Goal: Task Accomplishment & Management: Manage account settings

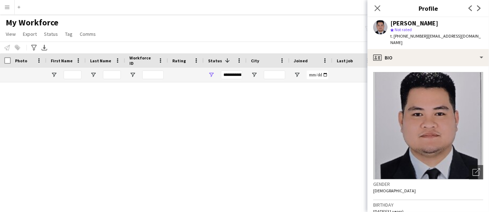
scroll to position [1926, 0]
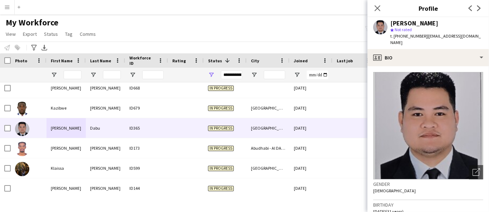
click at [416, 20] on div "[PERSON_NAME]" at bounding box center [414, 23] width 48 height 6
copy div "[PERSON_NAME]"
click at [414, 23] on div "[PERSON_NAME]" at bounding box center [414, 23] width 48 height 6
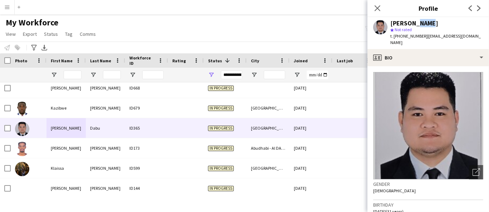
click at [414, 23] on div "[PERSON_NAME]" at bounding box center [414, 23] width 48 height 6
click at [398, 36] on span "t. [PHONE_NUMBER]" at bounding box center [408, 35] width 37 height 5
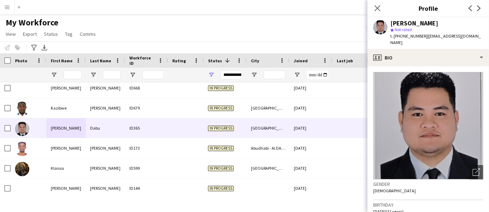
click at [398, 36] on span "t. [PHONE_NUMBER]" at bounding box center [408, 35] width 37 height 5
copy span "971542869035"
drag, startPoint x: 476, startPoint y: 38, endPoint x: 425, endPoint y: 38, distance: 50.4
click at [425, 38] on div "[PERSON_NAME] star Not rated t. [PHONE_NUMBER] | [EMAIL_ADDRESS][DOMAIN_NAME]" at bounding box center [429, 33] width 122 height 32
copy span "[EMAIL_ADDRESS][DOMAIN_NAME]"
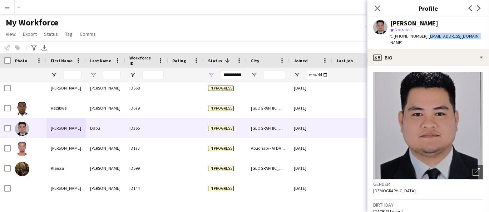
scroll to position [119, 0]
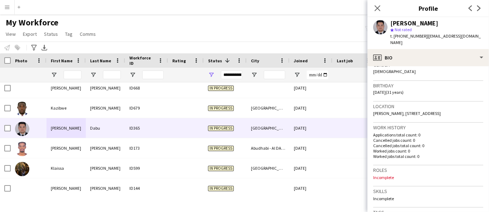
click at [421, 110] on span "[PERSON_NAME], [STREET_ADDRESS]" at bounding box center [407, 112] width 68 height 5
drag, startPoint x: 391, startPoint y: 105, endPoint x: 372, endPoint y: 104, distance: 18.6
click at [372, 104] on app-crew-profile-bio "Open photos pop-in Gender [DEMOGRAPHIC_DATA] Birthday [DEMOGRAPHIC_DATA] (31 ye…" at bounding box center [429, 139] width 122 height 146
copy span "Burjuman"
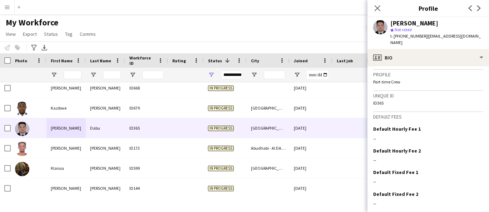
scroll to position [321, 0]
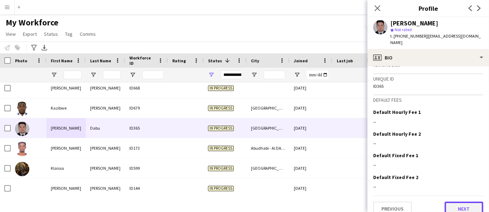
click at [472, 201] on button "Next" at bounding box center [464, 208] width 39 height 14
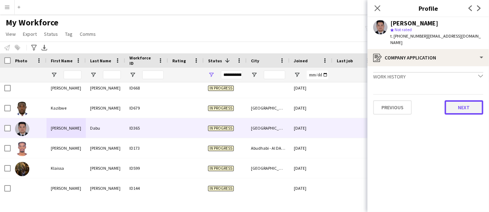
click at [460, 100] on button "Next" at bounding box center [464, 107] width 39 height 14
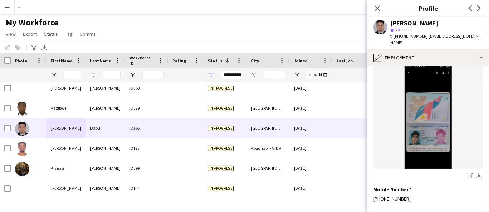
scroll to position [300, 0]
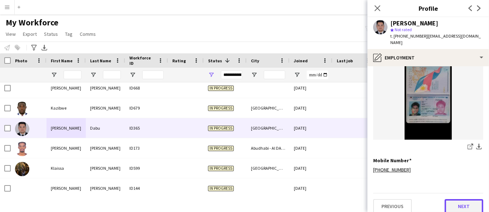
click at [460, 200] on button "Next" at bounding box center [464, 206] width 39 height 14
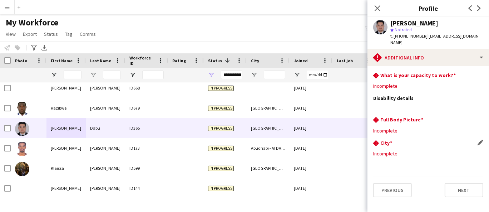
scroll to position [0, 0]
drag, startPoint x: 473, startPoint y: 36, endPoint x: 425, endPoint y: 37, distance: 47.9
click at [425, 37] on div "[PERSON_NAME] star Not rated t. [PHONE_NUMBER] | [EMAIL_ADDRESS][DOMAIN_NAME]" at bounding box center [429, 33] width 122 height 32
copy span "[EMAIL_ADDRESS][DOMAIN_NAME]"
click at [471, 187] on button "Next" at bounding box center [464, 190] width 39 height 14
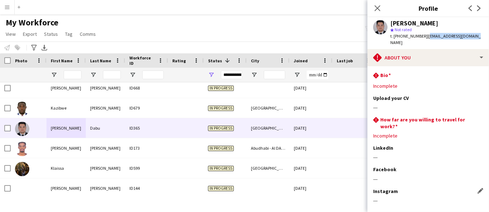
scroll to position [31, 0]
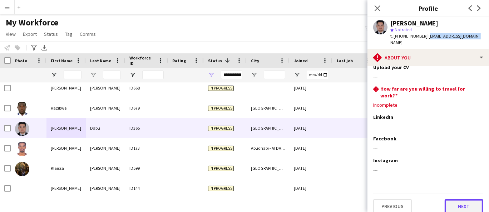
click at [462, 199] on button "Next" at bounding box center [464, 206] width 39 height 14
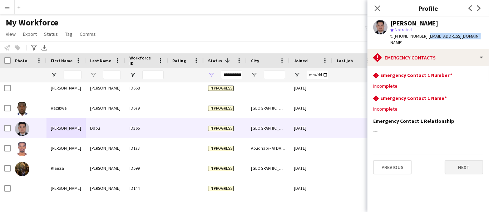
scroll to position [0, 0]
click at [461, 164] on button "Next" at bounding box center [464, 167] width 39 height 14
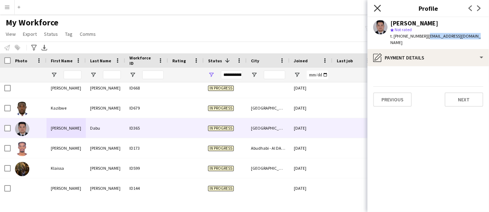
click at [379, 9] on icon "Close pop-in" at bounding box center [377, 8] width 7 height 7
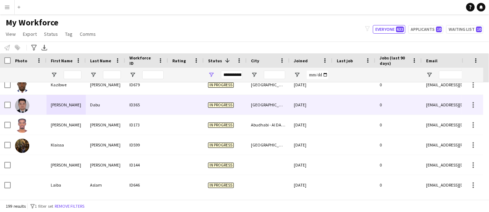
scroll to position [1966, 0]
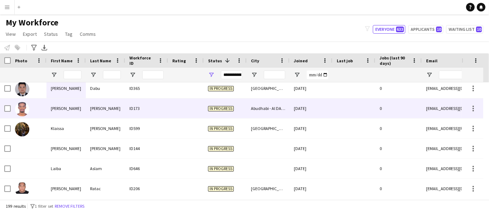
click at [73, 113] on div "[PERSON_NAME]" at bounding box center [65, 108] width 39 height 20
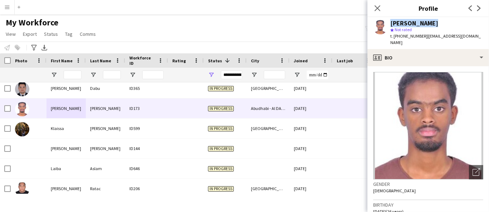
drag, startPoint x: 433, startPoint y: 23, endPoint x: 388, endPoint y: 22, distance: 45.8
click at [388, 22] on div "[PERSON_NAME] star Not rated t. [PHONE_NUMBER] | [EMAIL_ADDRESS][DOMAIN_NAME]" at bounding box center [429, 33] width 122 height 32
copy div "[PERSON_NAME]"
click at [416, 18] on div "[PERSON_NAME] star Not rated t. [PHONE_NUMBER] | [EMAIL_ADDRESS][DOMAIN_NAME]" at bounding box center [429, 33] width 122 height 32
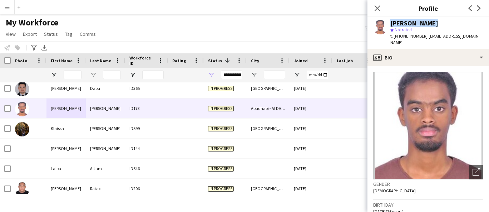
copy div "[PERSON_NAME]"
click at [395, 35] on span "t. [PHONE_NUMBER]" at bounding box center [408, 35] width 37 height 5
copy span "971566269814"
drag, startPoint x: 474, startPoint y: 36, endPoint x: 424, endPoint y: 34, distance: 50.1
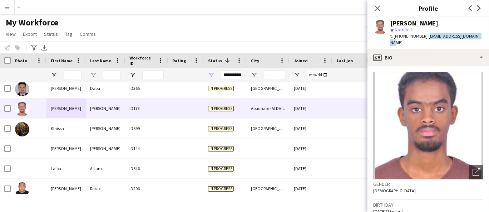
click at [424, 34] on span "| [EMAIL_ADDRESS][DOMAIN_NAME]" at bounding box center [435, 39] width 90 height 12
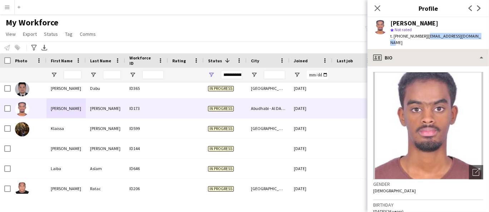
copy span "[EMAIL_ADDRESS][DOMAIN_NAME]"
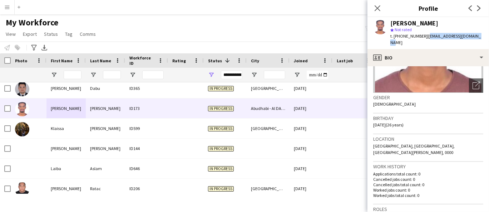
scroll to position [119, 0]
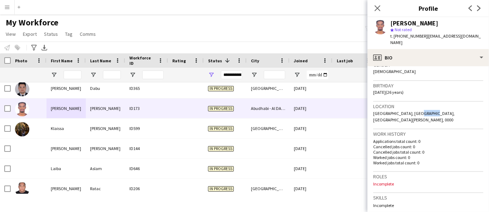
drag, startPoint x: 430, startPoint y: 107, endPoint x: 413, endPoint y: 106, distance: 16.4
click at [413, 110] on span "[GEOGRAPHIC_DATA], [GEOGRAPHIC_DATA], [GEOGRAPHIC_DATA][PERSON_NAME], 0000" at bounding box center [414, 116] width 82 height 12
copy span "Abudhab"
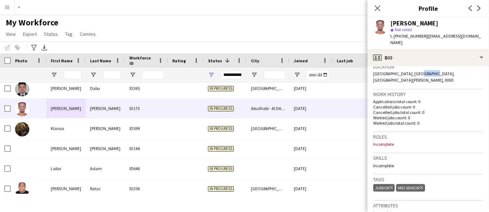
scroll to position [327, 0]
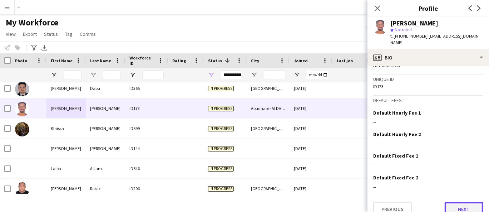
click at [448, 202] on button "Next" at bounding box center [464, 209] width 39 height 14
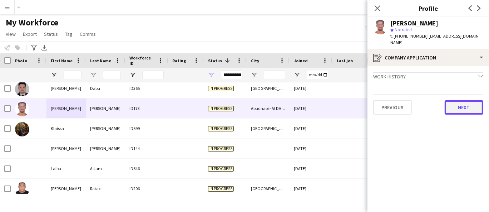
click at [469, 102] on button "Next" at bounding box center [464, 107] width 39 height 14
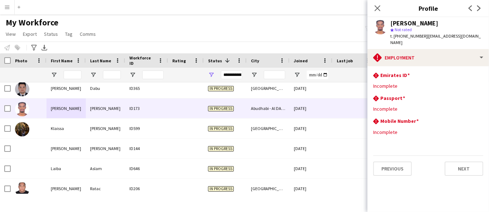
click at [467, 169] on app-section-data-types "rhombus-alert Emirates ID Edit this field Incomplete rhombus-alert [GEOGRAPHIC_…" at bounding box center [429, 139] width 122 height 146
click at [468, 162] on button "Next" at bounding box center [464, 168] width 39 height 14
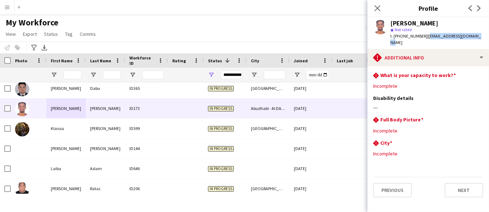
drag, startPoint x: 479, startPoint y: 34, endPoint x: 424, endPoint y: 36, distance: 55.1
click at [424, 36] on div "[PERSON_NAME] star Not rated t. [PHONE_NUMBER] | [EMAIL_ADDRESS][DOMAIN_NAME]" at bounding box center [429, 33] width 122 height 32
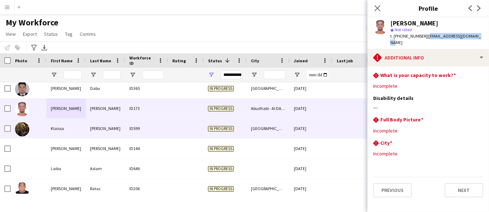
click at [87, 130] on div "[PERSON_NAME]" at bounding box center [105, 128] width 39 height 20
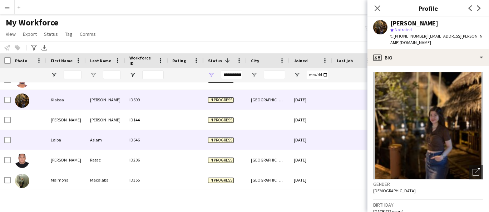
scroll to position [2006, 0]
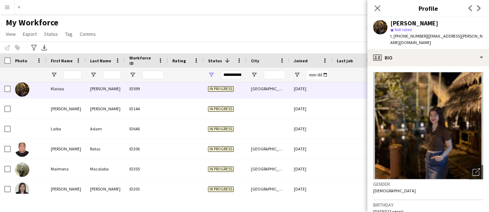
click at [416, 23] on div "[PERSON_NAME]" at bounding box center [414, 23] width 48 height 6
click at [407, 38] on div "t. [PHONE_NUMBER] | [EMAIL_ADDRESS][PERSON_NAME][DOMAIN_NAME]" at bounding box center [436, 39] width 93 height 13
click at [407, 35] on span "t. [PHONE_NUMBER]" at bounding box center [408, 35] width 37 height 5
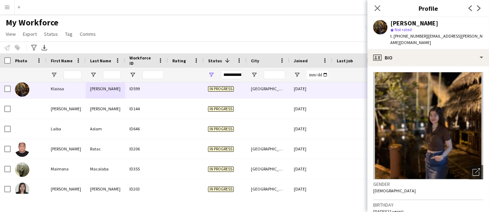
click at [407, 35] on span "t. [PHONE_NUMBER]" at bounding box center [408, 35] width 37 height 5
drag, startPoint x: 418, startPoint y: 40, endPoint x: 424, endPoint y: 38, distance: 6.1
click at [424, 38] on div "t. [PHONE_NUMBER] | [EMAIL_ADDRESS][PERSON_NAME][DOMAIN_NAME]" at bounding box center [436, 39] width 93 height 13
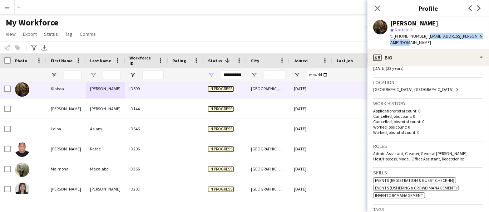
scroll to position [159, 0]
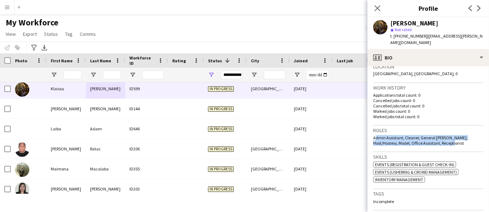
drag, startPoint x: 445, startPoint y: 141, endPoint x: 373, endPoint y: 137, distance: 72.0
click at [373, 137] on div "Admin Assistant, Cleaner, General [PERSON_NAME], Host/Hostess, Model, Office As…" at bounding box center [428, 140] width 110 height 11
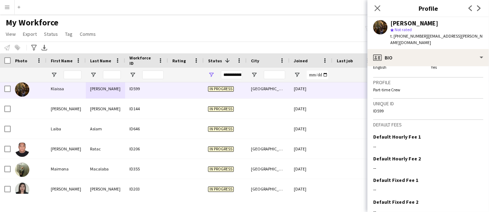
scroll to position [264, 0]
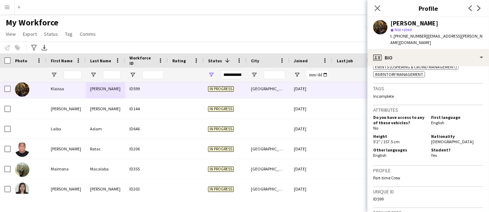
click at [435, 139] on span "[DEMOGRAPHIC_DATA]" at bounding box center [452, 141] width 43 height 5
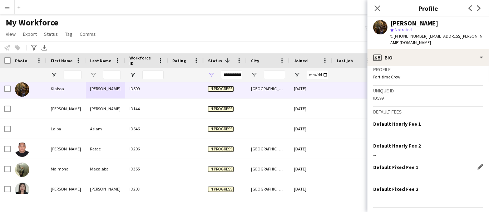
scroll to position [383, 0]
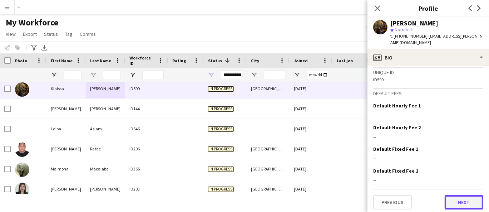
click at [458, 198] on button "Next" at bounding box center [464, 202] width 39 height 14
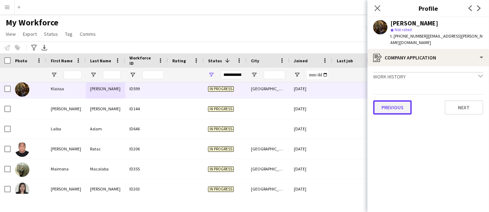
click at [399, 104] on button "Previous" at bounding box center [392, 107] width 39 height 14
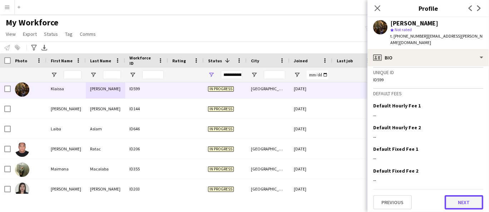
click at [454, 203] on button "Next" at bounding box center [464, 202] width 39 height 14
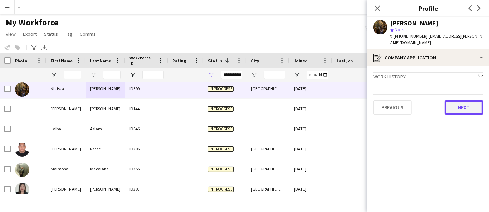
click at [462, 107] on button "Next" at bounding box center [464, 107] width 39 height 14
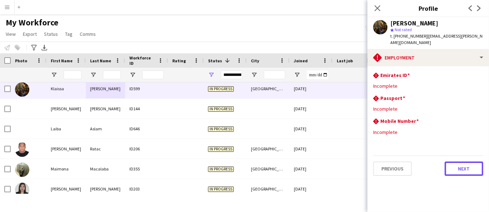
drag, startPoint x: 468, startPoint y: 165, endPoint x: 306, endPoint y: 35, distance: 208.0
click at [467, 163] on button "Next" at bounding box center [464, 168] width 39 height 14
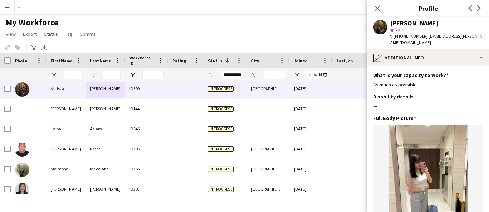
drag, startPoint x: 424, startPoint y: 35, endPoint x: 432, endPoint y: 48, distance: 14.9
click at [432, 48] on div "[PERSON_NAME] star Not rated t. [PHONE_NUMBER] | [EMAIL_ADDRESS][PERSON_NAME][D…" at bounding box center [429, 33] width 122 height 32
click at [399, 24] on div "[PERSON_NAME]" at bounding box center [414, 23] width 48 height 6
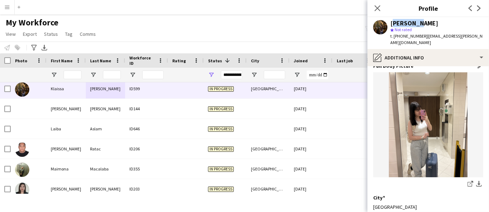
scroll to position [79, 0]
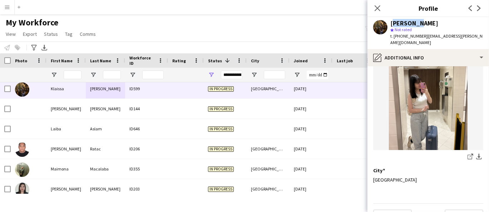
click at [439, 114] on img at bounding box center [428, 97] width 110 height 105
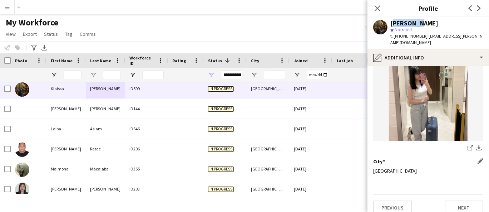
scroll to position [96, 0]
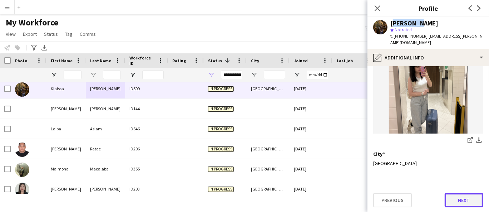
click at [457, 197] on button "Next" at bounding box center [464, 200] width 39 height 14
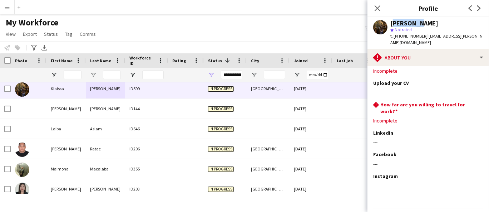
scroll to position [37, 0]
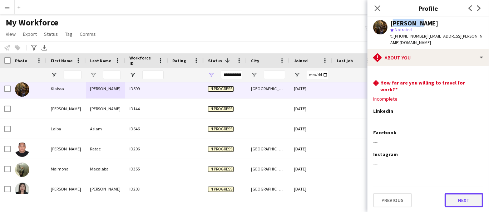
click at [463, 203] on button "Next" at bounding box center [464, 200] width 39 height 14
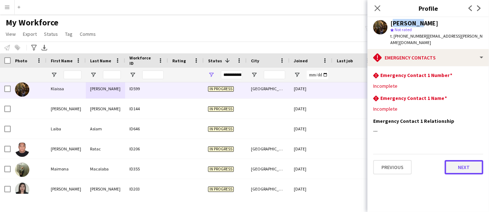
click at [466, 167] on button "Next" at bounding box center [464, 167] width 39 height 14
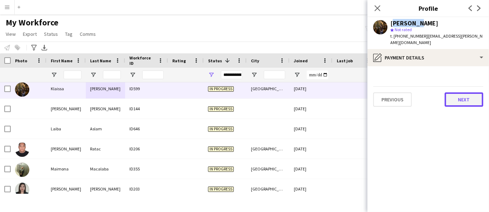
click at [466, 102] on button "Next" at bounding box center [464, 99] width 39 height 14
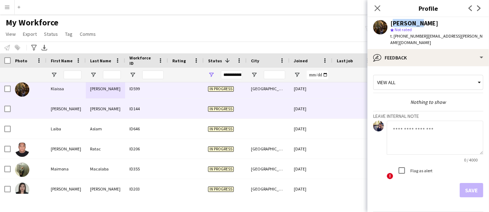
click at [76, 110] on div "[PERSON_NAME]" at bounding box center [65, 109] width 39 height 20
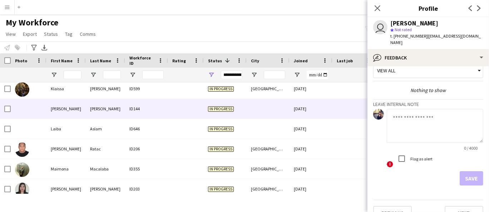
scroll to position [18, 0]
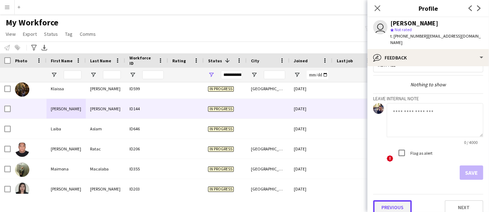
click at [403, 204] on button "Previous" at bounding box center [392, 207] width 39 height 14
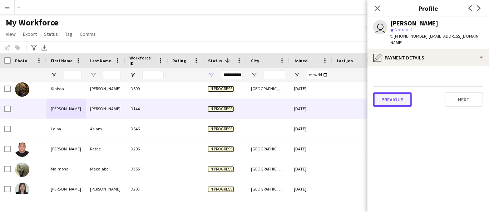
click at [410, 94] on button "Previous" at bounding box center [392, 99] width 39 height 14
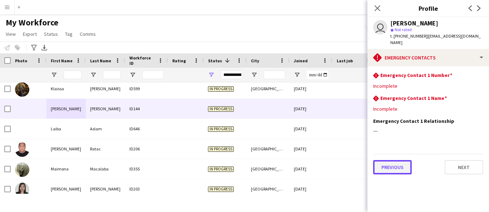
click at [393, 162] on button "Previous" at bounding box center [392, 167] width 39 height 14
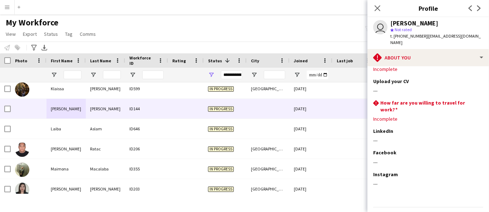
scroll to position [31, 0]
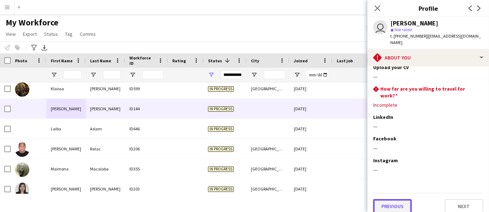
click at [401, 199] on button "Previous" at bounding box center [392, 206] width 39 height 14
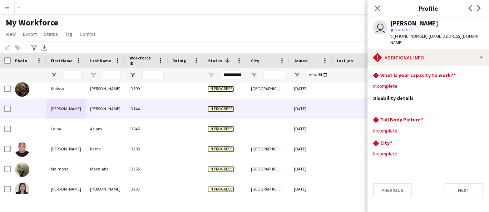
scroll to position [0, 0]
click at [403, 183] on button "Previous" at bounding box center [392, 190] width 39 height 14
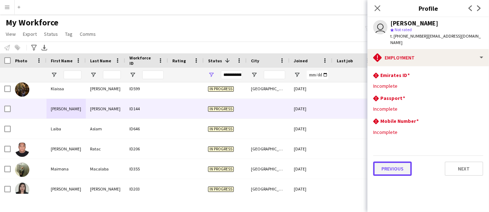
click at [403, 164] on button "Previous" at bounding box center [392, 168] width 39 height 14
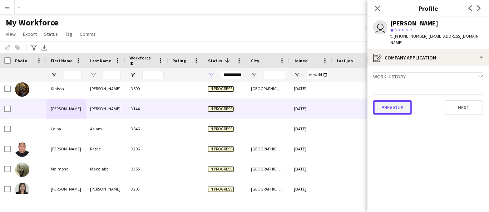
click at [403, 104] on button "Previous" at bounding box center [392, 107] width 39 height 14
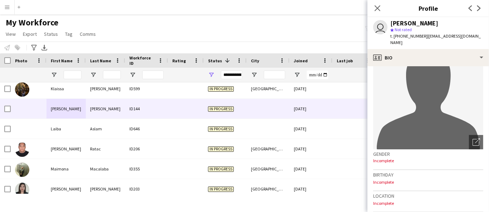
scroll to position [40, 0]
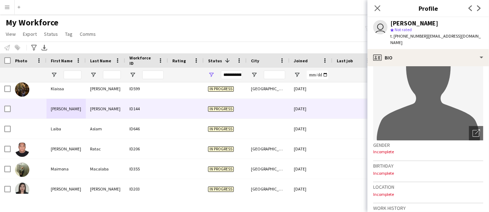
click at [411, 20] on div "[PERSON_NAME]" at bounding box center [414, 23] width 48 height 6
click at [409, 36] on span "t. [PHONE_NUMBER]" at bounding box center [408, 35] width 37 height 5
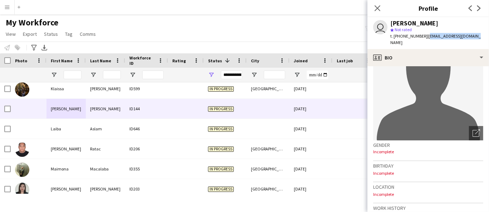
drag, startPoint x: 475, startPoint y: 37, endPoint x: 427, endPoint y: 37, distance: 47.5
click at [427, 37] on div "user [PERSON_NAME] star Not rated t. [PHONE_NUMBER] | [EMAIL_ADDRESS][DOMAIN_NA…" at bounding box center [429, 33] width 122 height 32
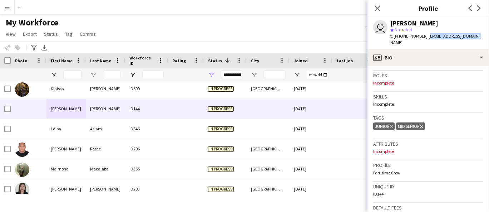
scroll to position [203, 0]
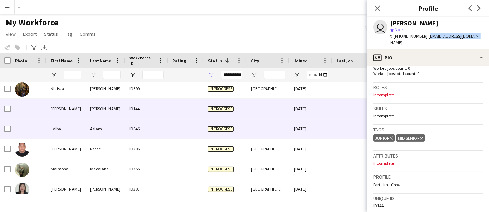
click at [152, 120] on div "ID646" at bounding box center [146, 129] width 43 height 20
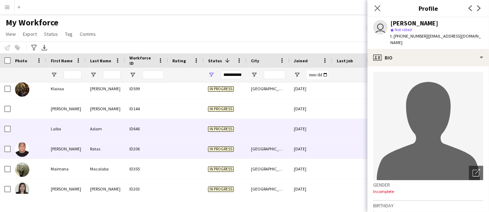
scroll to position [2045, 0]
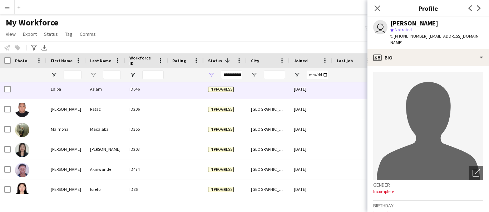
click at [422, 25] on div "[PERSON_NAME] star Not rated t. [PHONE_NUMBER] | [EMAIL_ADDRESS][DOMAIN_NAME]" at bounding box center [436, 33] width 93 height 26
click at [422, 24] on div "[PERSON_NAME]" at bounding box center [414, 23] width 48 height 6
click at [405, 35] on span "t. [PHONE_NUMBER]" at bounding box center [408, 35] width 37 height 5
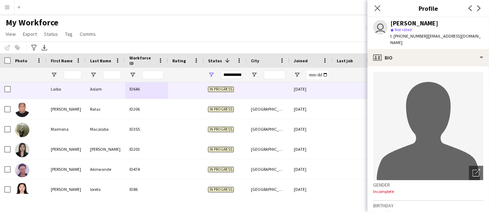
click at [405, 35] on span "t. [PHONE_NUMBER]" at bounding box center [408, 35] width 37 height 5
drag, startPoint x: 474, startPoint y: 39, endPoint x: 424, endPoint y: 37, distance: 50.1
click at [424, 37] on div "user [PERSON_NAME] star Not rated t. [PHONE_NUMBER] | [EMAIL_ADDRESS][DOMAIN_NA…" at bounding box center [429, 33] width 122 height 32
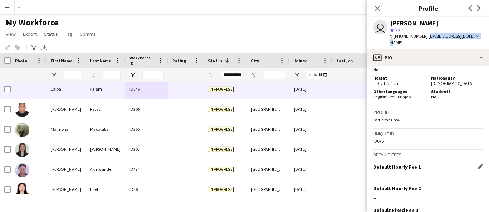
scroll to position [308, 0]
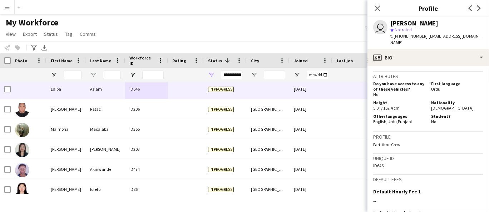
click at [437, 105] on span "[DEMOGRAPHIC_DATA]" at bounding box center [452, 107] width 43 height 5
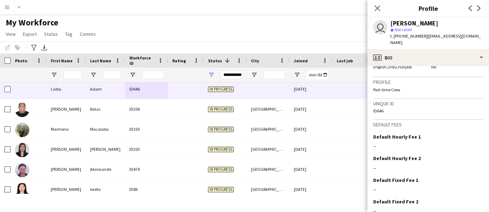
scroll to position [388, 0]
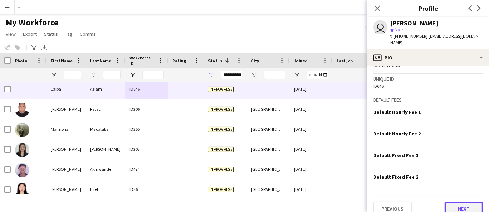
click at [459, 201] on button "Next" at bounding box center [464, 208] width 39 height 14
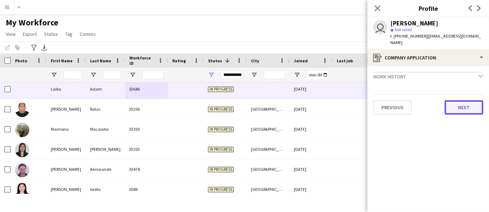
click at [462, 103] on button "Next" at bounding box center [464, 107] width 39 height 14
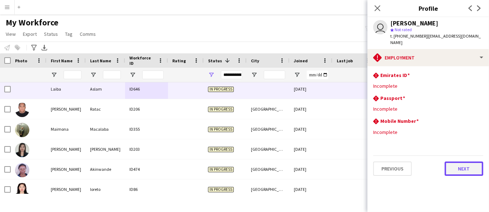
click at [471, 162] on button "Next" at bounding box center [464, 168] width 39 height 14
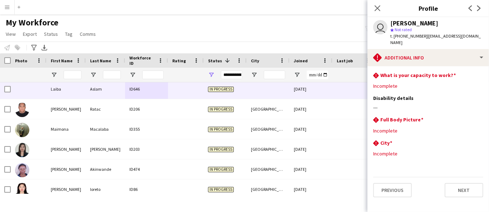
drag, startPoint x: 475, startPoint y: 38, endPoint x: 423, endPoint y: 38, distance: 51.8
click at [423, 38] on div "user [PERSON_NAME] star Not rated t. [PHONE_NUMBER] | [EMAIL_ADDRESS][DOMAIN_NA…" at bounding box center [429, 33] width 122 height 32
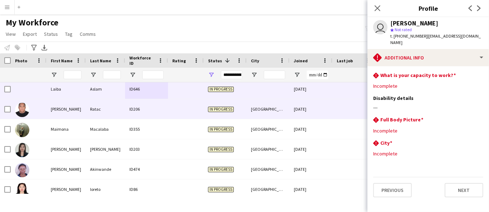
click at [102, 110] on div "Ratac" at bounding box center [105, 109] width 39 height 20
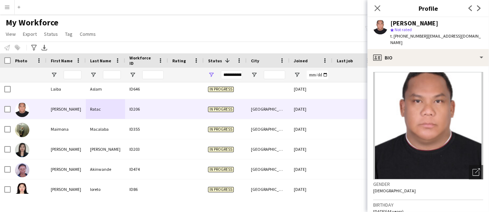
click at [409, 23] on div "[PERSON_NAME]" at bounding box center [414, 23] width 48 height 6
click at [408, 38] on span "t. [PHONE_NUMBER]" at bounding box center [408, 35] width 37 height 5
click at [407, 37] on span "t. [PHONE_NUMBER]" at bounding box center [408, 35] width 37 height 5
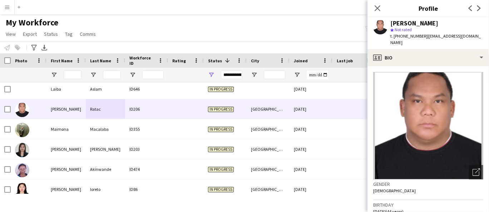
click at [407, 37] on span "t. [PHONE_NUMBER]" at bounding box center [408, 35] width 37 height 5
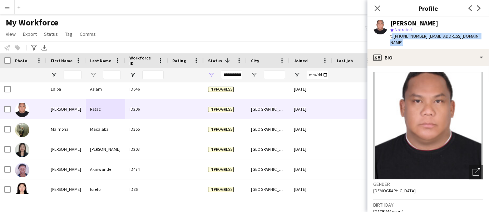
click at [407, 37] on span "t. [PHONE_NUMBER]" at bounding box center [408, 35] width 37 height 5
click at [411, 35] on span "t. [PHONE_NUMBER]" at bounding box center [408, 35] width 37 height 5
click at [415, 37] on span "t. [PHONE_NUMBER]" at bounding box center [408, 35] width 37 height 5
drag, startPoint x: 452, startPoint y: 41, endPoint x: 425, endPoint y: 39, distance: 27.2
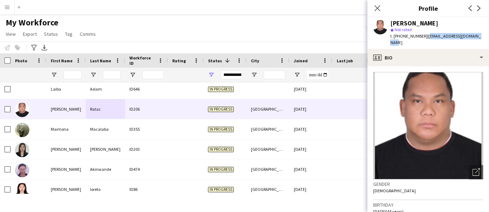
click at [425, 39] on app-profile-header "[PERSON_NAME] star Not rated t. [PHONE_NUMBER] | [EMAIL_ADDRESS][DOMAIN_NAME]" at bounding box center [429, 33] width 122 height 32
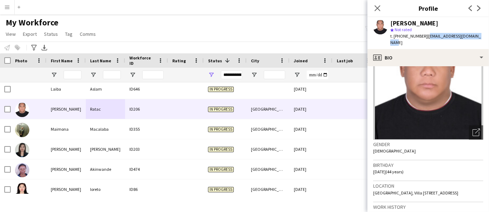
scroll to position [79, 0]
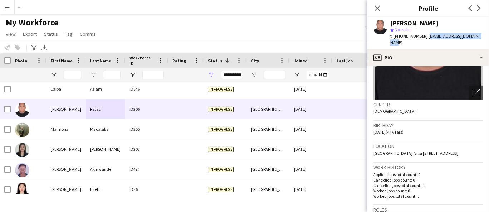
drag, startPoint x: 464, startPoint y: 146, endPoint x: 444, endPoint y: 144, distance: 19.4
click at [444, 150] on span "[GEOGRAPHIC_DATA], Villa [STREET_ADDRESS]" at bounding box center [415, 152] width 85 height 5
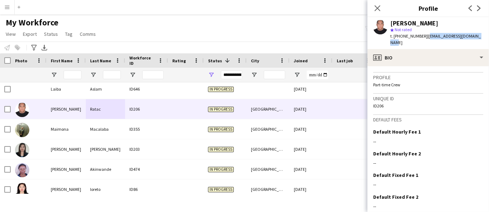
scroll to position [317, 0]
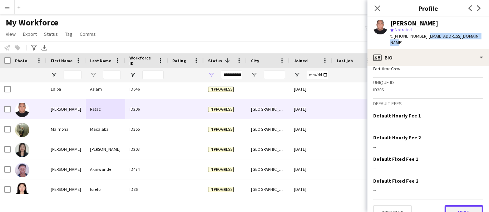
click at [454, 205] on button "Next" at bounding box center [464, 212] width 39 height 14
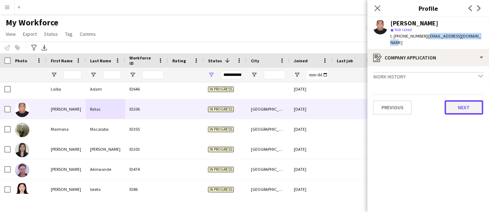
click at [455, 100] on button "Next" at bounding box center [464, 107] width 39 height 14
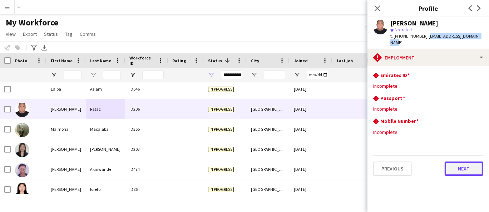
click at [461, 164] on button "Next" at bounding box center [464, 168] width 39 height 14
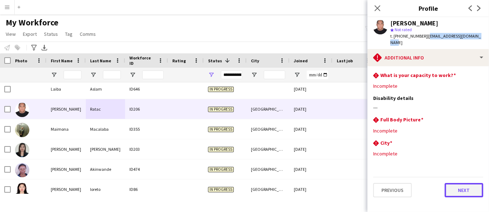
click at [463, 187] on button "Next" at bounding box center [464, 190] width 39 height 14
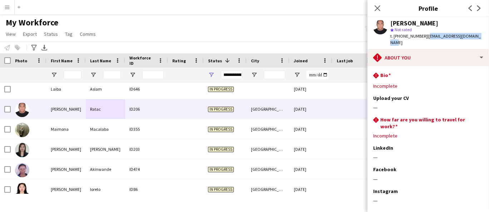
drag, startPoint x: 473, startPoint y: 39, endPoint x: 424, endPoint y: 37, distance: 48.6
click at [424, 37] on div "[PERSON_NAME] star Not rated t. [PHONE_NUMBER] | [EMAIL_ADDRESS][DOMAIN_NAME]" at bounding box center [429, 33] width 122 height 32
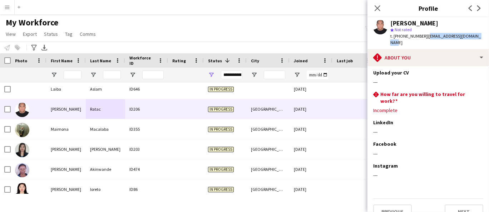
scroll to position [31, 0]
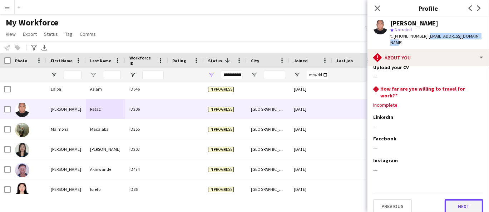
click at [470, 204] on button "Next" at bounding box center [464, 206] width 39 height 14
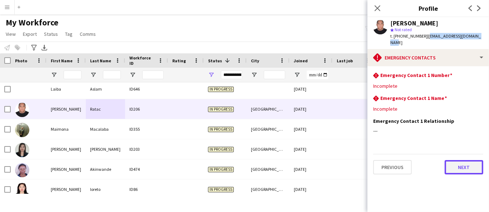
click at [461, 160] on button "Next" at bounding box center [464, 167] width 39 height 14
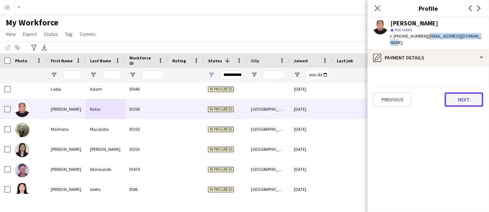
click at [462, 92] on button "Next" at bounding box center [464, 99] width 39 height 14
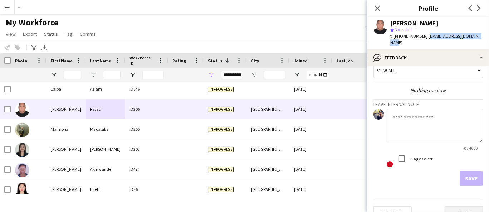
scroll to position [18, 0]
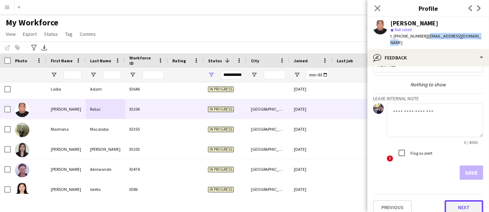
click at [467, 201] on button "Next" at bounding box center [464, 207] width 39 height 14
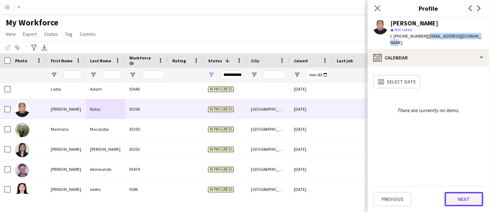
click at [466, 203] on button "Next" at bounding box center [464, 199] width 39 height 14
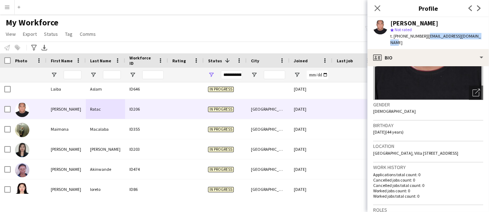
scroll to position [119, 0]
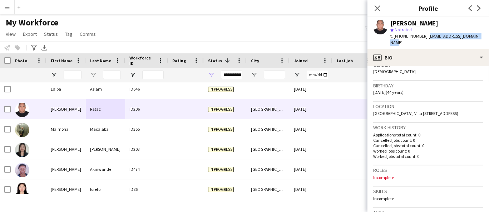
drag, startPoint x: 463, startPoint y: 108, endPoint x: 443, endPoint y: 108, distance: 19.7
click at [443, 110] on span "[GEOGRAPHIC_DATA], Villa [STREET_ADDRESS]" at bounding box center [415, 112] width 85 height 5
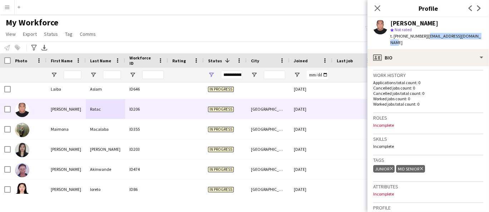
scroll to position [198, 0]
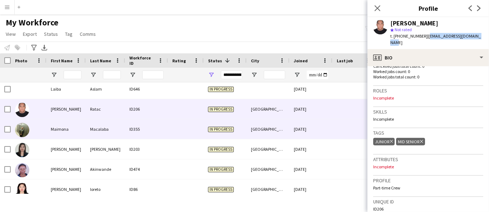
drag, startPoint x: 44, startPoint y: 125, endPoint x: 51, endPoint y: 99, distance: 27.2
click at [44, 124] on div at bounding box center [29, 129] width 36 height 20
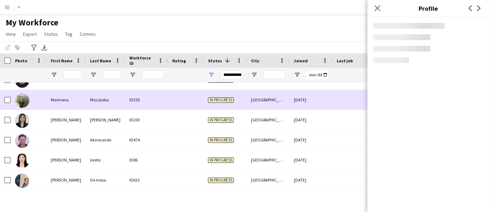
scroll to position [2085, 0]
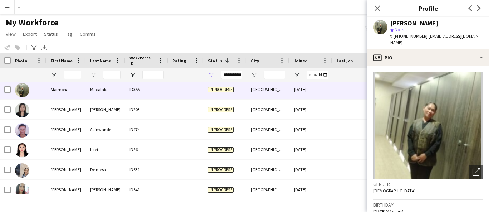
click at [412, 22] on div "[PERSON_NAME]" at bounding box center [414, 23] width 48 height 6
click at [416, 36] on span "t. [PHONE_NUMBER]" at bounding box center [408, 35] width 37 height 5
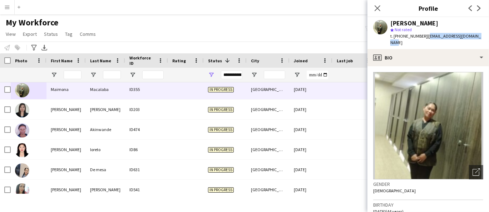
drag, startPoint x: 484, startPoint y: 35, endPoint x: 428, endPoint y: 38, distance: 56.2
click at [428, 38] on div "[PERSON_NAME] star Not rated t. [PHONE_NUMBER] | [EMAIL_ADDRESS][DOMAIN_NAME]" at bounding box center [429, 33] width 122 height 32
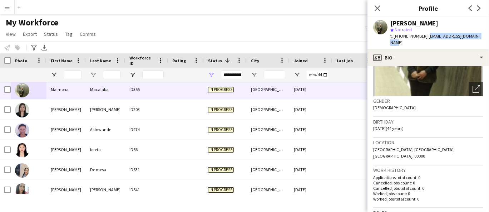
scroll to position [162, 0]
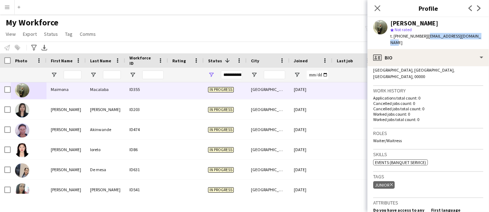
drag, startPoint x: 410, startPoint y: 131, endPoint x: 372, endPoint y: 127, distance: 38.1
click at [372, 127] on app-crew-profile-bio "Open photos pop-in Gender [DEMOGRAPHIC_DATA] Birthday [DEMOGRAPHIC_DATA] (44 ye…" at bounding box center [429, 139] width 122 height 146
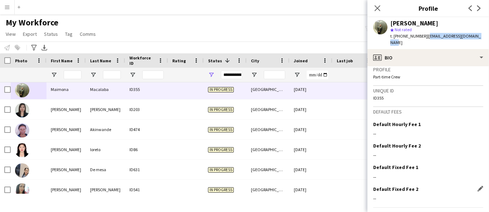
scroll to position [361, 0]
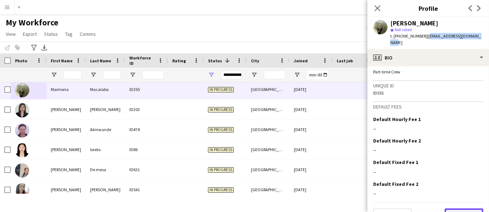
click at [456, 208] on button "Next" at bounding box center [464, 215] width 39 height 14
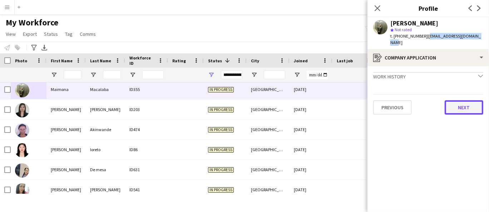
click at [454, 100] on button "Next" at bounding box center [464, 107] width 39 height 14
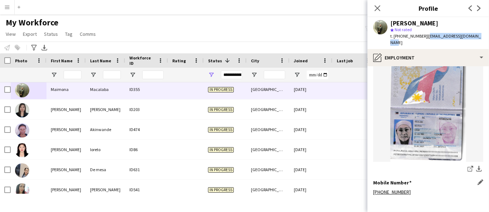
scroll to position [300, 0]
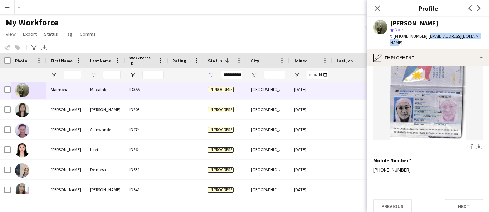
click at [419, 99] on img at bounding box center [428, 87] width 110 height 105
click at [435, 100] on img at bounding box center [428, 87] width 110 height 105
click at [454, 200] on button "Next" at bounding box center [464, 206] width 39 height 14
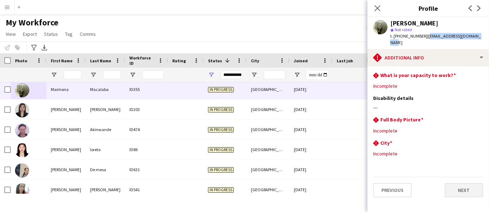
scroll to position [0, 0]
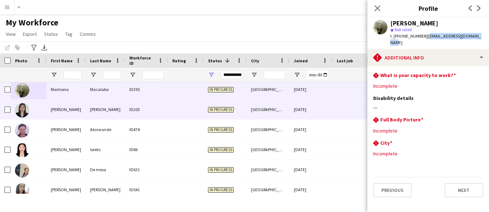
click at [60, 116] on div "[PERSON_NAME]" at bounding box center [65, 109] width 39 height 20
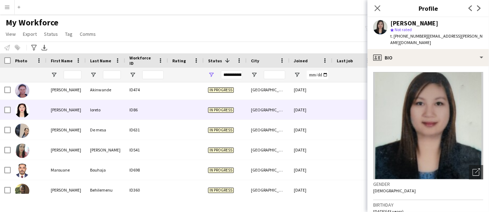
scroll to position [2085, 0]
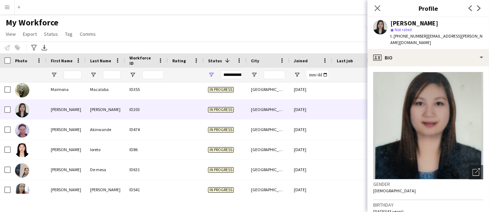
click at [411, 23] on div "[PERSON_NAME]" at bounding box center [414, 23] width 48 height 6
click at [415, 39] on div "t. [PHONE_NUMBER] | [EMAIL_ADDRESS][PERSON_NAME][DOMAIN_NAME]" at bounding box center [436, 39] width 93 height 13
click at [415, 38] on span "t. [PHONE_NUMBER]" at bounding box center [408, 35] width 37 height 5
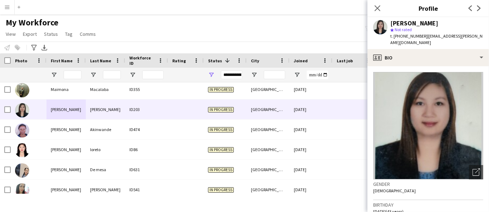
click at [415, 38] on span "t. [PHONE_NUMBER]" at bounding box center [408, 35] width 37 height 5
drag, startPoint x: 479, startPoint y: 36, endPoint x: 425, endPoint y: 36, distance: 54.7
click at [425, 36] on div "[PERSON_NAME] star Not rated t. [PHONE_NUMBER] | [EMAIL_ADDRESS][PERSON_NAME][D…" at bounding box center [429, 33] width 122 height 32
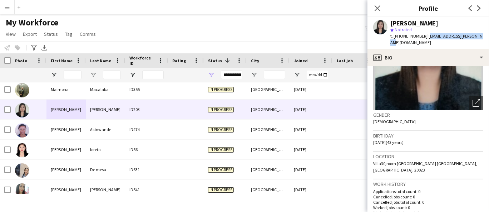
scroll to position [79, 0]
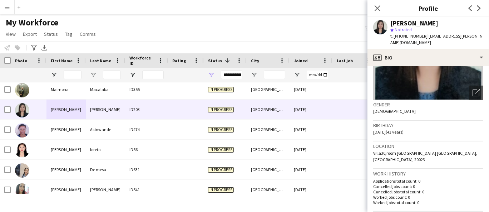
drag, startPoint x: 458, startPoint y: 147, endPoint x: 388, endPoint y: 155, distance: 69.8
click at [466, 150] on span "Villa30,room [GEOGRAPHIC_DATA] [GEOGRAPHIC_DATA], [GEOGRAPHIC_DATA], 20023" at bounding box center [425, 156] width 104 height 12
drag, startPoint x: 400, startPoint y: 153, endPoint x: 383, endPoint y: 150, distance: 17.4
click at [383, 150] on span "Villa30,room [GEOGRAPHIC_DATA] [GEOGRAPHIC_DATA], [GEOGRAPHIC_DATA], 20023" at bounding box center [425, 156] width 104 height 12
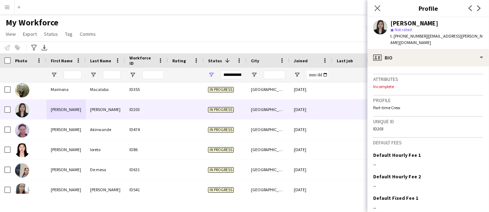
scroll to position [327, 0]
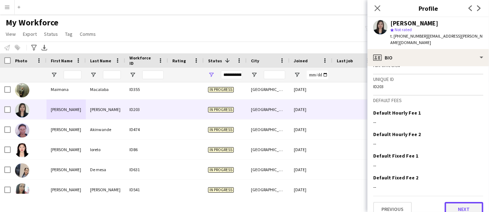
click at [460, 202] on button "Next" at bounding box center [464, 209] width 39 height 14
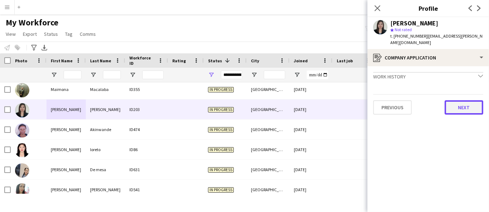
click at [464, 107] on button "Next" at bounding box center [464, 107] width 39 height 14
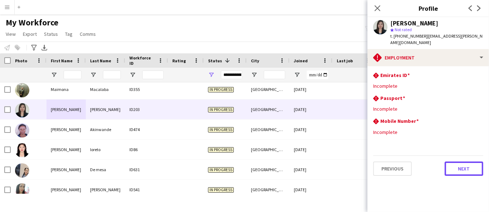
drag, startPoint x: 470, startPoint y: 162, endPoint x: 470, endPoint y: 157, distance: 4.6
click at [470, 162] on button "Next" at bounding box center [464, 168] width 39 height 14
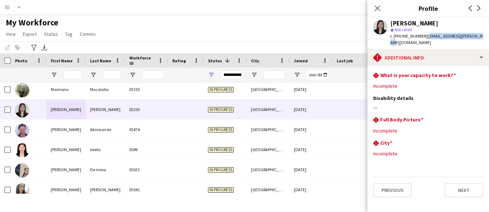
drag, startPoint x: 475, startPoint y: 34, endPoint x: 425, endPoint y: 36, distance: 50.4
click at [425, 36] on span "| [EMAIL_ADDRESS][PERSON_NAME][DOMAIN_NAME]" at bounding box center [436, 39] width 92 height 12
click at [460, 186] on button "Next" at bounding box center [464, 190] width 39 height 14
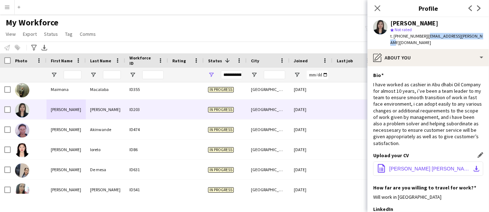
scroll to position [98, 0]
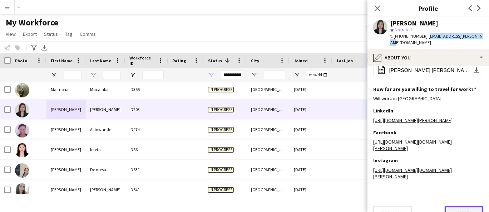
click at [453, 206] on button "Next" at bounding box center [464, 213] width 39 height 14
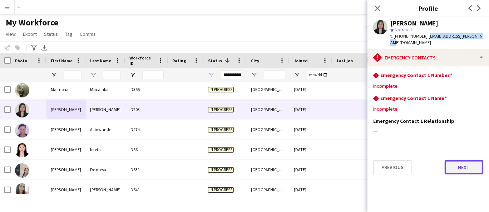
click at [459, 163] on button "Next" at bounding box center [464, 167] width 39 height 14
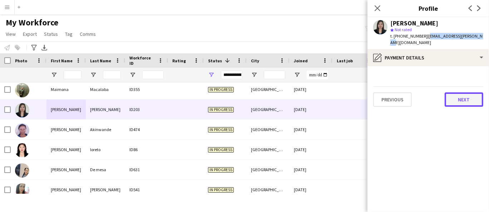
click at [451, 92] on button "Next" at bounding box center [464, 99] width 39 height 14
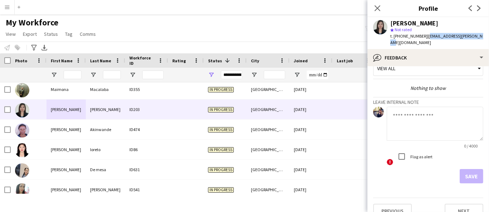
scroll to position [18, 0]
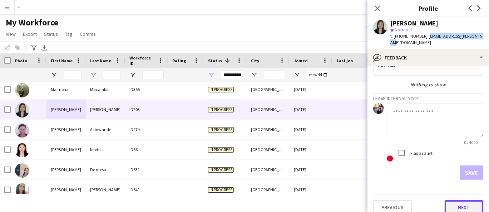
click at [449, 200] on button "Next" at bounding box center [464, 207] width 39 height 14
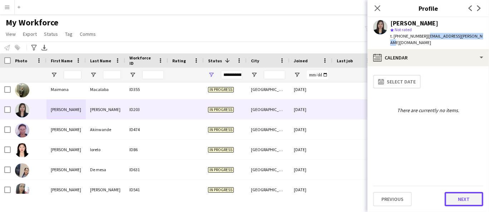
click at [458, 198] on button "Next" at bounding box center [464, 199] width 39 height 14
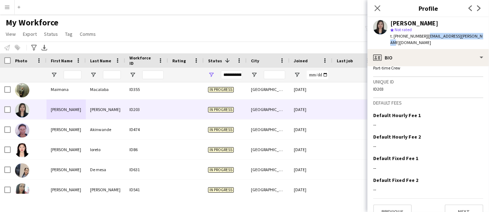
scroll to position [327, 0]
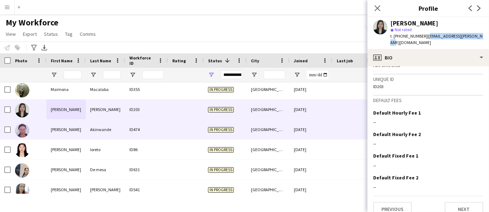
click at [86, 125] on div "Akinwande" at bounding box center [105, 129] width 39 height 20
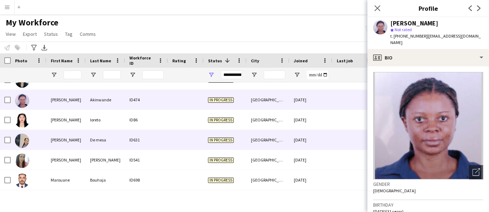
scroll to position [2125, 0]
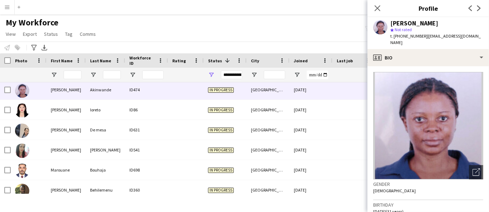
click at [418, 23] on div "[PERSON_NAME]" at bounding box center [414, 23] width 48 height 6
click at [413, 35] on span "t. [PHONE_NUMBER]" at bounding box center [408, 35] width 37 height 5
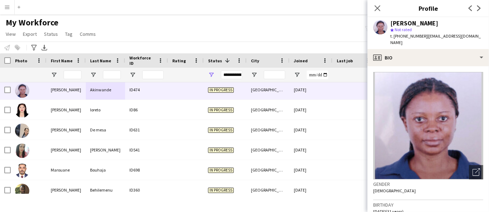
click at [413, 34] on span "t. [PHONE_NUMBER]" at bounding box center [408, 35] width 37 height 5
drag, startPoint x: 464, startPoint y: 35, endPoint x: 425, endPoint y: 34, distance: 39.7
click at [425, 34] on div "[PERSON_NAME] star Not rated t. [PHONE_NUMBER] | [EMAIL_ADDRESS][DOMAIN_NAME]" at bounding box center [429, 33] width 122 height 32
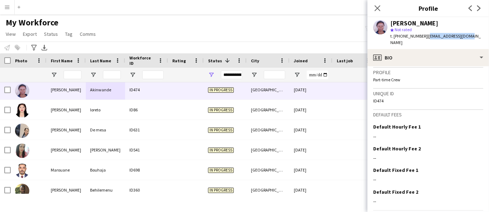
scroll to position [316, 0]
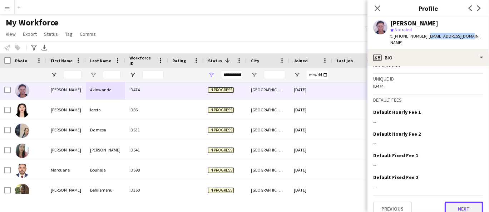
click at [456, 201] on button "Next" at bounding box center [464, 208] width 39 height 14
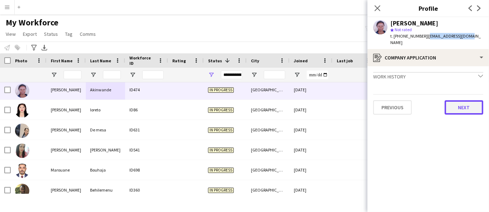
click at [462, 100] on button "Next" at bounding box center [464, 107] width 39 height 14
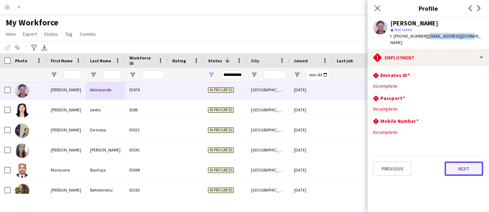
click at [465, 161] on button "Next" at bounding box center [464, 168] width 39 height 14
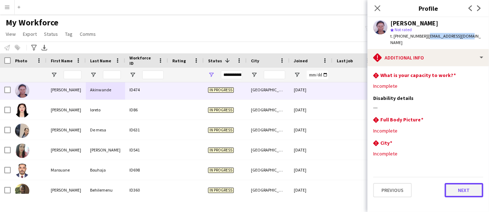
click at [469, 184] on button "Next" at bounding box center [464, 190] width 39 height 14
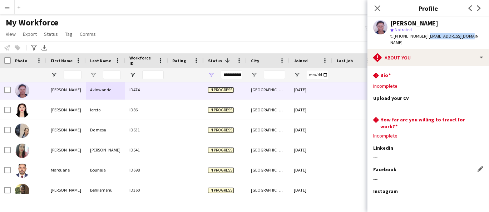
scroll to position [31, 0]
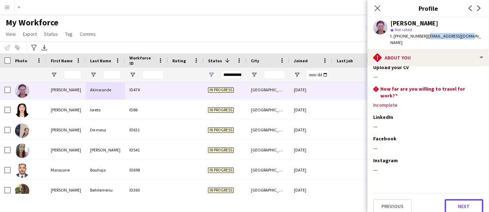
drag, startPoint x: 455, startPoint y: 206, endPoint x: 456, endPoint y: 198, distance: 7.2
click at [455, 204] on button "Next" at bounding box center [464, 206] width 39 height 14
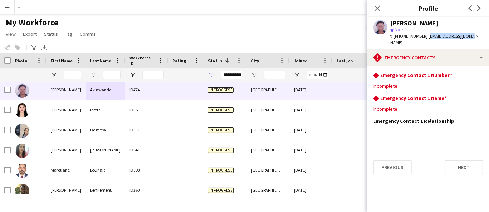
scroll to position [0, 0]
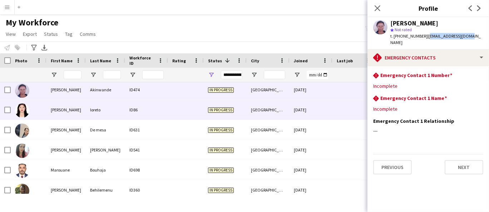
click at [92, 114] on div "loreto" at bounding box center [105, 110] width 39 height 20
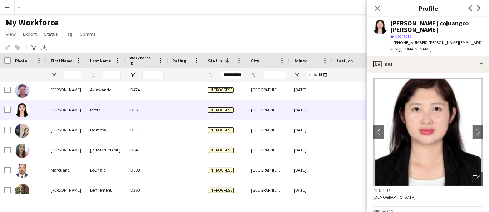
click at [439, 20] on div "[PERSON_NAME] cojuangco [PERSON_NAME]" at bounding box center [436, 26] width 93 height 13
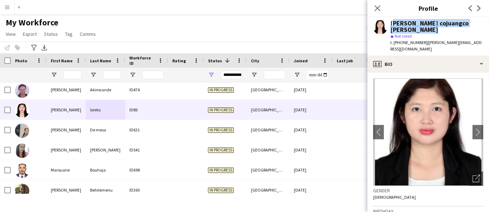
click at [439, 20] on div "[PERSON_NAME] cojuangco [PERSON_NAME]" at bounding box center [436, 26] width 93 height 13
click at [408, 40] on span "t. [PHONE_NUMBER]" at bounding box center [408, 42] width 37 height 5
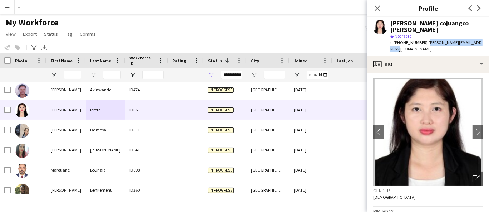
drag, startPoint x: 483, startPoint y: 37, endPoint x: 425, endPoint y: 38, distance: 57.2
click at [425, 38] on div "[PERSON_NAME] cojuangco [PERSON_NAME] star Not rated t. [PHONE_NUMBER] | [PERSO…" at bounding box center [429, 36] width 122 height 38
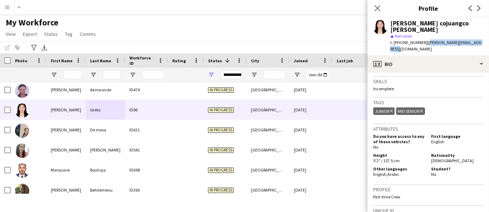
scroll to position [238, 0]
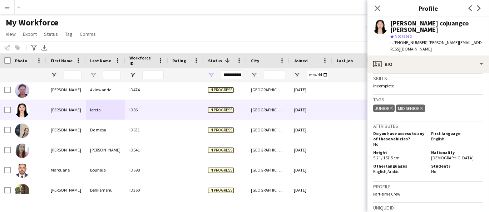
click at [440, 155] on span "[DEMOGRAPHIC_DATA]" at bounding box center [452, 157] width 43 height 5
click at [439, 155] on span "[DEMOGRAPHIC_DATA]" at bounding box center [452, 157] width 43 height 5
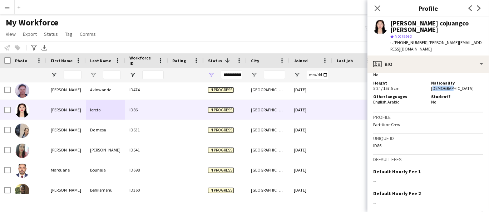
scroll to position [360, 0]
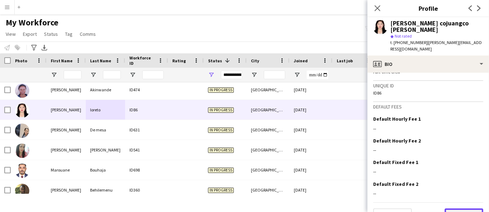
click at [452, 208] on button "Next" at bounding box center [464, 215] width 39 height 14
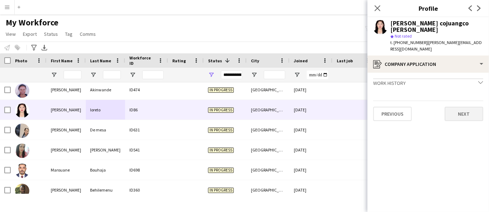
drag, startPoint x: 469, startPoint y: 113, endPoint x: 470, endPoint y: 102, distance: 11.5
click at [469, 110] on app-crew-profile-application "Work history chevron-down Incomplete Previous Next" at bounding box center [429, 142] width 122 height 139
click at [470, 107] on button "Next" at bounding box center [464, 114] width 39 height 14
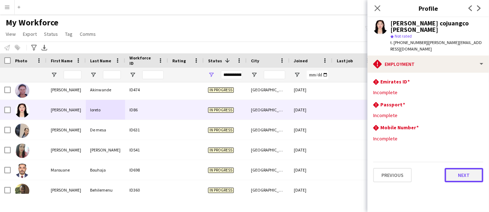
click at [463, 168] on button "Next" at bounding box center [464, 175] width 39 height 14
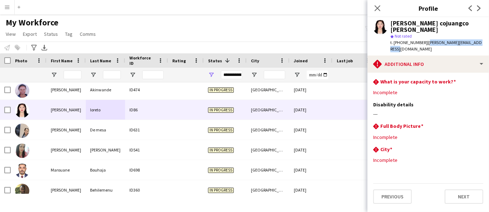
drag, startPoint x: 483, startPoint y: 36, endPoint x: 425, endPoint y: 35, distance: 57.2
click at [425, 35] on div "[PERSON_NAME] cojuangco [PERSON_NAME] star Not rated t. [PHONE_NUMBER] | [PERSO…" at bounding box center [429, 36] width 122 height 38
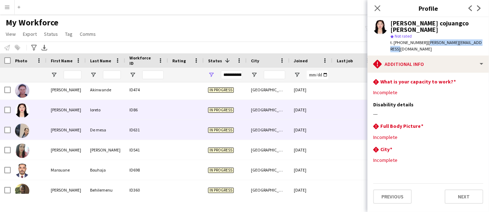
click at [45, 122] on div at bounding box center [29, 130] width 36 height 20
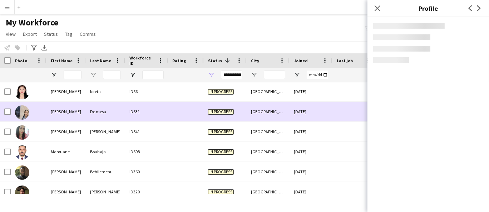
scroll to position [2164, 0]
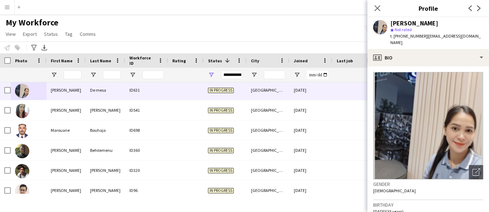
click at [404, 23] on div "[PERSON_NAME]" at bounding box center [414, 23] width 48 height 6
click at [419, 34] on span "t. [PHONE_NUMBER]" at bounding box center [408, 35] width 37 height 5
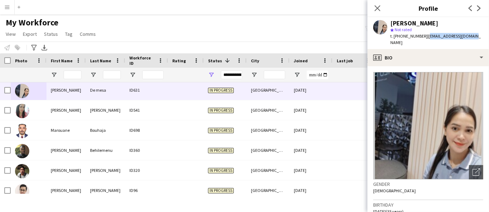
drag, startPoint x: 470, startPoint y: 36, endPoint x: 425, endPoint y: 36, distance: 45.0
click at [425, 36] on div "[PERSON_NAME] star Not rated t. [PHONE_NUMBER] | [EMAIL_ADDRESS][DOMAIN_NAME]" at bounding box center [429, 33] width 122 height 32
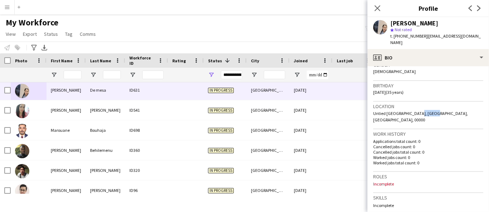
drag, startPoint x: 429, startPoint y: 105, endPoint x: 414, endPoint y: 108, distance: 15.6
click at [414, 110] on span "Untied [GEOGRAPHIC_DATA], [GEOGRAPHIC_DATA], [GEOGRAPHIC_DATA], 00000" at bounding box center [420, 116] width 95 height 12
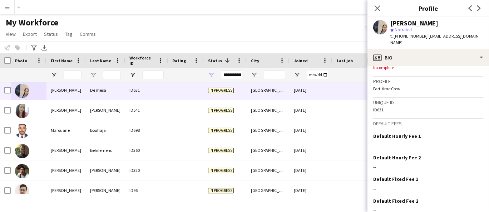
scroll to position [316, 0]
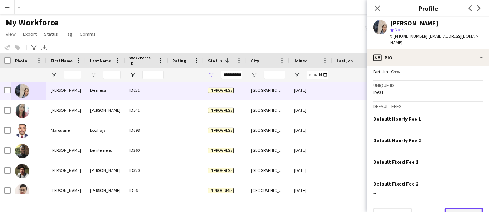
click at [460, 208] on button "Next" at bounding box center [464, 215] width 39 height 14
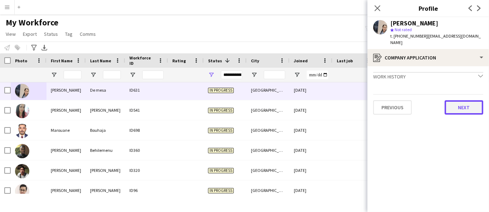
click at [469, 102] on button "Next" at bounding box center [464, 107] width 39 height 14
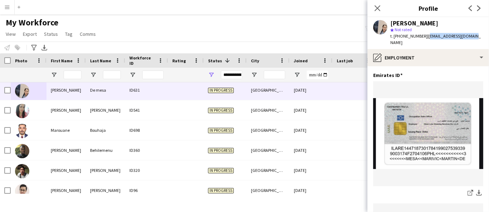
drag, startPoint x: 474, startPoint y: 35, endPoint x: 425, endPoint y: 36, distance: 49.7
click at [425, 36] on div "[PERSON_NAME] star Not rated t. [PHONE_NUMBER] | [EMAIL_ADDRESS][DOMAIN_NAME]" at bounding box center [429, 33] width 122 height 32
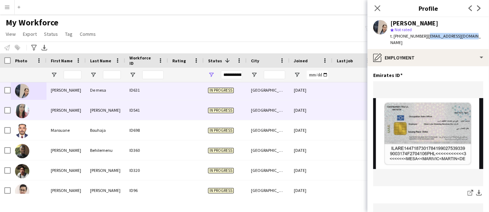
click at [45, 112] on div at bounding box center [29, 110] width 36 height 20
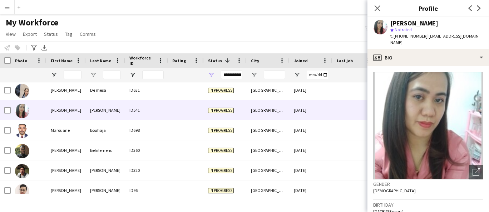
click at [416, 24] on div "[PERSON_NAME]" at bounding box center [414, 23] width 48 height 6
click at [417, 38] on span "t. [PHONE_NUMBER]" at bounding box center [408, 35] width 37 height 5
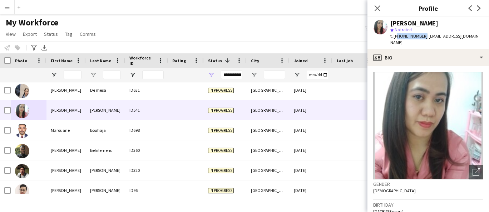
click at [417, 37] on span "t. [PHONE_NUMBER]" at bounding box center [408, 35] width 37 height 5
drag, startPoint x: 480, startPoint y: 36, endPoint x: 423, endPoint y: 36, distance: 57.6
click at [423, 36] on div "[PERSON_NAME] star Not rated t. [PHONE_NUMBER] | [EMAIL_ADDRESS][DOMAIN_NAME]" at bounding box center [429, 33] width 122 height 32
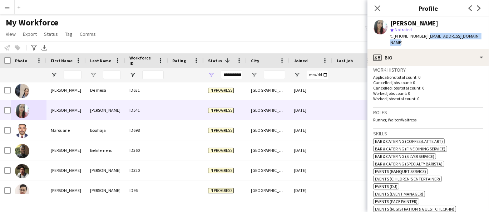
scroll to position [198, 0]
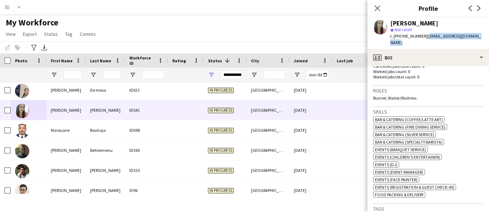
drag, startPoint x: 428, startPoint y: 92, endPoint x: 368, endPoint y: 93, distance: 60.4
click at [370, 94] on app-crew-profile-bio "Open photos pop-in Gender [DEMOGRAPHIC_DATA] Birthday [DEMOGRAPHIC_DATA] (35 ye…" at bounding box center [429, 139] width 122 height 146
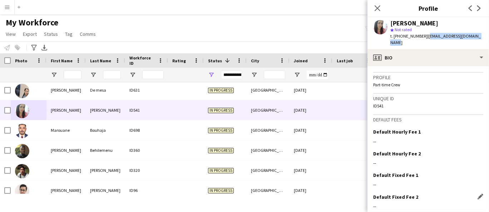
scroll to position [431, 0]
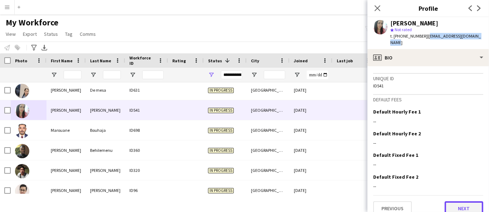
click at [462, 201] on button "Next" at bounding box center [464, 208] width 39 height 14
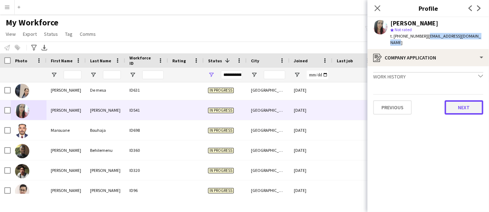
click at [463, 100] on button "Next" at bounding box center [464, 107] width 39 height 14
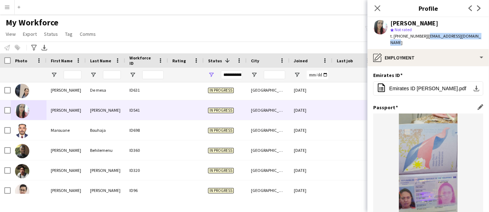
scroll to position [78, 0]
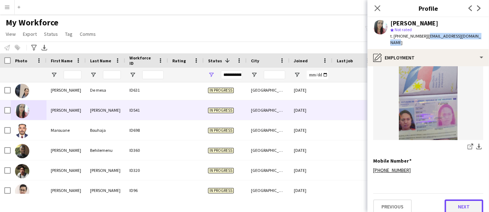
click at [473, 205] on button "Next" at bounding box center [464, 206] width 39 height 14
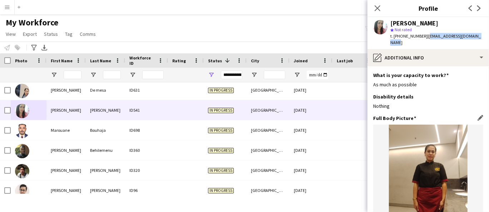
scroll to position [89, 0]
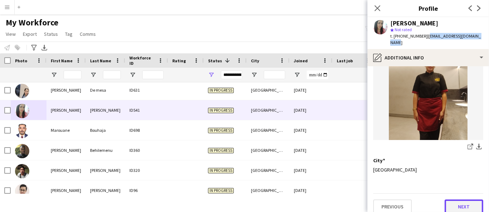
click at [456, 199] on button "Next" at bounding box center [464, 206] width 39 height 14
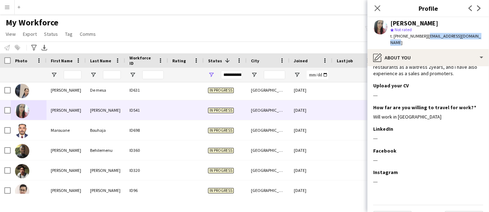
scroll to position [35, 0]
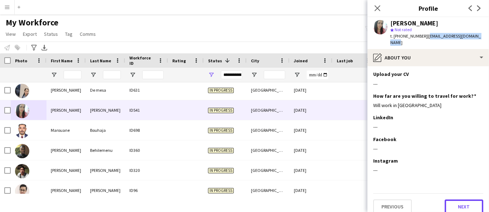
click at [463, 203] on button "Next" at bounding box center [464, 206] width 39 height 14
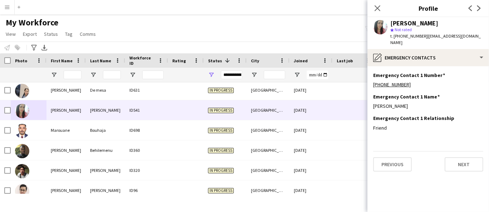
click at [457, 151] on div "Previous Next" at bounding box center [428, 161] width 110 height 20
click at [385, 157] on button "Previous" at bounding box center [392, 164] width 39 height 14
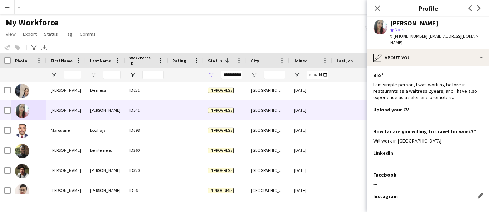
scroll to position [35, 0]
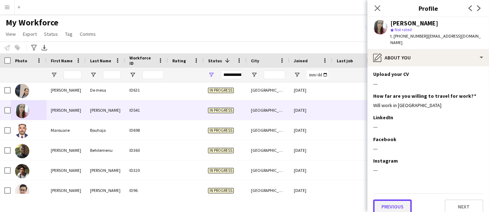
click at [401, 199] on button "Previous" at bounding box center [392, 206] width 39 height 14
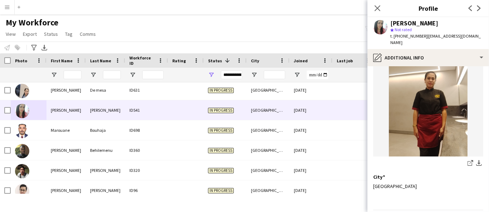
scroll to position [89, 0]
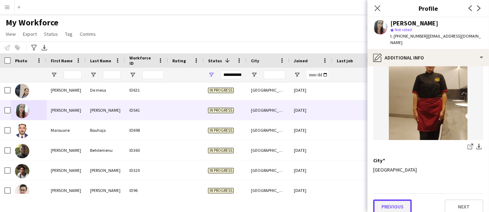
click at [394, 199] on button "Previous" at bounding box center [392, 206] width 39 height 14
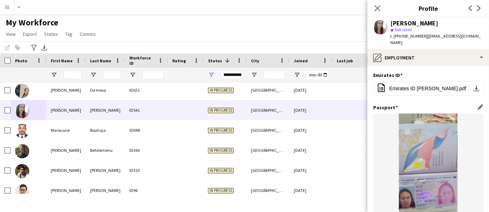
scroll to position [78, 0]
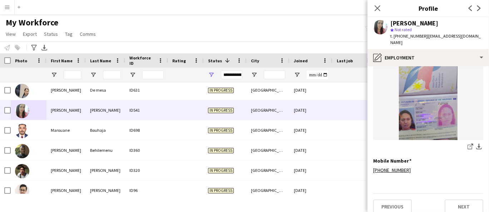
click at [395, 208] on app-section-data-types "Emirates ID Edit this field office-file-sheet Emirates ID [PERSON_NAME].pdf dow…" at bounding box center [429, 139] width 122 height 146
click at [396, 199] on button "Previous" at bounding box center [392, 206] width 39 height 14
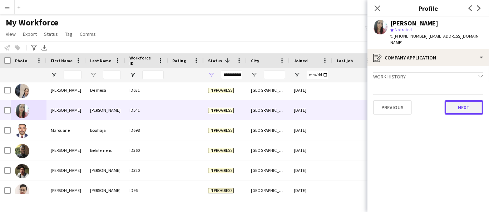
click at [455, 100] on button "Next" at bounding box center [464, 107] width 39 height 14
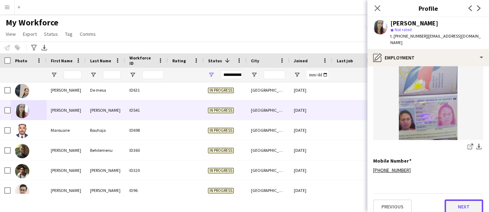
click at [465, 199] on button "Next" at bounding box center [464, 206] width 39 height 14
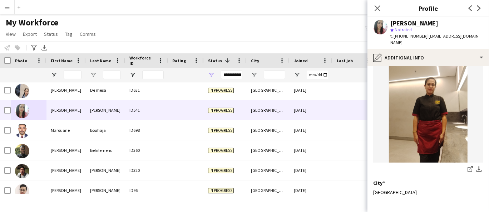
scroll to position [89, 0]
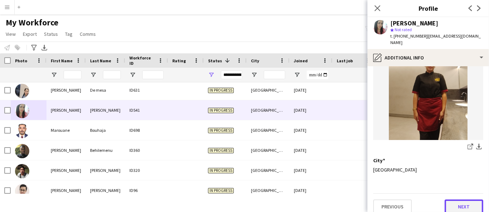
click at [460, 199] on button "Next" at bounding box center [464, 206] width 39 height 14
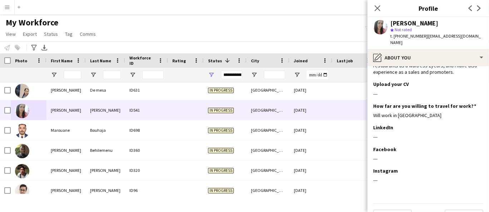
scroll to position [35, 0]
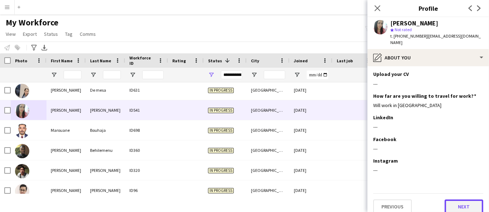
click at [455, 203] on button "Next" at bounding box center [464, 206] width 39 height 14
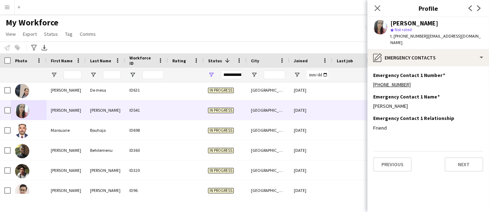
scroll to position [0, 0]
click at [464, 157] on button "Next" at bounding box center [464, 164] width 39 height 14
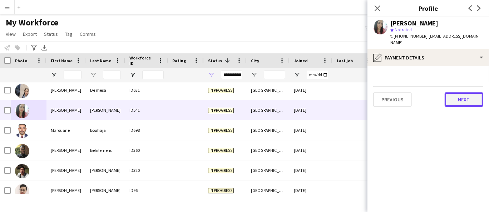
click at [469, 93] on button "Next" at bounding box center [464, 99] width 39 height 14
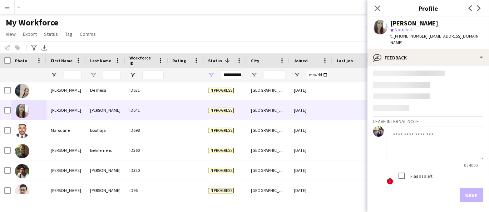
scroll to position [18, 0]
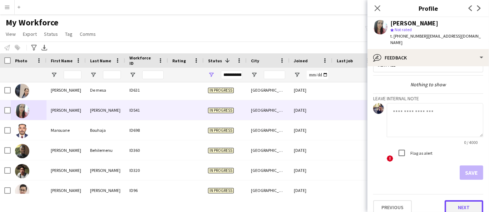
click at [464, 200] on button "Next" at bounding box center [464, 207] width 39 height 14
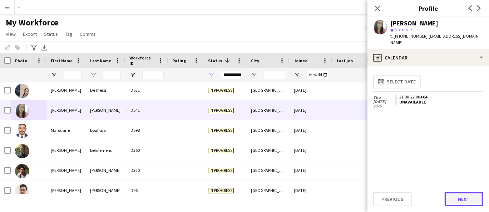
click at [467, 201] on button "Next" at bounding box center [464, 199] width 39 height 14
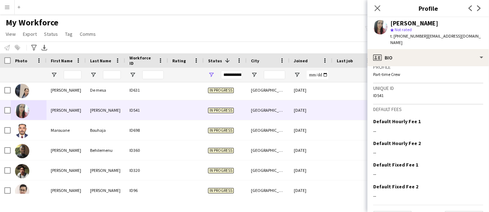
scroll to position [431, 0]
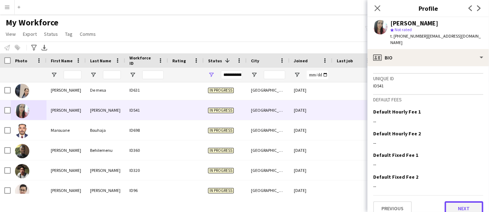
click at [454, 202] on button "Next" at bounding box center [464, 208] width 39 height 14
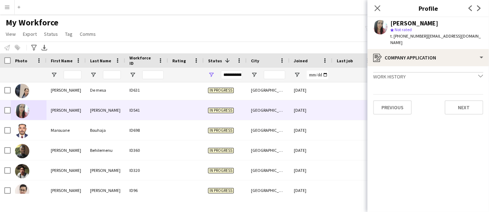
click at [466, 94] on div "Previous Next" at bounding box center [428, 104] width 110 height 20
click at [464, 100] on button "Next" at bounding box center [464, 107] width 39 height 14
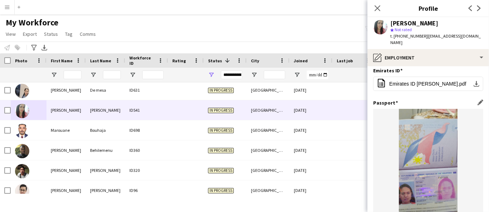
scroll to position [0, 0]
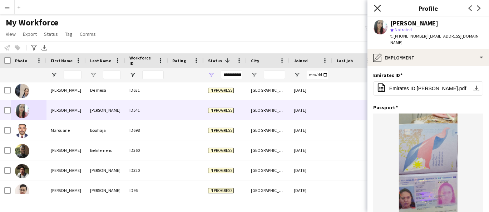
click at [379, 6] on icon "Close pop-in" at bounding box center [377, 8] width 7 height 7
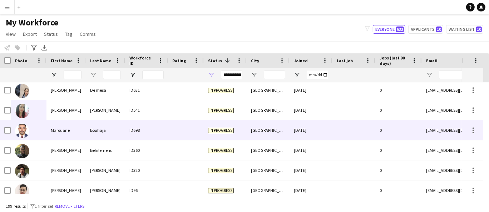
scroll to position [2204, 0]
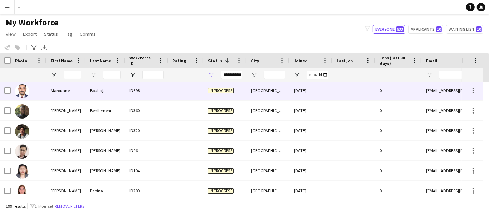
click at [115, 88] on div "Bouhaja" at bounding box center [105, 90] width 39 height 20
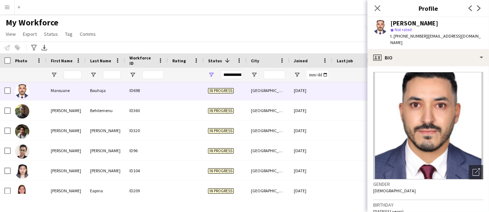
click at [409, 20] on div "[PERSON_NAME]" at bounding box center [414, 23] width 48 height 6
click at [405, 34] on span "t. [PHONE_NUMBER]" at bounding box center [408, 35] width 37 height 5
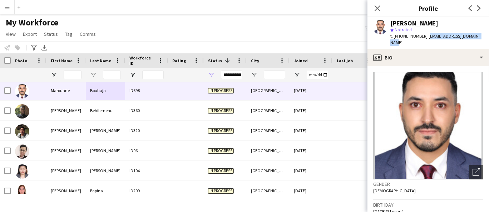
drag, startPoint x: 483, startPoint y: 35, endPoint x: 425, endPoint y: 35, distance: 57.9
click at [425, 35] on div "[PERSON_NAME] star Not rated t. [PHONE_NUMBER] | [EMAIL_ADDRESS][DOMAIN_NAME]" at bounding box center [429, 33] width 122 height 32
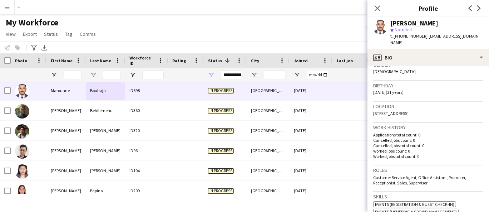
click at [402, 110] on span "[STREET_ADDRESS]" at bounding box center [390, 112] width 35 height 5
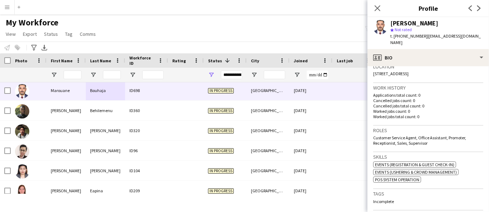
drag, startPoint x: 438, startPoint y: 139, endPoint x: 373, endPoint y: 128, distance: 65.6
click at [374, 128] on div "Roles Customer Service Agent, Office Assistant, Promoter, Receptionist, Sales, …" at bounding box center [428, 138] width 110 height 26
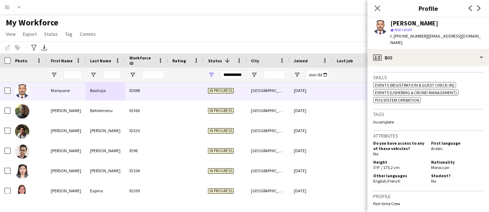
click at [436, 164] on span "Moroccan" at bounding box center [440, 166] width 18 height 5
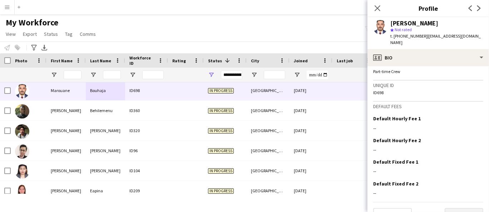
scroll to position [377, 0]
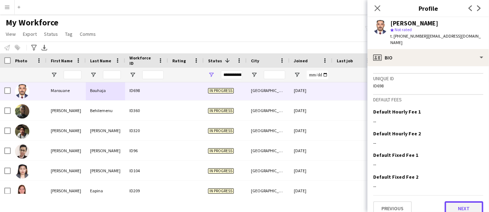
click at [459, 202] on button "Next" at bounding box center [464, 208] width 39 height 14
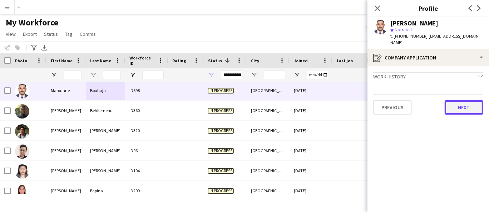
click at [472, 105] on button "Next" at bounding box center [464, 107] width 39 height 14
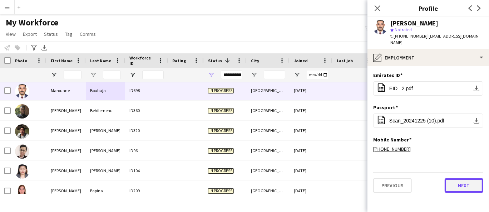
click at [458, 180] on button "Next" at bounding box center [464, 185] width 39 height 14
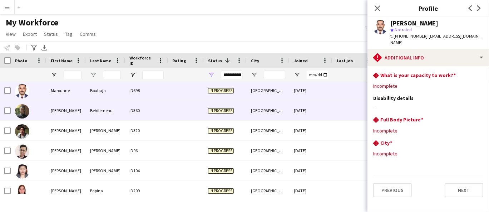
click at [68, 109] on div "[PERSON_NAME]" at bounding box center [65, 110] width 39 height 20
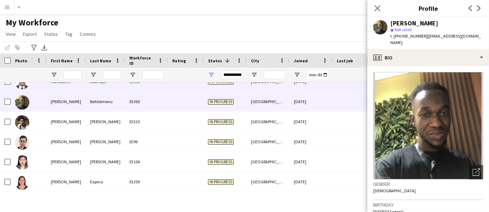
scroll to position [2204, 0]
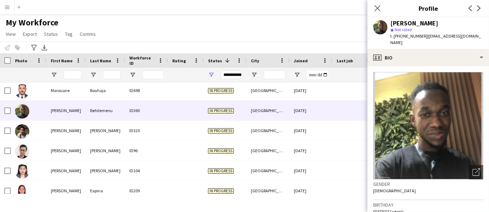
click at [438, 25] on div "[PERSON_NAME]" at bounding box center [414, 23] width 48 height 6
click at [403, 35] on span "t. [PHONE_NUMBER]" at bounding box center [408, 35] width 37 height 5
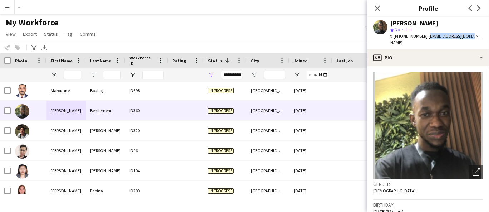
drag, startPoint x: 471, startPoint y: 36, endPoint x: 424, endPoint y: 36, distance: 46.8
click at [424, 36] on div "[PERSON_NAME] Behilemenu star Not rated t. [PHONE_NUMBER] | [EMAIL_ADDRESS][DOM…" at bounding box center [429, 33] width 122 height 32
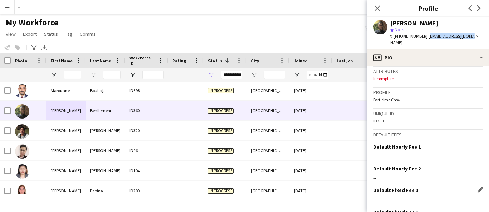
scroll to position [321, 0]
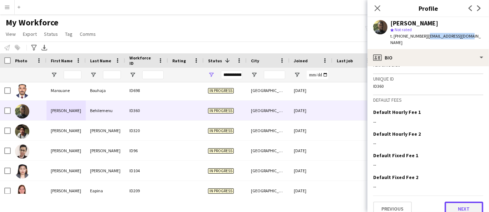
click at [445, 203] on button "Next" at bounding box center [464, 208] width 39 height 14
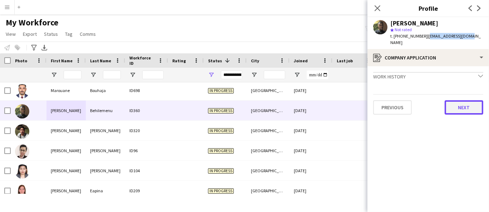
click at [449, 100] on button "Next" at bounding box center [464, 107] width 39 height 14
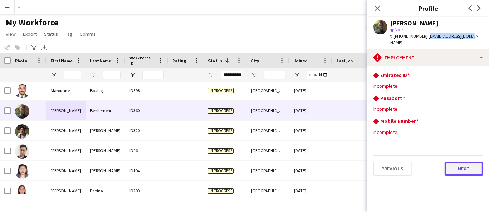
click at [463, 168] on button "Next" at bounding box center [464, 168] width 39 height 14
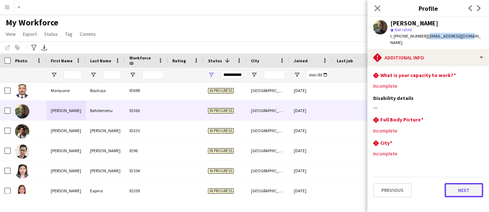
click at [460, 183] on button "Next" at bounding box center [464, 190] width 39 height 14
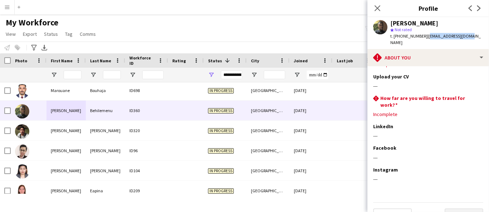
scroll to position [31, 0]
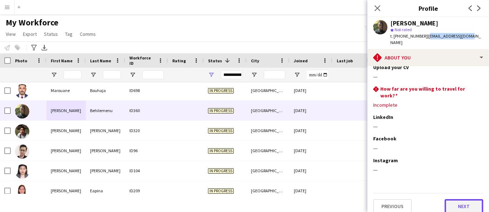
click at [467, 199] on button "Next" at bounding box center [464, 206] width 39 height 14
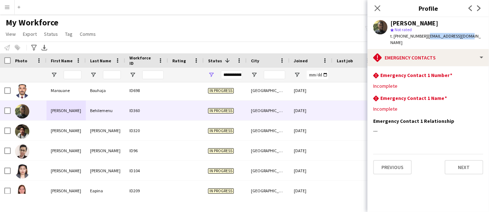
scroll to position [0, 0]
click at [462, 164] on button "Next" at bounding box center [464, 167] width 39 height 14
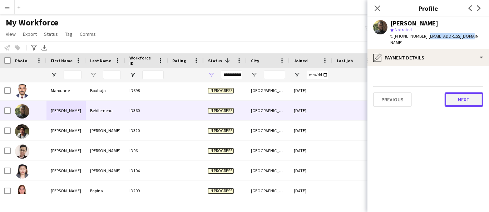
click at [461, 94] on button "Next" at bounding box center [464, 99] width 39 height 14
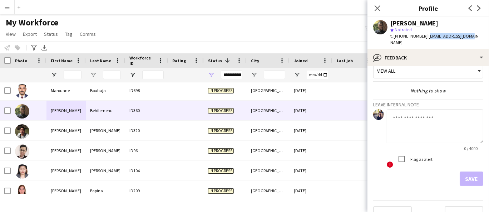
scroll to position [18, 0]
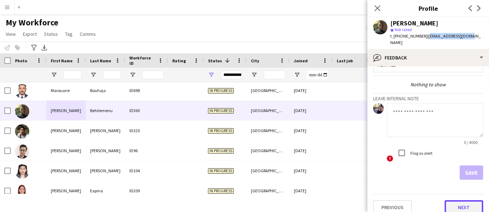
click at [468, 200] on button "Next" at bounding box center [464, 207] width 39 height 14
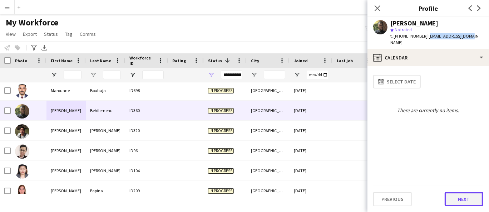
click at [460, 195] on button "Next" at bounding box center [464, 199] width 39 height 14
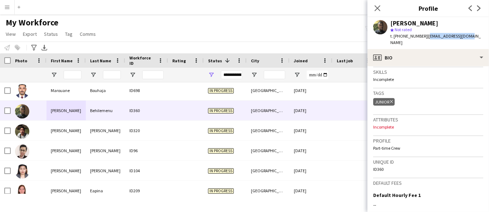
scroll to position [317, 0]
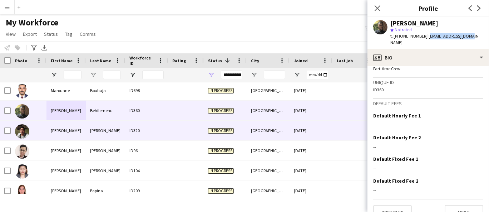
click at [99, 128] on div "[PERSON_NAME]" at bounding box center [105, 130] width 39 height 20
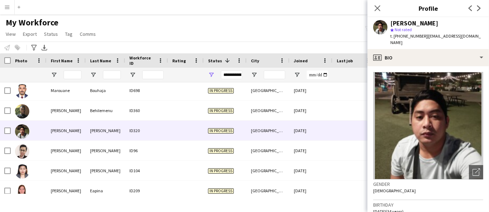
click at [404, 25] on div "[PERSON_NAME]" at bounding box center [414, 23] width 48 height 6
click at [406, 38] on span "t. [PHONE_NUMBER]" at bounding box center [408, 35] width 37 height 5
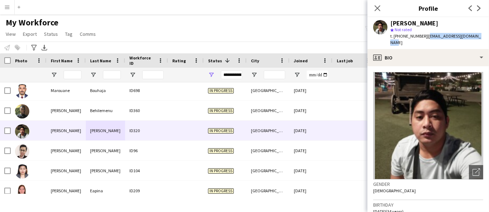
drag, startPoint x: 479, startPoint y: 35, endPoint x: 424, endPoint y: 36, distance: 55.1
click at [424, 36] on div "[PERSON_NAME] star Not rated t. [PHONE_NUMBER] | [EMAIL_ADDRESS][DOMAIN_NAME]" at bounding box center [429, 33] width 122 height 32
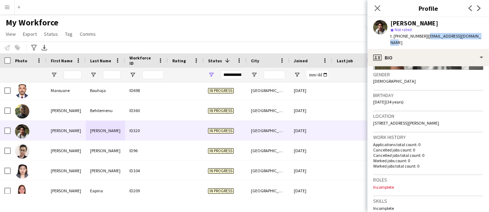
scroll to position [119, 0]
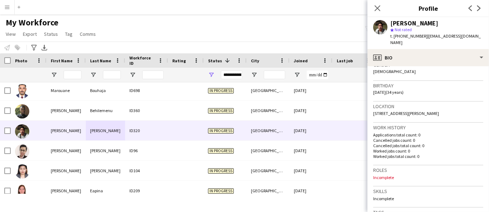
click at [376, 110] on span "[STREET_ADDRESS][PERSON_NAME]" at bounding box center [406, 112] width 66 height 5
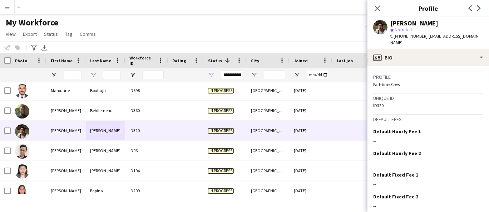
scroll to position [327, 0]
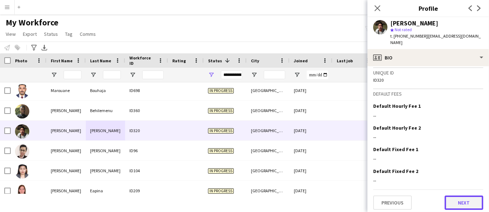
click at [464, 199] on button "Next" at bounding box center [464, 202] width 39 height 14
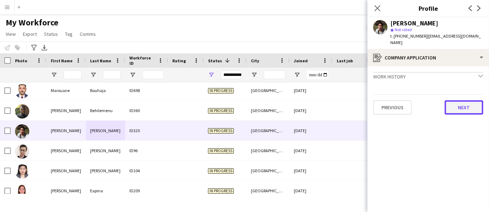
click at [460, 104] on button "Next" at bounding box center [464, 107] width 39 height 14
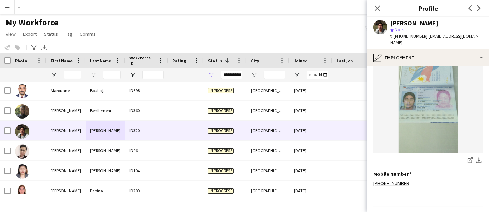
scroll to position [300, 0]
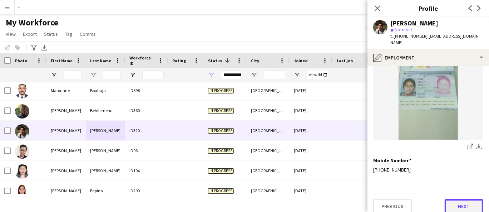
click at [448, 202] on button "Next" at bounding box center [464, 206] width 39 height 14
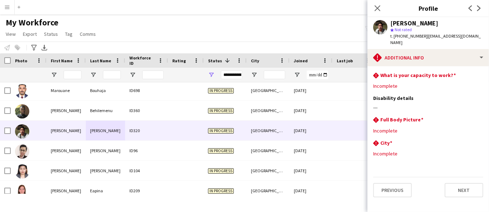
scroll to position [0, 0]
drag, startPoint x: 478, startPoint y: 35, endPoint x: 426, endPoint y: 34, distance: 52.2
click at [426, 34] on div "[PERSON_NAME] star Not rated t. [PHONE_NUMBER] | [EMAIL_ADDRESS][DOMAIN_NAME]" at bounding box center [429, 33] width 122 height 32
click at [448, 183] on button "Next" at bounding box center [464, 190] width 39 height 14
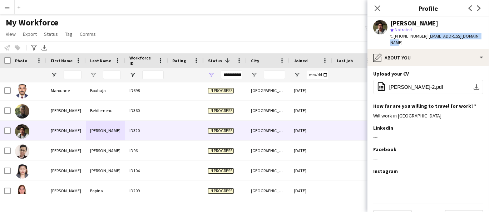
scroll to position [40, 0]
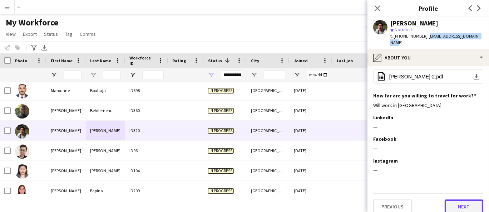
click at [461, 201] on button "Next" at bounding box center [464, 206] width 39 height 14
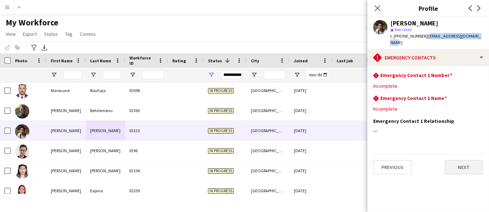
scroll to position [0, 0]
click at [465, 160] on button "Next" at bounding box center [464, 167] width 39 height 14
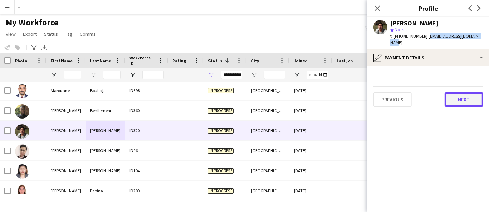
click at [457, 92] on button "Next" at bounding box center [464, 99] width 39 height 14
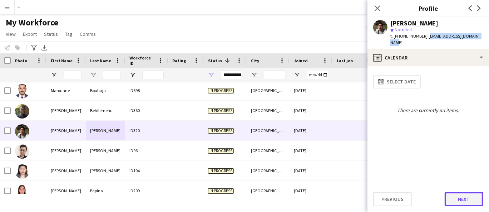
click at [461, 205] on button "Next" at bounding box center [464, 199] width 39 height 14
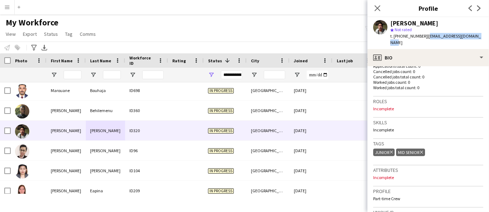
scroll to position [198, 0]
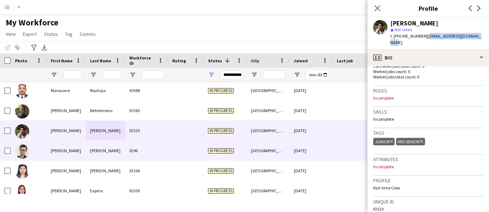
click at [100, 148] on div "[PERSON_NAME]" at bounding box center [105, 150] width 39 height 20
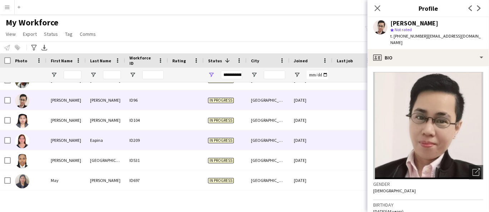
scroll to position [2244, 0]
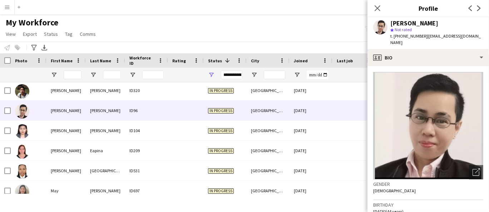
click at [420, 25] on div "[PERSON_NAME]" at bounding box center [414, 23] width 48 height 6
click at [420, 24] on div "[PERSON_NAME]" at bounding box center [414, 23] width 48 height 6
click at [404, 34] on span "t. [PHONE_NUMBER]" at bounding box center [408, 35] width 37 height 5
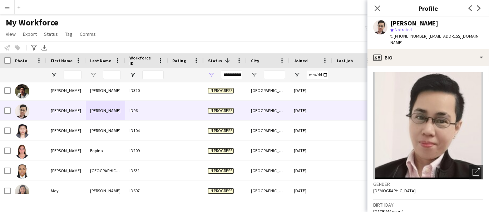
click at [410, 38] on span "t. [PHONE_NUMBER]" at bounding box center [408, 35] width 37 height 5
drag, startPoint x: 475, startPoint y: 35, endPoint x: 425, endPoint y: 37, distance: 50.5
click at [425, 37] on div "[PERSON_NAME] star Not rated t. [PHONE_NUMBER] | [EMAIL_ADDRESS][DOMAIN_NAME]" at bounding box center [429, 33] width 122 height 32
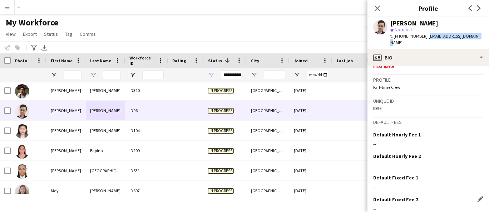
scroll to position [321, 0]
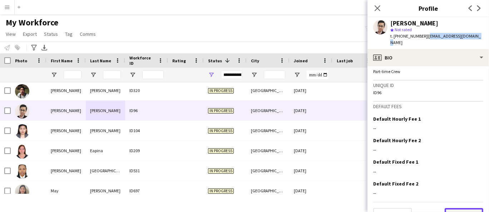
click at [458, 208] on button "Next" at bounding box center [464, 215] width 39 height 14
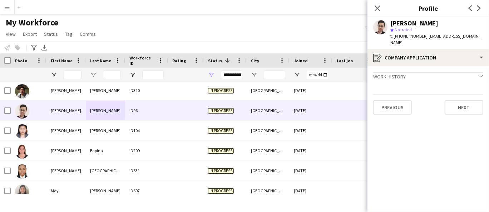
click at [454, 94] on div "Previous Next" at bounding box center [428, 104] width 110 height 20
click at [454, 100] on button "Next" at bounding box center [464, 107] width 39 height 14
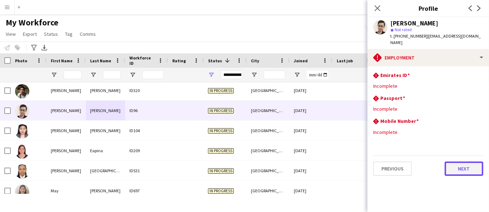
click at [470, 161] on button "Next" at bounding box center [464, 168] width 39 height 14
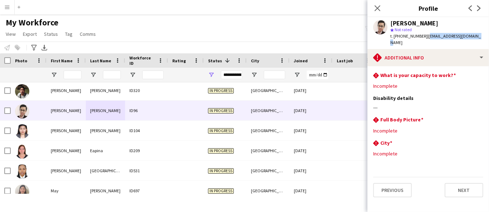
drag, startPoint x: 476, startPoint y: 34, endPoint x: 425, endPoint y: 34, distance: 51.1
click at [425, 34] on div "[PERSON_NAME] star Not rated t. [PHONE_NUMBER] | [EMAIL_ADDRESS][DOMAIN_NAME]" at bounding box center [429, 33] width 122 height 32
click at [456, 183] on button "Next" at bounding box center [464, 190] width 39 height 14
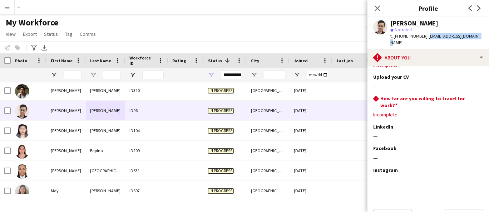
scroll to position [31, 0]
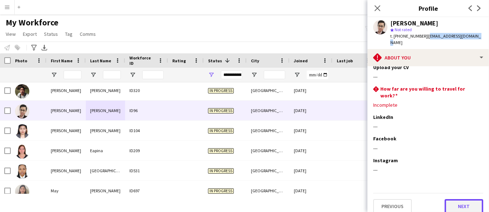
click at [457, 199] on button "Next" at bounding box center [464, 206] width 39 height 14
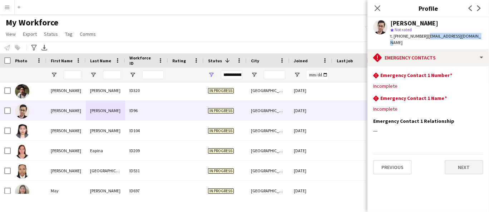
scroll to position [0, 0]
click at [468, 154] on div "Previous Next" at bounding box center [428, 164] width 110 height 20
click at [468, 161] on button "Next" at bounding box center [464, 167] width 39 height 14
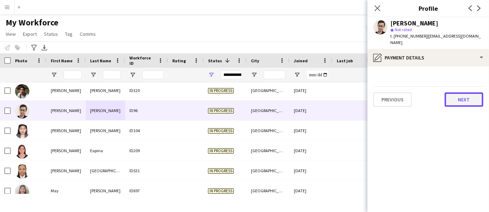
click at [464, 97] on button "Next" at bounding box center [464, 99] width 39 height 14
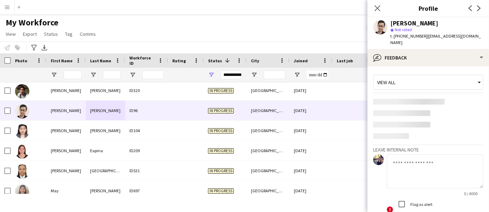
scroll to position [18, 0]
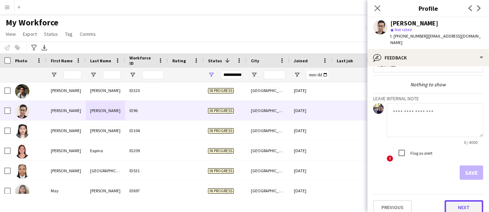
click at [463, 200] on button "Next" at bounding box center [464, 207] width 39 height 14
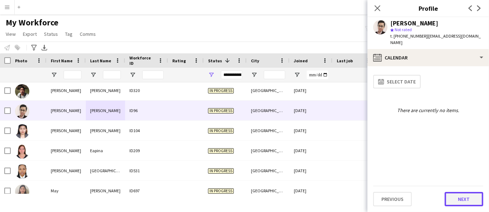
click at [462, 201] on button "Next" at bounding box center [464, 199] width 39 height 14
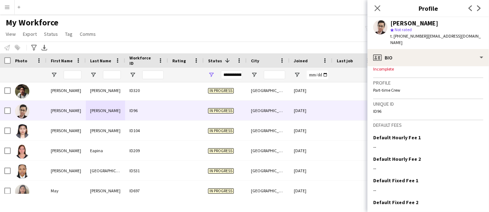
scroll to position [321, 0]
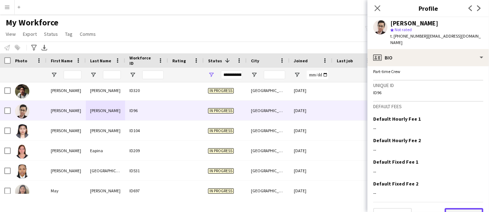
click at [460, 208] on button "Next" at bounding box center [464, 215] width 39 height 14
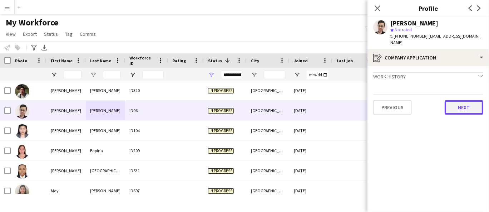
click at [449, 100] on button "Next" at bounding box center [464, 107] width 39 height 14
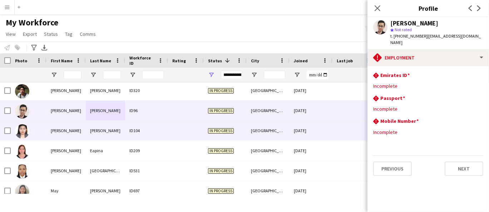
click at [49, 133] on div "[PERSON_NAME]" at bounding box center [65, 130] width 39 height 20
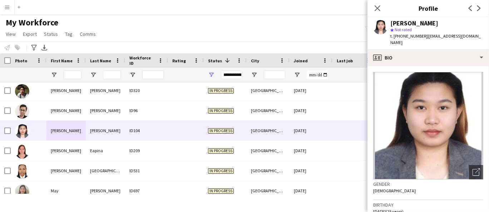
click at [409, 23] on div "[PERSON_NAME]" at bounding box center [414, 23] width 48 height 6
click at [412, 37] on span "t. [PHONE_NUMBER]" at bounding box center [408, 35] width 37 height 5
click at [412, 36] on span "t. [PHONE_NUMBER]" at bounding box center [408, 35] width 37 height 5
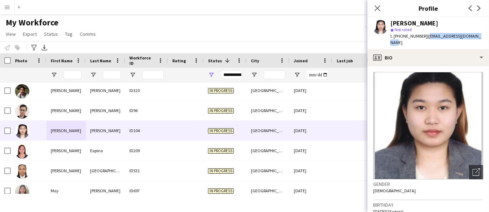
drag, startPoint x: 482, startPoint y: 36, endPoint x: 425, endPoint y: 35, distance: 56.1
click at [425, 35] on div "[PERSON_NAME] star Not rated t. [PHONE_NUMBER] | [EMAIL_ADDRESS][DOMAIN_NAME]" at bounding box center [429, 33] width 122 height 32
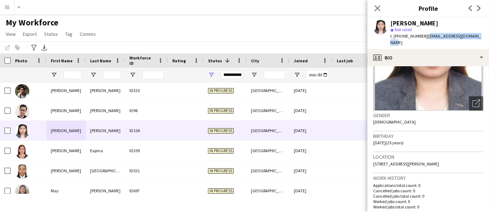
scroll to position [79, 0]
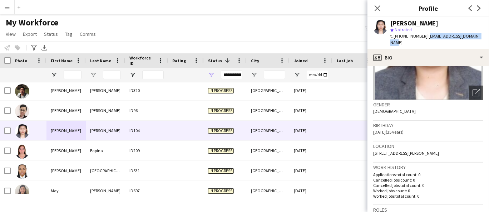
drag, startPoint x: 468, startPoint y: 146, endPoint x: 449, endPoint y: 143, distance: 18.8
click at [439, 150] on span "[STREET_ADDRESS][PERSON_NAME]" at bounding box center [406, 152] width 66 height 5
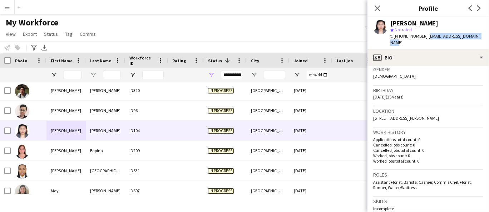
scroll to position [159, 0]
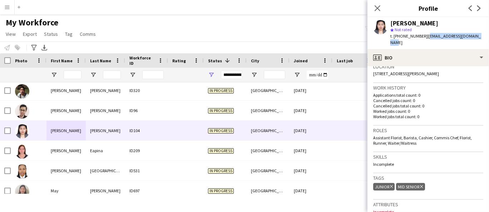
drag, startPoint x: 416, startPoint y: 141, endPoint x: 368, endPoint y: 139, distance: 48.0
click at [368, 139] on app-crew-profile-bio "Open photos pop-in Gender [DEMOGRAPHIC_DATA] Birthday [DEMOGRAPHIC_DATA] (25 ye…" at bounding box center [429, 139] width 122 height 146
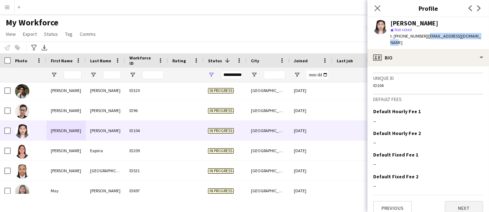
scroll to position [332, 0]
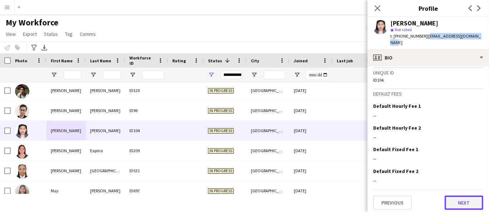
click at [455, 198] on button "Next" at bounding box center [464, 202] width 39 height 14
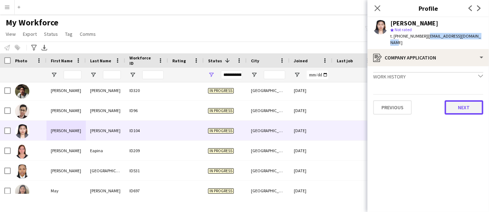
click at [454, 100] on button "Next" at bounding box center [464, 107] width 39 height 14
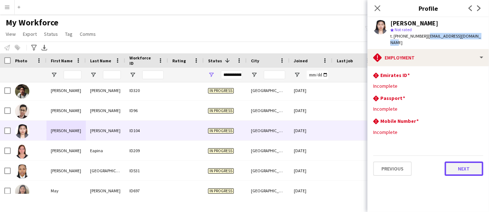
click at [459, 161] on button "Next" at bounding box center [464, 168] width 39 height 14
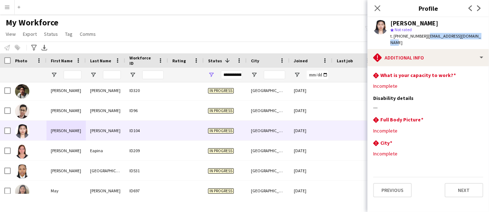
drag, startPoint x: 482, startPoint y: 35, endPoint x: 425, endPoint y: 35, distance: 56.8
click at [425, 35] on div "[PERSON_NAME] star Not rated t. [PHONE_NUMBER] | [EMAIL_ADDRESS][DOMAIN_NAME]" at bounding box center [429, 33] width 122 height 32
click at [410, 183] on button "Previous" at bounding box center [392, 190] width 39 height 14
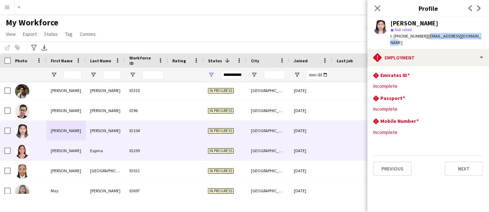
click at [81, 147] on div "[PERSON_NAME]" at bounding box center [65, 150] width 39 height 20
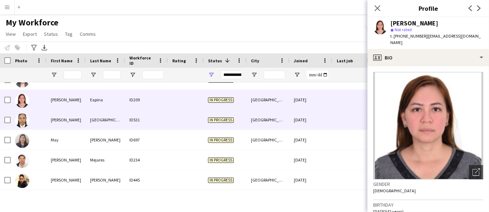
scroll to position [2284, 0]
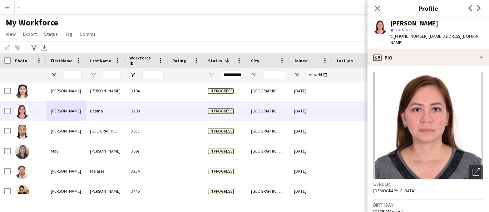
click at [401, 24] on div "[PERSON_NAME]" at bounding box center [414, 23] width 48 height 6
click at [409, 38] on span "t. [PHONE_NUMBER]" at bounding box center [408, 35] width 37 height 5
click at [408, 37] on span "t. [PHONE_NUMBER]" at bounding box center [408, 35] width 37 height 5
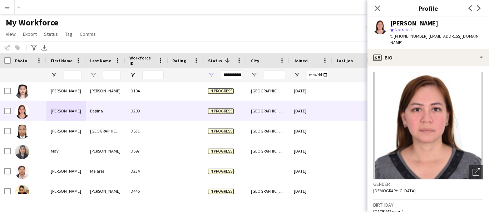
click at [408, 36] on span "t. [PHONE_NUMBER]" at bounding box center [408, 35] width 37 height 5
drag, startPoint x: 473, startPoint y: 39, endPoint x: 425, endPoint y: 37, distance: 48.7
click at [425, 37] on app-profile-header "[PERSON_NAME] Eapina star Not rated t. [PHONE_NUMBER] | [EMAIL_ADDRESS][DOMAIN_…" at bounding box center [429, 33] width 122 height 32
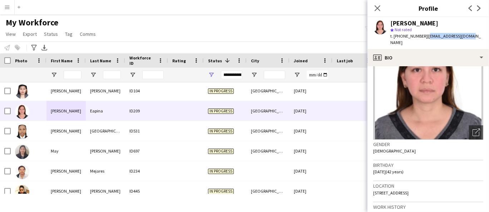
scroll to position [79, 0]
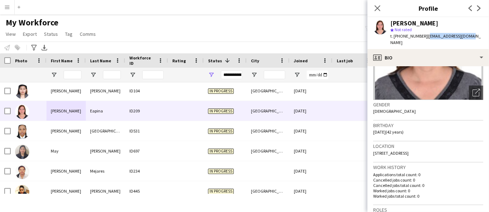
drag, startPoint x: 432, startPoint y: 146, endPoint x: 413, endPoint y: 147, distance: 19.0
click at [409, 150] on span "[STREET_ADDRESS]" at bounding box center [390, 152] width 35 height 5
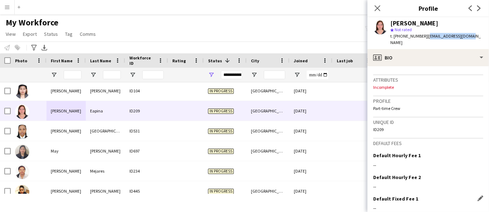
scroll to position [321, 0]
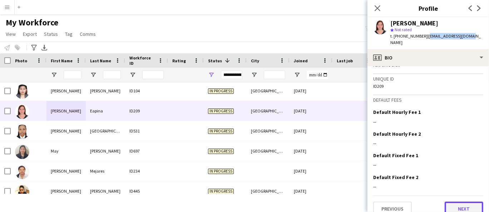
click at [447, 202] on button "Next" at bounding box center [464, 208] width 39 height 14
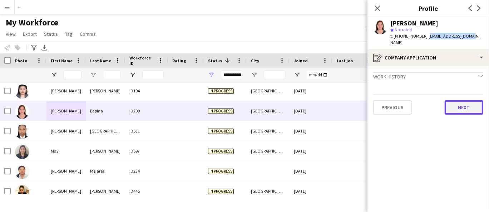
click at [462, 103] on button "Next" at bounding box center [464, 107] width 39 height 14
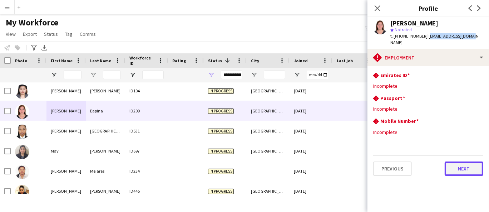
click at [459, 164] on button "Next" at bounding box center [464, 168] width 39 height 14
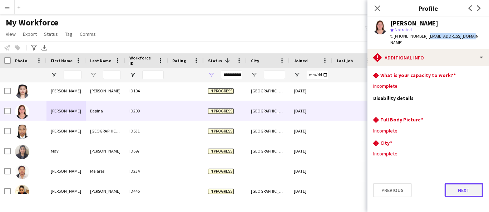
click at [465, 190] on button "Next" at bounding box center [464, 190] width 39 height 14
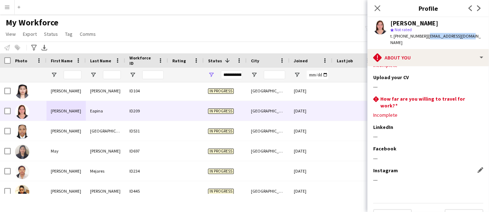
scroll to position [31, 0]
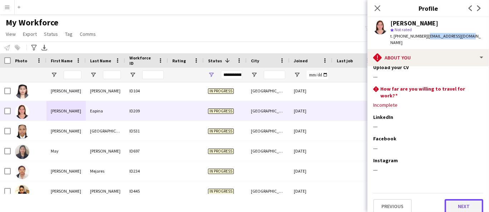
click at [465, 199] on button "Next" at bounding box center [464, 206] width 39 height 14
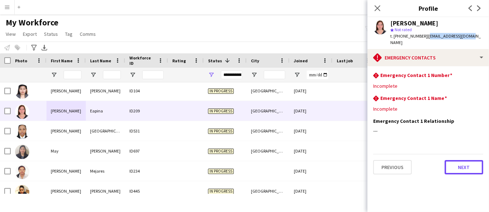
drag, startPoint x: 449, startPoint y: 166, endPoint x: 453, endPoint y: 161, distance: 6.2
click at [452, 162] on button "Next" at bounding box center [464, 167] width 39 height 14
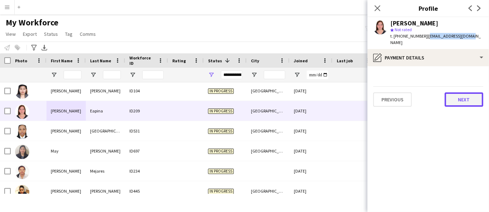
click at [472, 93] on button "Next" at bounding box center [464, 99] width 39 height 14
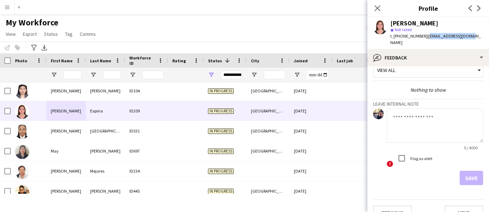
scroll to position [18, 0]
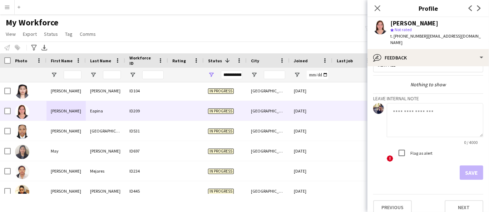
click at [465, 206] on app-crew-profile-feedback-tab "View all Nothing to show Leave internal note 0 / 4000 ! Flag as alert Save Prev…" at bounding box center [429, 139] width 122 height 146
click at [465, 202] on button "Next" at bounding box center [464, 207] width 39 height 14
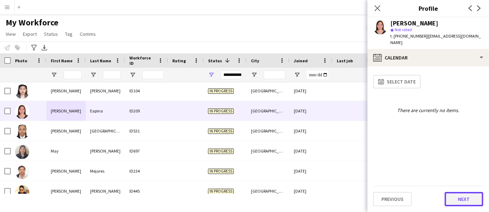
click at [465, 199] on button "Next" at bounding box center [464, 199] width 39 height 14
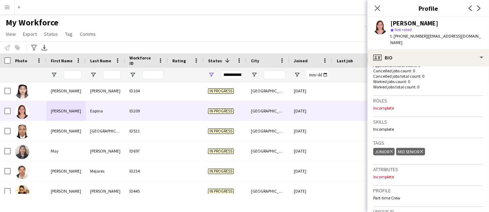
scroll to position [198, 0]
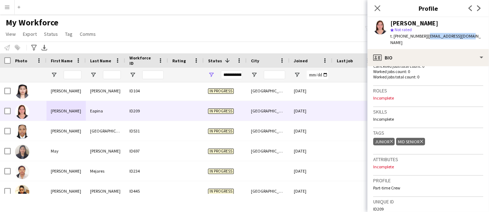
drag, startPoint x: 472, startPoint y: 38, endPoint x: 424, endPoint y: 35, distance: 47.6
click at [424, 35] on app-profile-header "[PERSON_NAME] Eapina star Not rated t. [PHONE_NUMBER] | [EMAIL_ADDRESS][DOMAIN_…" at bounding box center [429, 33] width 122 height 32
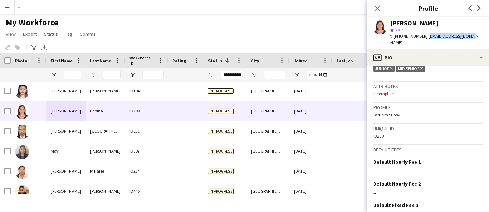
scroll to position [317, 0]
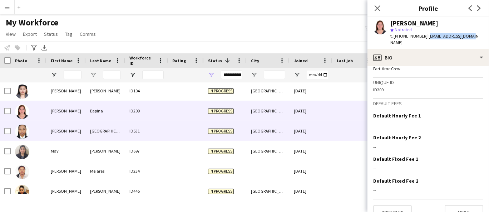
click at [56, 135] on div "[PERSON_NAME]" at bounding box center [65, 131] width 39 height 20
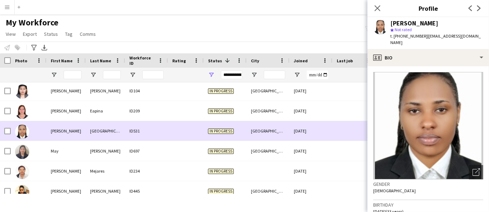
scroll to position [2323, 0]
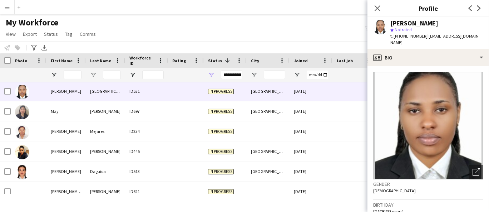
click at [409, 18] on div "[PERSON_NAME] star Not rated t. [PHONE_NUMBER] | [EMAIL_ADDRESS][DOMAIN_NAME]" at bounding box center [429, 33] width 122 height 32
click at [409, 23] on div "[PERSON_NAME]" at bounding box center [414, 23] width 48 height 6
click at [418, 34] on span "t. [PHONE_NUMBER]" at bounding box center [408, 35] width 37 height 5
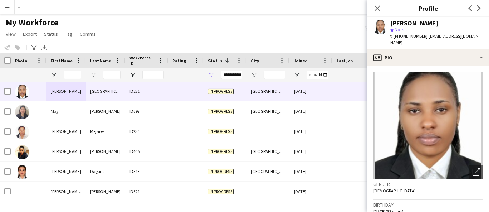
click at [418, 34] on span "t. [PHONE_NUMBER]" at bounding box center [408, 35] width 37 height 5
drag, startPoint x: 483, startPoint y: 35, endPoint x: 425, endPoint y: 36, distance: 58.3
click at [425, 36] on app-profile-header "[PERSON_NAME] star Not rated t. [PHONE_NUMBER] | [EMAIL_ADDRESS][DOMAIN_NAME]" at bounding box center [429, 33] width 122 height 32
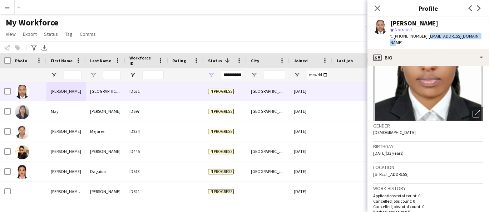
scroll to position [119, 0]
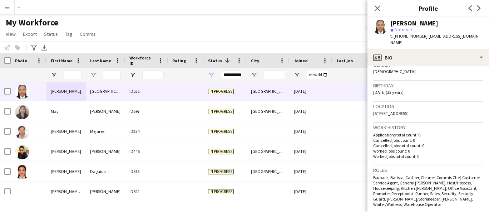
click at [409, 110] on span "[STREET_ADDRESS]" at bounding box center [390, 112] width 35 height 5
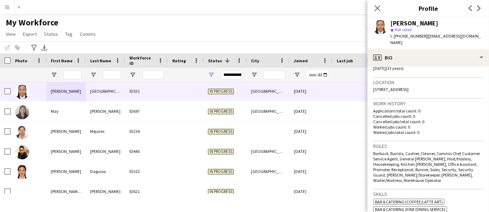
scroll to position [159, 0]
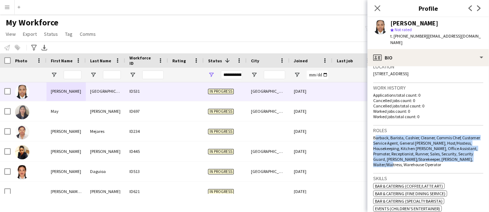
drag, startPoint x: 417, startPoint y: 155, endPoint x: 370, endPoint y: 128, distance: 53.5
click at [370, 128] on app-crew-profile-bio "Open photos pop-in Gender [DEMOGRAPHIC_DATA] Birthday [DEMOGRAPHIC_DATA] (33 ye…" at bounding box center [429, 139] width 122 height 146
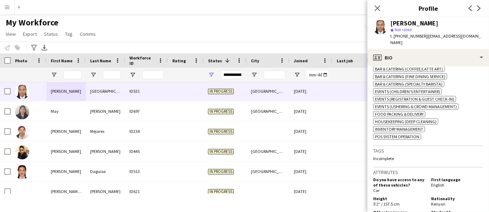
scroll to position [278, 0]
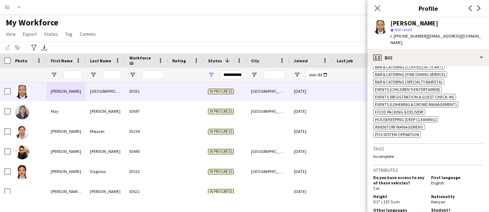
click at [434, 199] on span "Kenyan" at bounding box center [438, 201] width 14 height 5
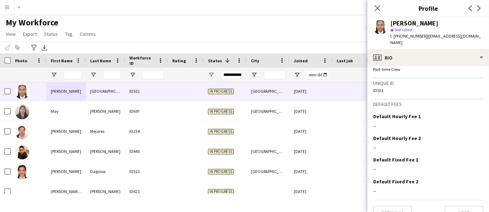
scroll to position [451, 0]
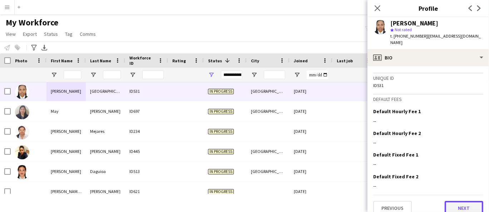
click at [455, 201] on button "Next" at bounding box center [464, 208] width 39 height 14
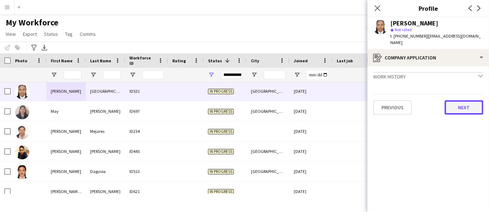
click at [464, 100] on button "Next" at bounding box center [464, 107] width 39 height 14
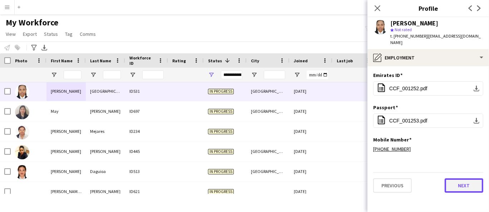
click at [474, 178] on button "Next" at bounding box center [464, 185] width 39 height 14
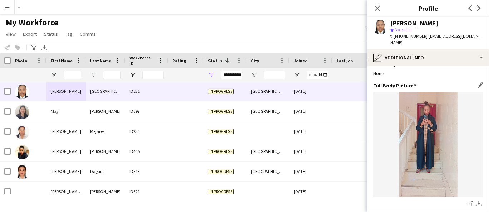
scroll to position [89, 0]
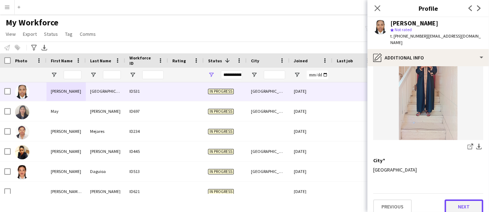
click at [459, 202] on button "Next" at bounding box center [464, 206] width 39 height 14
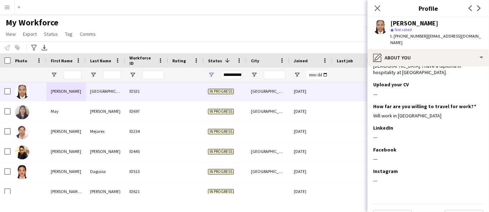
scroll to position [35, 0]
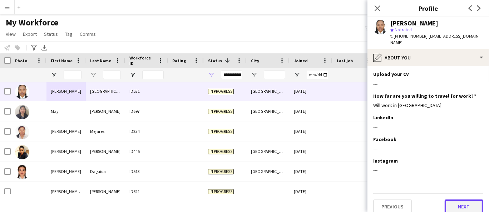
click at [462, 202] on button "Next" at bounding box center [464, 206] width 39 height 14
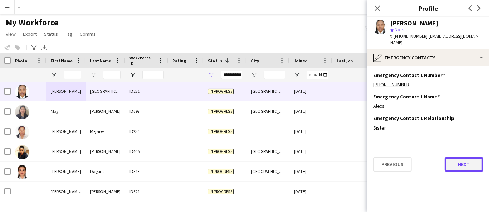
click at [458, 163] on button "Next" at bounding box center [464, 164] width 39 height 14
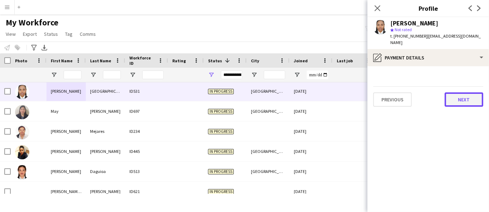
click at [474, 93] on button "Next" at bounding box center [464, 99] width 39 height 14
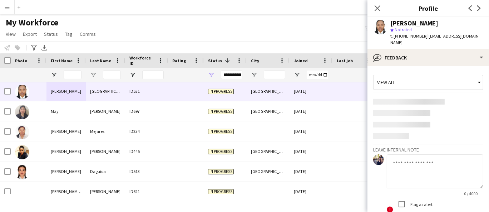
scroll to position [18, 0]
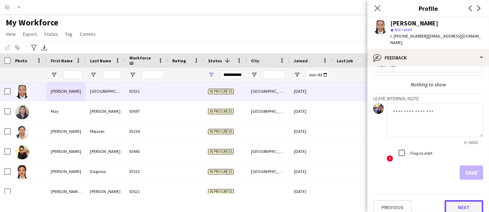
click at [465, 201] on button "Next" at bounding box center [464, 207] width 39 height 14
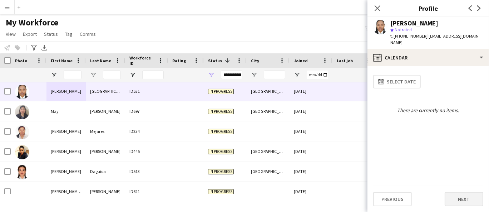
drag, startPoint x: 471, startPoint y: 207, endPoint x: 470, endPoint y: 203, distance: 3.6
click at [470, 204] on app-calendar-tab "calendar-full Select date There are currently no items. Previous Next" at bounding box center [429, 139] width 122 height 146
click at [470, 203] on button "Next" at bounding box center [464, 199] width 39 height 14
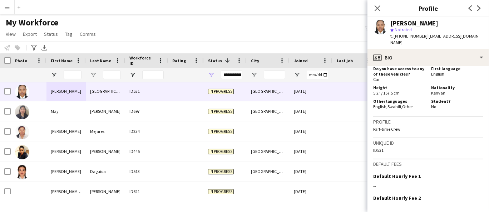
scroll to position [451, 0]
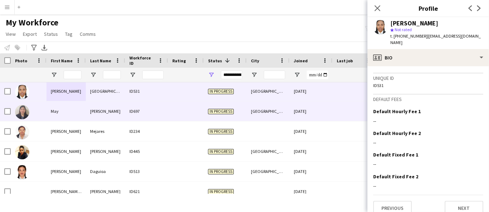
click at [48, 112] on div "May" at bounding box center [65, 111] width 39 height 20
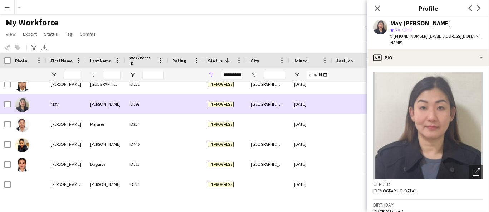
scroll to position [2323, 0]
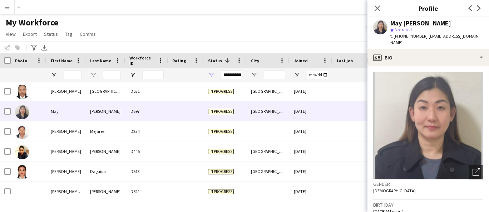
click at [427, 23] on div "May [PERSON_NAME]" at bounding box center [420, 23] width 61 height 6
click at [426, 21] on div "May [PERSON_NAME]" at bounding box center [420, 23] width 61 height 6
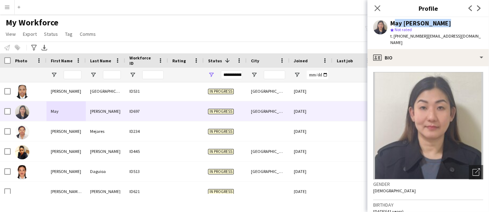
click at [426, 21] on div "May [PERSON_NAME]" at bounding box center [420, 23] width 61 height 6
click at [412, 33] on span "t. [PHONE_NUMBER]" at bounding box center [408, 35] width 37 height 5
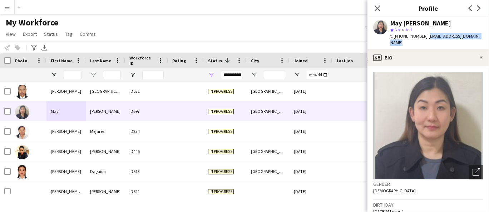
drag, startPoint x: 431, startPoint y: 41, endPoint x: 425, endPoint y: 35, distance: 7.8
click at [425, 35] on div "t. [PHONE_NUMBER] | [EMAIL_ADDRESS][DOMAIN_NAME]" at bounding box center [436, 39] width 93 height 13
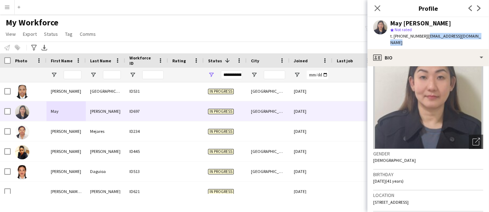
scroll to position [79, 0]
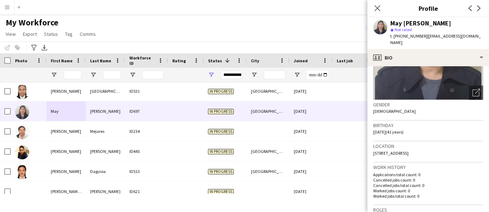
click at [390, 156] on span "[STREET_ADDRESS]" at bounding box center [390, 152] width 35 height 5
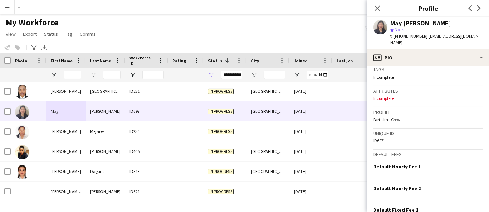
scroll to position [317, 0]
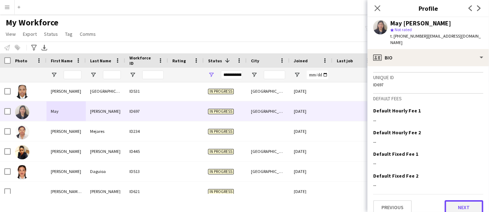
click at [464, 205] on button "Next" at bounding box center [464, 207] width 39 height 14
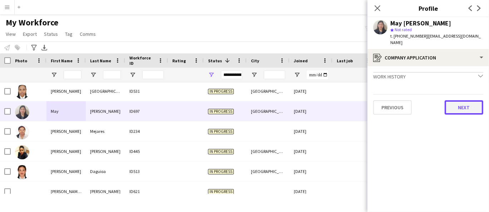
click at [461, 103] on button "Next" at bounding box center [464, 107] width 39 height 14
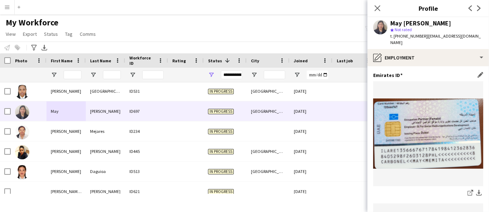
scroll to position [79, 0]
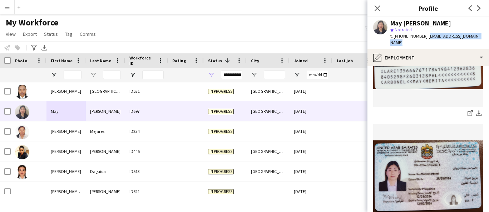
drag, startPoint x: 428, startPoint y: 40, endPoint x: 425, endPoint y: 36, distance: 4.3
click at [425, 36] on div "t. [PHONE_NUMBER] | [EMAIL_ADDRESS][DOMAIN_NAME]" at bounding box center [436, 39] width 93 height 13
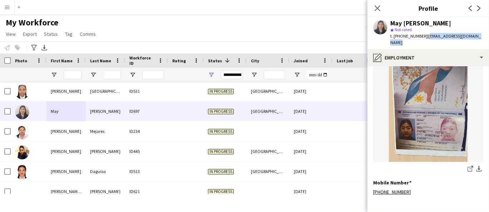
scroll to position [306, 0]
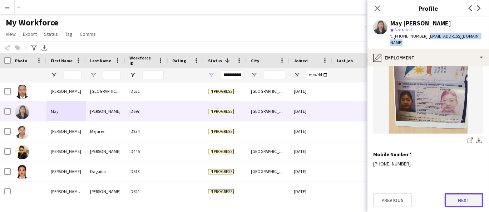
click at [468, 198] on button "Next" at bounding box center [464, 200] width 39 height 14
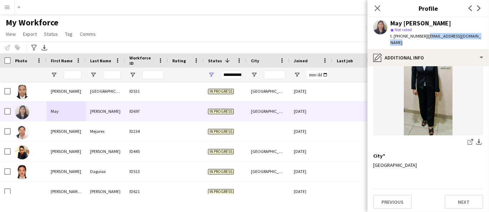
scroll to position [161, 0]
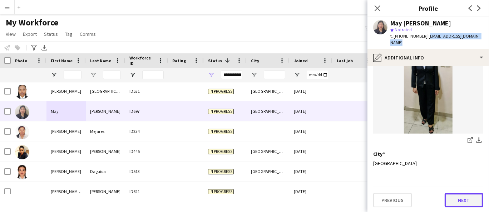
click at [459, 205] on button "Next" at bounding box center [464, 200] width 39 height 14
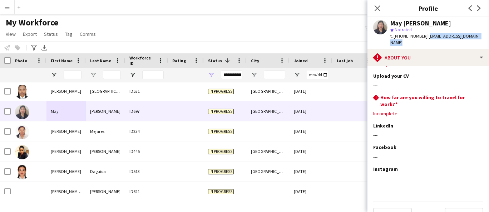
scroll to position [37, 0]
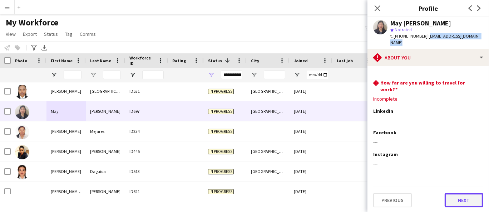
click at [452, 194] on button "Next" at bounding box center [464, 200] width 39 height 14
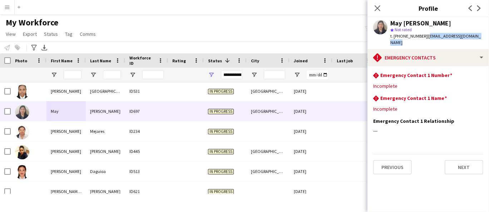
scroll to position [0, 0]
drag, startPoint x: 455, startPoint y: 155, endPoint x: 456, endPoint y: 169, distance: 14.0
click at [455, 159] on div "Previous Next" at bounding box center [428, 164] width 110 height 20
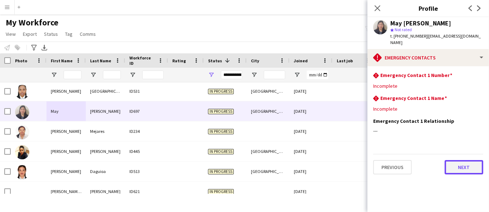
click at [456, 168] on button "Next" at bounding box center [464, 167] width 39 height 14
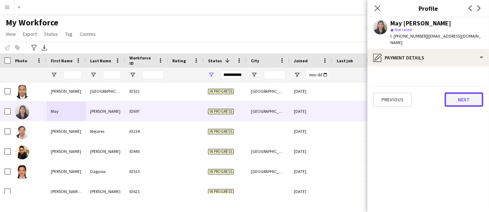
click at [466, 98] on button "Next" at bounding box center [464, 99] width 39 height 14
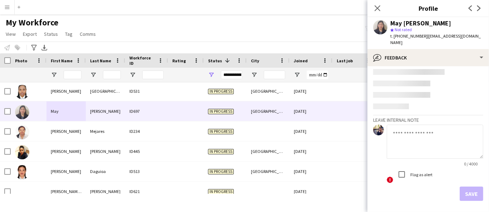
scroll to position [24, 0]
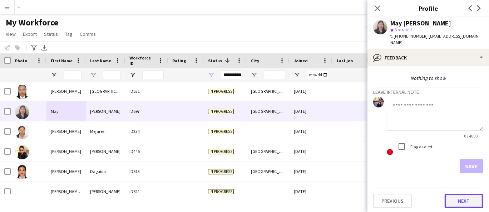
click at [472, 202] on button "Next" at bounding box center [464, 200] width 39 height 14
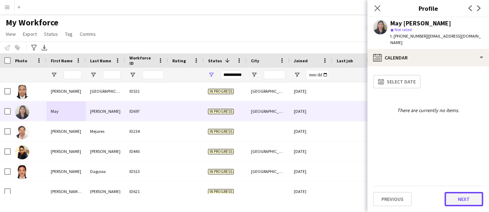
click at [468, 202] on button "Next" at bounding box center [464, 199] width 39 height 14
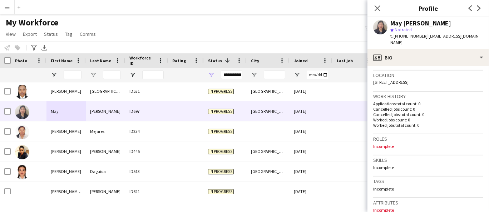
scroll to position [159, 0]
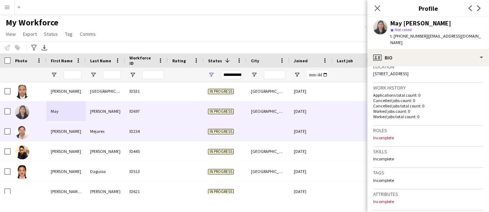
click at [79, 129] on div "[PERSON_NAME]" at bounding box center [65, 131] width 39 height 20
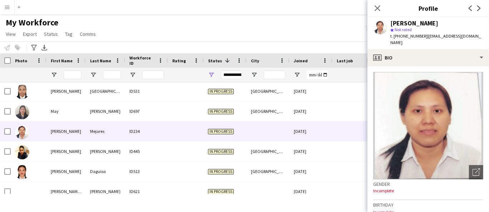
click at [420, 26] on div "star Not rated" at bounding box center [436, 29] width 93 height 6
click at [420, 24] on div "[PERSON_NAME]" at bounding box center [414, 23] width 48 height 6
click at [411, 36] on span "t. [PHONE_NUMBER]" at bounding box center [408, 35] width 37 height 5
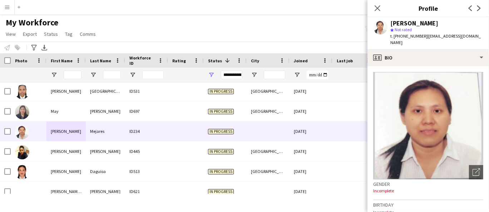
click at [411, 36] on span "t. [PHONE_NUMBER]" at bounding box center [408, 35] width 37 height 5
drag, startPoint x: 475, startPoint y: 35, endPoint x: 425, endPoint y: 34, distance: 50.1
click at [425, 34] on div "[PERSON_NAME] star Not rated t. [PHONE_NUMBER] | [EMAIL_ADDRESS][DOMAIN_NAME]" at bounding box center [429, 33] width 122 height 32
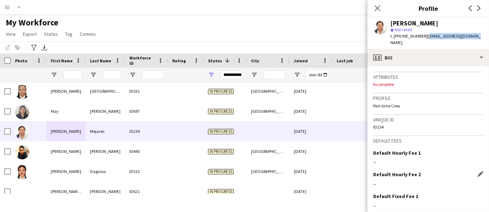
scroll to position [321, 0]
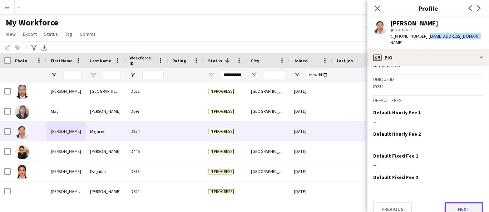
click at [459, 202] on button "Next" at bounding box center [464, 209] width 39 height 14
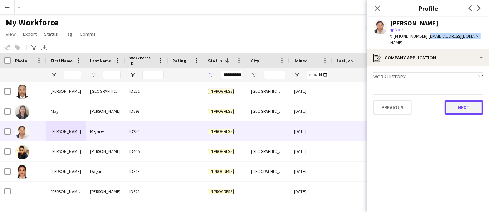
click at [455, 100] on button "Next" at bounding box center [464, 107] width 39 height 14
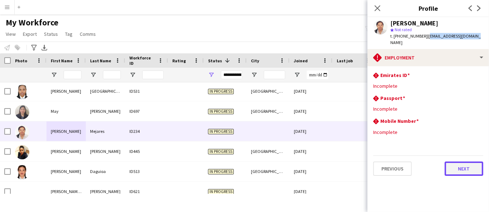
click at [477, 166] on button "Next" at bounding box center [464, 168] width 39 height 14
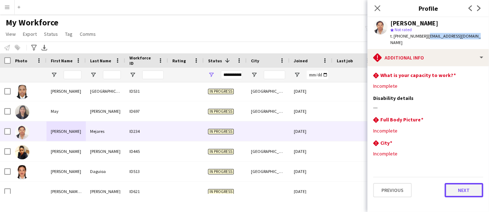
click at [469, 183] on button "Next" at bounding box center [464, 190] width 39 height 14
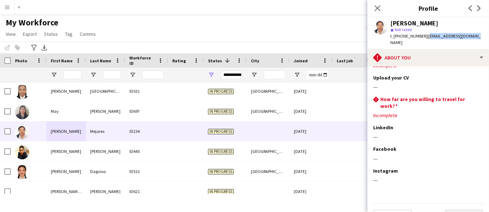
scroll to position [31, 0]
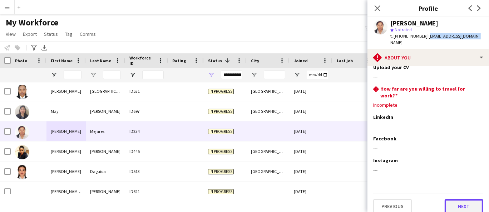
click at [463, 199] on button "Next" at bounding box center [464, 206] width 39 height 14
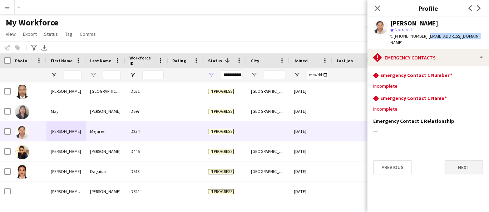
scroll to position [0, 0]
click at [457, 162] on button "Next" at bounding box center [464, 167] width 39 height 14
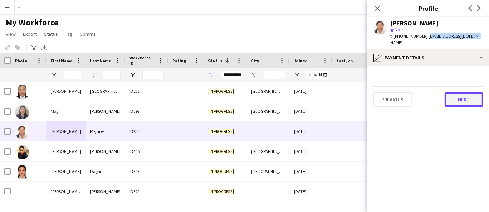
click at [461, 92] on button "Next" at bounding box center [464, 99] width 39 height 14
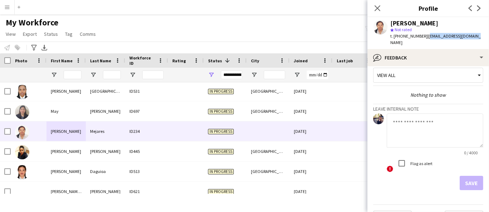
scroll to position [18, 0]
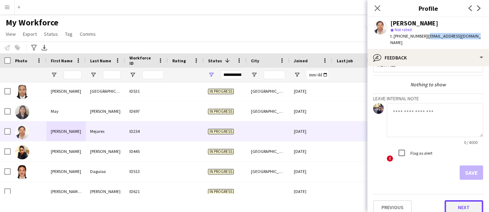
click at [466, 201] on button "Next" at bounding box center [464, 207] width 39 height 14
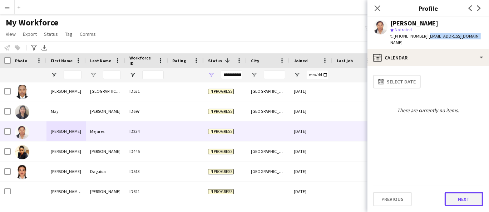
click at [467, 198] on button "Next" at bounding box center [464, 199] width 39 height 14
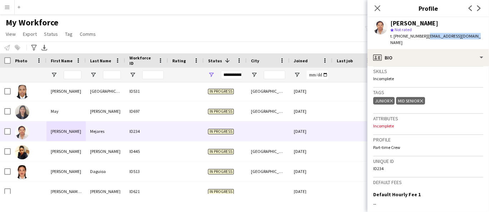
scroll to position [317, 0]
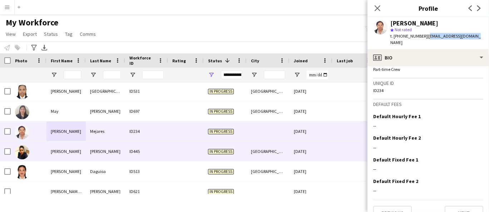
click at [98, 146] on div "[PERSON_NAME]" at bounding box center [105, 151] width 39 height 20
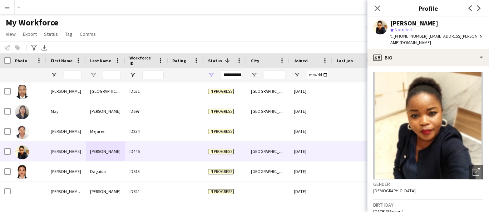
click at [405, 21] on div "[PERSON_NAME]" at bounding box center [414, 23] width 48 height 6
click at [405, 20] on div "[PERSON_NAME]" at bounding box center [414, 23] width 48 height 6
click at [403, 36] on span "t. [PHONE_NUMBER]" at bounding box center [408, 35] width 37 height 5
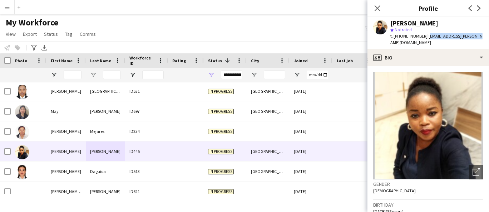
drag, startPoint x: 479, startPoint y: 35, endPoint x: 424, endPoint y: 37, distance: 54.4
click at [424, 37] on app-profile-header "[PERSON_NAME] [PERSON_NAME] star Not rated t. [PHONE_NUMBER] | [EMAIL_ADDRESS][…" at bounding box center [429, 33] width 122 height 32
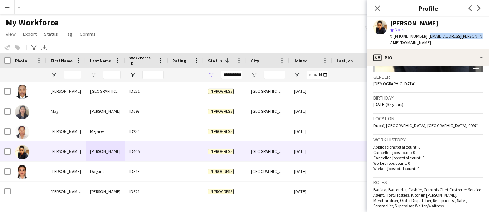
scroll to position [119, 0]
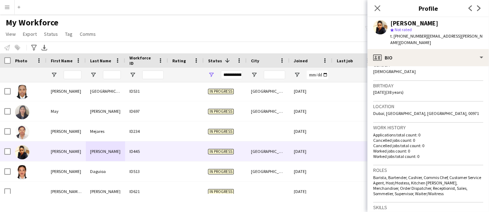
click at [416, 110] on span "Dubaï, [GEOGRAPHIC_DATA], [GEOGRAPHIC_DATA], 00971" at bounding box center [426, 112] width 106 height 5
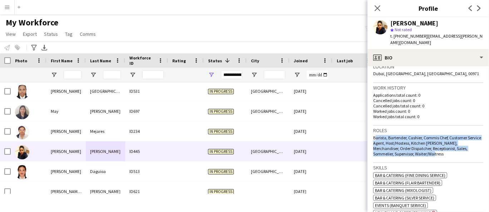
drag, startPoint x: 445, startPoint y: 147, endPoint x: 373, endPoint y: 129, distance: 74.7
click at [373, 129] on app-crew-profile-bio "Open photos pop-in Gender [DEMOGRAPHIC_DATA] Birthday [DEMOGRAPHIC_DATA] (38 ye…" at bounding box center [429, 139] width 122 height 146
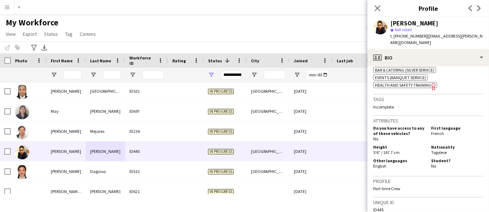
scroll to position [317, 0]
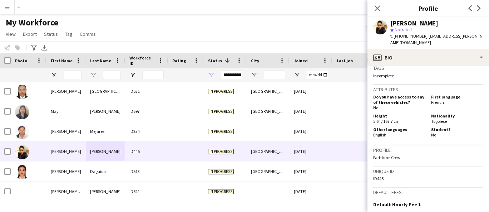
click at [434, 115] on div "Height 5'6" / 167.7 cm Nationality [DEMOGRAPHIC_DATA]" at bounding box center [428, 119] width 110 height 12
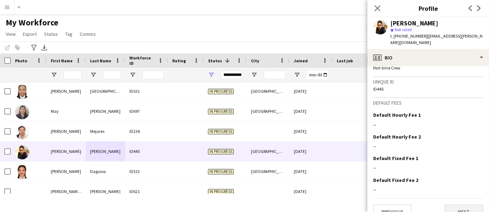
scroll to position [410, 0]
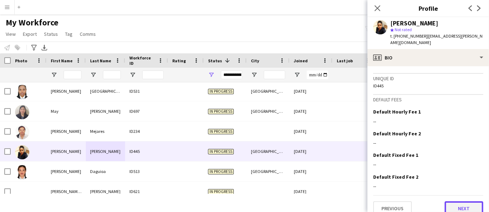
click at [464, 201] on button "Next" at bounding box center [464, 208] width 39 height 14
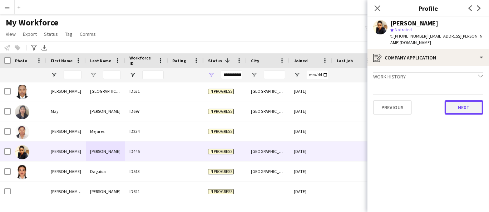
click at [451, 100] on button "Next" at bounding box center [464, 107] width 39 height 14
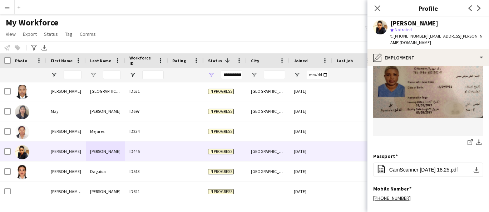
scroll to position [78, 0]
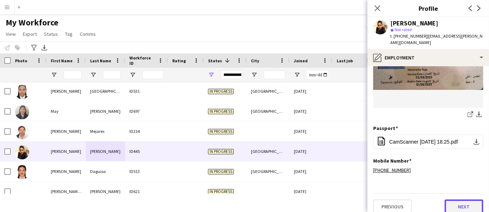
click at [468, 199] on button "Next" at bounding box center [464, 206] width 39 height 14
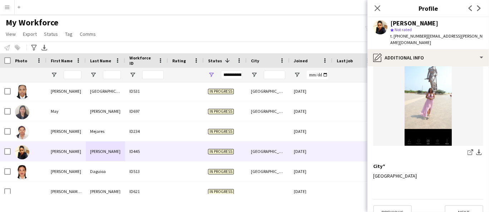
scroll to position [96, 0]
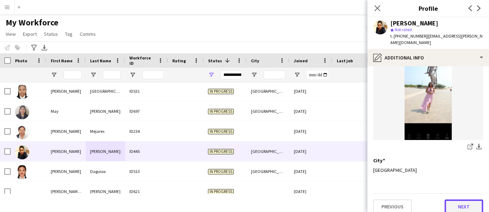
click at [469, 199] on button "Next" at bounding box center [464, 206] width 39 height 14
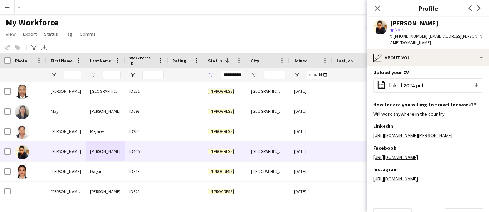
scroll to position [118, 0]
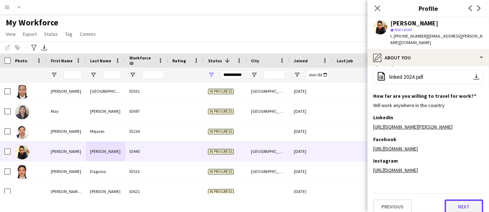
click at [454, 199] on button "Next" at bounding box center [464, 206] width 39 height 14
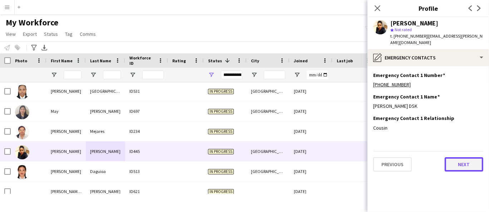
click at [454, 160] on button "Next" at bounding box center [464, 164] width 39 height 14
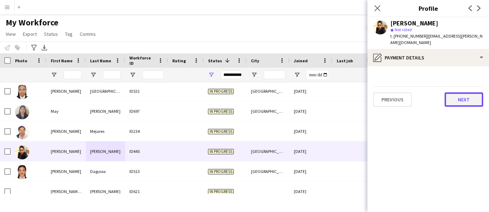
click at [465, 93] on button "Next" at bounding box center [464, 99] width 39 height 14
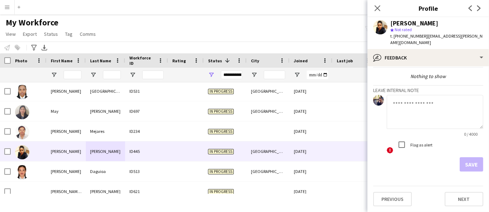
scroll to position [18, 0]
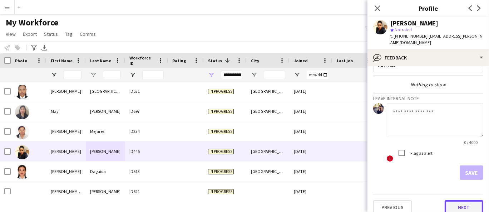
click at [461, 200] on button "Next" at bounding box center [464, 207] width 39 height 14
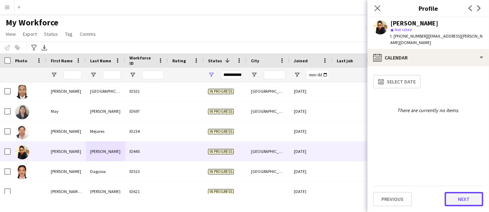
click at [461, 196] on button "Next" at bounding box center [464, 199] width 39 height 14
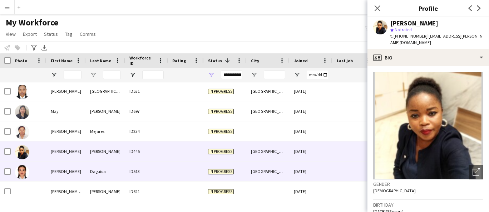
click at [57, 172] on div "[PERSON_NAME]" at bounding box center [65, 171] width 39 height 20
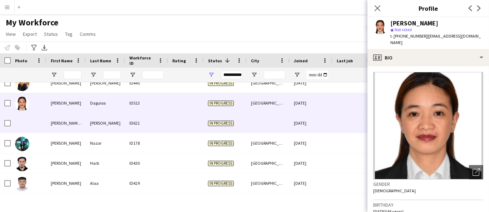
scroll to position [2403, 0]
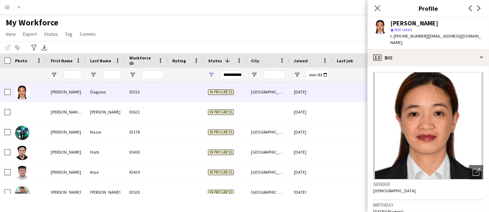
click at [401, 23] on div "[PERSON_NAME]" at bounding box center [414, 23] width 48 height 6
click at [406, 36] on span "t. [PHONE_NUMBER]" at bounding box center [408, 35] width 37 height 5
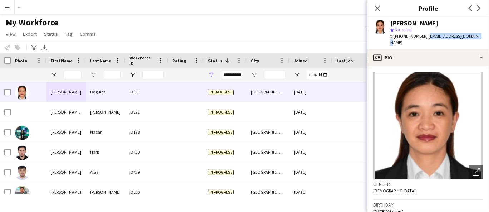
drag, startPoint x: 478, startPoint y: 35, endPoint x: 424, endPoint y: 36, distance: 54.4
click at [424, 36] on div "[PERSON_NAME] star Not rated t. [PHONE_NUMBER] | [EMAIL_ADDRESS][DOMAIN_NAME]" at bounding box center [429, 33] width 122 height 32
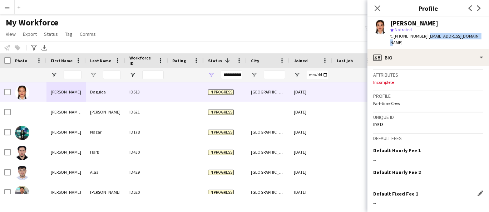
scroll to position [316, 0]
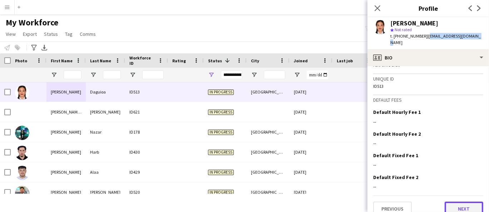
click at [465, 201] on button "Next" at bounding box center [464, 208] width 39 height 14
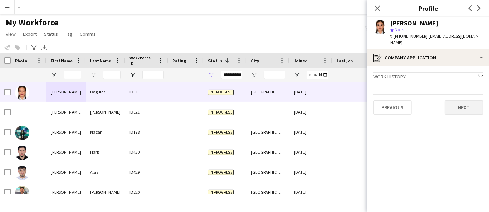
drag, startPoint x: 461, startPoint y: 87, endPoint x: 460, endPoint y: 103, distance: 15.7
click at [461, 89] on app-crew-profile-application "Work history chevron-down Incomplete Previous Next" at bounding box center [429, 139] width 122 height 146
click at [460, 103] on button "Next" at bounding box center [464, 107] width 39 height 14
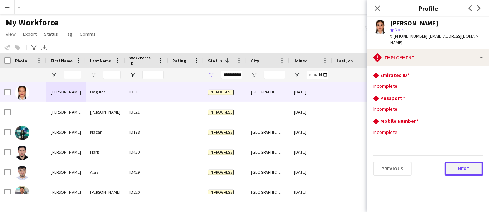
click at [463, 161] on button "Next" at bounding box center [464, 168] width 39 height 14
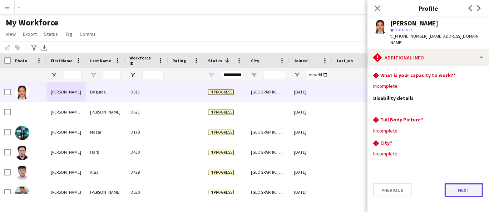
click at [470, 183] on button "Next" at bounding box center [464, 190] width 39 height 14
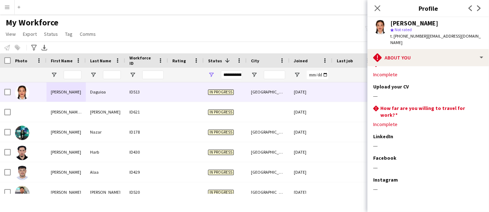
scroll to position [31, 0]
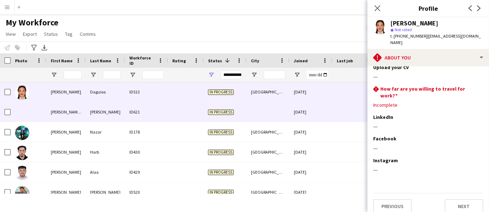
click at [65, 110] on div "[PERSON_NAME] [PERSON_NAME]" at bounding box center [65, 112] width 39 height 20
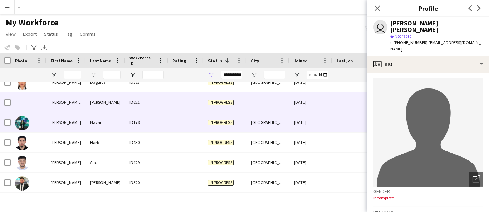
scroll to position [2403, 0]
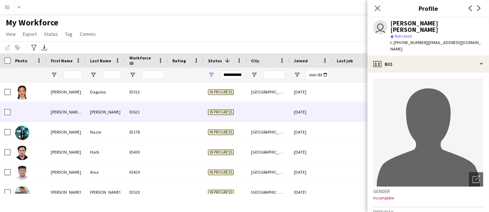
click at [431, 24] on div "[PERSON_NAME] [PERSON_NAME]" at bounding box center [436, 26] width 93 height 13
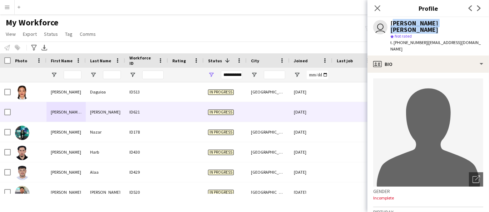
click at [431, 24] on div "[PERSON_NAME] [PERSON_NAME]" at bounding box center [436, 26] width 93 height 13
click at [404, 40] on span "t. [PHONE_NUMBER]" at bounding box center [408, 42] width 37 height 5
drag, startPoint x: 439, startPoint y: 44, endPoint x: 425, endPoint y: 34, distance: 17.5
click at [425, 39] on div "t. [PHONE_NUMBER] | [EMAIL_ADDRESS][DOMAIN_NAME]" at bounding box center [436, 45] width 93 height 13
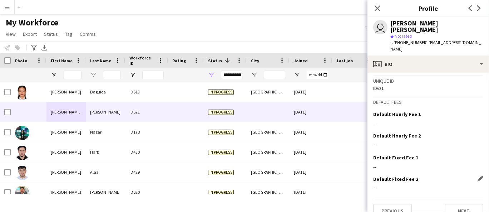
scroll to position [324, 0]
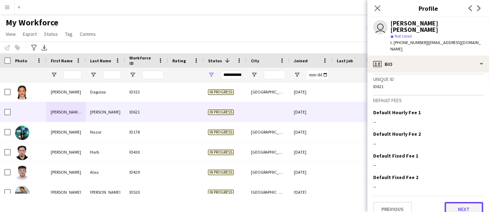
click at [462, 202] on button "Next" at bounding box center [464, 209] width 39 height 14
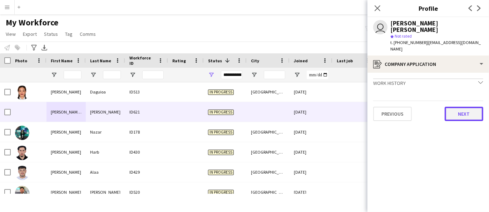
click at [466, 107] on button "Next" at bounding box center [464, 114] width 39 height 14
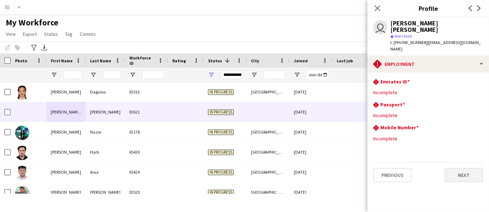
drag, startPoint x: 461, startPoint y: 157, endPoint x: 465, endPoint y: 173, distance: 16.3
click at [463, 169] on div "Previous Next" at bounding box center [428, 172] width 110 height 20
click at [465, 173] on button "Next" at bounding box center [464, 175] width 39 height 14
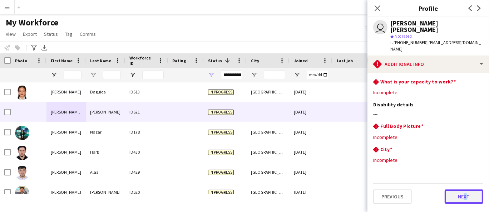
click at [465, 189] on button "Next" at bounding box center [464, 196] width 39 height 14
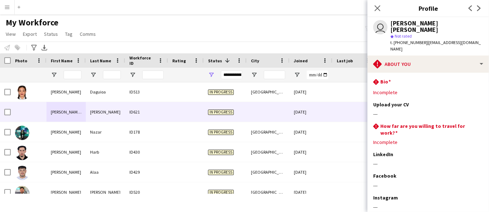
scroll to position [37, 0]
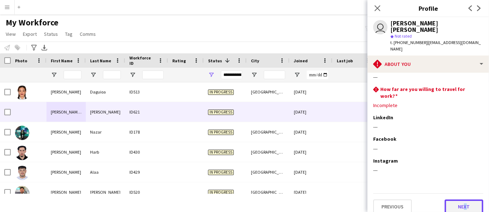
click at [460, 199] on button "Next" at bounding box center [464, 206] width 39 height 14
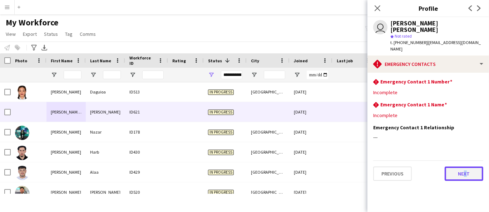
click at [461, 169] on button "Next" at bounding box center [464, 173] width 39 height 14
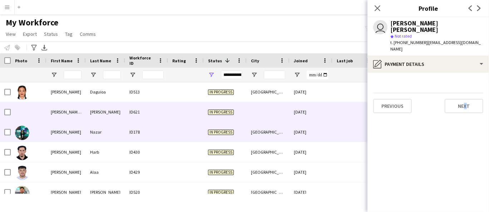
click at [45, 129] on div at bounding box center [29, 132] width 36 height 20
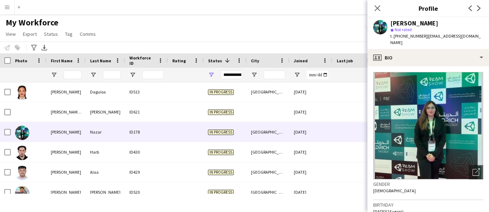
click at [404, 22] on div "[PERSON_NAME]" at bounding box center [414, 23] width 48 height 6
click at [404, 21] on div "[PERSON_NAME]" at bounding box center [414, 23] width 48 height 6
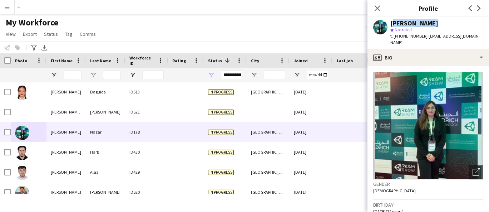
click at [404, 21] on div "[PERSON_NAME]" at bounding box center [414, 23] width 48 height 6
click at [403, 37] on span "t. [PHONE_NUMBER]" at bounding box center [408, 35] width 37 height 5
drag, startPoint x: 483, startPoint y: 35, endPoint x: 425, endPoint y: 33, distance: 57.2
click at [425, 33] on app-profile-header "[PERSON_NAME] star Not rated t. [PHONE_NUMBER] | [EMAIL_ADDRESS][DOMAIN_NAME]" at bounding box center [429, 33] width 122 height 32
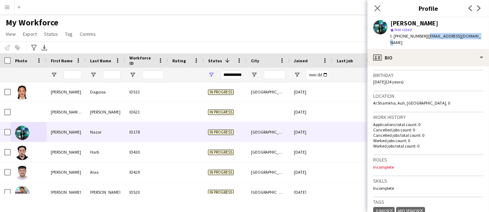
scroll to position [119, 0]
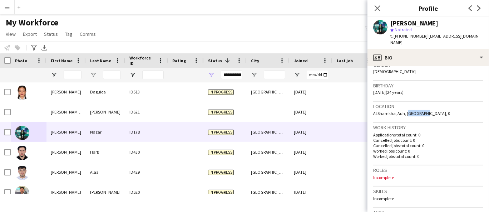
drag, startPoint x: 424, startPoint y: 106, endPoint x: 405, endPoint y: 104, distance: 18.6
click at [405, 110] on span "Al Shamkha, Auh, [GEOGRAPHIC_DATA], 0" at bounding box center [411, 112] width 77 height 5
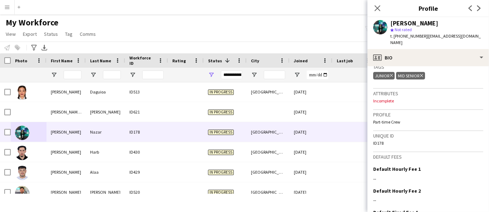
scroll to position [317, 0]
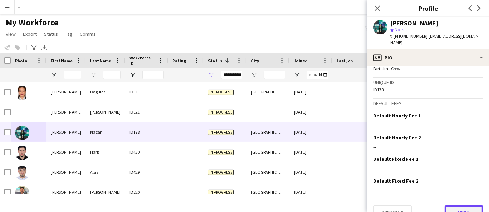
click at [454, 205] on button "Next" at bounding box center [464, 212] width 39 height 14
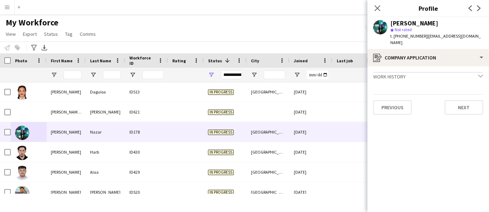
click at [458, 94] on div "Previous Next" at bounding box center [428, 104] width 110 height 20
click at [458, 100] on button "Next" at bounding box center [464, 107] width 39 height 14
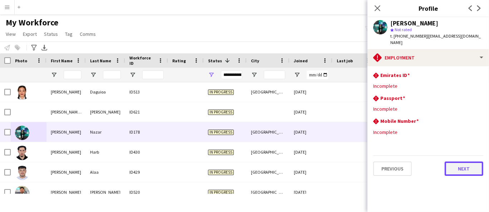
click at [474, 164] on button "Next" at bounding box center [464, 168] width 39 height 14
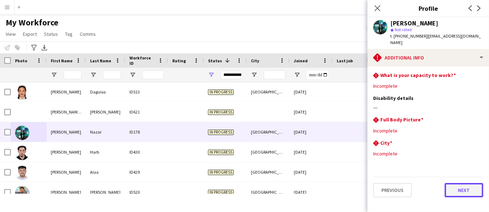
click at [465, 188] on button "Next" at bounding box center [464, 190] width 39 height 14
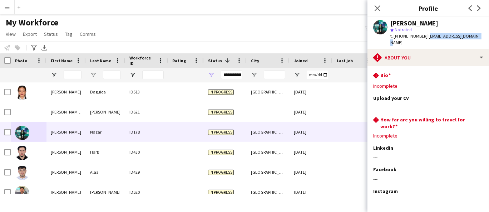
drag, startPoint x: 475, startPoint y: 35, endPoint x: 426, endPoint y: 36, distance: 49.3
click at [426, 37] on div "[PERSON_NAME] star Not rated t. [PHONE_NUMBER] | [EMAIL_ADDRESS][DOMAIN_NAME]" at bounding box center [429, 33] width 122 height 32
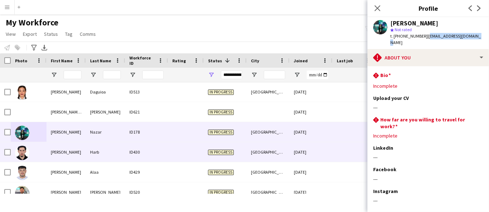
click at [65, 146] on div "[PERSON_NAME]" at bounding box center [65, 152] width 39 height 20
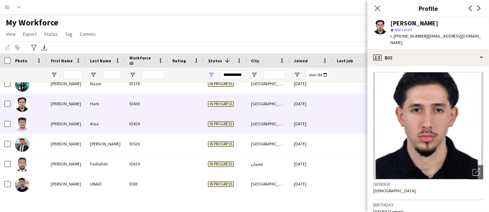
scroll to position [2442, 0]
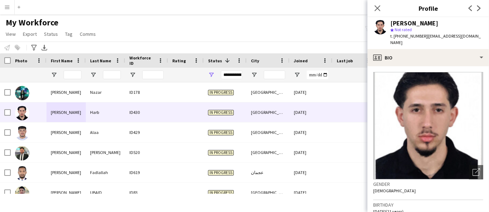
click at [424, 20] on div "[PERSON_NAME]" at bounding box center [414, 23] width 48 height 6
click at [423, 20] on div "[PERSON_NAME]" at bounding box center [414, 23] width 48 height 6
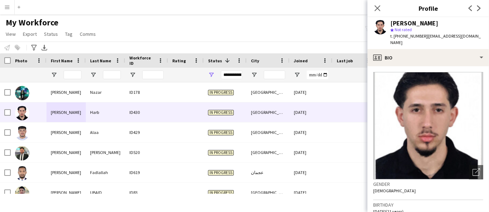
click at [409, 38] on span "t. [PHONE_NUMBER]" at bounding box center [408, 35] width 37 height 5
drag, startPoint x: 473, startPoint y: 36, endPoint x: 425, endPoint y: 37, distance: 47.6
click at [425, 37] on div "[PERSON_NAME] star Not rated t. [PHONE_NUMBER] | [EMAIL_ADDRESS][DOMAIN_NAME]" at bounding box center [429, 33] width 122 height 32
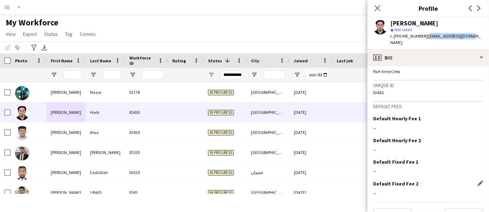
scroll to position [316, 0]
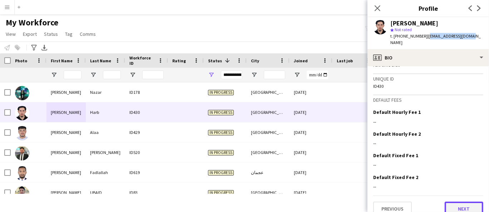
click at [459, 202] on button "Next" at bounding box center [464, 208] width 39 height 14
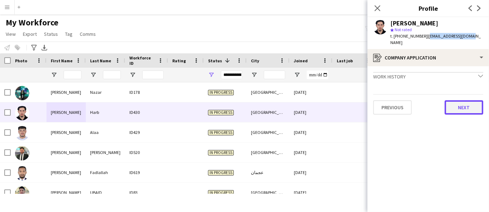
click at [453, 100] on button "Next" at bounding box center [464, 107] width 39 height 14
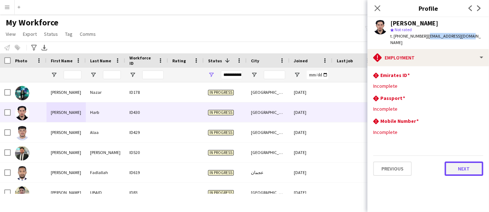
click at [468, 161] on button "Next" at bounding box center [464, 168] width 39 height 14
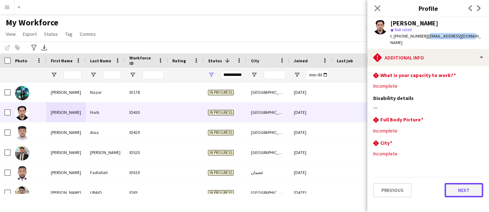
click at [471, 184] on button "Next" at bounding box center [464, 190] width 39 height 14
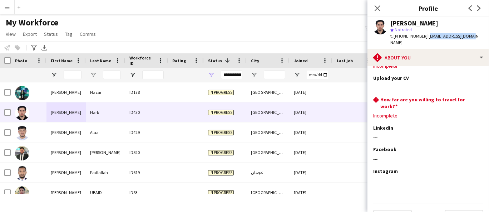
scroll to position [31, 0]
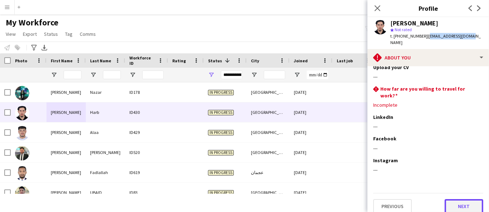
click at [470, 199] on button "Next" at bounding box center [464, 206] width 39 height 14
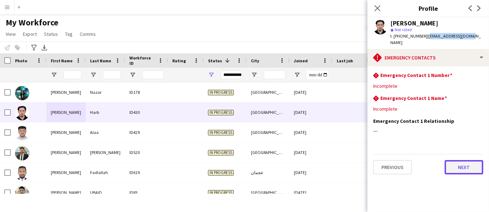
click at [466, 160] on button "Next" at bounding box center [464, 167] width 39 height 14
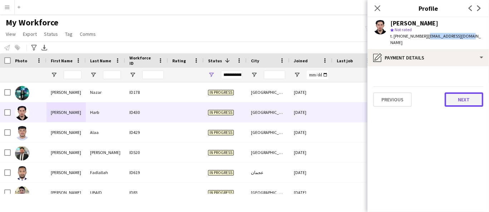
click at [462, 94] on button "Next" at bounding box center [464, 99] width 39 height 14
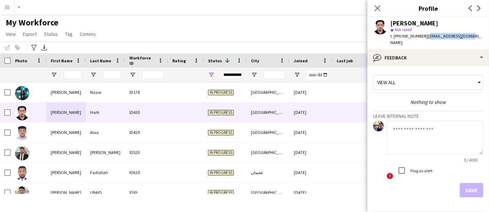
scroll to position [18, 0]
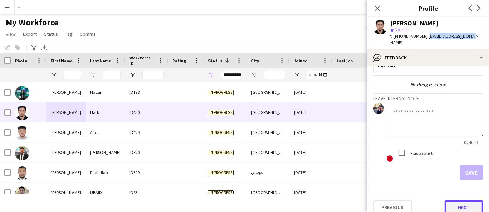
click at [460, 203] on button "Next" at bounding box center [464, 207] width 39 height 14
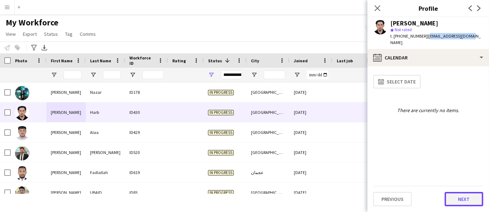
click at [460, 199] on button "Next" at bounding box center [464, 199] width 39 height 14
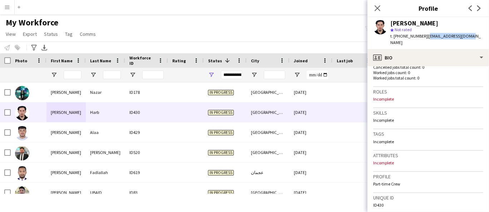
scroll to position [198, 0]
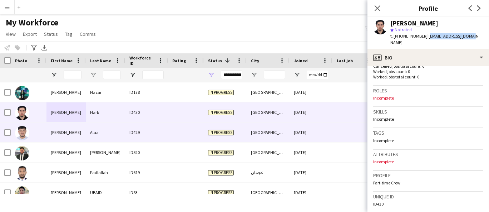
click at [85, 133] on div "[PERSON_NAME]" at bounding box center [65, 132] width 39 height 20
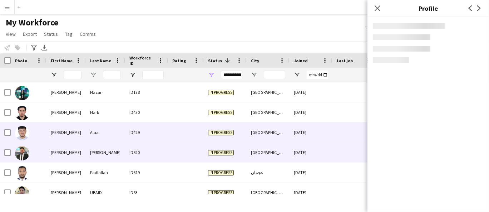
scroll to position [2482, 0]
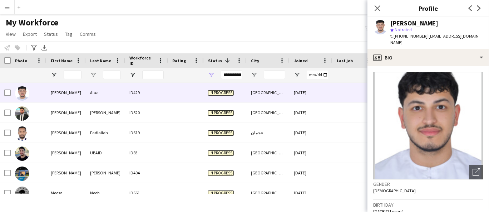
click at [407, 27] on span "Not rated" at bounding box center [403, 29] width 17 height 5
click at [408, 21] on div "[PERSON_NAME]" at bounding box center [414, 23] width 48 height 6
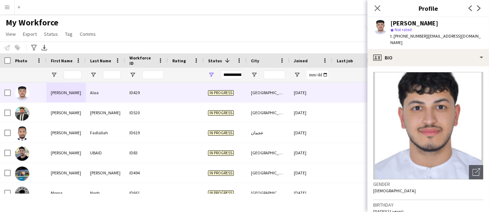
click at [406, 34] on span "t. [PHONE_NUMBER]" at bounding box center [408, 35] width 37 height 5
drag, startPoint x: 472, startPoint y: 40, endPoint x: 424, endPoint y: 40, distance: 47.2
click at [424, 40] on app-profile-header "[PERSON_NAME] star Not rated t. [PHONE_NUMBER] | [EMAIL_ADDRESS][DOMAIN_NAME]" at bounding box center [429, 33] width 122 height 32
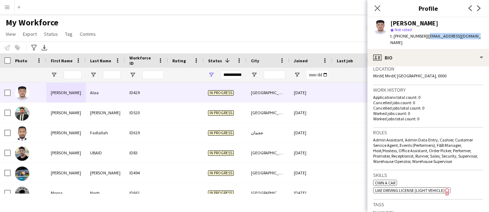
scroll to position [159, 0]
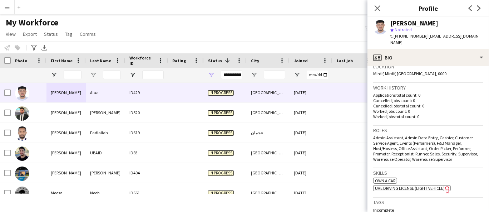
click at [401, 71] on span "Mirdif, Mirdif, [GEOGRAPHIC_DATA], 0000" at bounding box center [409, 73] width 73 height 5
drag, startPoint x: 482, startPoint y: 151, endPoint x: 371, endPoint y: 127, distance: 113.4
click at [371, 129] on app-crew-profile-bio "Open photos pop-in Gender [DEMOGRAPHIC_DATA] Birthday [DEMOGRAPHIC_DATA] (21 ye…" at bounding box center [429, 139] width 122 height 146
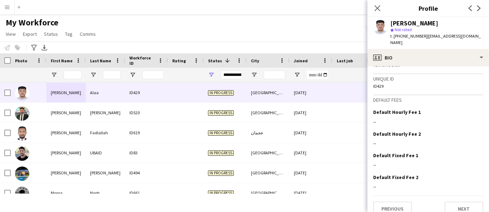
scroll to position [266, 0]
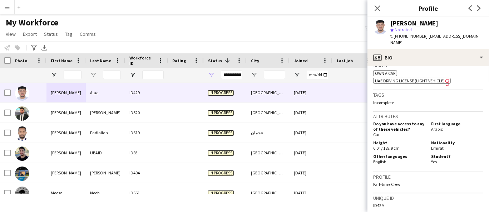
click at [438, 145] on span "Emirati" at bounding box center [438, 147] width 14 height 5
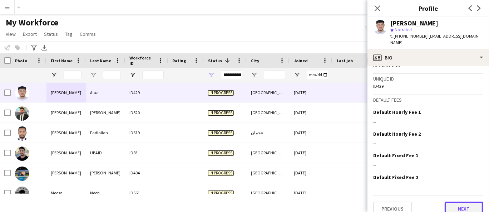
click at [466, 201] on button "Next" at bounding box center [464, 208] width 39 height 14
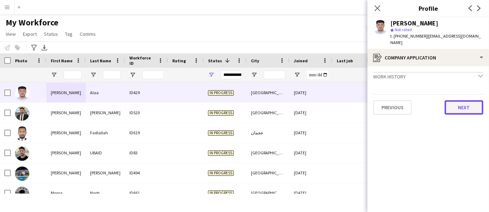
click at [460, 100] on button "Next" at bounding box center [464, 107] width 39 height 14
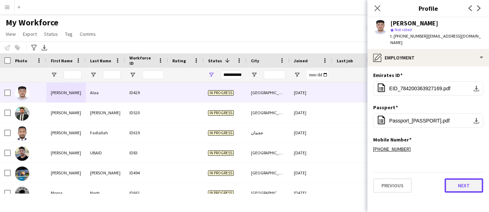
click at [467, 178] on button "Next" at bounding box center [464, 185] width 39 height 14
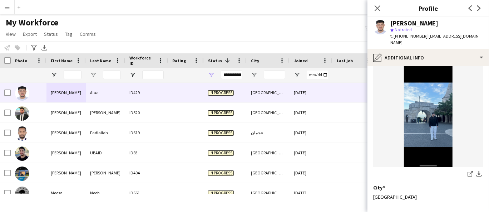
scroll to position [89, 0]
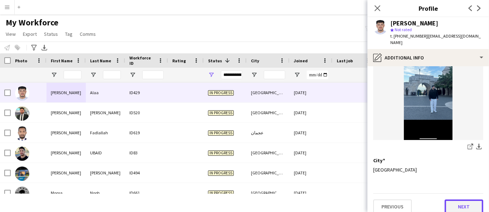
click at [469, 199] on button "Next" at bounding box center [464, 206] width 39 height 14
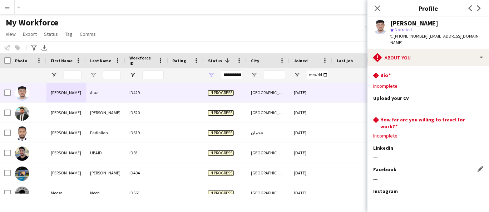
scroll to position [31, 0]
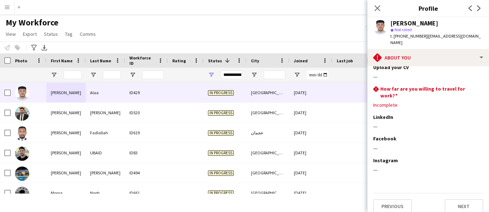
drag, startPoint x: 474, startPoint y: 33, endPoint x: 452, endPoint y: 35, distance: 21.6
click at [433, 36] on div "[PERSON_NAME] star Not rated t. [PHONE_NUMBER] | [EMAIL_ADDRESS][DOMAIN_NAME]" at bounding box center [429, 33] width 122 height 32
click at [460, 35] on span "| [EMAIL_ADDRESS][DOMAIN_NAME]" at bounding box center [435, 39] width 90 height 12
drag, startPoint x: 476, startPoint y: 37, endPoint x: 425, endPoint y: 36, distance: 51.1
click at [425, 36] on div "[PERSON_NAME] star Not rated t. [PHONE_NUMBER] | [EMAIL_ADDRESS][DOMAIN_NAME]" at bounding box center [429, 33] width 122 height 32
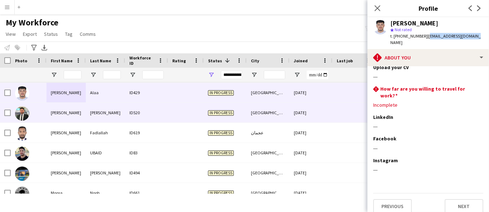
click at [178, 112] on div at bounding box center [186, 113] width 36 height 20
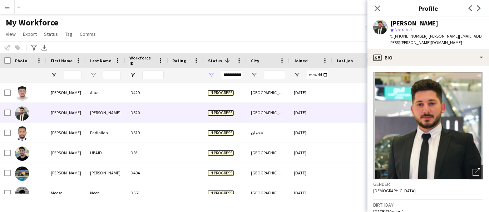
click at [446, 28] on div "star Not rated" at bounding box center [436, 29] width 93 height 6
click at [437, 23] on div "[PERSON_NAME]" at bounding box center [414, 23] width 48 height 6
click at [437, 22] on div "[PERSON_NAME]" at bounding box center [414, 23] width 48 height 6
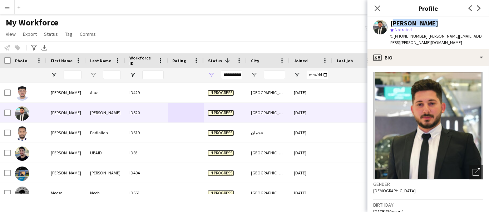
click at [437, 22] on div "[PERSON_NAME]" at bounding box center [414, 23] width 48 height 6
click at [401, 38] on span "t. [PHONE_NUMBER]" at bounding box center [408, 35] width 37 height 5
drag, startPoint x: 483, startPoint y: 36, endPoint x: 423, endPoint y: 34, distance: 59.4
click at [423, 34] on div "[PERSON_NAME] star Not rated t. [PHONE_NUMBER] | [PERSON_NAME][EMAIL_ADDRESS][P…" at bounding box center [429, 33] width 122 height 32
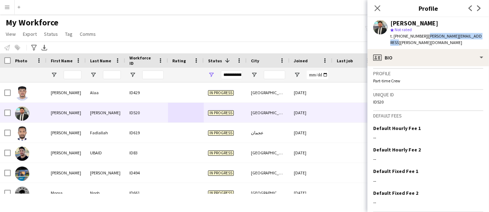
scroll to position [316, 0]
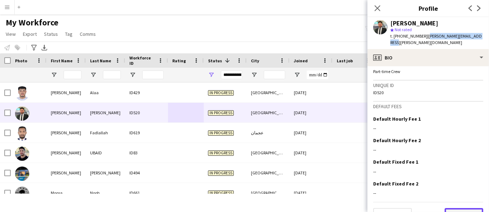
click at [469, 208] on button "Next" at bounding box center [464, 215] width 39 height 14
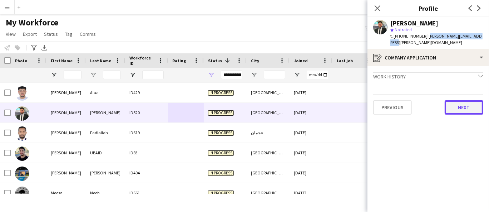
click at [459, 100] on button "Next" at bounding box center [464, 107] width 39 height 14
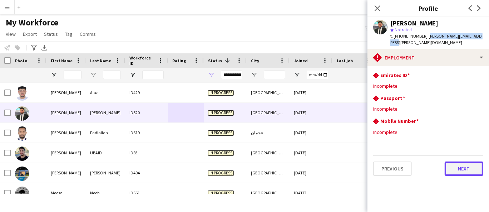
click at [461, 162] on button "Next" at bounding box center [464, 168] width 39 height 14
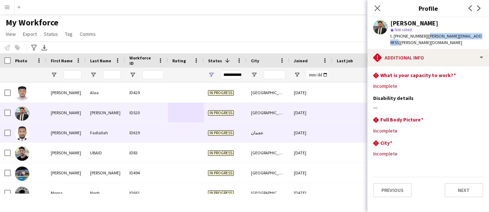
click at [104, 133] on div "Fadlallah" at bounding box center [105, 133] width 39 height 20
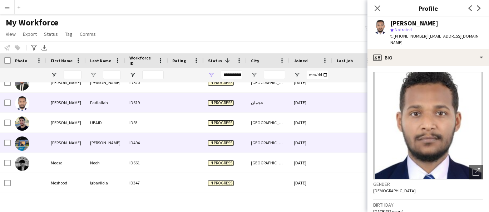
scroll to position [2522, 0]
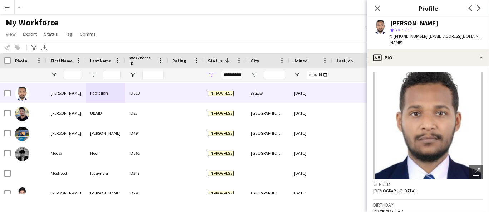
click at [438, 23] on div "[PERSON_NAME]" at bounding box center [414, 23] width 48 height 6
click at [414, 36] on span "t. [PHONE_NUMBER]" at bounding box center [408, 35] width 37 height 5
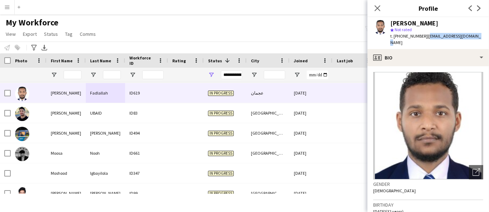
drag, startPoint x: 477, startPoint y: 38, endPoint x: 425, endPoint y: 39, distance: 51.8
click at [425, 39] on div "[PERSON_NAME] star Not rated t. [PHONE_NUMBER] | [EMAIL_ADDRESS][DOMAIN_NAME]" at bounding box center [429, 33] width 122 height 32
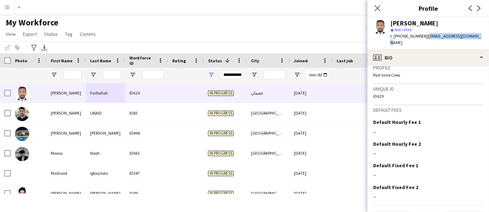
scroll to position [316, 0]
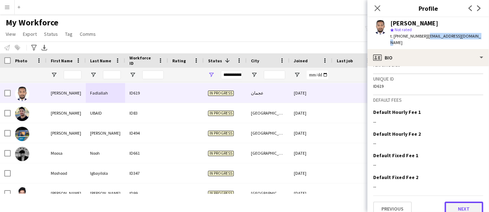
click at [471, 202] on button "Next" at bounding box center [464, 208] width 39 height 14
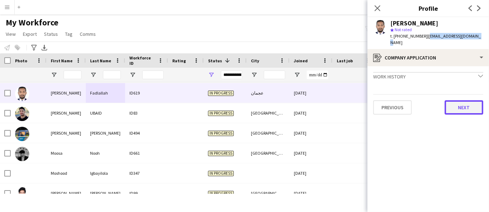
click at [461, 100] on button "Next" at bounding box center [464, 107] width 39 height 14
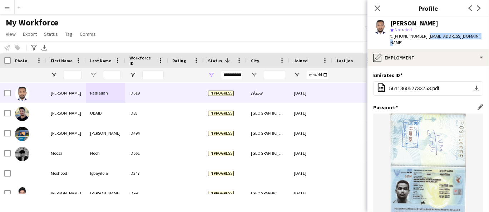
scroll to position [78, 0]
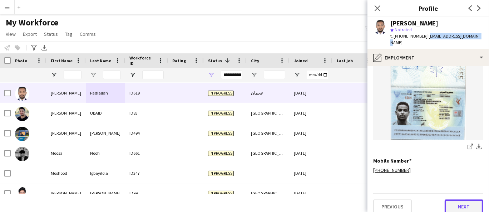
click at [459, 199] on button "Next" at bounding box center [464, 206] width 39 height 14
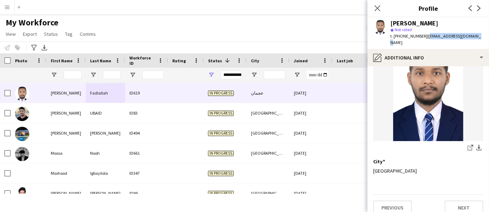
scroll to position [122, 0]
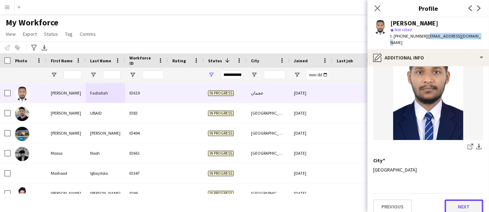
click at [452, 199] on button "Next" at bounding box center [464, 206] width 39 height 14
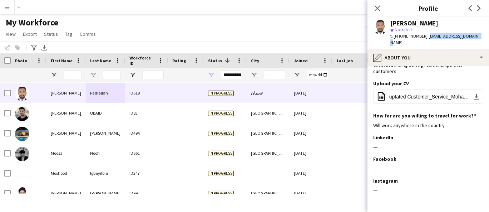
scroll to position [118, 0]
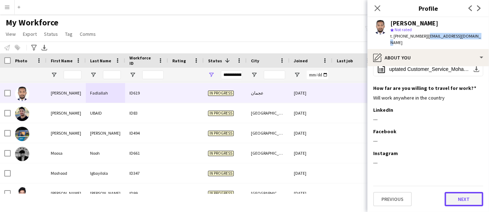
click at [455, 202] on button "Next" at bounding box center [464, 199] width 39 height 14
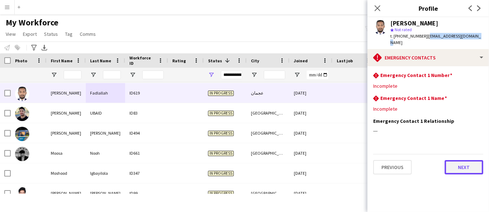
click at [458, 162] on button "Next" at bounding box center [464, 167] width 39 height 14
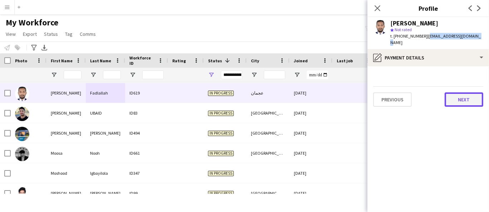
click at [467, 92] on button "Next" at bounding box center [464, 99] width 39 height 14
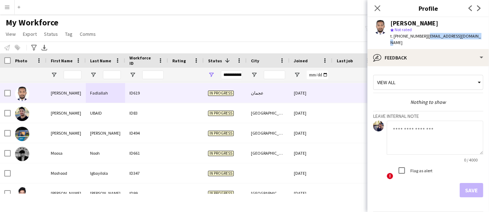
scroll to position [18, 0]
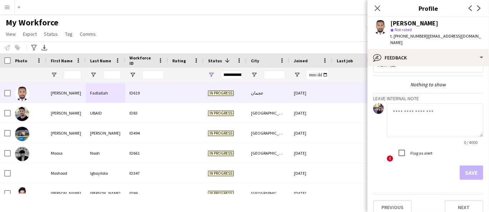
click at [460, 209] on app-crew-profile-feedback-tab "View all Nothing to show Leave internal note 0 / 4000 ! Flag as alert Save Prev…" at bounding box center [429, 139] width 122 height 146
click at [462, 204] on button "Next" at bounding box center [464, 207] width 39 height 14
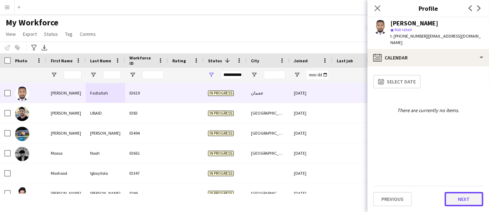
click at [463, 203] on button "Next" at bounding box center [464, 199] width 39 height 14
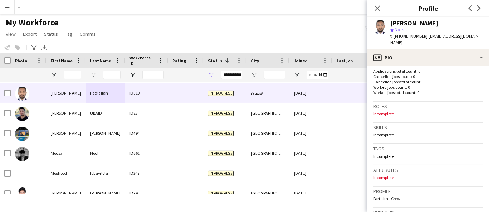
scroll to position [198, 0]
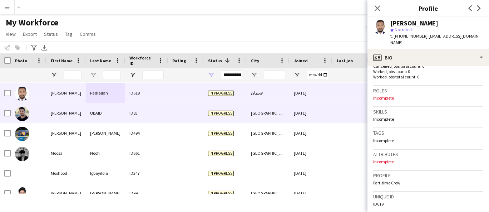
click at [69, 113] on div "[PERSON_NAME]" at bounding box center [65, 113] width 39 height 20
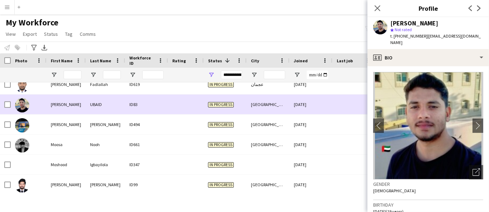
scroll to position [2522, 0]
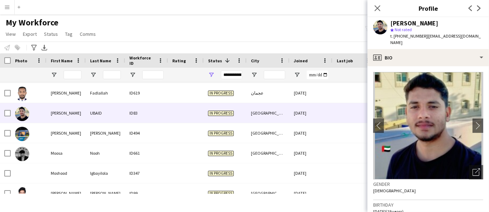
click at [421, 24] on div "[PERSON_NAME]" at bounding box center [414, 23] width 48 height 6
click at [410, 36] on span "t. [PHONE_NUMBER]" at bounding box center [408, 35] width 37 height 5
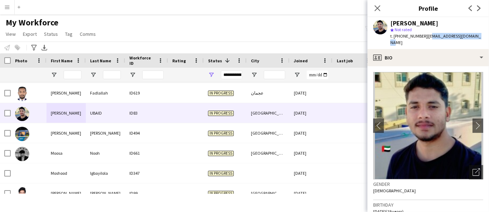
drag, startPoint x: 478, startPoint y: 38, endPoint x: 428, endPoint y: 36, distance: 50.1
click at [428, 36] on div "[PERSON_NAME] star Not rated t. [PHONE_NUMBER] | [EMAIL_ADDRESS][DOMAIN_NAME]" at bounding box center [429, 33] width 122 height 32
click at [428, 35] on span "| [EMAIL_ADDRESS][DOMAIN_NAME]" at bounding box center [435, 39] width 90 height 12
drag, startPoint x: 426, startPoint y: 37, endPoint x: 479, endPoint y: 34, distance: 52.3
click at [478, 34] on div "[PERSON_NAME] star Not rated t. [PHONE_NUMBER] | [EMAIL_ADDRESS][DOMAIN_NAME]" at bounding box center [429, 33] width 122 height 32
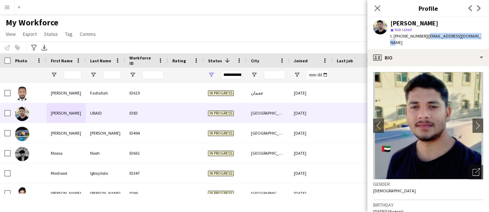
drag, startPoint x: 479, startPoint y: 35, endPoint x: 426, endPoint y: 35, distance: 53.3
click at [426, 35] on div "[PERSON_NAME] star Not rated t. [PHONE_NUMBER] | [EMAIL_ADDRESS][DOMAIN_NAME]" at bounding box center [429, 33] width 122 height 32
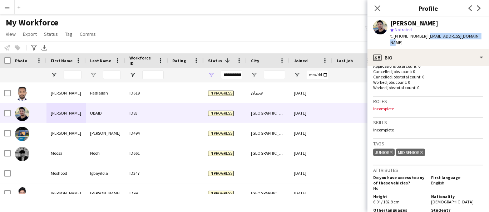
scroll to position [198, 0]
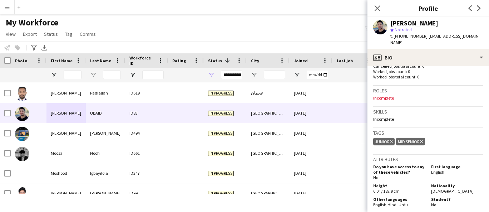
click at [437, 188] on span "[DEMOGRAPHIC_DATA]" at bounding box center [452, 190] width 43 height 5
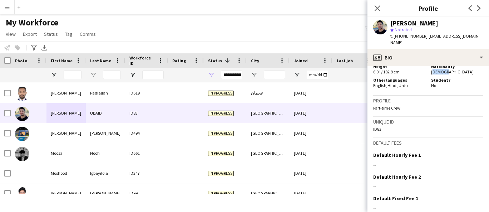
scroll to position [360, 0]
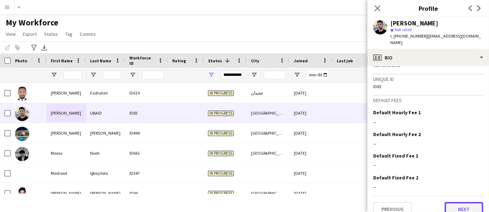
click at [461, 202] on button "Next" at bounding box center [464, 209] width 39 height 14
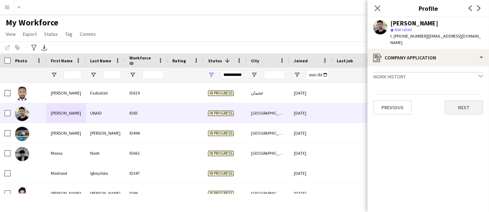
drag, startPoint x: 448, startPoint y: 80, endPoint x: 450, endPoint y: 98, distance: 18.4
click at [448, 89] on app-crew-profile-application "Work history chevron-down Incomplete Previous Next" at bounding box center [429, 139] width 122 height 146
click at [450, 100] on button "Next" at bounding box center [464, 107] width 39 height 14
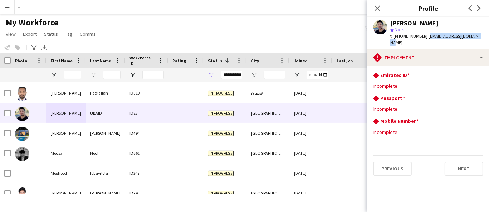
drag, startPoint x: 478, startPoint y: 37, endPoint x: 426, endPoint y: 39, distance: 51.1
click at [426, 39] on div "[PERSON_NAME] star Not rated t. [PHONE_NUMBER] | [EMAIL_ADDRESS][DOMAIN_NAME]" at bounding box center [429, 33] width 122 height 32
click at [472, 164] on button "Next" at bounding box center [464, 168] width 39 height 14
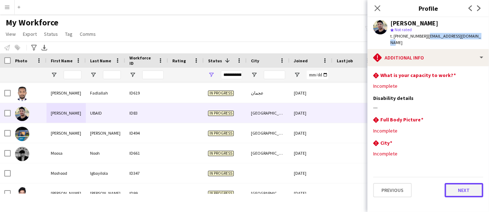
click at [467, 185] on button "Next" at bounding box center [464, 190] width 39 height 14
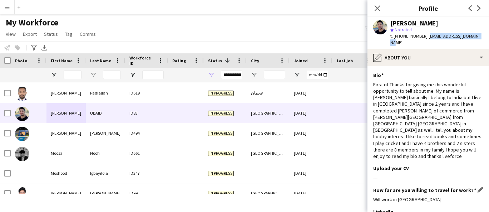
scroll to position [88, 0]
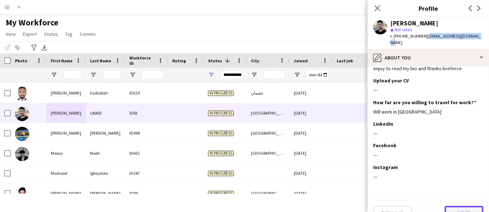
click at [458, 206] on button "Next" at bounding box center [464, 213] width 39 height 14
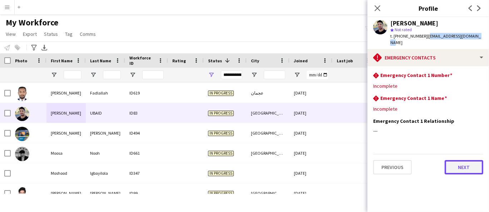
click at [460, 160] on button "Next" at bounding box center [464, 167] width 39 height 14
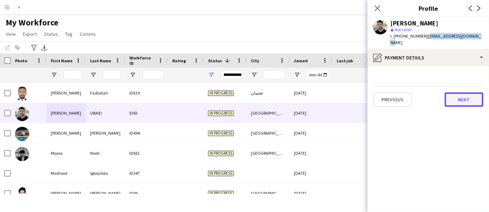
click at [459, 95] on button "Next" at bounding box center [464, 99] width 39 height 14
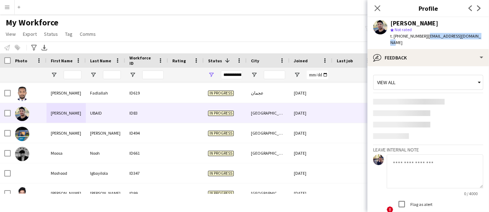
scroll to position [18, 0]
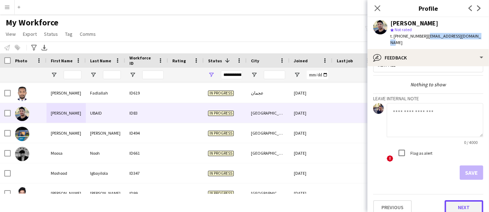
click at [468, 200] on button "Next" at bounding box center [464, 207] width 39 height 14
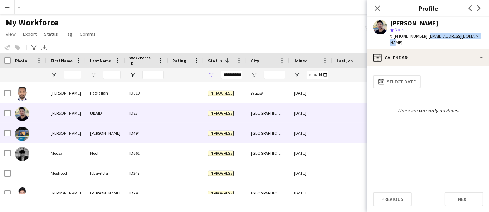
click at [157, 135] on div "ID494" at bounding box center [146, 133] width 43 height 20
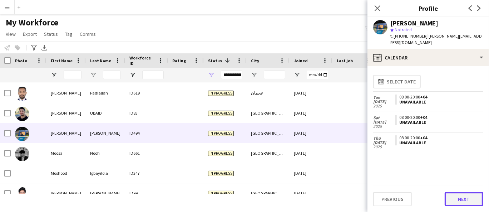
click at [473, 193] on button "Next" at bounding box center [464, 199] width 39 height 14
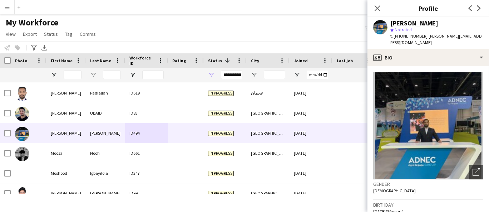
click at [423, 23] on div "[PERSON_NAME]" at bounding box center [414, 23] width 48 height 6
click at [400, 38] on span "t. [PHONE_NUMBER]" at bounding box center [408, 35] width 37 height 5
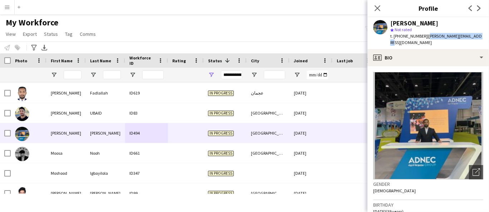
drag, startPoint x: 479, startPoint y: 37, endPoint x: 425, endPoint y: 39, distance: 54.4
click at [425, 39] on div "[PERSON_NAME] Not rated t. [PHONE_NUMBER] | [PERSON_NAME][EMAIL_ADDRESS][DOMAIN…" at bounding box center [429, 33] width 122 height 32
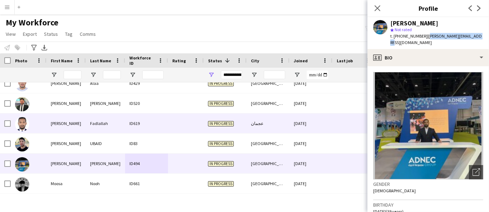
scroll to position [2482, 0]
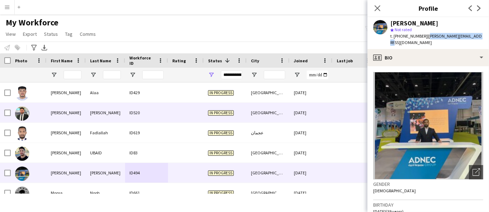
click at [9, 108] on div at bounding box center [7, 113] width 6 height 20
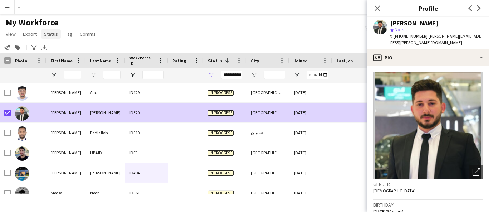
click at [47, 33] on span "Status" at bounding box center [51, 34] width 14 height 6
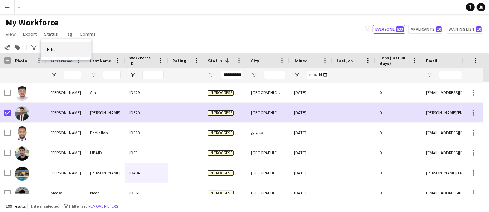
click at [71, 47] on link "Edit" at bounding box center [66, 49] width 50 height 15
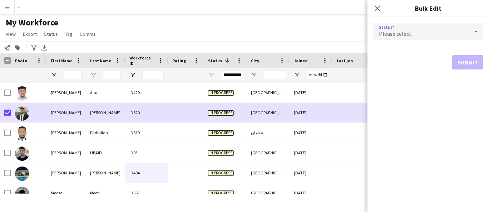
click at [419, 29] on div "Please select" at bounding box center [421, 31] width 96 height 17
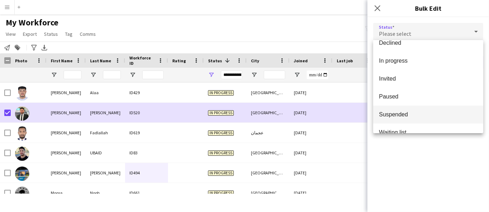
scroll to position [73, 0]
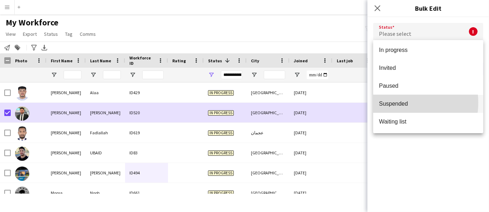
click at [398, 102] on span "Suspended" at bounding box center [428, 103] width 99 height 7
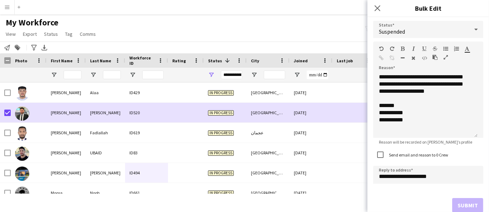
scroll to position [0, 0]
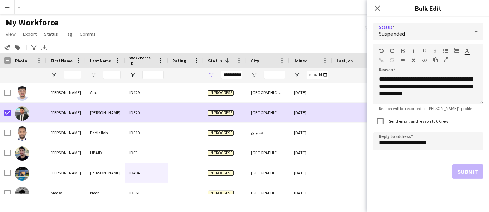
drag, startPoint x: 475, startPoint y: 137, endPoint x: 457, endPoint y: 59, distance: 80.1
click at [457, 59] on div "**********" at bounding box center [428, 74] width 110 height 60
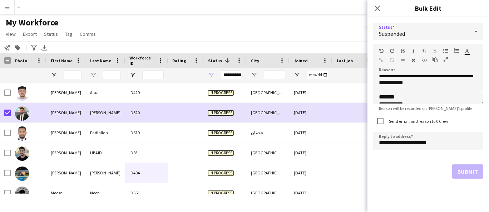
scroll to position [27, 0]
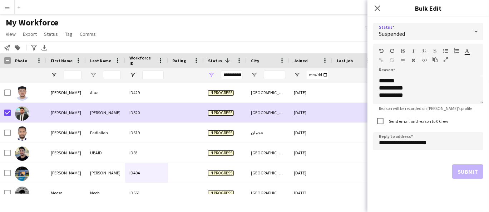
drag, startPoint x: 471, startPoint y: 170, endPoint x: 467, endPoint y: 160, distance: 10.8
click at [470, 167] on div "Submit" at bounding box center [428, 171] width 110 height 14
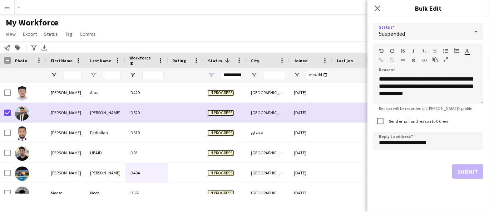
click at [407, 34] on div "Suspended" at bounding box center [421, 31] width 96 height 17
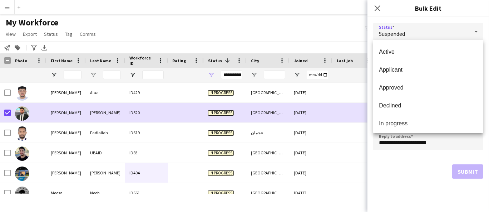
scroll to position [53, 0]
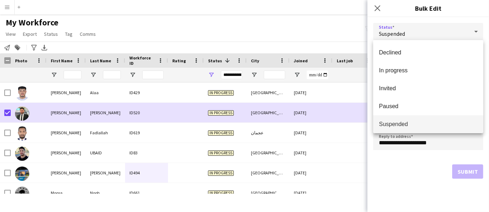
drag, startPoint x: 418, startPoint y: 164, endPoint x: 419, endPoint y: 169, distance: 4.7
click at [420, 167] on div at bounding box center [244, 106] width 489 height 212
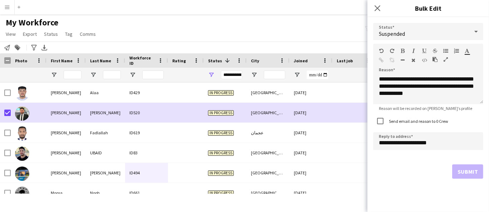
click at [466, 170] on div "Submit" at bounding box center [428, 171] width 110 height 14
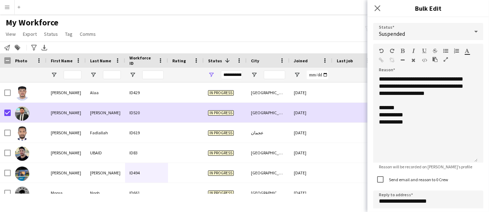
drag, startPoint x: 482, startPoint y: 102, endPoint x: 479, endPoint y: 158, distance: 56.9
click at [479, 159] on div "**********" at bounding box center [429, 129] width 122 height 225
click at [396, 31] on span "Suspended" at bounding box center [392, 33] width 26 height 7
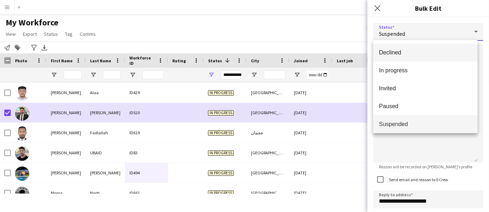
click at [391, 56] on mat-option "Declined" at bounding box center [425, 53] width 104 height 18
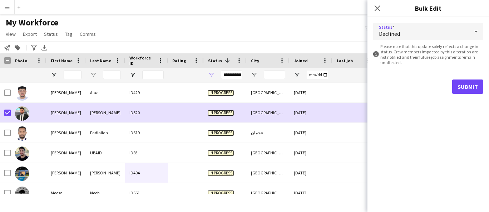
click at [401, 32] on div "Declined" at bounding box center [421, 31] width 96 height 17
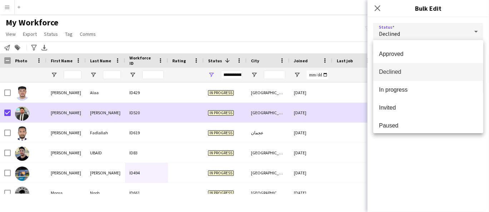
scroll to position [73, 0]
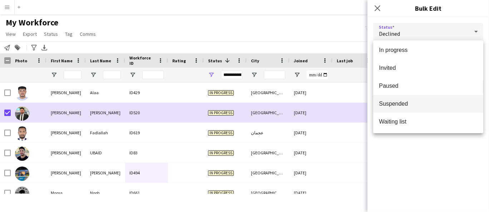
click at [409, 108] on mat-option "Suspended" at bounding box center [428, 104] width 110 height 18
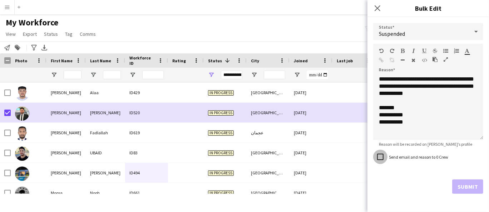
scroll to position [0, 0]
click at [468, 178] on form "**********" at bounding box center [428, 108] width 110 height 182
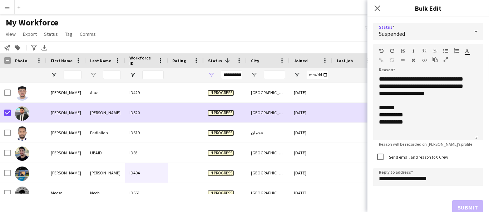
click at [394, 25] on div "Suspended" at bounding box center [421, 31] width 96 height 17
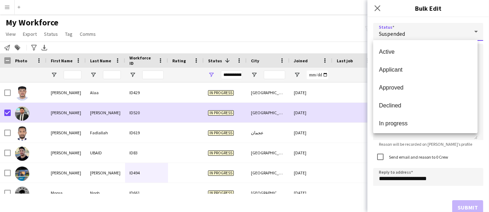
scroll to position [53, 0]
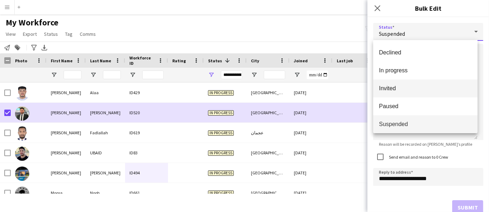
click at [410, 86] on span "Invited" at bounding box center [425, 88] width 93 height 7
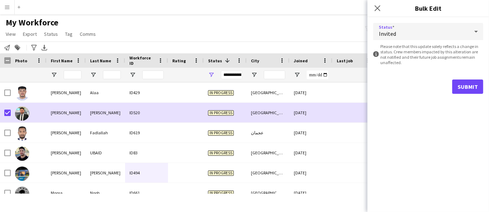
click at [413, 33] on div "Invited" at bounding box center [421, 31] width 96 height 17
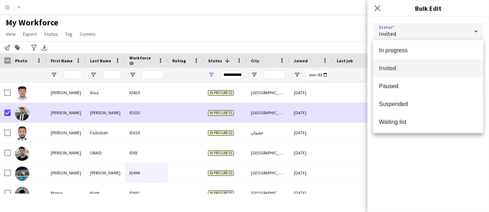
scroll to position [73, 0]
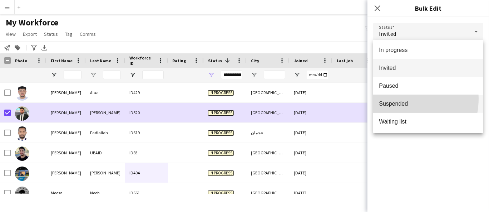
click at [399, 98] on mat-option "Suspended" at bounding box center [428, 104] width 110 height 18
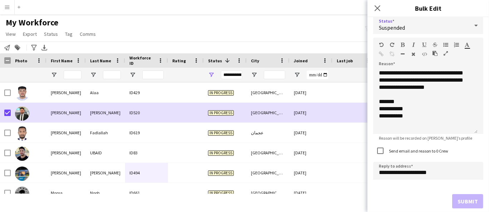
scroll to position [7, 0]
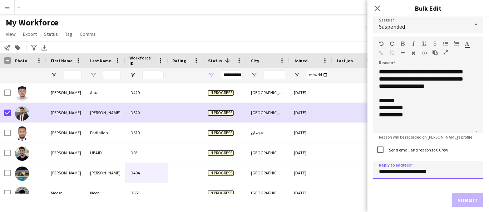
click at [421, 170] on input "**********" at bounding box center [428, 170] width 110 height 18
click at [458, 201] on div "Submit" at bounding box center [428, 200] width 110 height 14
drag, startPoint x: 410, startPoint y: 172, endPoint x: 371, endPoint y: 188, distance: 42.8
click at [371, 188] on div "**********" at bounding box center [429, 111] width 122 height 203
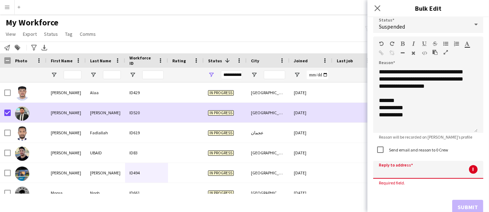
click at [399, 174] on input at bounding box center [428, 170] width 110 height 18
paste input "**********"
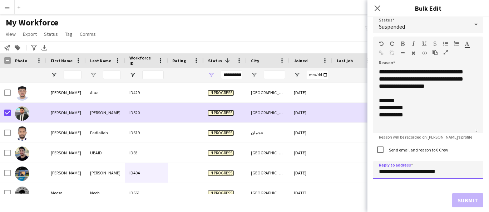
type input "**********"
click at [408, 193] on div "Submit" at bounding box center [428, 200] width 110 height 14
click at [453, 174] on input "**********" at bounding box center [428, 170] width 110 height 18
type input "**********"
click at [451, 180] on form "**********" at bounding box center [428, 111] width 110 height 203
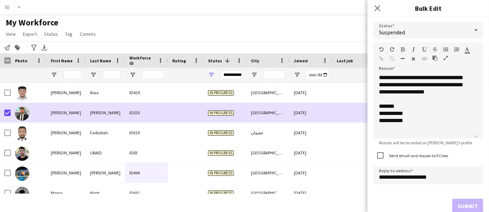
scroll to position [0, 0]
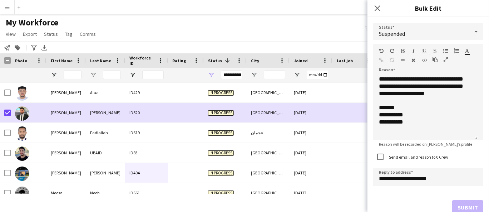
click at [469, 209] on div "Submit" at bounding box center [428, 207] width 110 height 14
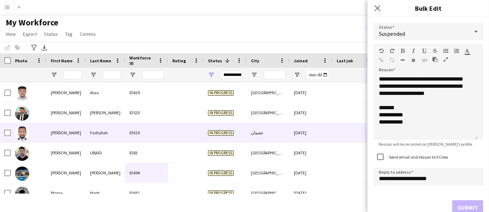
click at [49, 123] on div "[PERSON_NAME]" at bounding box center [65, 133] width 39 height 20
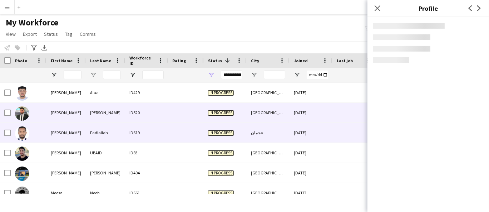
click at [55, 115] on div "[PERSON_NAME]" at bounding box center [65, 113] width 39 height 20
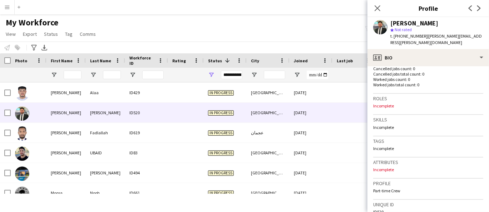
scroll to position [38, 0]
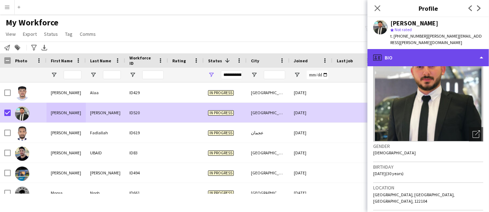
click at [375, 54] on icon "profile" at bounding box center [377, 57] width 9 height 9
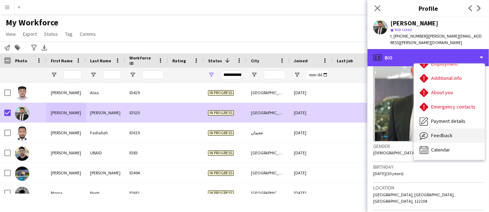
scroll to position [0, 0]
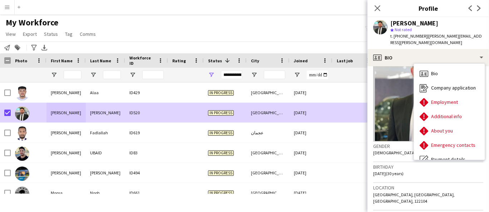
click at [427, 23] on div "[PERSON_NAME]" at bounding box center [414, 23] width 48 height 6
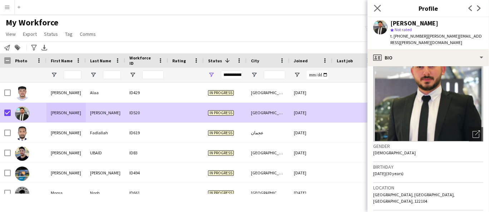
click at [380, 9] on icon "Close pop-in" at bounding box center [377, 8] width 7 height 7
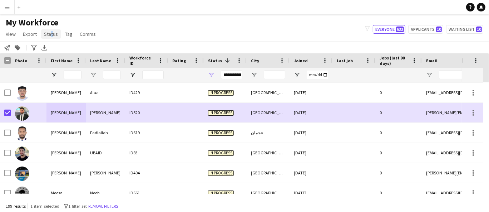
click at [49, 32] on span "Status" at bounding box center [51, 34] width 14 height 6
click at [55, 50] on link "Edit" at bounding box center [66, 49] width 50 height 15
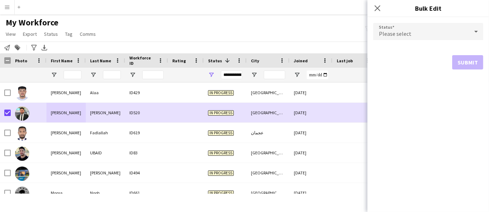
click at [448, 30] on div "Please select" at bounding box center [421, 31] width 96 height 17
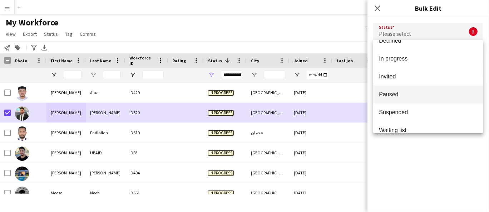
scroll to position [73, 0]
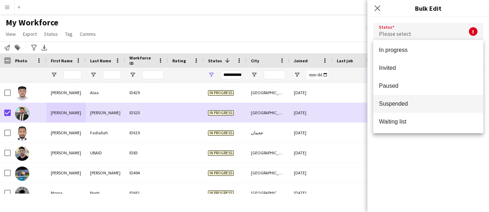
click at [403, 105] on span "Suspended" at bounding box center [428, 103] width 99 height 7
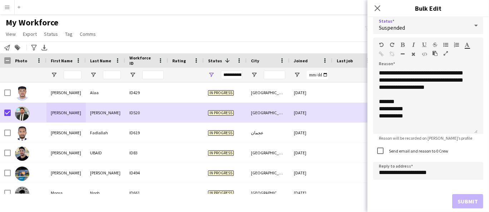
scroll to position [7, 0]
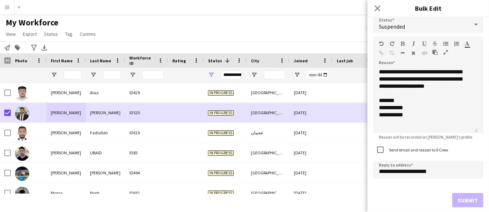
click at [462, 191] on form "**********" at bounding box center [428, 111] width 110 height 203
click at [381, 9] on app-icon "Close pop-in" at bounding box center [378, 8] width 10 height 10
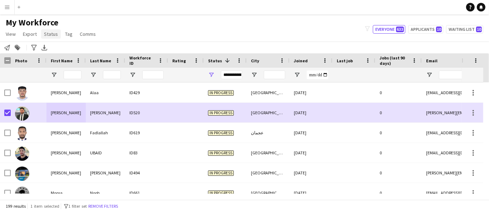
click at [49, 36] on span "Status" at bounding box center [51, 34] width 14 height 6
click at [57, 50] on link "Edit" at bounding box center [66, 49] width 50 height 15
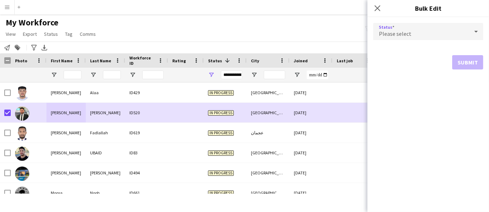
click at [419, 24] on div "Please select" at bounding box center [421, 31] width 96 height 17
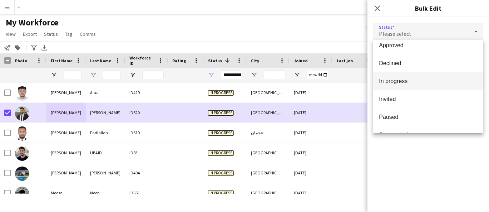
scroll to position [73, 0]
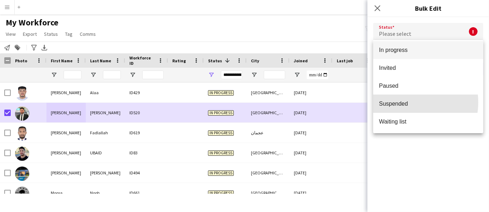
click at [408, 102] on span "Suspended" at bounding box center [428, 103] width 99 height 7
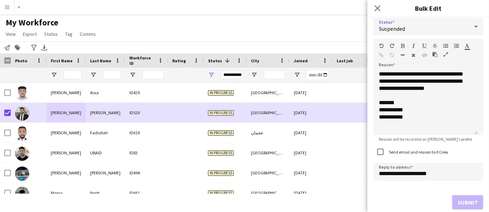
scroll to position [7, 0]
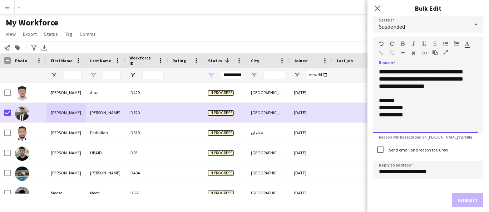
click at [411, 111] on div "**********" at bounding box center [425, 100] width 104 height 64
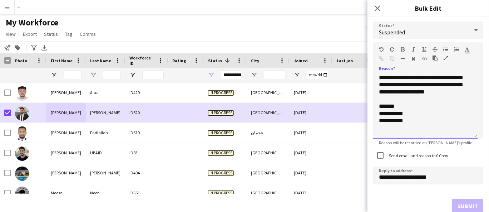
scroll to position [0, 0]
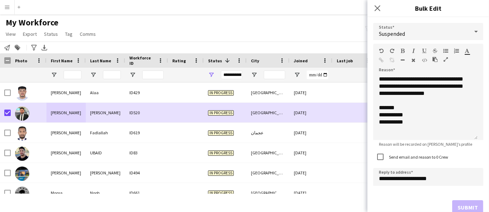
click at [455, 200] on div "Submit" at bounding box center [428, 207] width 110 height 14
click at [457, 207] on div "Submit" at bounding box center [428, 207] width 110 height 14
click at [456, 206] on div "Submit" at bounding box center [428, 207] width 110 height 14
click at [455, 205] on div "Submit" at bounding box center [428, 207] width 110 height 14
click at [455, 204] on div "Submit" at bounding box center [428, 207] width 110 height 14
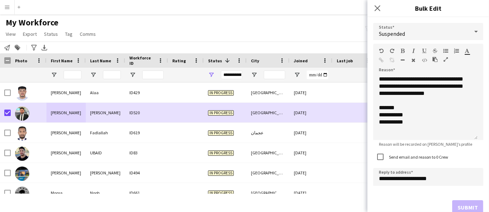
click at [455, 204] on div "Submit" at bounding box center [428, 207] width 110 height 14
click at [431, 99] on div "**********" at bounding box center [425, 107] width 104 height 64
click at [459, 187] on form "**********" at bounding box center [428, 118] width 110 height 203
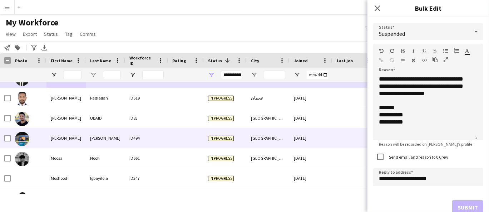
scroll to position [2522, 0]
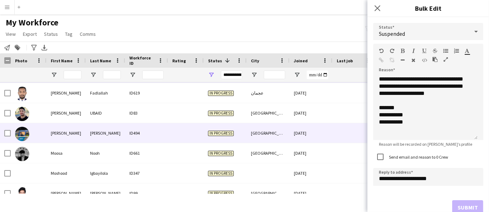
click at [111, 142] on div "[PERSON_NAME]" at bounding box center [105, 133] width 39 height 20
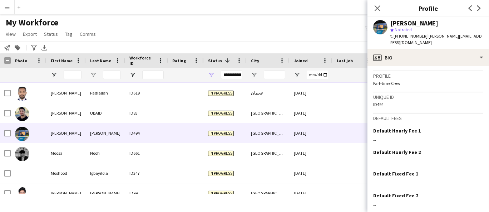
scroll to position [323, 0]
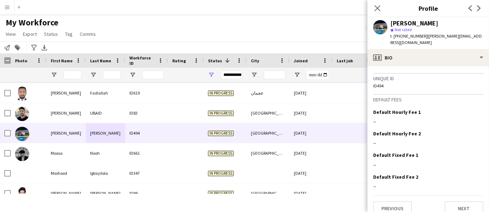
click at [462, 195] on div "Previous Next" at bounding box center [428, 205] width 110 height 20
click at [464, 201] on button "Next" at bounding box center [464, 208] width 39 height 14
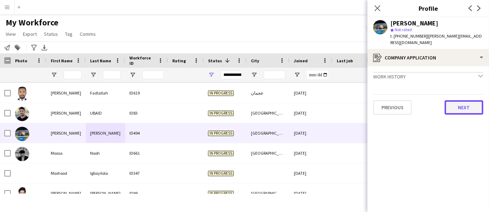
click at [467, 100] on button "Next" at bounding box center [464, 107] width 39 height 14
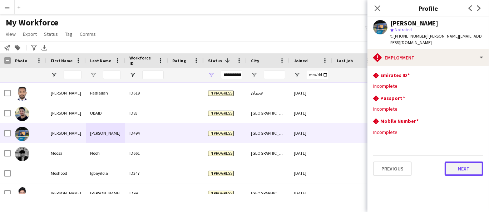
click at [467, 161] on button "Next" at bounding box center [464, 168] width 39 height 14
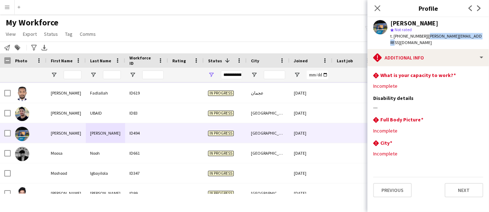
drag, startPoint x: 480, startPoint y: 40, endPoint x: 425, endPoint y: 39, distance: 55.4
click at [425, 39] on div "[PERSON_NAME] Not rated t. [PHONE_NUMBER] | [PERSON_NAME][EMAIL_ADDRESS][DOMAIN…" at bounding box center [429, 33] width 122 height 32
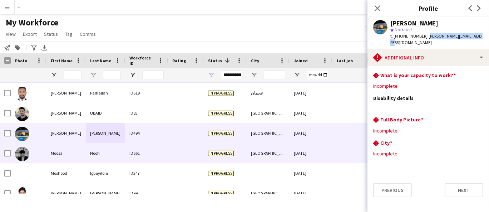
click at [84, 150] on div "Moosa" at bounding box center [65, 153] width 39 height 20
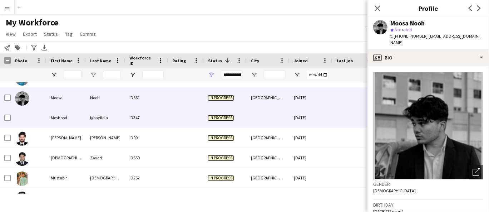
scroll to position [2561, 0]
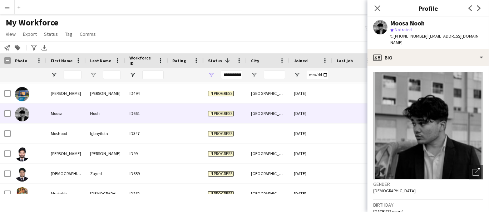
click at [406, 24] on div "Moosa Nooh" at bounding box center [407, 23] width 34 height 6
click at [414, 34] on span "t. [PHONE_NUMBER]" at bounding box center [408, 35] width 37 height 5
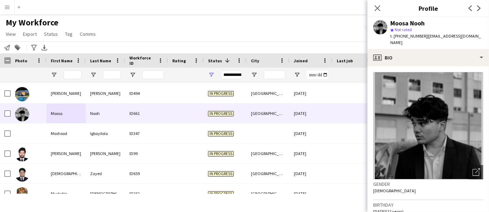
drag, startPoint x: 437, startPoint y: 43, endPoint x: 426, endPoint y: 37, distance: 12.6
click at [426, 37] on div "t. [PHONE_NUMBER] | [EMAIL_ADDRESS][DOMAIN_NAME]" at bounding box center [436, 39] width 93 height 13
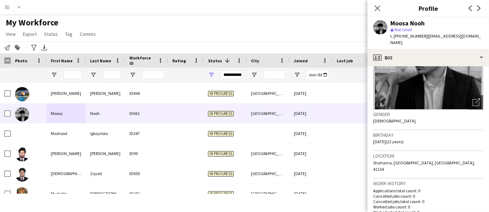
scroll to position [79, 0]
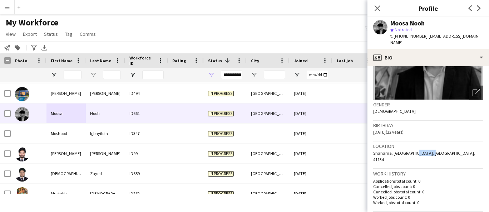
drag, startPoint x: 428, startPoint y: 151, endPoint x: 411, endPoint y: 149, distance: 17.6
click at [411, 150] on span "Shahama, [GEOGRAPHIC_DATA], [GEOGRAPHIC_DATA], 41134" at bounding box center [424, 156] width 102 height 12
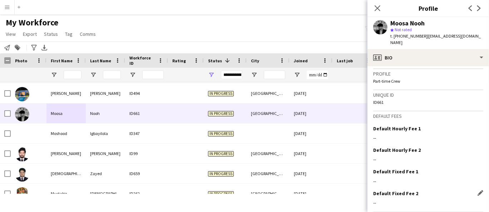
scroll to position [322, 0]
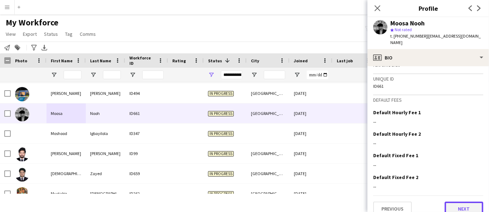
click at [458, 201] on button "Next" at bounding box center [464, 208] width 39 height 14
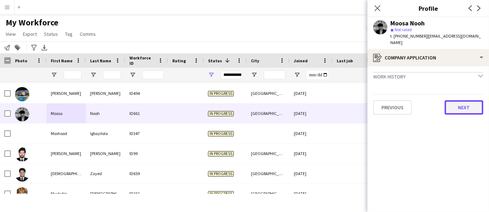
click at [472, 104] on button "Next" at bounding box center [464, 107] width 39 height 14
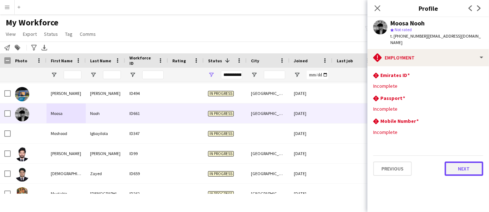
click at [467, 170] on button "Next" at bounding box center [464, 168] width 39 height 14
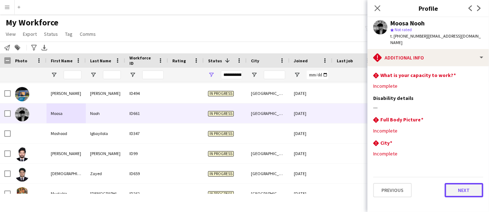
click at [473, 187] on button "Next" at bounding box center [464, 190] width 39 height 14
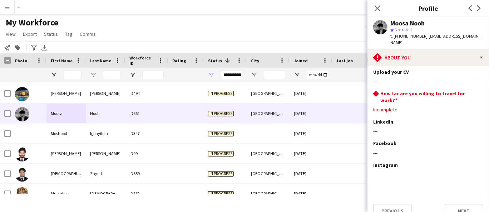
scroll to position [37, 0]
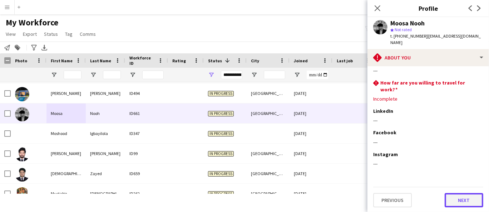
click at [468, 198] on button "Next" at bounding box center [464, 200] width 39 height 14
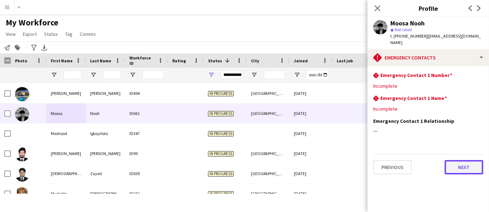
click at [463, 171] on button "Next" at bounding box center [464, 167] width 39 height 14
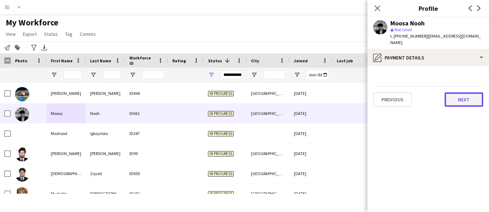
click at [466, 102] on button "Next" at bounding box center [464, 99] width 39 height 14
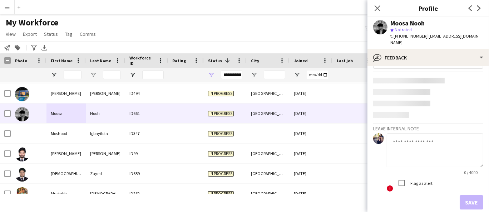
scroll to position [24, 0]
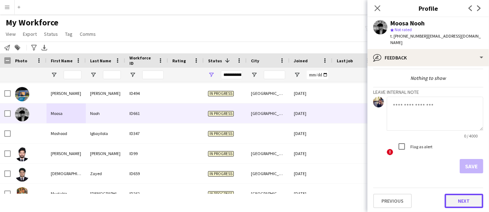
click at [465, 200] on button "Next" at bounding box center [464, 200] width 39 height 14
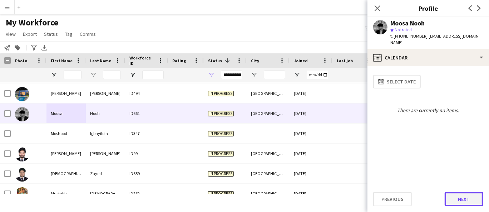
click at [466, 205] on button "Next" at bounding box center [464, 199] width 39 height 14
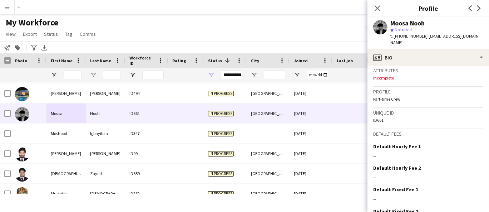
scroll to position [317, 0]
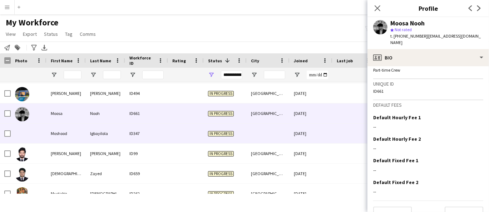
click at [93, 131] on div "Igbayilola" at bounding box center [105, 133] width 39 height 20
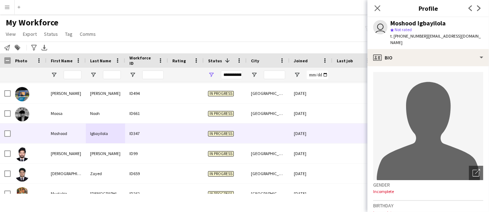
click at [401, 27] on span "Not rated" at bounding box center [403, 29] width 17 height 5
click at [402, 23] on div "Moshood Igbayilola" at bounding box center [417, 23] width 55 height 6
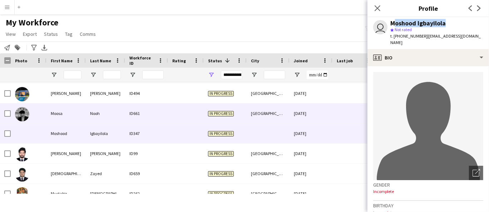
click at [95, 117] on div "Nooh" at bounding box center [105, 113] width 39 height 20
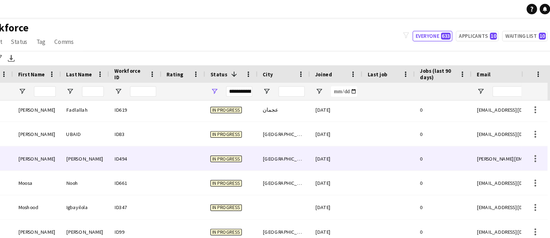
scroll to position [2489, 0]
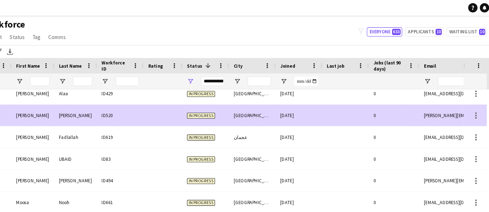
click at [79, 103] on div "[PERSON_NAME]" at bounding box center [65, 106] width 39 height 20
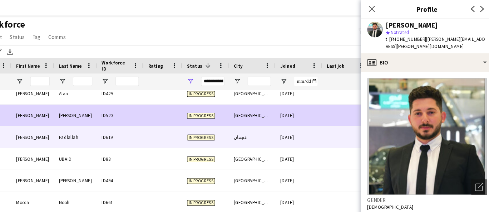
click at [69, 121] on div "[PERSON_NAME]" at bounding box center [65, 126] width 39 height 20
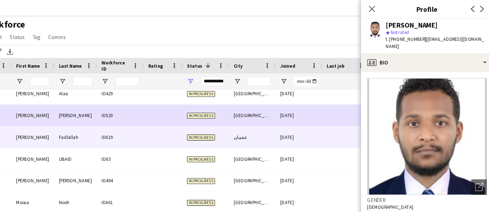
click at [153, 26] on div "My Workforce View Views Default view New view Update view Delete view Edit name…" at bounding box center [244, 29] width 489 height 24
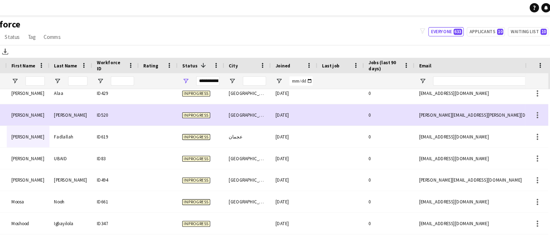
scroll to position [0, 0]
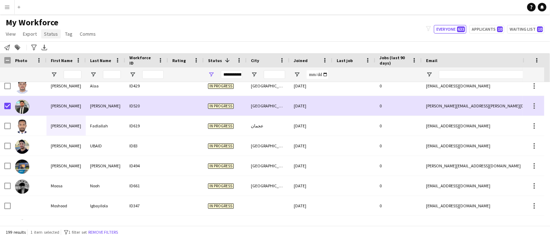
click at [53, 34] on span "Status" at bounding box center [51, 34] width 14 height 6
click at [52, 48] on span "Edit" at bounding box center [51, 49] width 8 height 6
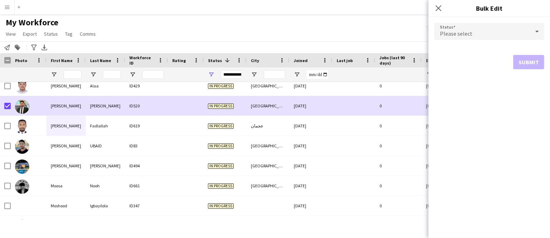
click at [489, 33] on div "Please select" at bounding box center [482, 31] width 96 height 17
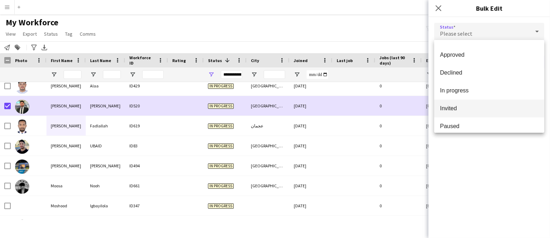
scroll to position [45, 0]
click at [460, 130] on div "Active Applicant Approved Declined In progress Invited Paused Suspended Waiting…" at bounding box center [489, 86] width 110 height 93
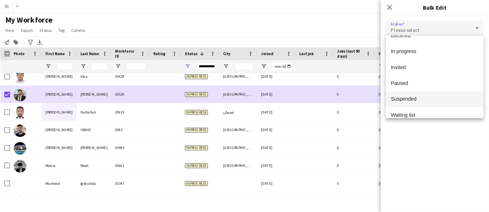
scroll to position [73, 0]
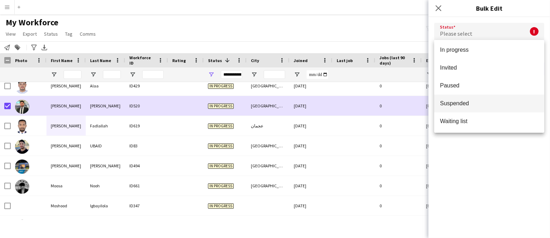
click at [466, 103] on span "Suspended" at bounding box center [489, 103] width 99 height 7
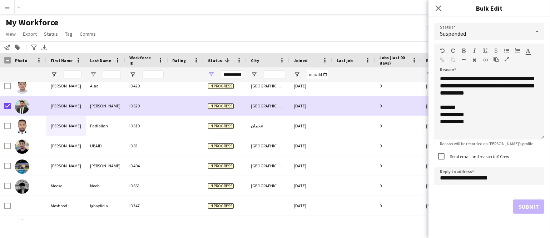
click at [489, 208] on div "Submit" at bounding box center [489, 207] width 110 height 14
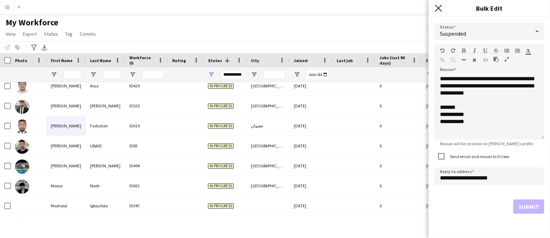
click at [440, 8] on icon "Close pop-in" at bounding box center [438, 8] width 7 height 7
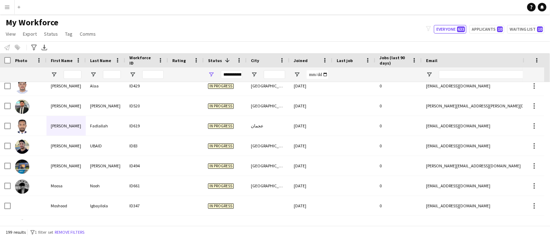
click at [337, 16] on main "My Workforce View Views Default view New view Update view Delete view Edit name…" at bounding box center [275, 121] width 550 height 214
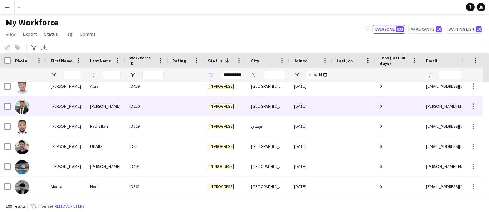
click at [11, 106] on div at bounding box center [29, 106] width 36 height 20
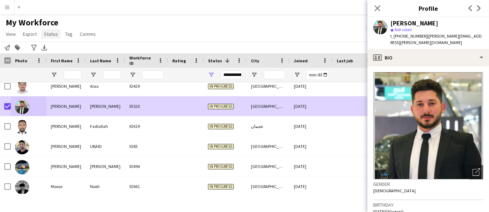
click at [56, 35] on span "Status" at bounding box center [51, 34] width 14 height 6
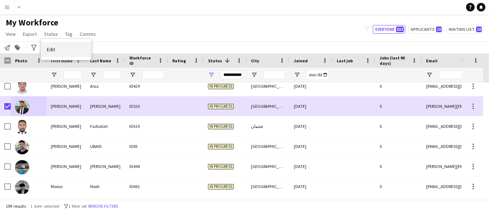
click at [56, 50] on link "Edit" at bounding box center [66, 49] width 50 height 15
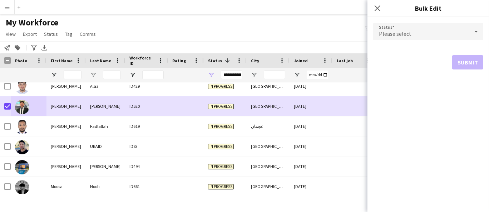
click at [433, 29] on div "Please select" at bounding box center [421, 31] width 96 height 17
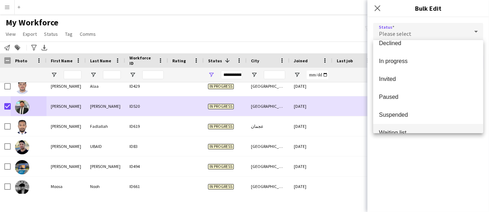
scroll to position [73, 0]
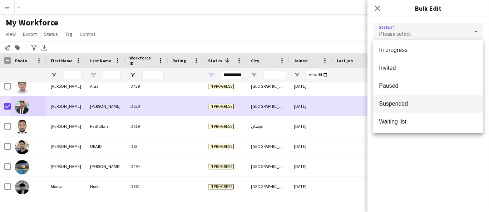
click at [400, 101] on span "Suspended" at bounding box center [428, 103] width 99 height 7
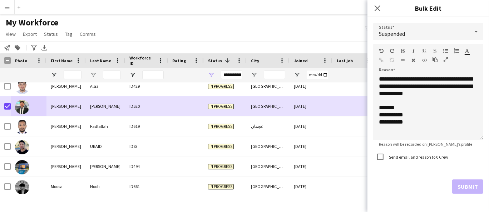
click at [479, 184] on div "Submit" at bounding box center [428, 186] width 110 height 14
click at [478, 184] on div "Submit" at bounding box center [428, 186] width 110 height 14
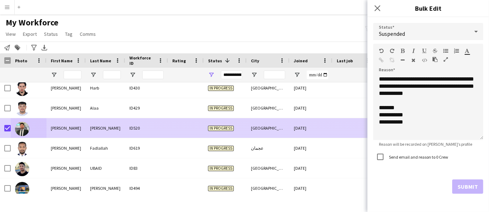
scroll to position [2489, 0]
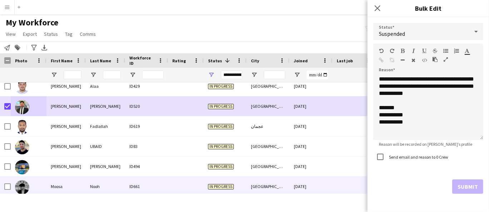
click at [7, 182] on div at bounding box center [7, 186] width 6 height 20
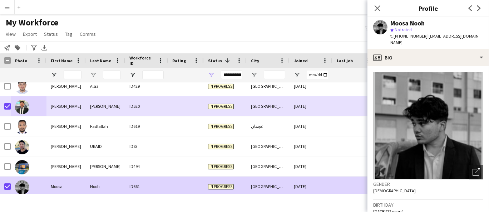
drag, startPoint x: 300, startPoint y: 25, endPoint x: 273, endPoint y: 31, distance: 27.1
click at [296, 29] on div "My Workforce View Views Default view New view Update view Delete view Edit name…" at bounding box center [244, 29] width 489 height 24
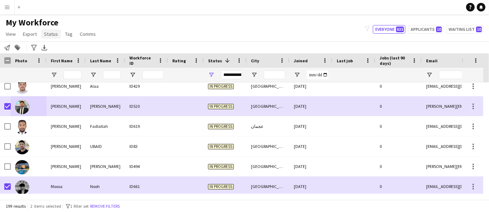
click at [54, 35] on span "Status" at bounding box center [51, 34] width 14 height 6
click at [49, 49] on span "Edit" at bounding box center [51, 49] width 8 height 6
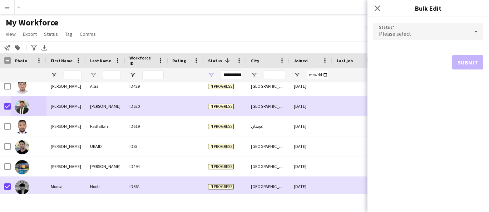
click at [422, 30] on div "Please select" at bounding box center [421, 31] width 96 height 17
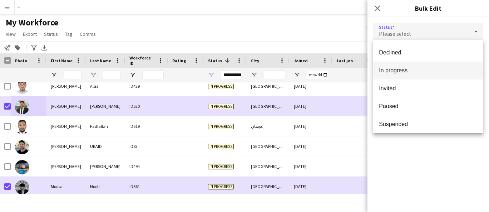
scroll to position [73, 0]
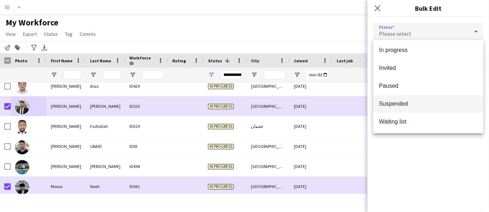
click at [407, 101] on span "Suspended" at bounding box center [428, 103] width 99 height 7
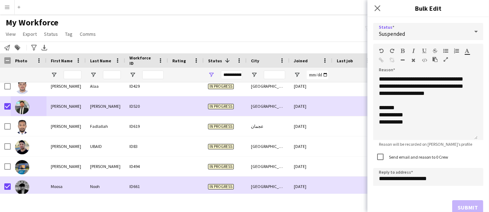
click at [457, 204] on div "Submit" at bounding box center [428, 207] width 110 height 14
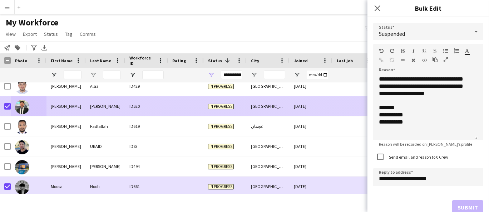
click at [8, 102] on div at bounding box center [7, 106] width 6 height 20
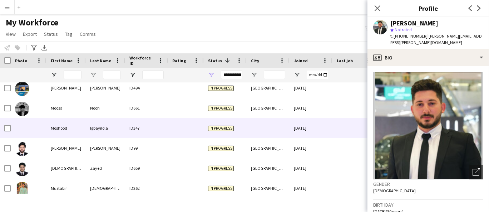
scroll to position [2568, 0]
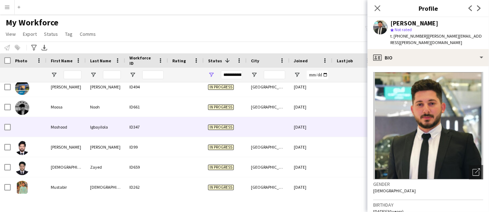
click at [77, 127] on div "Moshood" at bounding box center [65, 127] width 39 height 20
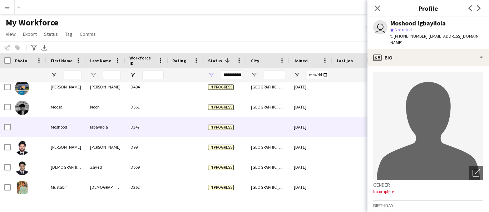
click at [416, 23] on div "Moshood Igbayilola" at bounding box center [417, 23] width 55 height 6
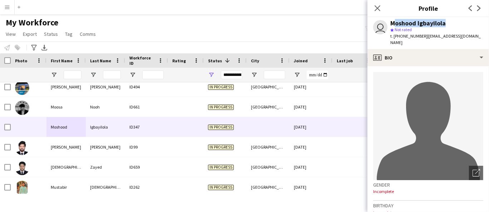
click at [416, 23] on div "Moshood Igbayilola" at bounding box center [417, 23] width 55 height 6
click at [403, 32] on span "Not rated" at bounding box center [403, 29] width 17 height 5
click at [404, 37] on span "t. [PHONE_NUMBER]" at bounding box center [408, 35] width 37 height 5
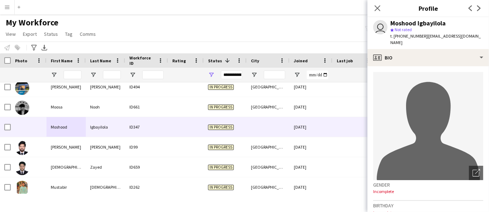
click at [404, 37] on span "t. [PHONE_NUMBER]" at bounding box center [408, 35] width 37 height 5
drag, startPoint x: 420, startPoint y: 44, endPoint x: 425, endPoint y: 38, distance: 8.7
click at [425, 38] on div "t. [PHONE_NUMBER] | [EMAIL_ADDRESS][DOMAIN_NAME]" at bounding box center [436, 39] width 93 height 13
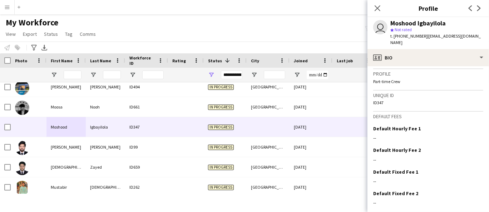
scroll to position [329, 0]
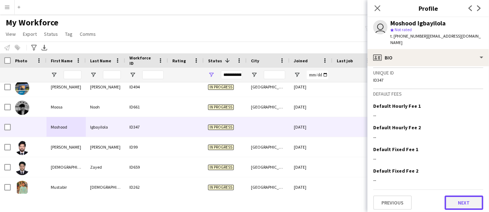
click at [469, 205] on button "Next" at bounding box center [464, 202] width 39 height 14
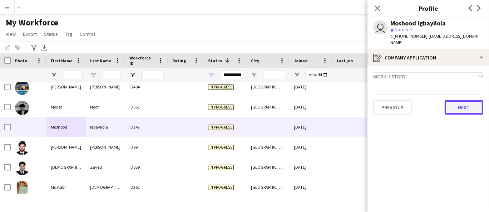
click at [457, 105] on button "Next" at bounding box center [464, 107] width 39 height 14
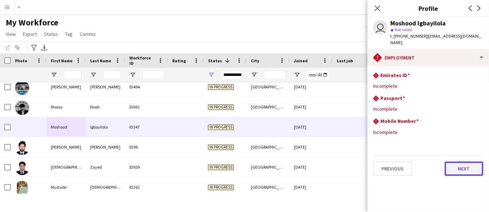
click at [466, 170] on button "Next" at bounding box center [464, 168] width 39 height 14
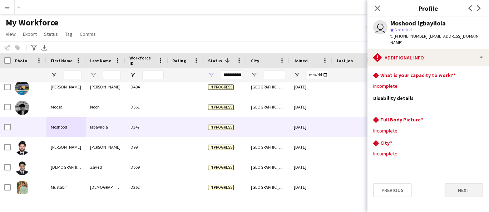
click at [461, 192] on button "Next" at bounding box center [464, 190] width 39 height 14
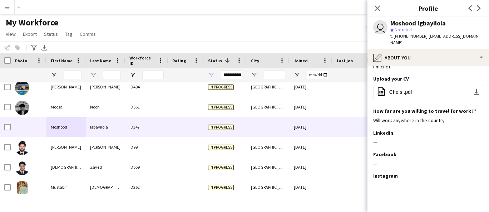
scroll to position [40, 0]
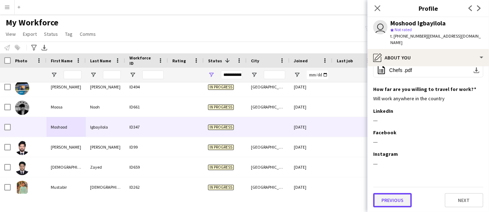
click at [399, 202] on button "Previous" at bounding box center [392, 200] width 39 height 14
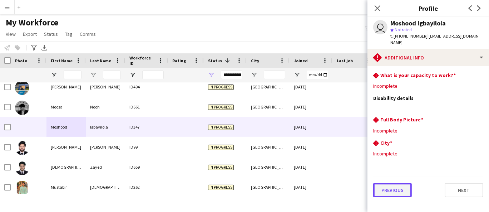
click at [400, 189] on button "Previous" at bounding box center [392, 190] width 39 height 14
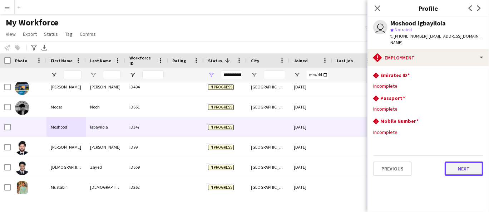
click at [460, 172] on button "Next" at bounding box center [464, 168] width 39 height 14
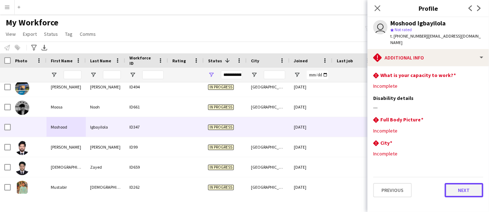
click at [467, 193] on button "Next" at bounding box center [464, 190] width 39 height 14
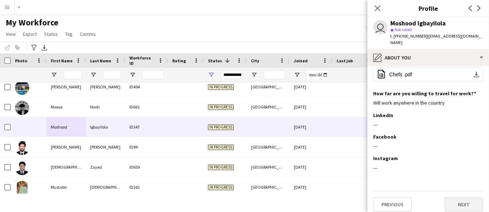
scroll to position [40, 0]
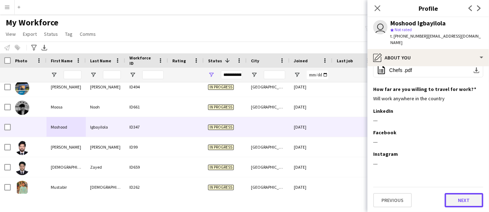
click at [453, 201] on button "Next" at bounding box center [464, 200] width 39 height 14
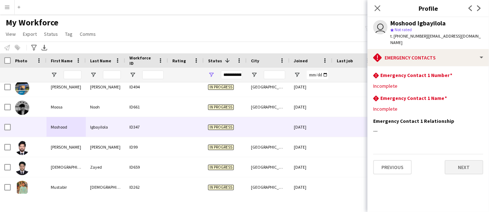
scroll to position [0, 0]
click at [460, 168] on button "Next" at bounding box center [464, 167] width 39 height 14
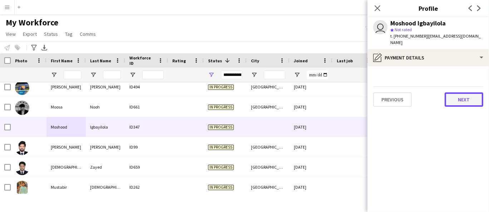
click at [475, 105] on button "Next" at bounding box center [464, 99] width 39 height 14
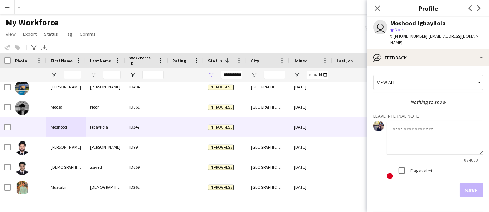
scroll to position [24, 0]
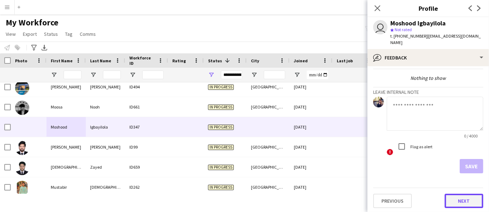
click at [447, 199] on button "Next" at bounding box center [464, 200] width 39 height 14
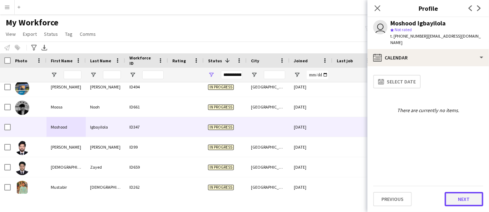
click at [452, 202] on button "Next" at bounding box center [464, 199] width 39 height 14
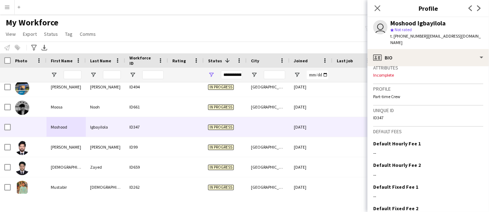
scroll to position [329, 0]
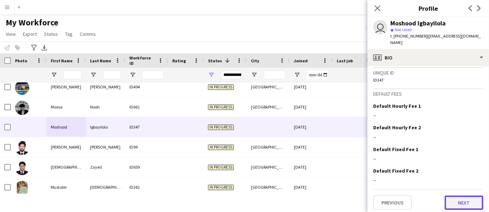
click at [457, 199] on button "Next" at bounding box center [464, 202] width 39 height 14
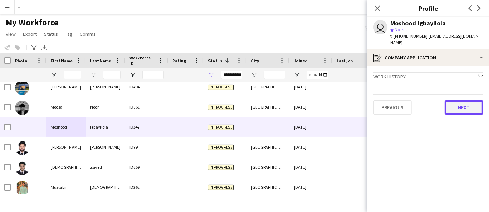
click at [465, 109] on button "Next" at bounding box center [464, 107] width 39 height 14
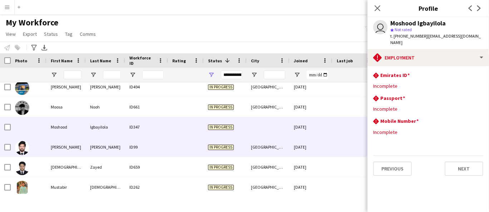
click at [55, 147] on div "[PERSON_NAME]" at bounding box center [65, 147] width 39 height 20
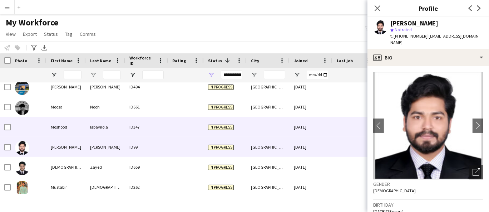
scroll to position [2608, 0]
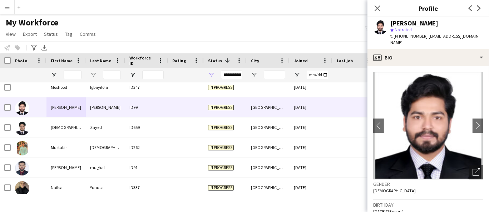
click at [403, 20] on div "[PERSON_NAME]" at bounding box center [414, 23] width 48 height 6
click at [414, 36] on span "t. [PHONE_NUMBER]" at bounding box center [408, 35] width 37 height 5
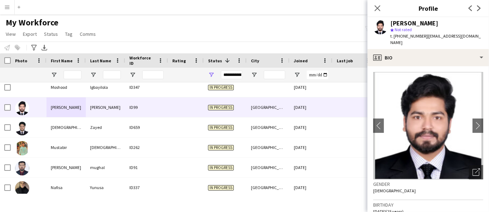
drag, startPoint x: 479, startPoint y: 37, endPoint x: 423, endPoint y: 37, distance: 56.5
click at [423, 37] on div "[PERSON_NAME] star Not rated t. [PHONE_NUMBER] | [EMAIL_ADDRESS][DOMAIN_NAME]" at bounding box center [429, 33] width 122 height 32
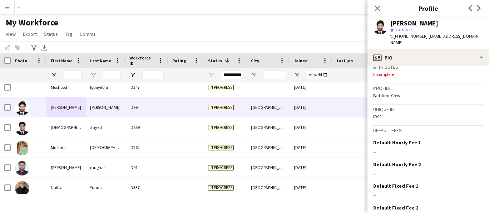
scroll to position [321, 0]
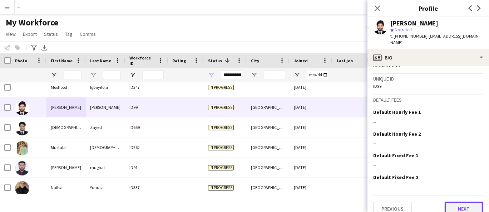
click at [450, 201] on button "Next" at bounding box center [464, 208] width 39 height 14
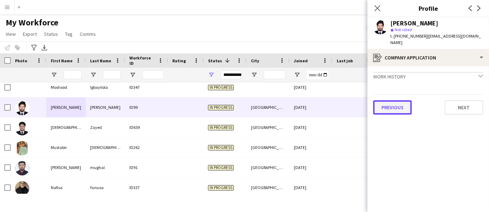
click at [390, 106] on button "Previous" at bounding box center [392, 107] width 39 height 14
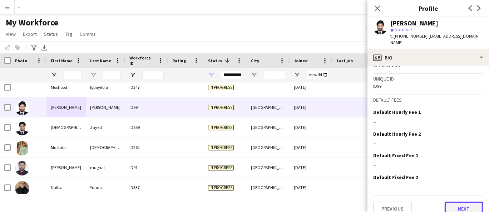
click at [457, 201] on button "Next" at bounding box center [464, 208] width 39 height 14
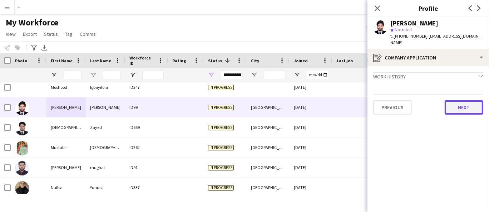
click at [473, 105] on button "Next" at bounding box center [464, 107] width 39 height 14
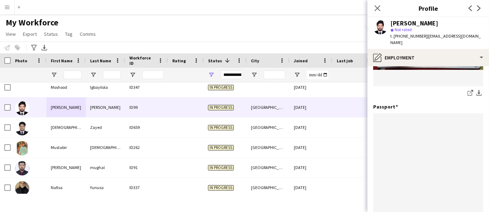
scroll to position [178, 0]
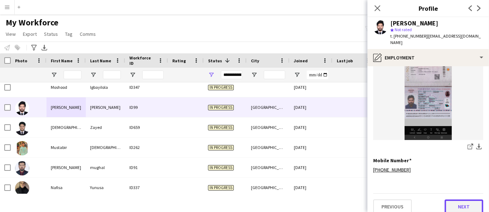
click at [456, 204] on button "Next" at bounding box center [464, 206] width 39 height 14
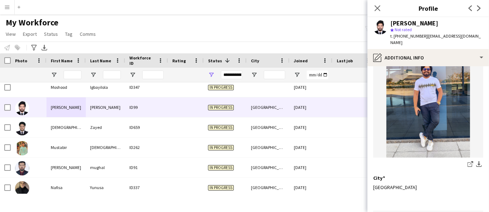
scroll to position [89, 0]
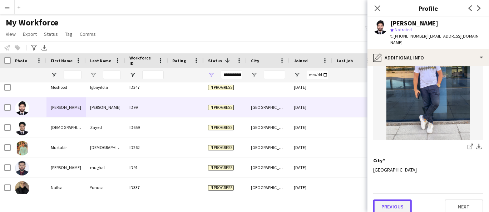
click at [402, 202] on button "Previous" at bounding box center [392, 206] width 39 height 14
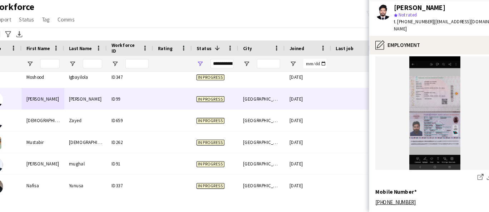
scroll to position [178, 0]
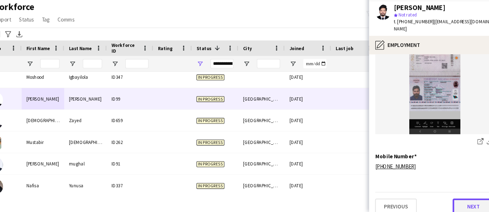
click at [453, 204] on button "Next" at bounding box center [464, 206] width 39 height 14
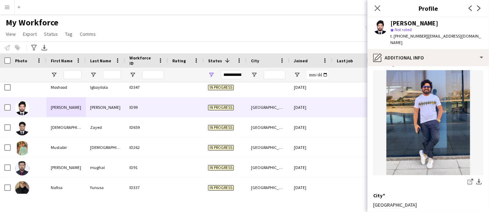
scroll to position [89, 0]
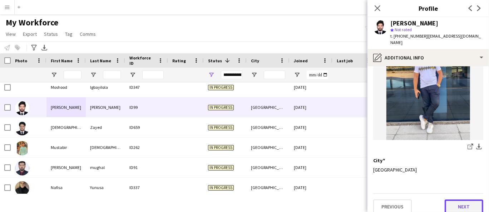
click at [457, 202] on button "Next" at bounding box center [464, 206] width 39 height 14
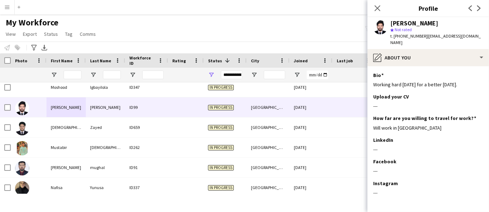
scroll to position [23, 0]
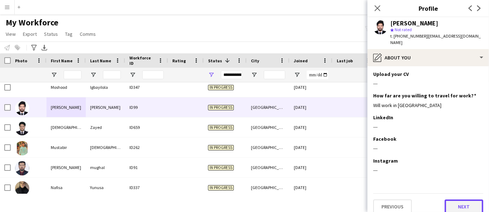
click at [457, 199] on button "Next" at bounding box center [464, 206] width 39 height 14
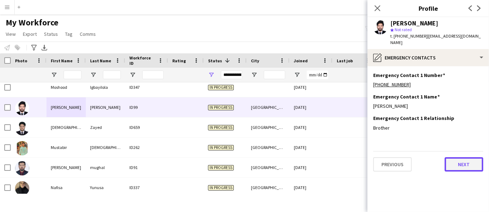
click at [464, 161] on button "Next" at bounding box center [464, 164] width 39 height 14
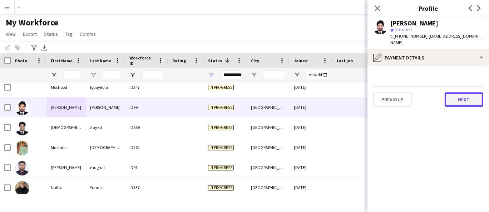
click at [471, 98] on button "Next" at bounding box center [464, 99] width 39 height 14
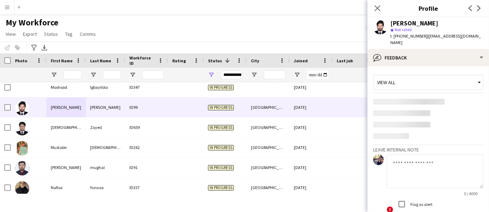
scroll to position [18, 0]
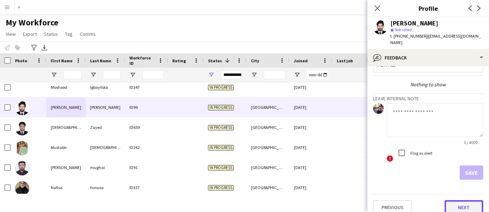
click at [463, 204] on button "Next" at bounding box center [464, 207] width 39 height 14
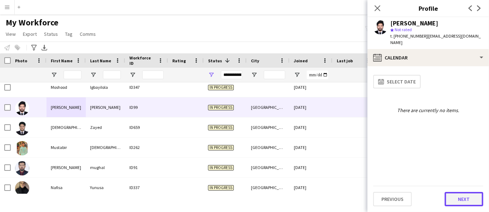
click at [468, 202] on button "Next" at bounding box center [464, 199] width 39 height 14
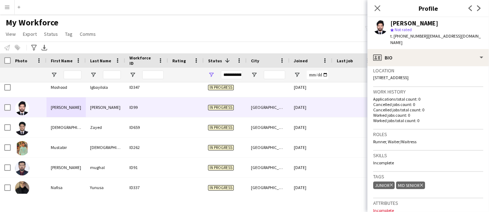
scroll to position [153, 0]
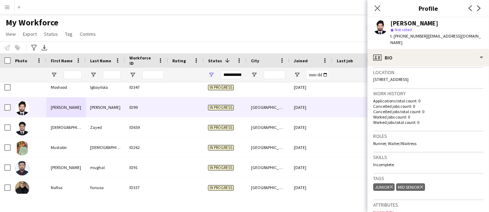
drag, startPoint x: 430, startPoint y: 136, endPoint x: 374, endPoint y: 136, distance: 56.1
click at [374, 140] on div "Runner, Waiter/Waitress" at bounding box center [428, 142] width 110 height 5
click at [458, 162] on p "Incomplete" at bounding box center [428, 164] width 110 height 5
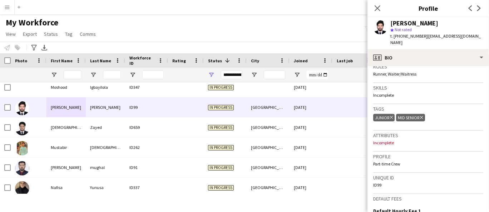
scroll to position [232, 0]
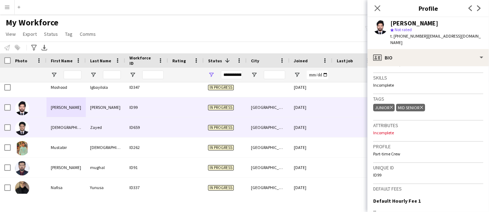
click at [71, 121] on div "[DEMOGRAPHIC_DATA]" at bounding box center [65, 127] width 39 height 20
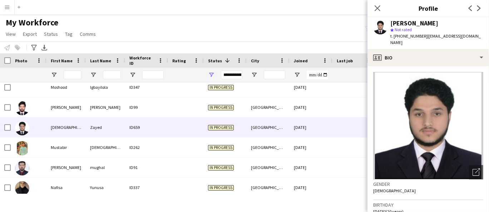
click at [411, 20] on div "[PERSON_NAME]" at bounding box center [414, 23] width 48 height 6
click at [416, 34] on span "t. [PHONE_NUMBER]" at bounding box center [408, 35] width 37 height 5
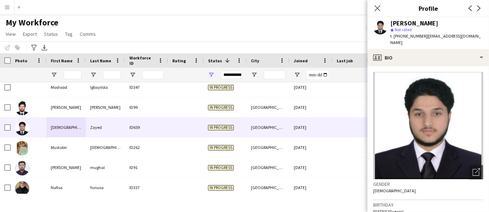
drag, startPoint x: 429, startPoint y: 44, endPoint x: 425, endPoint y: 36, distance: 8.6
click at [425, 36] on div "t. [PHONE_NUMBER] | [EMAIL_ADDRESS][DOMAIN_NAME]" at bounding box center [436, 39] width 93 height 13
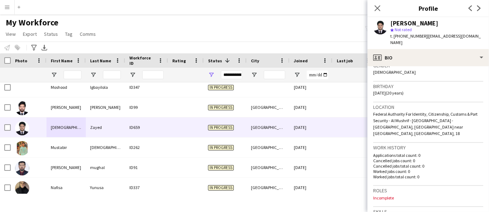
scroll to position [119, 0]
drag, startPoint x: 447, startPoint y: 125, endPoint x: 428, endPoint y: 125, distance: 19.3
click at [429, 124] on span "Federal Authority For Identity, Citizenship, Customs & Port Security - Al Mushr…" at bounding box center [425, 122] width 104 height 25
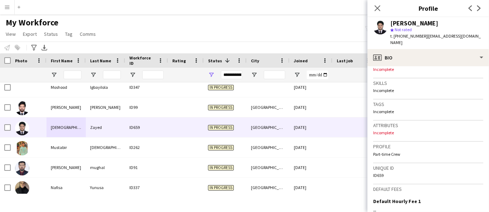
scroll to position [336, 0]
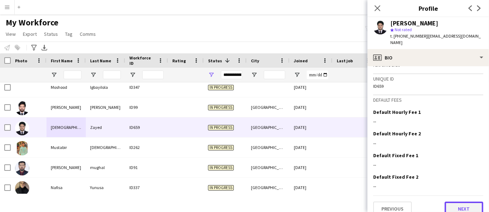
click at [467, 201] on button "Next" at bounding box center [464, 208] width 39 height 14
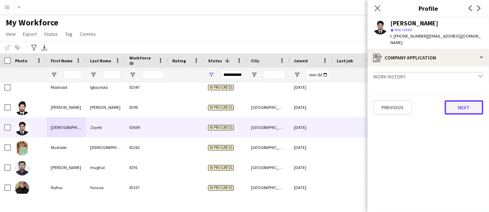
click at [462, 106] on button "Next" at bounding box center [464, 107] width 39 height 14
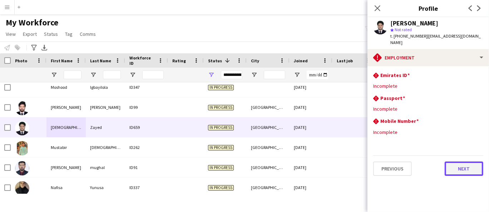
click at [464, 173] on button "Next" at bounding box center [464, 168] width 39 height 14
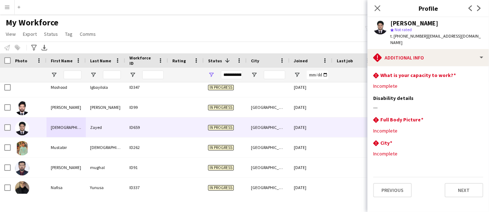
drag, startPoint x: 435, startPoint y: 44, endPoint x: 425, endPoint y: 34, distance: 13.1
click at [425, 34] on div "t. [PHONE_NUMBER] | [EMAIL_ADDRESS][DOMAIN_NAME]" at bounding box center [436, 39] width 93 height 13
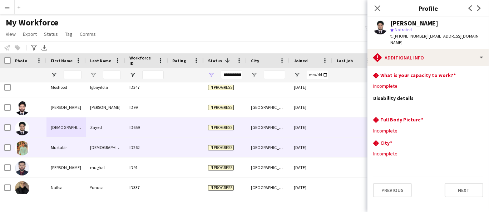
click at [85, 147] on div "Mustabir" at bounding box center [65, 147] width 39 height 20
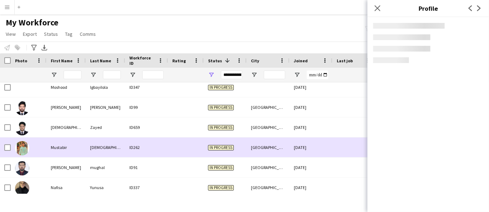
scroll to position [2647, 0]
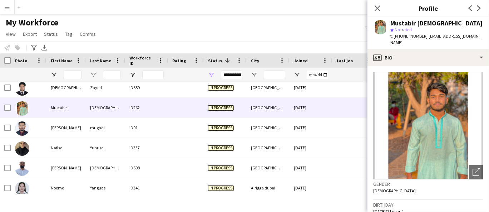
click at [410, 25] on div "Mustabir [DEMOGRAPHIC_DATA]" at bounding box center [436, 23] width 92 height 6
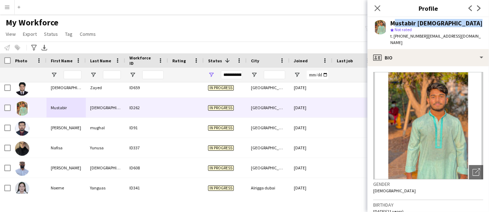
click at [410, 25] on div "Mustabir [DEMOGRAPHIC_DATA]" at bounding box center [436, 23] width 92 height 6
click at [406, 37] on span "t. [PHONE_NUMBER]" at bounding box center [408, 35] width 37 height 5
click at [406, 36] on span "t. [PHONE_NUMBER]" at bounding box center [408, 35] width 37 height 5
click at [401, 34] on span "t. [PHONE_NUMBER]" at bounding box center [408, 35] width 37 height 5
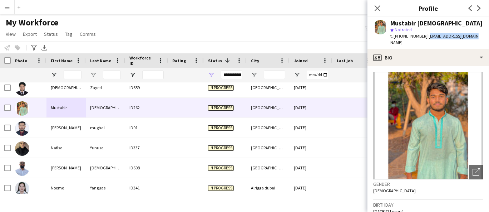
drag, startPoint x: 474, startPoint y: 36, endPoint x: 425, endPoint y: 38, distance: 49.7
click at [425, 38] on app-profile-header "Mustabir [DEMOGRAPHIC_DATA] star Not rated t. [PHONE_NUMBER] | [EMAIL_ADDRESS][…" at bounding box center [429, 33] width 122 height 32
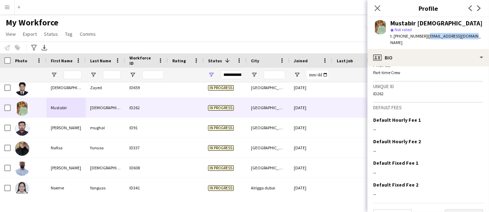
scroll to position [321, 0]
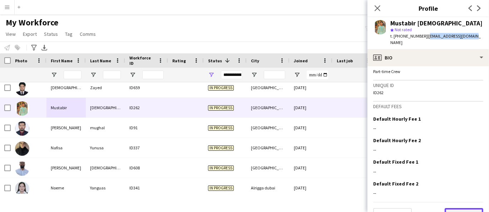
click at [452, 208] on button "Next" at bounding box center [464, 215] width 39 height 14
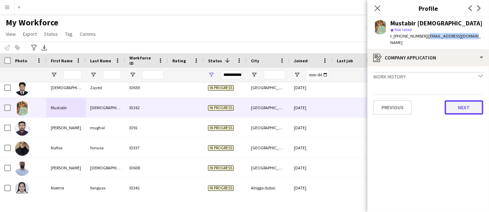
click at [473, 101] on button "Next" at bounding box center [464, 107] width 39 height 14
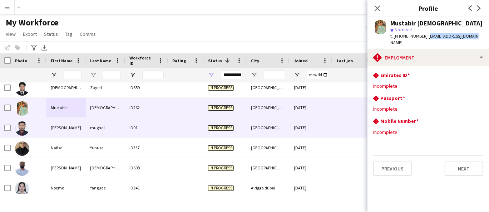
click at [76, 121] on div "[PERSON_NAME]" at bounding box center [65, 128] width 39 height 20
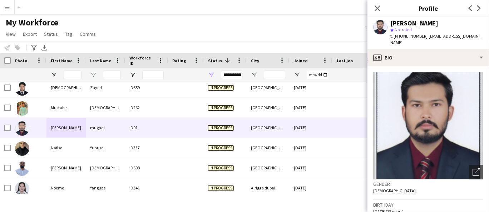
click at [418, 23] on div "[PERSON_NAME]" at bounding box center [414, 23] width 48 height 6
click at [405, 36] on span "t. [PHONE_NUMBER]" at bounding box center [408, 35] width 37 height 5
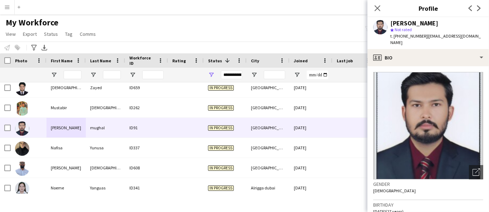
click at [408, 36] on span "t. [PHONE_NUMBER]" at bounding box center [408, 35] width 37 height 5
click at [406, 36] on span "t. [PHONE_NUMBER]" at bounding box center [408, 35] width 37 height 5
click at [457, 34] on span "| [EMAIL_ADDRESS][DOMAIN_NAME]" at bounding box center [435, 39] width 90 height 12
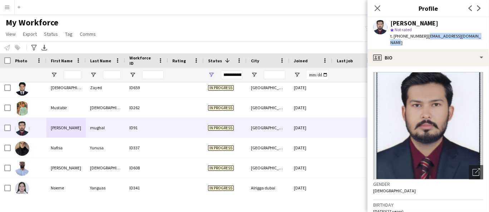
drag, startPoint x: 479, startPoint y: 37, endPoint x: 425, endPoint y: 39, distance: 54.0
click at [425, 39] on div "t. [PHONE_NUMBER] | [EMAIL_ADDRESS][DOMAIN_NAME]" at bounding box center [436, 39] width 93 height 13
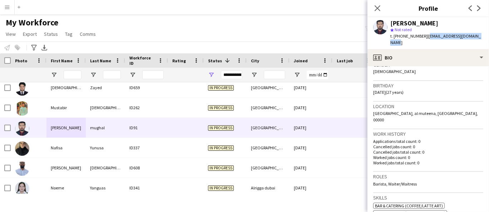
drag, startPoint x: 413, startPoint y: 169, endPoint x: 373, endPoint y: 167, distance: 39.8
click at [373, 181] on div "Barista, Waiter/Waitress" at bounding box center [428, 183] width 110 height 5
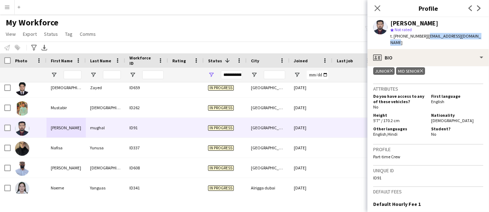
scroll to position [317, 0]
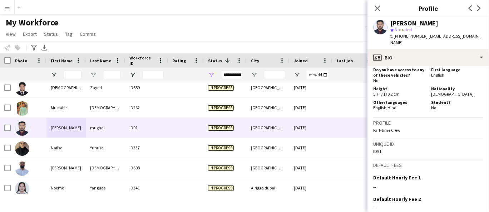
click at [433, 86] on div "Height 5'7" / 170.2 cm Nationality [DEMOGRAPHIC_DATA]" at bounding box center [428, 92] width 110 height 12
click at [433, 91] on span "[DEMOGRAPHIC_DATA]" at bounding box center [452, 93] width 43 height 5
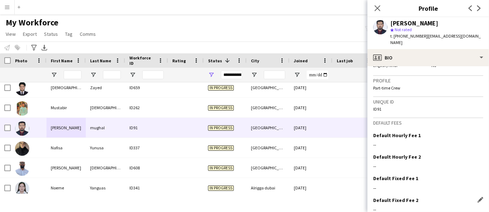
scroll to position [376, 0]
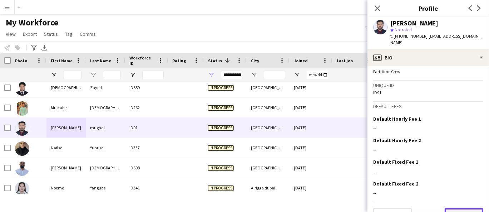
click at [453, 208] on button "Next" at bounding box center [464, 215] width 39 height 14
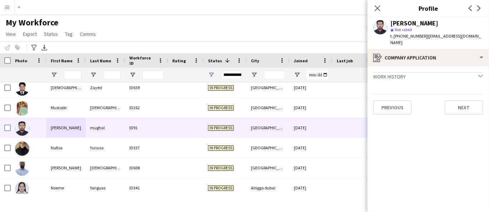
click at [464, 94] on div "Previous Next" at bounding box center [428, 104] width 110 height 20
click at [464, 100] on button "Next" at bounding box center [464, 107] width 39 height 14
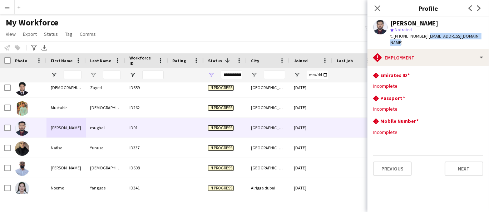
drag, startPoint x: 482, startPoint y: 35, endPoint x: 424, endPoint y: 37, distance: 58.0
click at [424, 37] on div "[PERSON_NAME] mughal star Not rated t. [PHONE_NUMBER] | [EMAIL_ADDRESS][DOMAIN_…" at bounding box center [429, 33] width 122 height 32
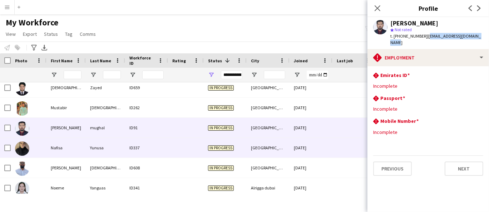
click at [92, 152] on div "Yunusa" at bounding box center [105, 148] width 39 height 20
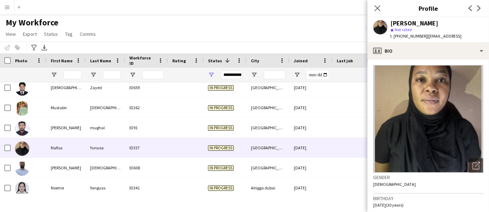
click at [393, 24] on div "[PERSON_NAME]" at bounding box center [414, 23] width 48 height 6
click at [407, 37] on span "t. [PHONE_NUMBER]" at bounding box center [408, 35] width 37 height 5
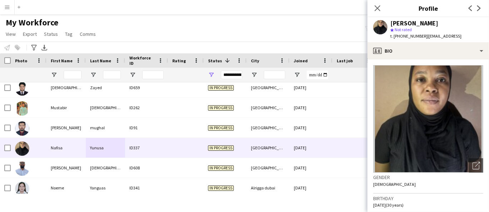
drag, startPoint x: 480, startPoint y: 36, endPoint x: 425, endPoint y: 39, distance: 55.5
click at [425, 39] on app-profile-header "[PERSON_NAME] star Not rated t. [PHONE_NUMBER] | [EMAIL_ADDRESS]" at bounding box center [429, 29] width 122 height 25
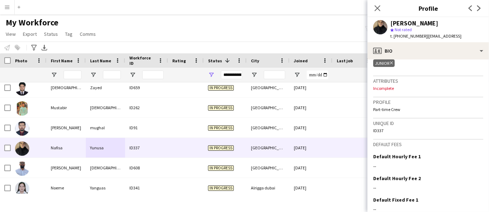
scroll to position [321, 0]
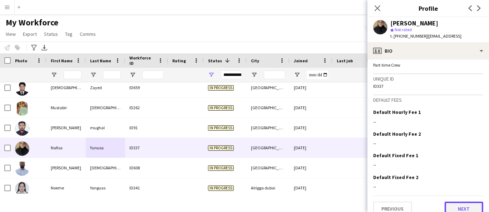
click at [461, 201] on button "Next" at bounding box center [464, 208] width 39 height 14
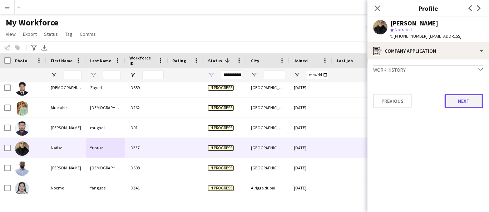
click at [467, 102] on button "Next" at bounding box center [464, 101] width 39 height 14
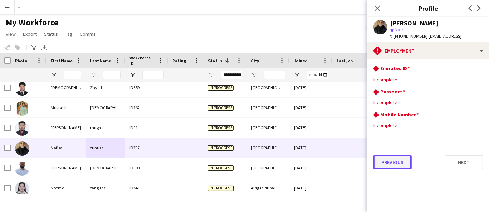
click at [404, 164] on button "Previous" at bounding box center [392, 162] width 39 height 14
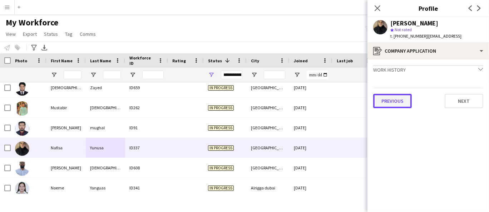
click at [400, 100] on button "Previous" at bounding box center [392, 101] width 39 height 14
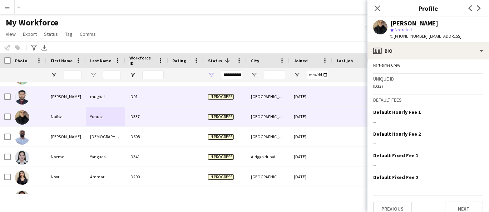
scroll to position [2687, 0]
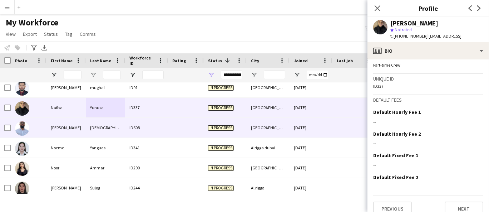
click at [70, 122] on div "[PERSON_NAME]" at bounding box center [65, 128] width 39 height 20
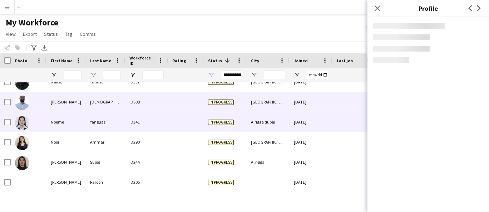
scroll to position [2727, 0]
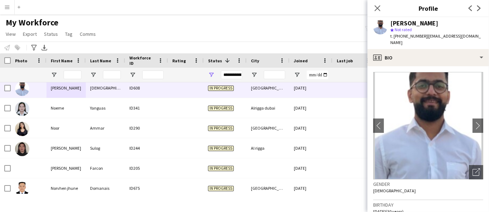
click at [396, 23] on div "[PERSON_NAME]" at bounding box center [414, 23] width 48 height 6
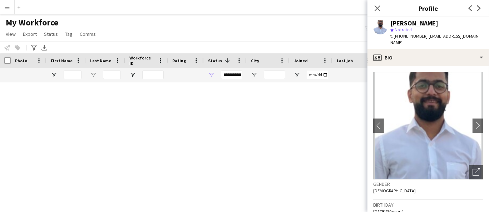
scroll to position [2727, 0]
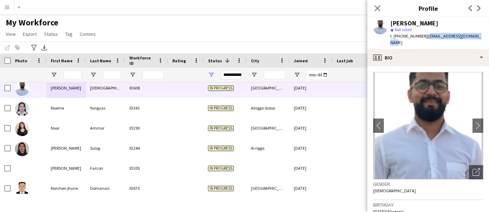
drag, startPoint x: 482, startPoint y: 38, endPoint x: 425, endPoint y: 40, distance: 57.2
click at [425, 40] on app-profile-header "Naser ismail Muhammad star Not rated t. +971505058416 | naserismail2694@gmail.c…" at bounding box center [429, 33] width 122 height 32
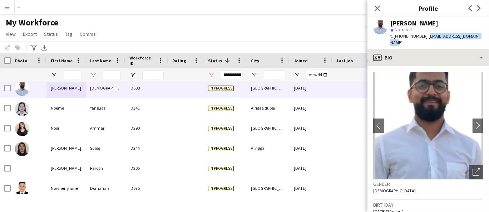
copy span "[EMAIL_ADDRESS][DOMAIN_NAME]"
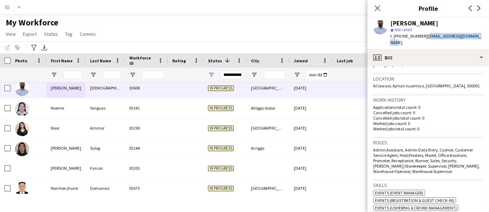
scroll to position [198, 0]
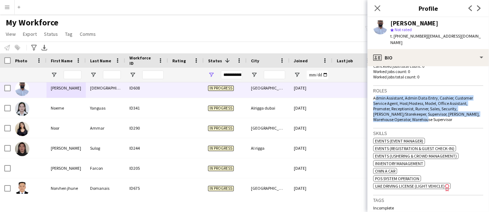
drag, startPoint x: 443, startPoint y: 115, endPoint x: 371, endPoint y: 91, distance: 75.9
click at [371, 91] on app-crew-profile-bio "chevron-left chevron-right Open photos pop-in Gender Male Birthday 26-11-1994 (…" at bounding box center [429, 139] width 122 height 146
copy span "Admin Assistant, Admin Data Entry, Cashier, Customer Service Agent, Host/Hostes…"
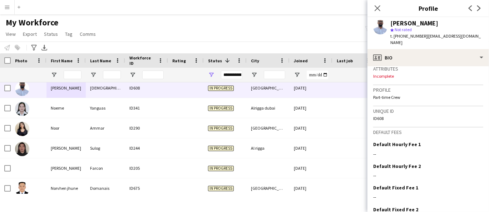
scroll to position [384, 0]
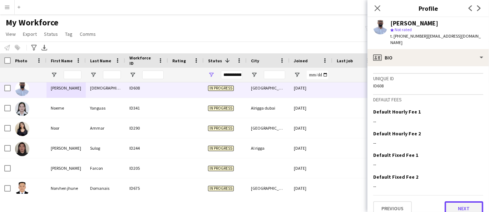
click at [461, 205] on button "Next" at bounding box center [464, 208] width 39 height 14
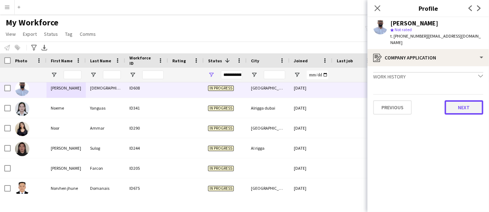
click at [464, 103] on button "Next" at bounding box center [464, 107] width 39 height 14
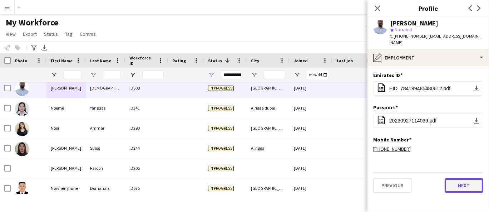
click at [458, 179] on button "Next" at bounding box center [464, 185] width 39 height 14
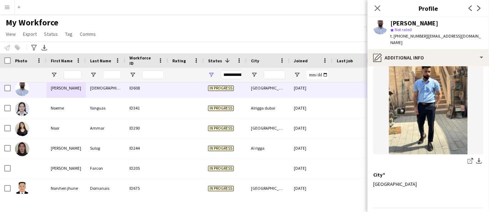
scroll to position [89, 0]
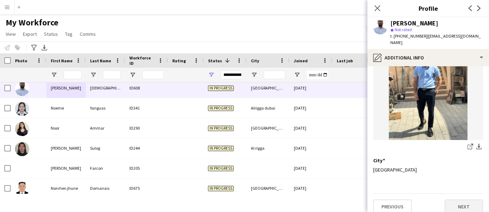
click at [455, 204] on button "Next" at bounding box center [464, 206] width 39 height 14
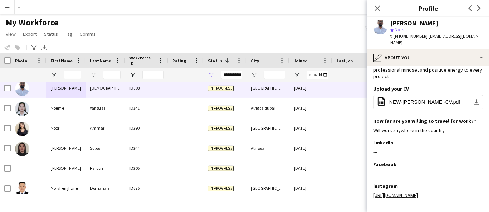
scroll to position [111, 0]
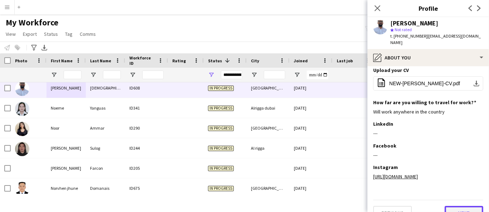
click at [457, 206] on button "Next" at bounding box center [464, 213] width 39 height 14
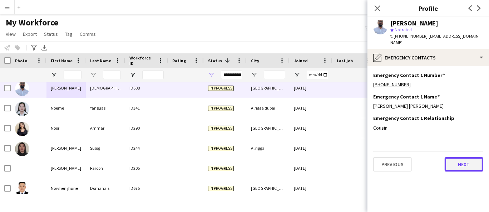
click at [468, 159] on button "Next" at bounding box center [464, 164] width 39 height 14
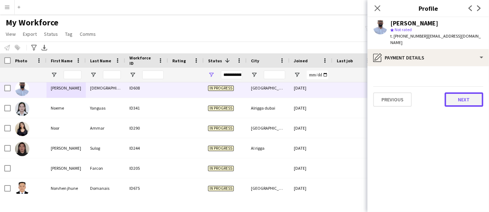
click at [472, 92] on button "Next" at bounding box center [464, 99] width 39 height 14
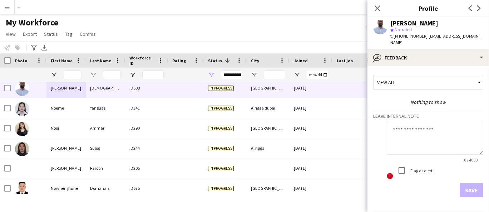
scroll to position [18, 0]
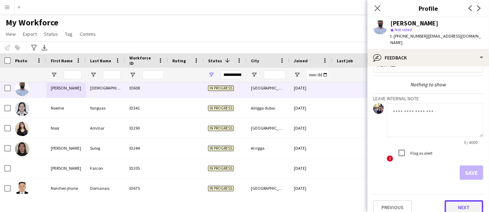
click at [455, 200] on button "Next" at bounding box center [464, 207] width 39 height 14
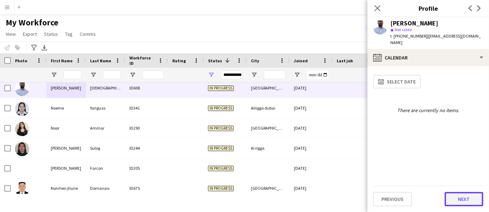
click at [461, 202] on button "Next" at bounding box center [464, 199] width 39 height 14
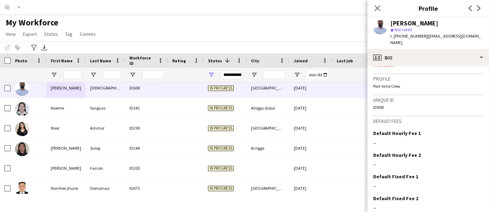
scroll to position [384, 0]
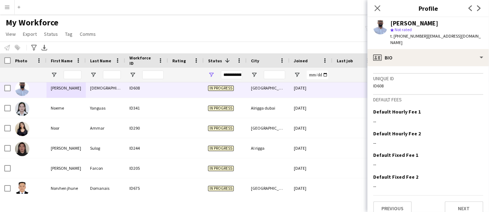
drag, startPoint x: 479, startPoint y: 37, endPoint x: 424, endPoint y: 37, distance: 55.8
click at [424, 37] on div "Naser ismail Muhammad star Not rated t. +971505058416 | naserismail2694@gmail.c…" at bounding box center [429, 33] width 122 height 32
click at [391, 20] on div "[PERSON_NAME]" at bounding box center [414, 23] width 48 height 6
copy div "Naser"
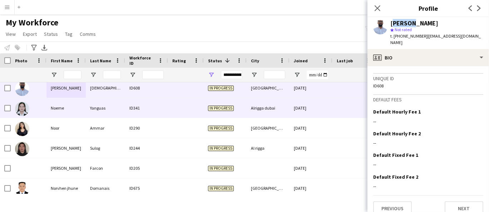
click at [104, 106] on div "Yanguas" at bounding box center [105, 108] width 39 height 20
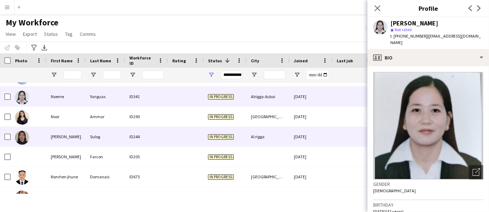
scroll to position [2727, 0]
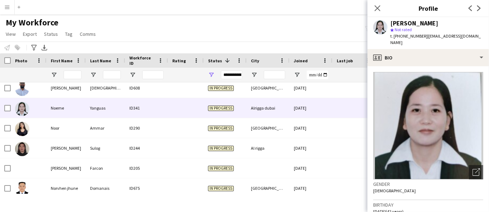
click at [419, 26] on div "Noeme Yanguas" at bounding box center [414, 23] width 48 height 6
copy div "Noeme Yanguas"
click at [401, 35] on span "t. +971568976099" at bounding box center [408, 35] width 37 height 5
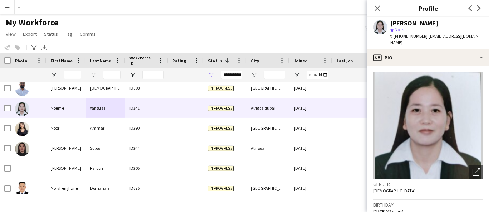
click at [401, 35] on span "t. +971568976099" at bounding box center [408, 35] width 37 height 5
copy span "971568976099"
drag, startPoint x: 479, startPoint y: 36, endPoint x: 424, endPoint y: 36, distance: 54.3
click at [424, 36] on div "Noeme Yanguas star Not rated t. +971568976099 | noemeyanguas82@gmail.com" at bounding box center [429, 33] width 122 height 32
copy span "[EMAIL_ADDRESS][DOMAIN_NAME]"
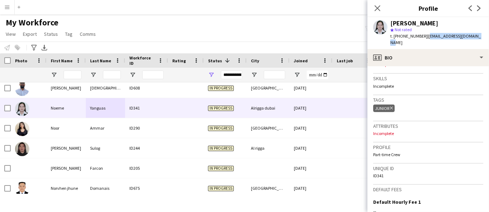
scroll to position [317, 0]
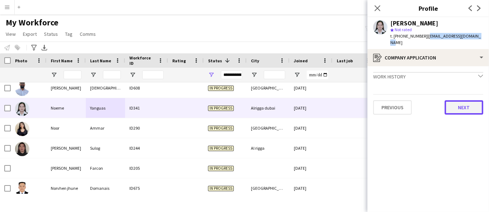
click at [463, 101] on button "Next" at bounding box center [464, 107] width 39 height 14
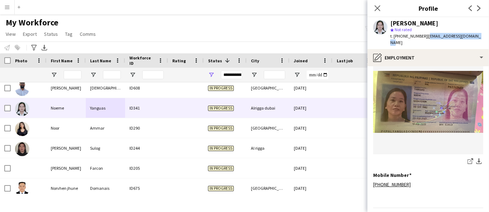
scroll to position [300, 0]
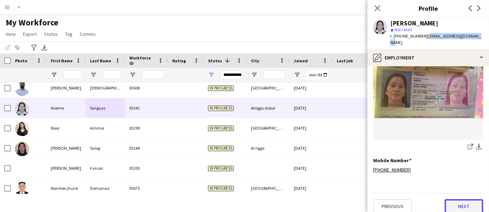
click at [458, 202] on button "Next" at bounding box center [464, 206] width 39 height 14
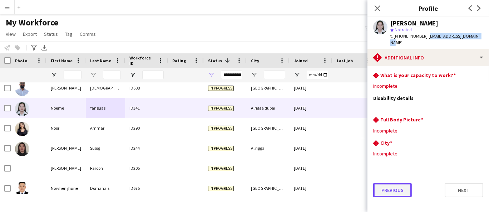
click at [383, 183] on button "Previous" at bounding box center [392, 190] width 39 height 14
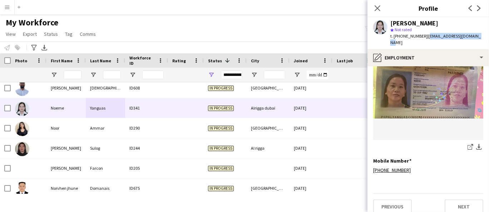
scroll to position [300, 0]
click at [463, 199] on button "Next" at bounding box center [464, 206] width 39 height 14
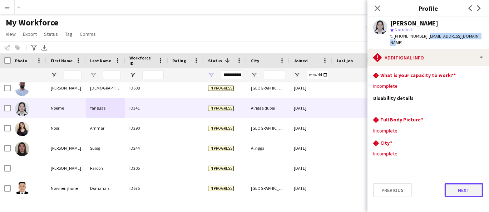
click at [473, 187] on button "Next" at bounding box center [464, 190] width 39 height 14
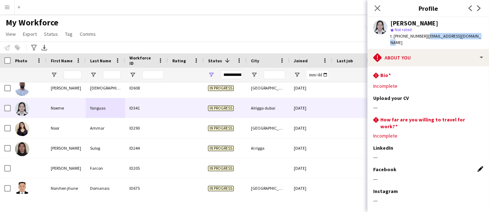
scroll to position [31, 0]
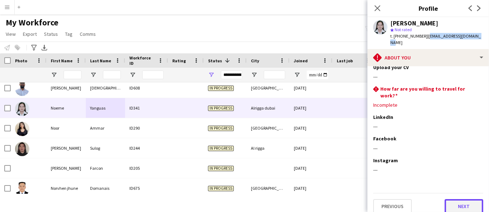
click at [456, 205] on button "Next" at bounding box center [464, 206] width 39 height 14
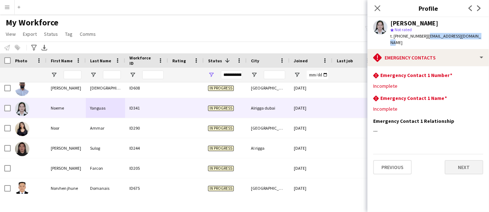
scroll to position [0, 0]
click at [466, 161] on button "Next" at bounding box center [464, 167] width 39 height 14
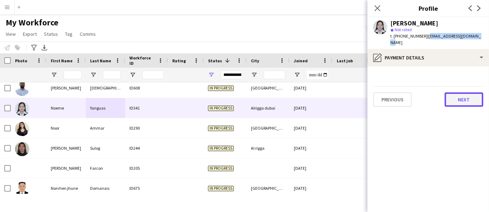
click at [466, 94] on button "Next" at bounding box center [464, 99] width 39 height 14
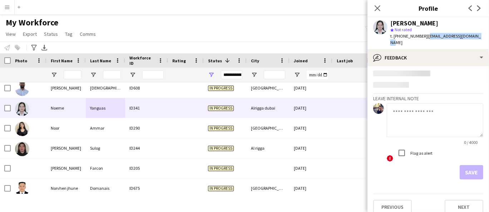
scroll to position [18, 0]
click at [458, 201] on button "Next" at bounding box center [464, 207] width 39 height 14
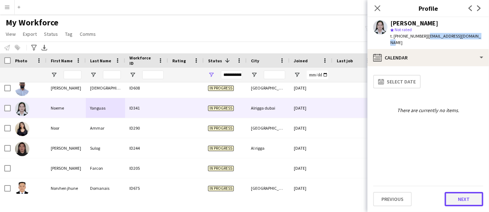
click at [455, 202] on button "Next" at bounding box center [464, 199] width 39 height 14
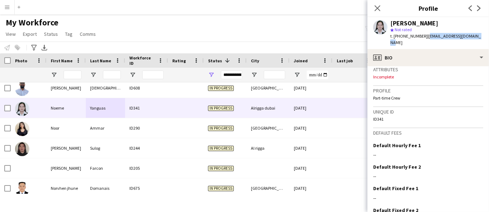
scroll to position [297, 0]
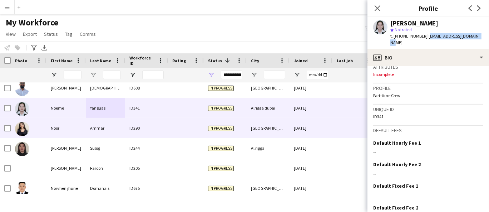
click at [92, 121] on div "Ammar" at bounding box center [105, 128] width 39 height 20
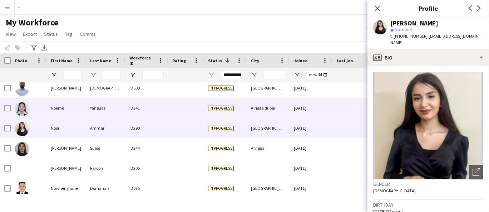
scroll to position [2767, 0]
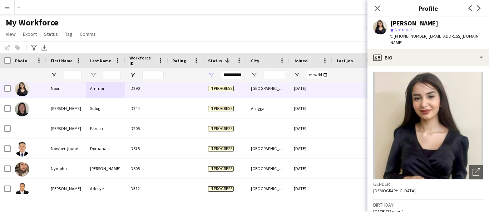
click at [394, 20] on div "Noor Ammar" at bounding box center [414, 23] width 48 height 6
copy div "Noor Ammar"
click at [397, 37] on span "t. +971566116732" at bounding box center [408, 35] width 37 height 5
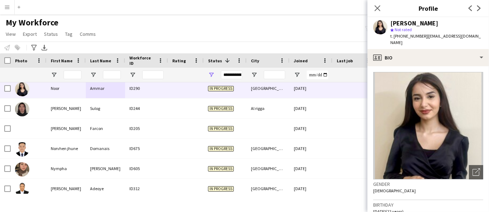
click at [397, 37] on span "t. +971566116732" at bounding box center [408, 35] width 37 height 5
copy span "971566116732"
drag, startPoint x: 477, startPoint y: 35, endPoint x: 425, endPoint y: 34, distance: 51.8
click at [425, 34] on div "Noor Ammar star Not rated t. +971566116732 | nourrahammar@gmail.com" at bounding box center [429, 33] width 122 height 32
copy span "[EMAIL_ADDRESS][DOMAIN_NAME]"
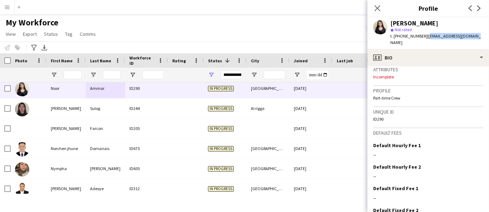
scroll to position [321, 0]
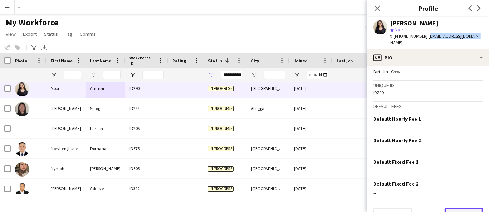
click at [450, 208] on button "Next" at bounding box center [464, 215] width 39 height 14
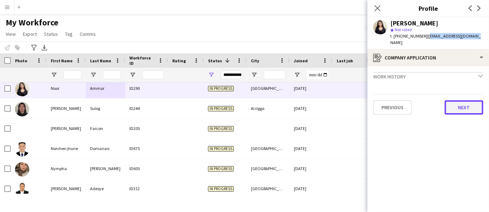
click at [448, 100] on button "Next" at bounding box center [464, 107] width 39 height 14
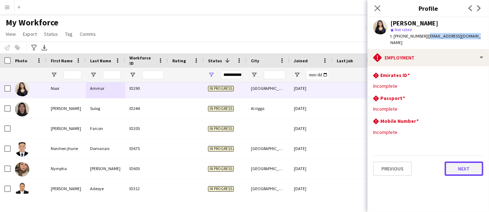
click at [455, 161] on button "Next" at bounding box center [464, 168] width 39 height 14
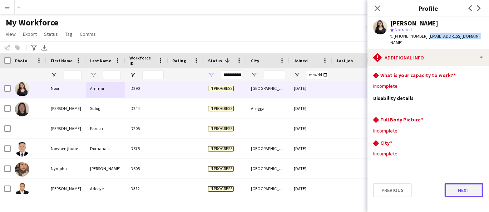
click at [462, 183] on button "Next" at bounding box center [464, 190] width 39 height 14
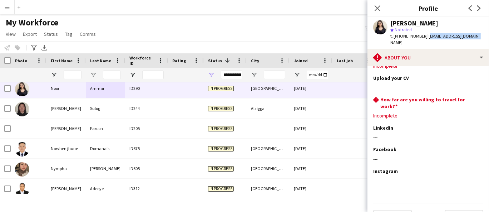
scroll to position [31, 0]
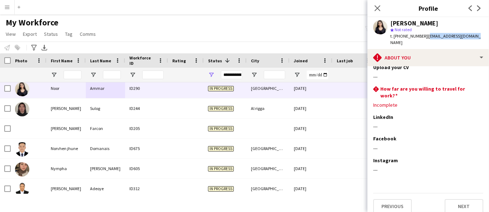
copy span "[EMAIL_ADDRESS][DOMAIN_NAME]"
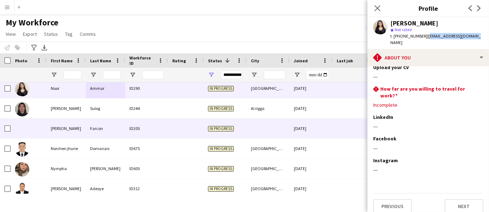
scroll to position [2727, 0]
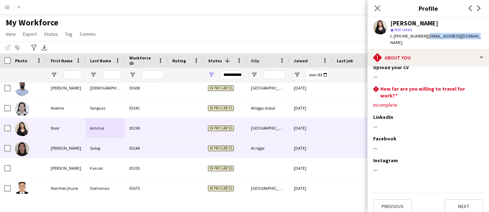
click at [57, 155] on div "[PERSON_NAME]" at bounding box center [65, 148] width 39 height 20
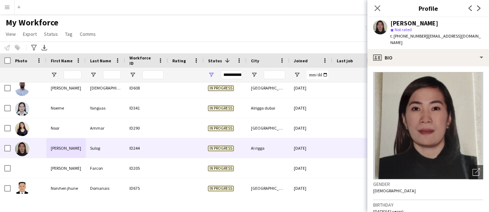
click at [419, 21] on div "Noraida Sulog" at bounding box center [414, 23] width 48 height 6
click at [414, 35] on span "t. +971551480124" at bounding box center [408, 35] width 37 height 5
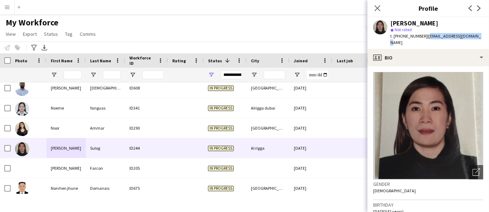
drag, startPoint x: 477, startPoint y: 38, endPoint x: 425, endPoint y: 38, distance: 51.1
click at [425, 38] on div "Noraida Sulog star Not rated t. +971551480124 | analynsulog30@gmail.com" at bounding box center [429, 33] width 122 height 32
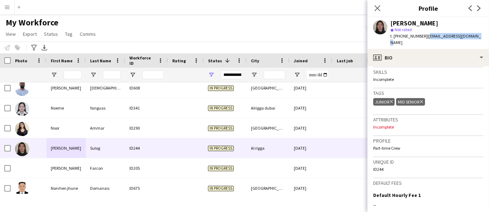
scroll to position [321, 0]
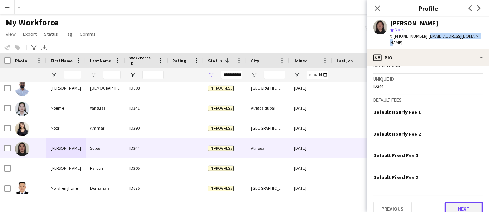
click at [460, 201] on button "Next" at bounding box center [464, 208] width 39 height 14
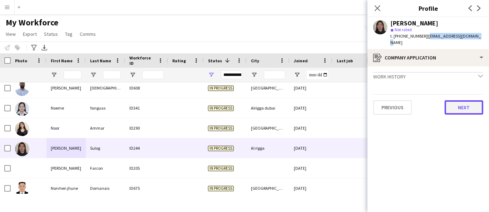
click at [457, 100] on button "Next" at bounding box center [464, 107] width 39 height 14
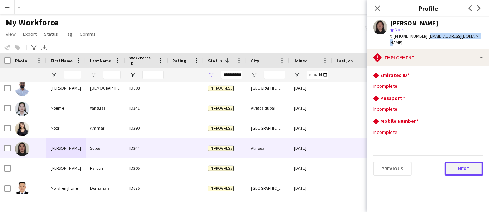
click at [460, 161] on button "Next" at bounding box center [464, 168] width 39 height 14
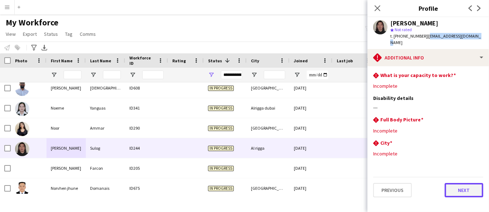
click at [460, 183] on button "Next" at bounding box center [464, 190] width 39 height 14
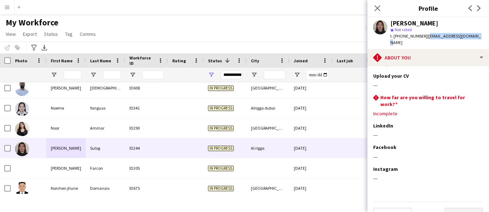
scroll to position [31, 0]
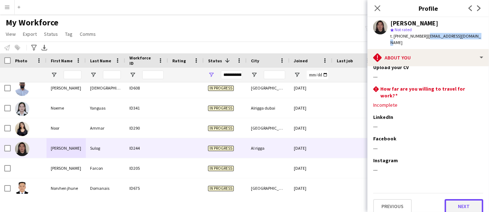
click at [468, 201] on button "Next" at bounding box center [464, 206] width 39 height 14
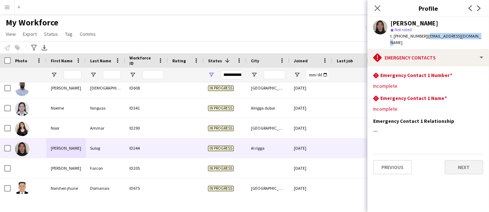
scroll to position [0, 0]
click at [464, 161] on button "Next" at bounding box center [464, 167] width 39 height 14
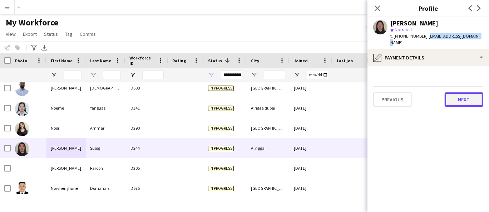
click at [463, 95] on button "Next" at bounding box center [464, 99] width 39 height 14
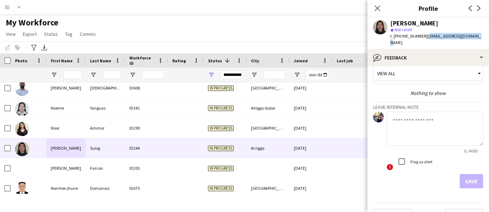
scroll to position [18, 0]
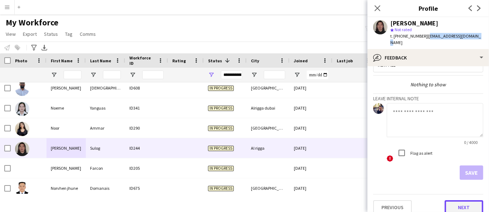
click at [460, 200] on button "Next" at bounding box center [464, 207] width 39 height 14
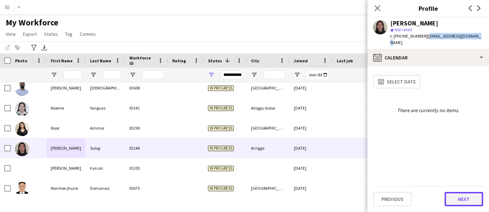
click at [457, 197] on button "Next" at bounding box center [464, 199] width 39 height 14
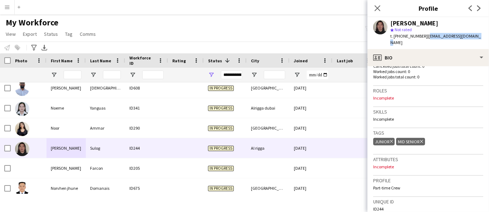
scroll to position [278, 0]
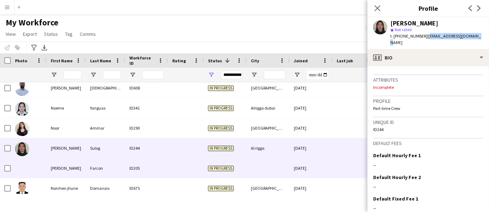
click at [59, 164] on div "[PERSON_NAME]" at bounding box center [65, 168] width 39 height 20
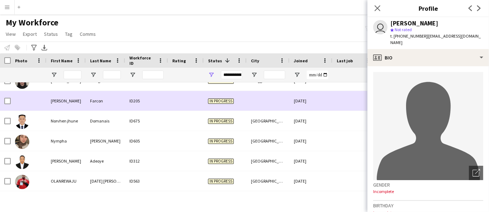
scroll to position [2806, 0]
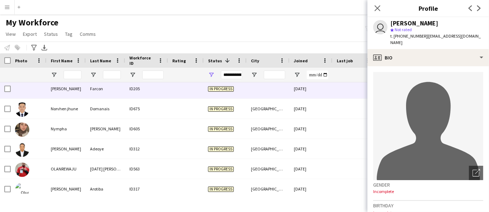
click at [418, 23] on div "Norma Farcon" at bounding box center [414, 23] width 48 height 6
click at [405, 38] on span "t. +971564579803" at bounding box center [408, 35] width 37 height 5
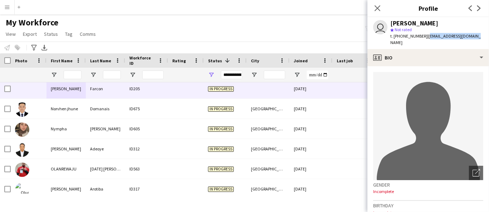
drag, startPoint x: 472, startPoint y: 35, endPoint x: 425, endPoint y: 37, distance: 47.2
click at [425, 37] on div "user Norma Farcon star Not rated t. +971564579803 | arceranerma3@gmail.com" at bounding box center [429, 33] width 122 height 32
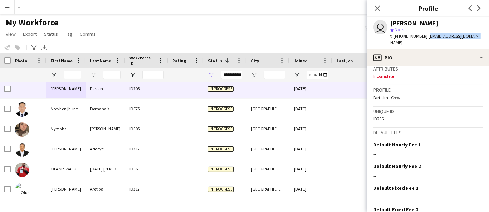
scroll to position [322, 0]
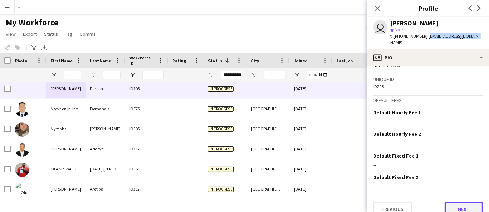
click at [460, 202] on button "Next" at bounding box center [464, 209] width 39 height 14
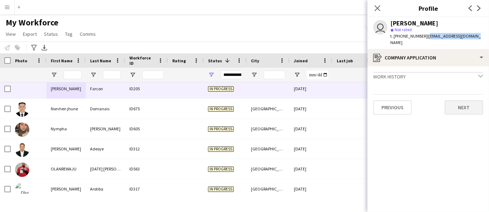
click at [460, 107] on button "Next" at bounding box center [464, 107] width 39 height 14
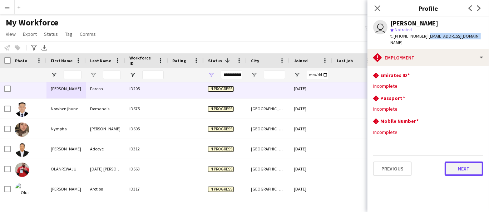
click at [465, 166] on button "Next" at bounding box center [464, 168] width 39 height 14
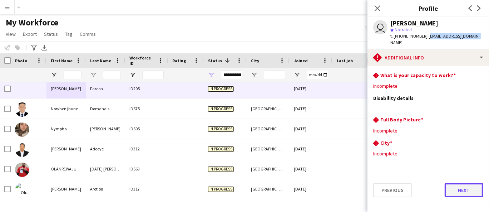
click at [467, 187] on button "Next" at bounding box center [464, 190] width 39 height 14
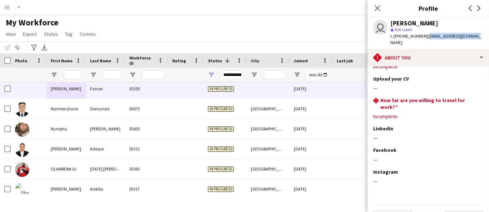
scroll to position [21, 0]
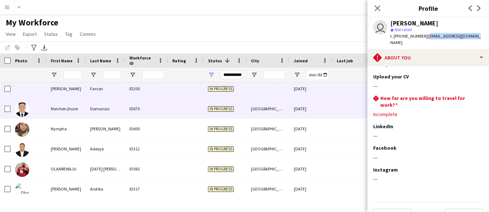
click at [71, 109] on div "Norvhen jhune" at bounding box center [65, 109] width 39 height 20
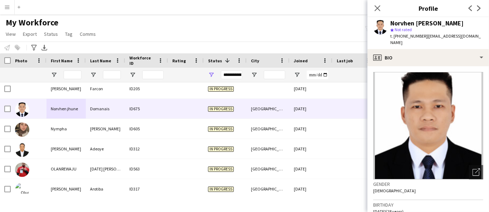
click at [421, 20] on div "Norvhen jhune Domanais" at bounding box center [426, 23] width 73 height 6
click at [403, 34] on span "t. +971543386211" at bounding box center [408, 35] width 37 height 5
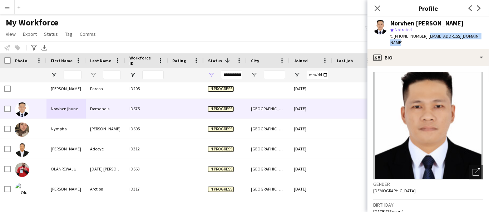
drag, startPoint x: 484, startPoint y: 36, endPoint x: 425, endPoint y: 37, distance: 58.6
click at [425, 37] on div "Norvhen jhune Domanais star Not rated t. +971543386211 | domanaisvheneece@gmail…" at bounding box center [429, 33] width 122 height 32
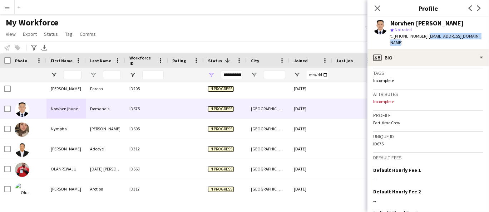
scroll to position [316, 0]
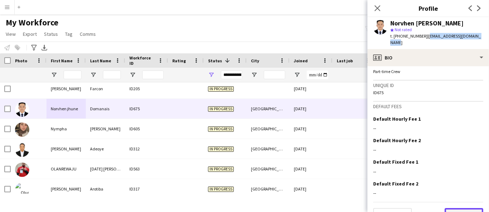
click at [465, 208] on button "Next" at bounding box center [464, 215] width 39 height 14
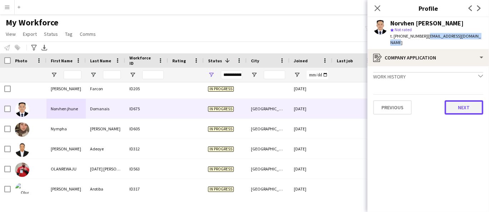
click at [472, 104] on button "Next" at bounding box center [464, 107] width 39 height 14
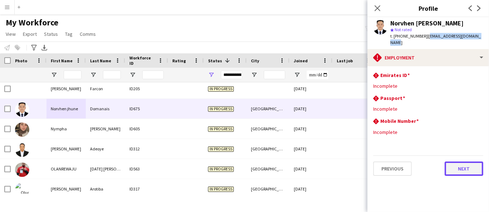
click at [467, 168] on button "Next" at bounding box center [464, 168] width 39 height 14
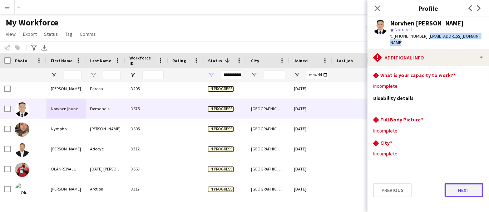
click at [456, 188] on button "Next" at bounding box center [464, 190] width 39 height 14
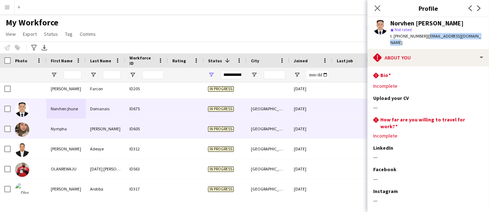
click at [79, 133] on div "Nympha" at bounding box center [65, 129] width 39 height 20
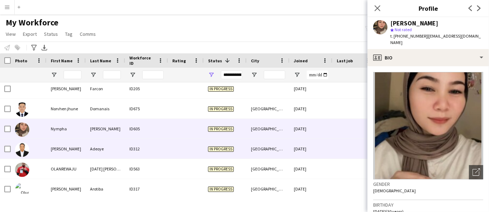
scroll to position [2846, 0]
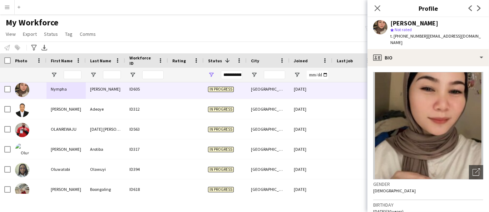
click at [426, 23] on div "Nympha Mendoza" at bounding box center [414, 23] width 48 height 6
click at [410, 38] on span "t. +971562863245" at bounding box center [408, 35] width 37 height 5
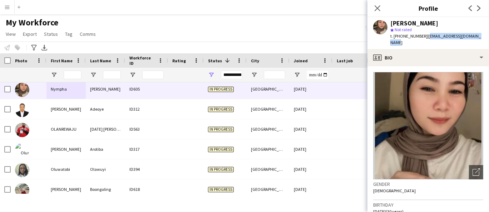
drag, startPoint x: 479, startPoint y: 36, endPoint x: 425, endPoint y: 37, distance: 54.3
click at [425, 37] on div "Nympha Mendoza star Not rated t. +971562863245 | nymphacastillo06@gmail.com" at bounding box center [429, 33] width 122 height 32
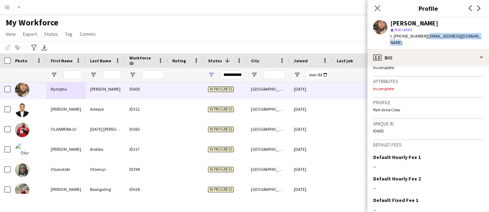
scroll to position [316, 0]
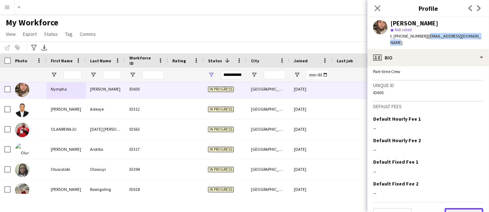
click at [468, 208] on button "Next" at bounding box center [464, 215] width 39 height 14
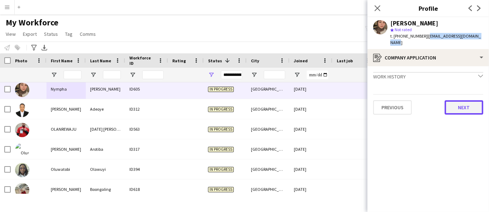
click at [471, 104] on button "Next" at bounding box center [464, 107] width 39 height 14
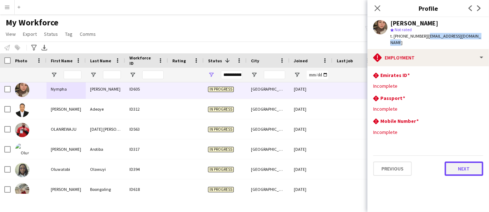
click at [465, 167] on button "Next" at bounding box center [464, 168] width 39 height 14
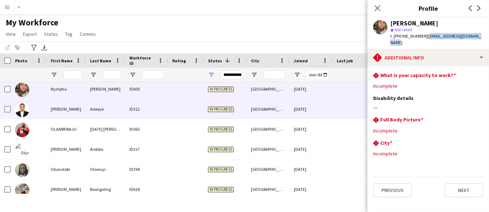
click at [59, 112] on div "[PERSON_NAME]" at bounding box center [65, 109] width 39 height 20
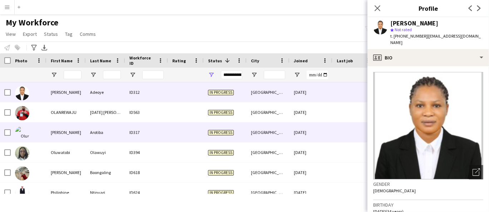
scroll to position [2846, 0]
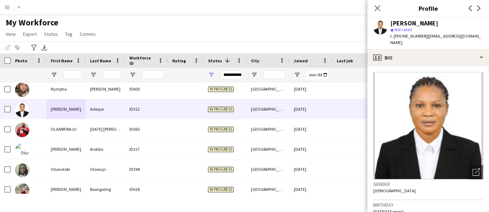
click at [429, 28] on div "star Not rated" at bounding box center [436, 29] width 93 height 6
click at [428, 24] on div "Odunayo mayowa Adeoye" at bounding box center [414, 23] width 48 height 6
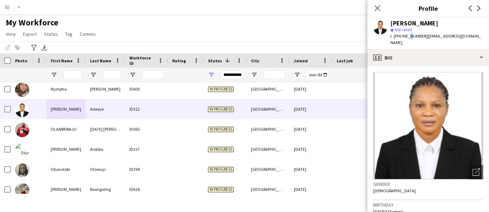
click at [408, 38] on span "t. +971525092690" at bounding box center [408, 35] width 37 height 5
click at [407, 36] on span "t. +971525092690" at bounding box center [408, 35] width 37 height 5
click at [405, 35] on span "t. +971525092690" at bounding box center [408, 35] width 37 height 5
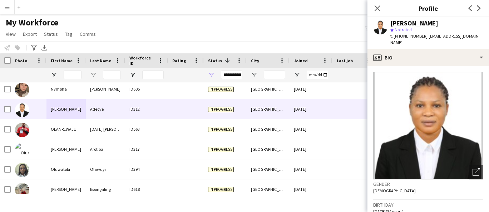
click at [405, 35] on span "t. +971525092690" at bounding box center [408, 35] width 37 height 5
drag, startPoint x: 474, startPoint y: 44, endPoint x: 425, endPoint y: 37, distance: 49.8
click at [425, 35] on div "t. +971525092690 | adeoyeodunayo2020@gmail.com" at bounding box center [436, 39] width 93 height 13
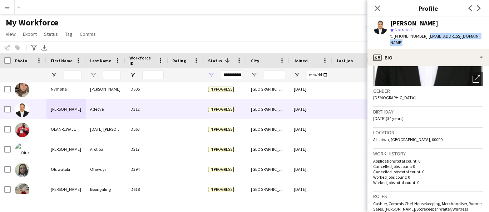
scroll to position [159, 0]
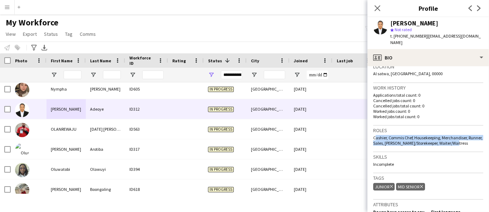
drag, startPoint x: 473, startPoint y: 145, endPoint x: 372, endPoint y: 135, distance: 101.3
click at [372, 135] on app-crew-profile-bio "Open photos pop-in Gender Female Birthday 25-12-1990 (34 years) Location Al sat…" at bounding box center [429, 139] width 122 height 146
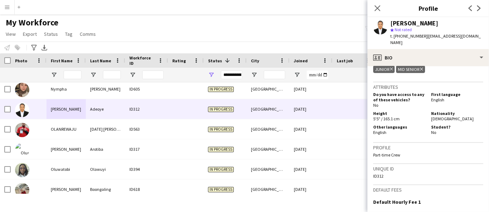
scroll to position [278, 0]
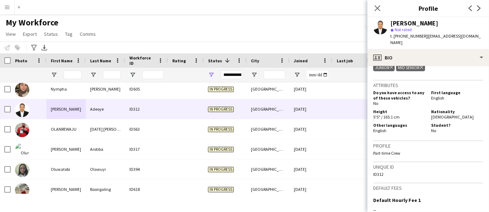
click at [431, 114] on span "Nigerian" at bounding box center [452, 116] width 43 height 5
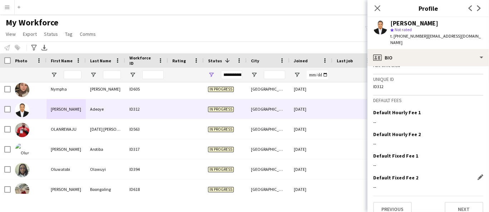
scroll to position [372, 0]
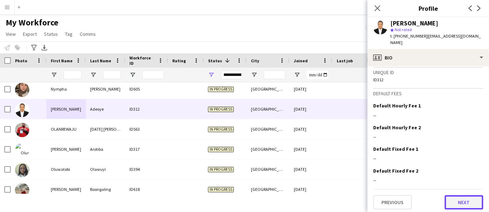
click at [456, 197] on button "Next" at bounding box center [464, 202] width 39 height 14
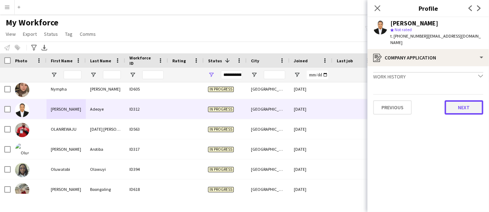
click at [469, 113] on button "Next" at bounding box center [464, 107] width 39 height 14
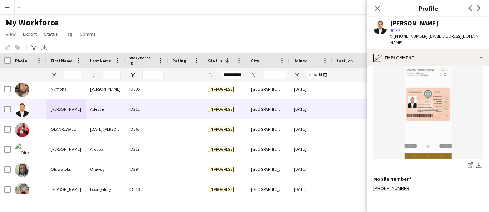
scroll to position [184, 0]
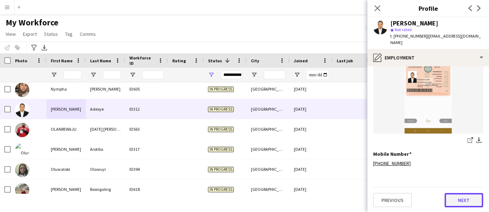
click at [455, 202] on button "Next" at bounding box center [464, 200] width 39 height 14
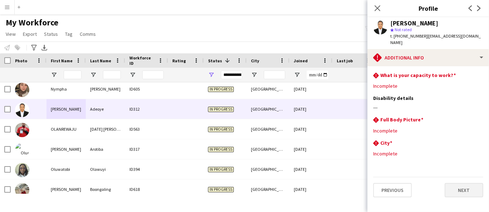
scroll to position [0, 0]
drag, startPoint x: 435, startPoint y: 41, endPoint x: 425, endPoint y: 38, distance: 11.1
click at [425, 38] on div "t. +971525092690 | adeoyeodunayo2020@gmail.com" at bounding box center [436, 39] width 93 height 13
click at [476, 187] on button "Next" at bounding box center [464, 190] width 39 height 14
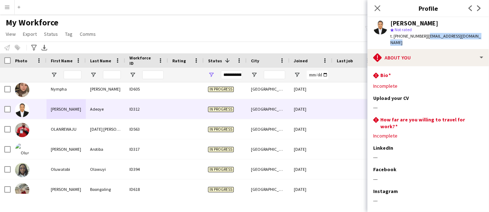
scroll to position [37, 0]
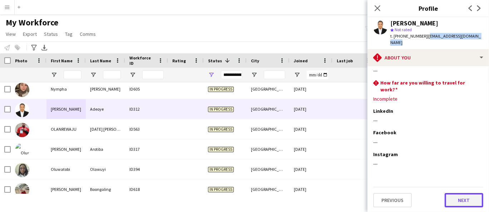
click at [457, 204] on button "Next" at bounding box center [464, 200] width 39 height 14
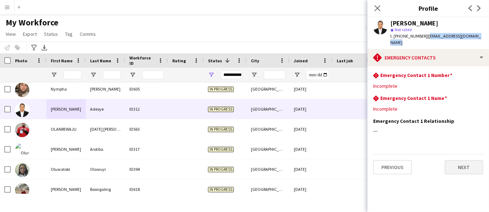
scroll to position [0, 0]
click at [472, 160] on button "Next" at bounding box center [464, 167] width 39 height 14
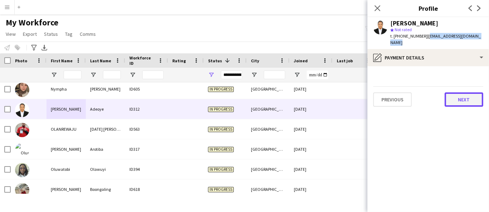
click at [477, 105] on button "Next" at bounding box center [464, 99] width 39 height 14
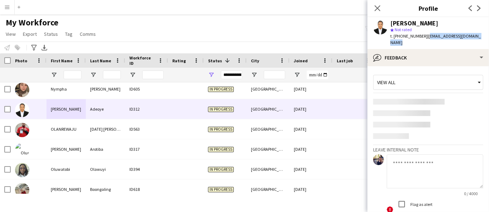
scroll to position [24, 0]
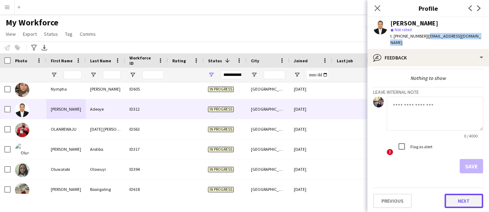
click at [459, 197] on button "Next" at bounding box center [464, 200] width 39 height 14
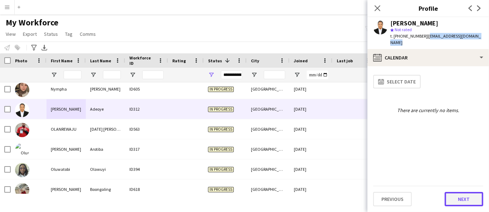
click at [461, 203] on button "Next" at bounding box center [464, 199] width 39 height 14
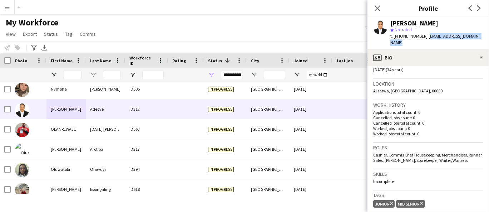
scroll to position [142, 0]
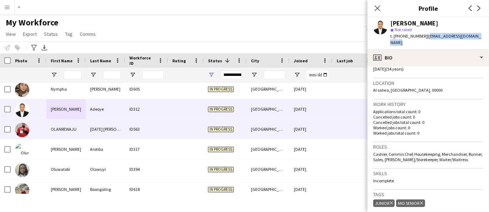
click at [105, 133] on div "[DATE] [PERSON_NAME]" at bounding box center [105, 129] width 39 height 20
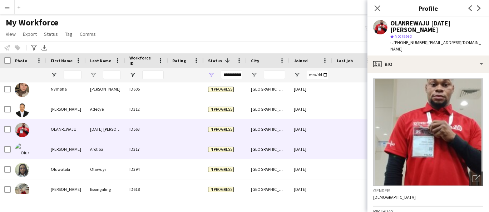
click at [69, 156] on div "[PERSON_NAME]" at bounding box center [65, 149] width 39 height 20
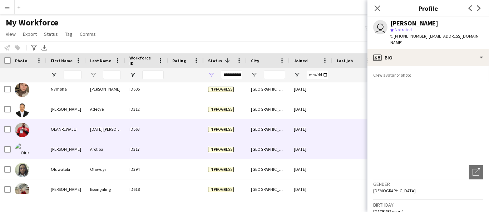
scroll to position [2886, 0]
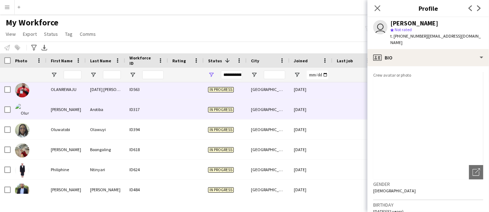
click at [149, 90] on div "ID563" at bounding box center [146, 89] width 43 height 20
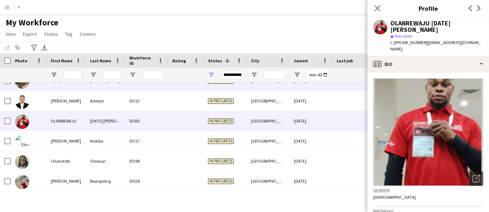
scroll to position [2846, 0]
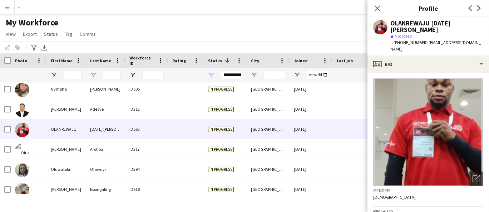
click at [406, 23] on div "OLANREWAJU MONDAY SAMUEL" at bounding box center [436, 26] width 93 height 13
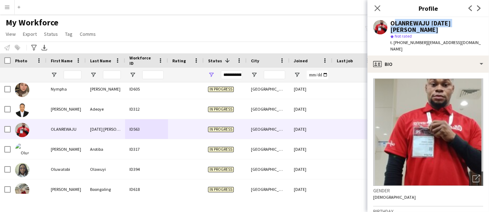
click at [406, 23] on div "OLANREWAJU MONDAY SAMUEL" at bounding box center [436, 26] width 93 height 13
click at [407, 40] on span "t. +971544053792" at bounding box center [408, 42] width 37 height 5
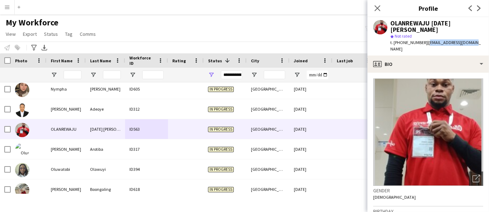
drag, startPoint x: 473, startPoint y: 35, endPoint x: 425, endPoint y: 34, distance: 48.3
click at [425, 39] on div "t. +971544053792 | samlarry170@gmail.com" at bounding box center [436, 45] width 93 height 13
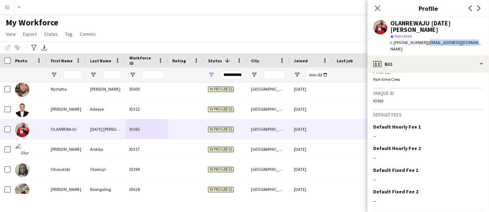
scroll to position [323, 0]
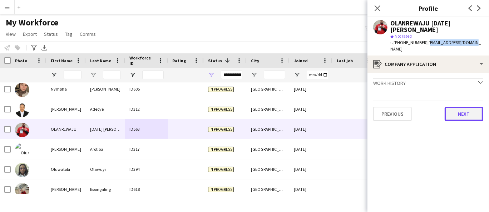
click at [469, 107] on button "Next" at bounding box center [464, 114] width 39 height 14
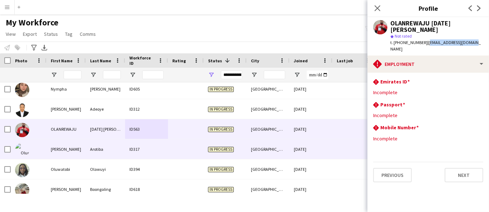
click at [82, 152] on div "[PERSON_NAME]" at bounding box center [65, 149] width 39 height 20
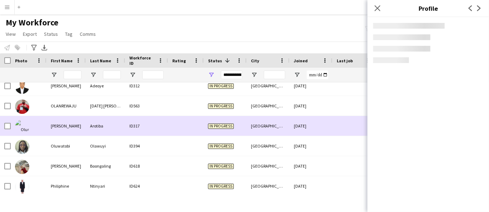
scroll to position [2886, 0]
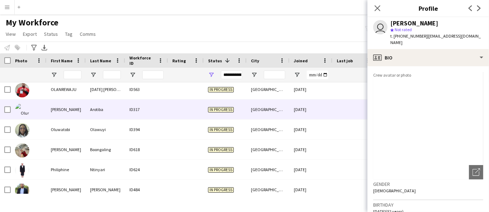
click at [415, 25] on div "Olugbenga Arotiba" at bounding box center [414, 23] width 48 height 6
click at [413, 26] on div "star Not rated" at bounding box center [436, 29] width 93 height 6
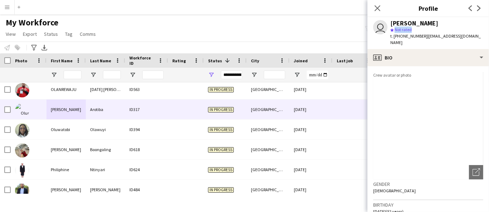
click at [413, 26] on div "star Not rated" at bounding box center [436, 29] width 93 height 6
click at [413, 23] on div "Olugbenga Arotiba" at bounding box center [414, 23] width 48 height 6
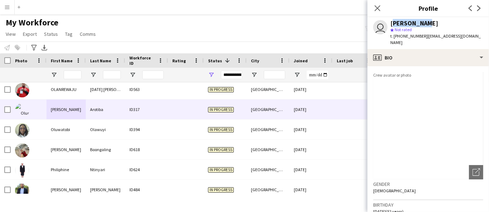
click at [413, 23] on div "Olugbenga Arotiba" at bounding box center [414, 23] width 48 height 6
click at [408, 37] on span "t. +971545249072" at bounding box center [408, 35] width 37 height 5
click at [407, 36] on span "t. +971545249072" at bounding box center [408, 35] width 37 height 5
click at [404, 39] on div "t. +971545249072 | gbengaoi@yahoo.co.uk" at bounding box center [436, 39] width 93 height 13
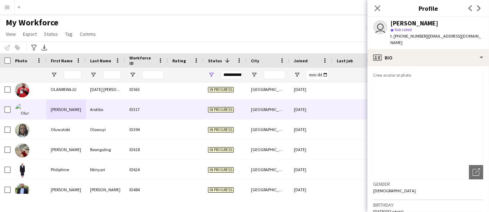
click at [404, 39] on div "t. +971545249072 | gbengaoi@yahoo.co.uk" at bounding box center [436, 39] width 93 height 13
click at [440, 34] on span "| gbengaoi@yahoo.co.uk" at bounding box center [435, 39] width 90 height 12
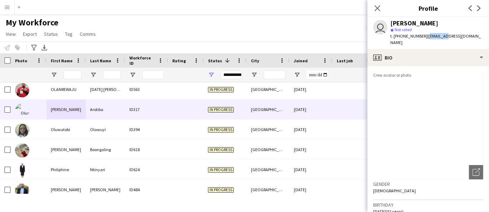
click at [440, 34] on span "| gbengaoi@yahoo.co.uk" at bounding box center [435, 39] width 90 height 12
click at [450, 35] on span "| gbengaoi@yahoo.co.uk" at bounding box center [435, 39] width 90 height 12
drag, startPoint x: 470, startPoint y: 34, endPoint x: 425, endPoint y: 35, distance: 44.7
click at [425, 35] on div "user Olugbenga Arotiba star Not rated t. +971545249072 | gbengaoi@yahoo.co.uk" at bounding box center [429, 33] width 122 height 32
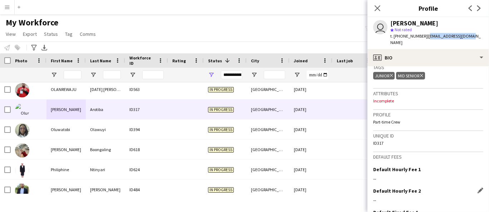
scroll to position [327, 0]
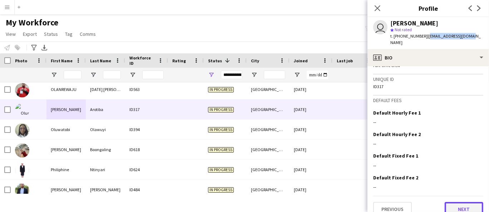
click at [454, 202] on button "Next" at bounding box center [464, 209] width 39 height 14
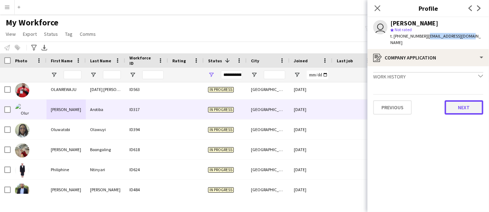
click at [470, 100] on button "Next" at bounding box center [464, 107] width 39 height 14
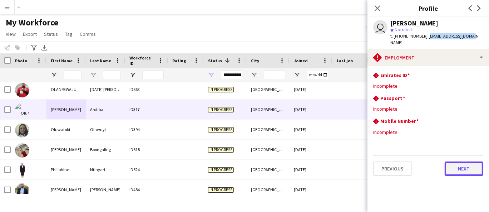
click at [473, 161] on button "Next" at bounding box center [464, 168] width 39 height 14
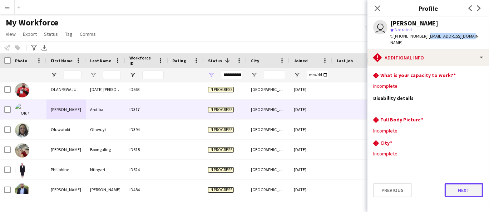
click at [459, 185] on button "Next" at bounding box center [464, 190] width 39 height 14
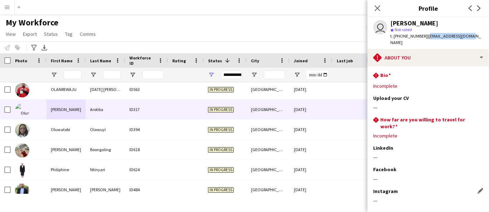
scroll to position [31, 0]
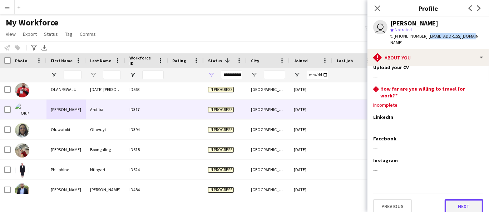
click at [458, 199] on button "Next" at bounding box center [464, 206] width 39 height 14
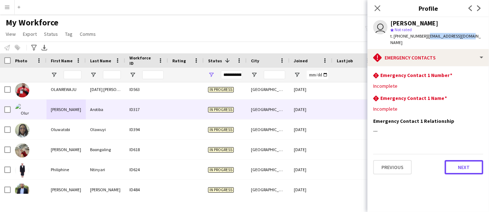
click at [465, 164] on button "Next" at bounding box center [464, 167] width 39 height 14
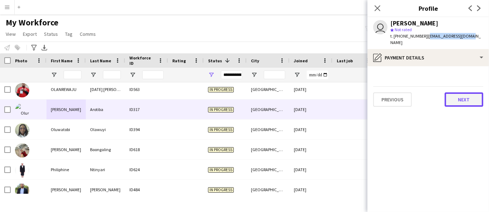
click at [470, 92] on button "Next" at bounding box center [464, 99] width 39 height 14
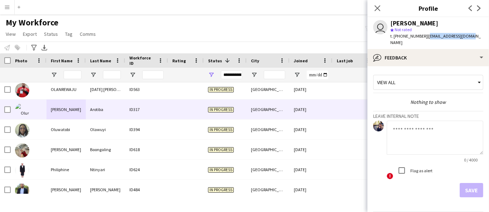
scroll to position [18, 0]
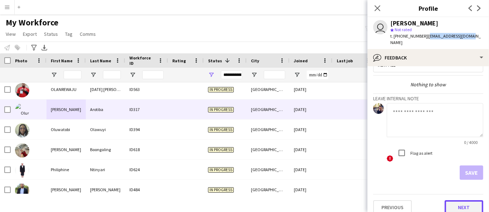
click at [462, 202] on button "Next" at bounding box center [464, 207] width 39 height 14
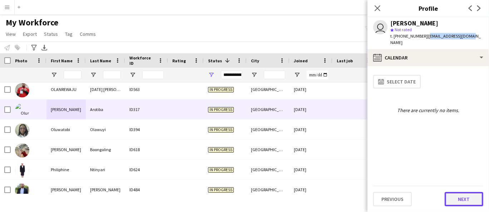
click at [452, 201] on button "Next" at bounding box center [464, 199] width 39 height 14
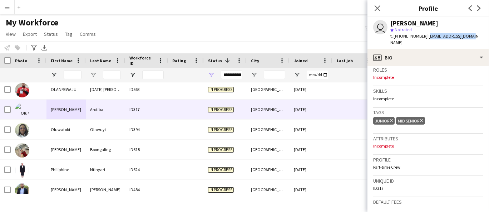
scroll to position [317, 0]
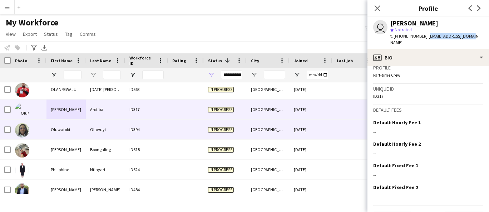
click at [113, 131] on div "Olawuyi" at bounding box center [105, 129] width 39 height 20
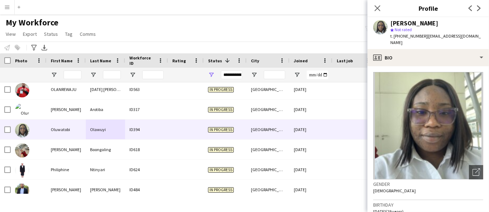
click at [413, 23] on div "Oluwatobi Olawuyi" at bounding box center [414, 23] width 48 height 6
click at [419, 36] on span "t. +971545513558" at bounding box center [408, 35] width 37 height 5
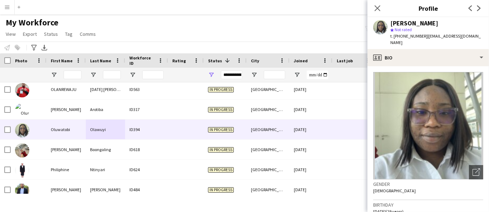
drag, startPoint x: 437, startPoint y: 45, endPoint x: 425, endPoint y: 35, distance: 15.0
click at [425, 35] on div "t. +971545513558 | olawuyioluwastobi23@gmail.com" at bounding box center [436, 39] width 93 height 13
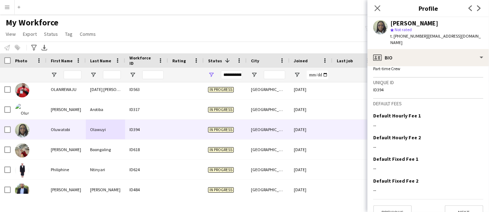
click at [453, 201] on div "Previous Next" at bounding box center [428, 209] width 110 height 20
click at [454, 205] on button "Next" at bounding box center [464, 212] width 39 height 14
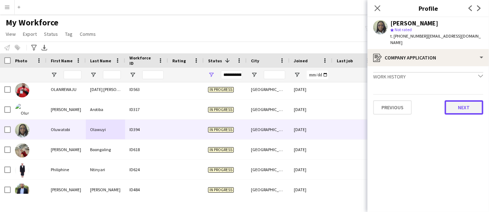
click at [468, 108] on button "Next" at bounding box center [464, 107] width 39 height 14
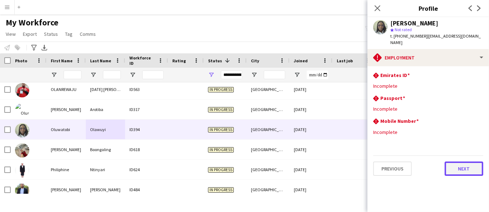
click at [466, 170] on button "Next" at bounding box center [464, 168] width 39 height 14
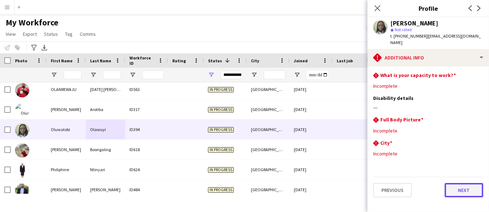
click at [463, 189] on button "Next" at bounding box center [464, 190] width 39 height 14
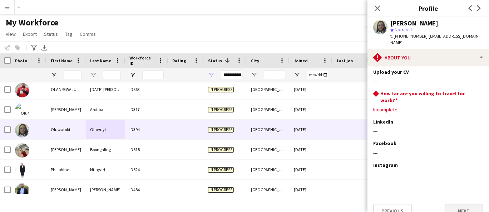
scroll to position [37, 0]
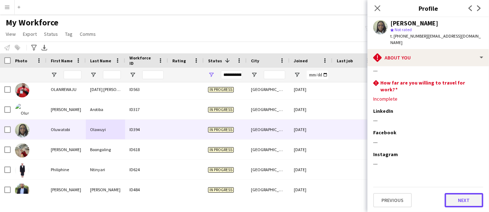
click at [458, 197] on button "Next" at bounding box center [464, 200] width 39 height 14
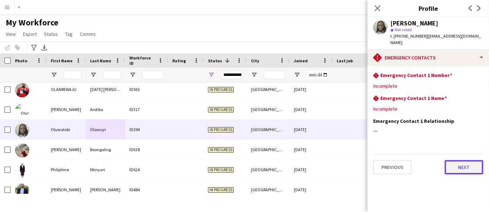
click at [458, 172] on button "Next" at bounding box center [464, 167] width 39 height 14
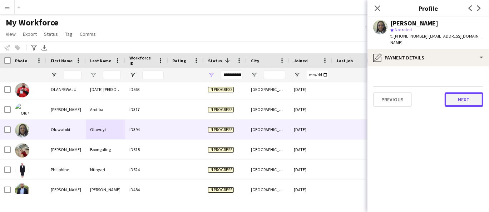
click at [464, 101] on button "Next" at bounding box center [464, 99] width 39 height 14
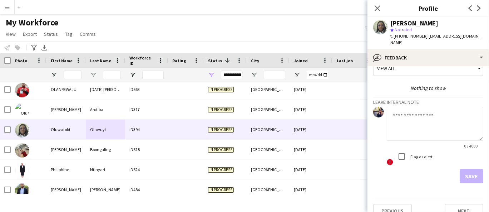
scroll to position [24, 0]
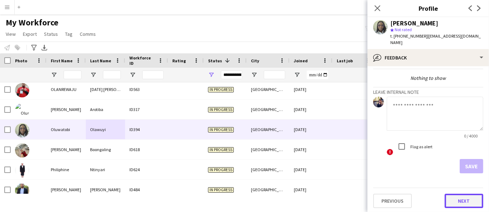
click at [458, 199] on button "Next" at bounding box center [464, 200] width 39 height 14
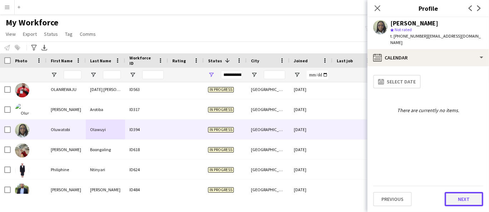
click at [458, 197] on button "Next" at bounding box center [464, 199] width 39 height 14
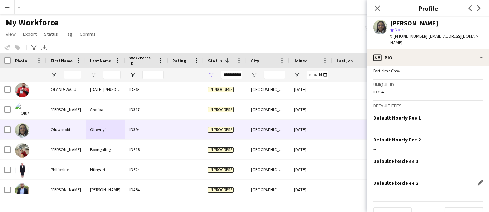
scroll to position [327, 0]
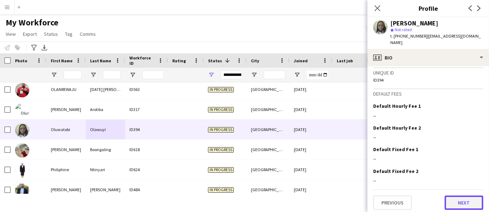
click at [464, 196] on button "Next" at bounding box center [464, 202] width 39 height 14
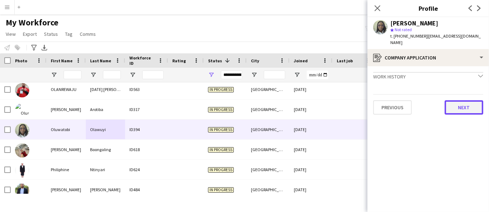
click at [464, 101] on button "Next" at bounding box center [464, 107] width 39 height 14
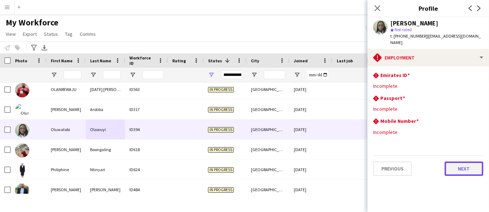
click at [461, 166] on button "Next" at bounding box center [464, 168] width 39 height 14
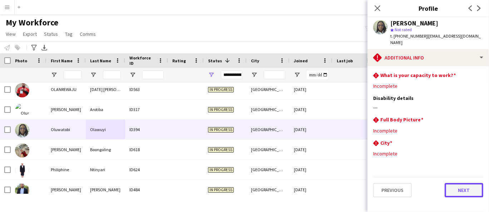
click at [469, 183] on button "Next" at bounding box center [464, 190] width 39 height 14
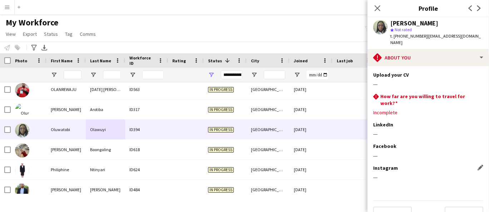
scroll to position [37, 0]
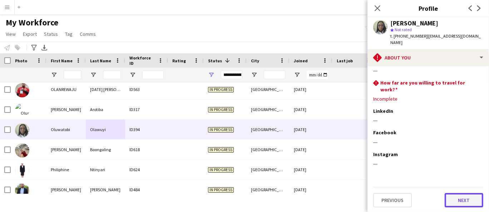
click at [455, 198] on button "Next" at bounding box center [464, 200] width 39 height 14
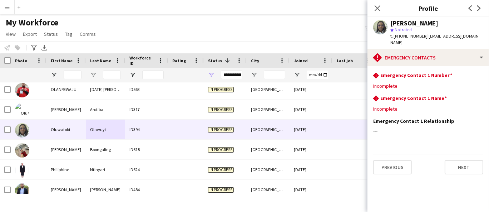
scroll to position [0, 0]
click at [462, 172] on button "Next" at bounding box center [464, 167] width 39 height 14
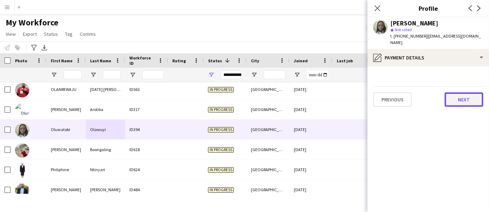
click at [469, 97] on button "Next" at bounding box center [464, 99] width 39 height 14
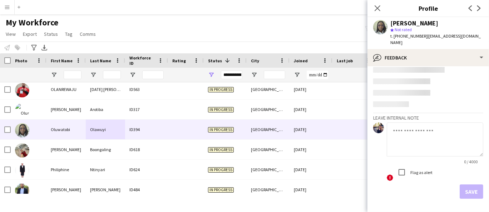
scroll to position [24, 0]
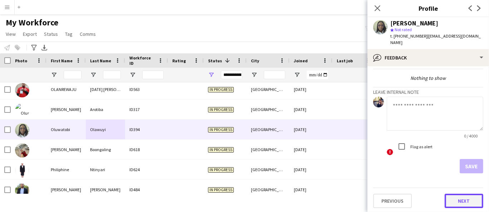
click at [448, 197] on button "Next" at bounding box center [464, 200] width 39 height 14
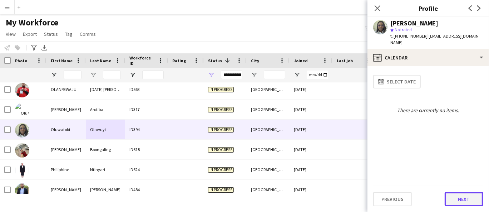
click at [462, 202] on button "Next" at bounding box center [464, 199] width 39 height 14
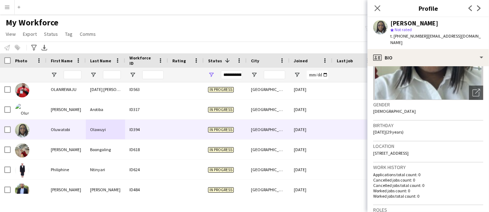
scroll to position [159, 0]
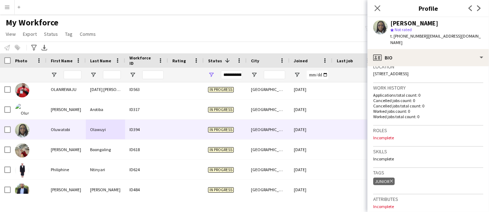
drag, startPoint x: 425, startPoint y: 43, endPoint x: 425, endPoint y: 34, distance: 8.6
click at [425, 34] on div "t. +971545513558 | olawuyioluwastobi23@gmail.com" at bounding box center [436, 39] width 93 height 13
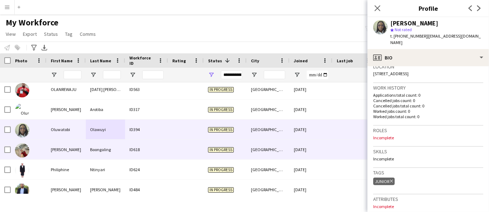
click at [71, 148] on div "[PERSON_NAME]" at bounding box center [65, 149] width 39 height 20
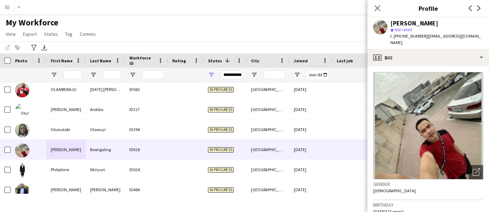
click at [403, 24] on div "Oniel Boongaling" at bounding box center [414, 23] width 48 height 6
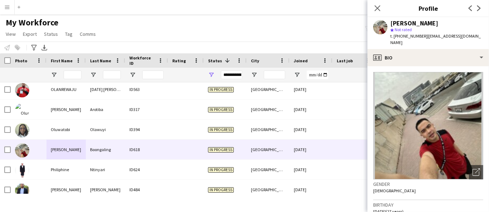
click at [411, 36] on span "t. +971505982699" at bounding box center [408, 35] width 37 height 5
drag, startPoint x: 475, startPoint y: 38, endPoint x: 425, endPoint y: 35, distance: 50.1
click at [425, 35] on div "Oniel Boongaling star Not rated t. +971505982699 | onielboongaling@gmail.com" at bounding box center [429, 33] width 122 height 32
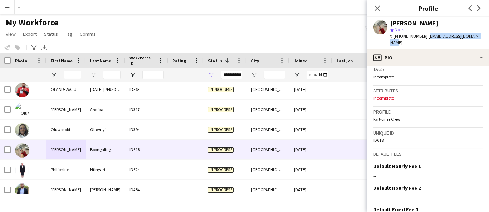
scroll to position [316, 0]
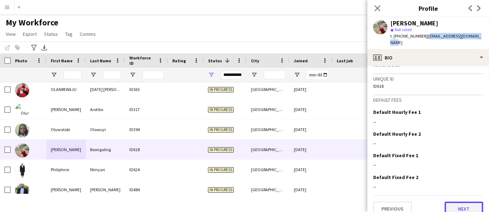
click at [455, 201] on button "Next" at bounding box center [464, 208] width 39 height 14
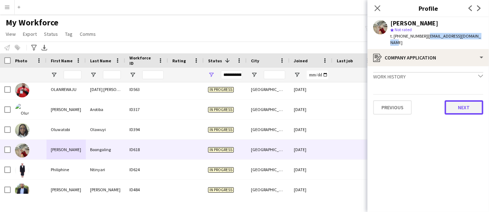
click at [467, 101] on button "Next" at bounding box center [464, 107] width 39 height 14
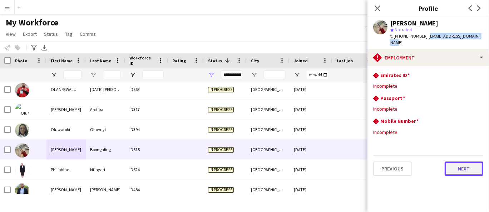
click at [461, 161] on button "Next" at bounding box center [464, 168] width 39 height 14
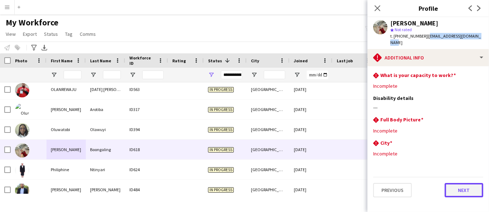
click at [466, 183] on button "Next" at bounding box center [464, 190] width 39 height 14
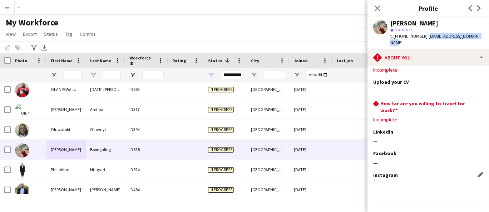
scroll to position [31, 0]
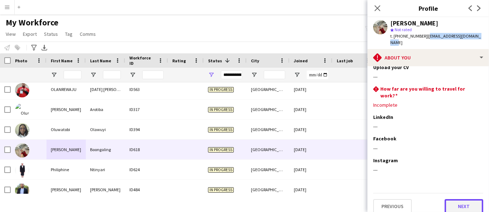
click at [460, 199] on button "Next" at bounding box center [464, 206] width 39 height 14
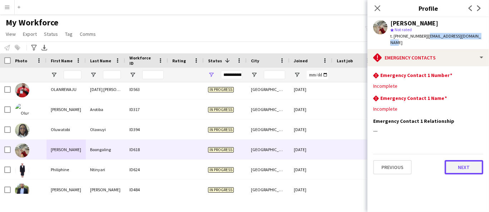
click at [460, 161] on button "Next" at bounding box center [464, 167] width 39 height 14
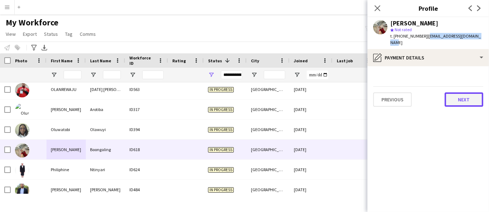
click at [463, 92] on button "Next" at bounding box center [464, 99] width 39 height 14
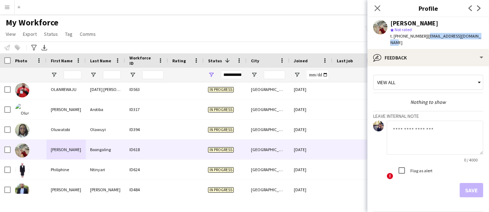
scroll to position [18, 0]
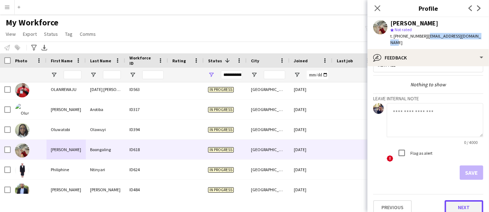
click at [463, 200] on button "Next" at bounding box center [464, 207] width 39 height 14
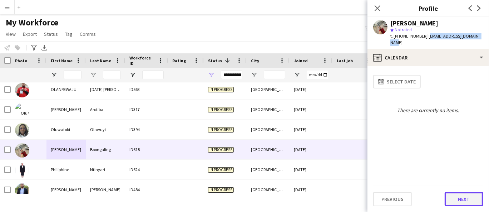
click at [465, 200] on button "Next" at bounding box center [464, 199] width 39 height 14
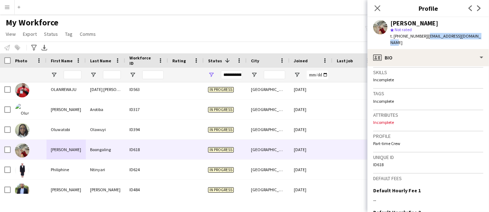
scroll to position [238, 0]
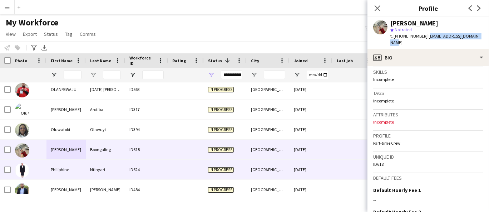
click at [76, 169] on div "Philiphine" at bounding box center [65, 169] width 39 height 20
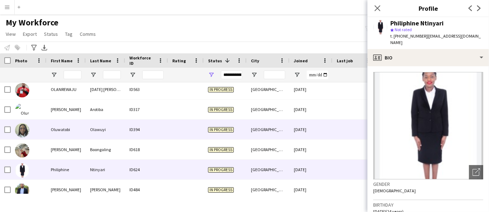
scroll to position [2925, 0]
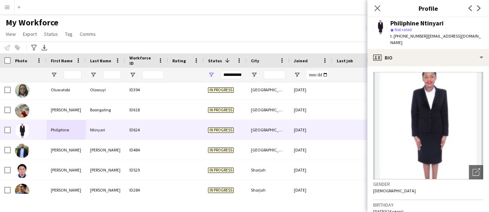
click at [398, 22] on div "Philiphine Ntinyari" at bounding box center [416, 23] width 53 height 6
click at [397, 22] on div "Philiphine Ntinyari" at bounding box center [416, 23] width 53 height 6
click at [398, 36] on span "t. +971588611351" at bounding box center [408, 35] width 37 height 5
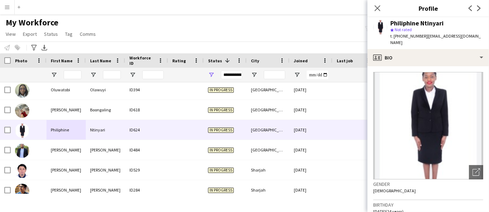
drag, startPoint x: 482, startPoint y: 36, endPoint x: 424, endPoint y: 36, distance: 57.9
click at [424, 36] on div "Philiphine Ntinyari star Not rated t. +971588611351 | philiphinentinyari@gmail.…" at bounding box center [429, 33] width 122 height 32
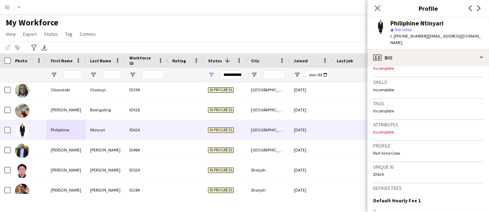
scroll to position [316, 0]
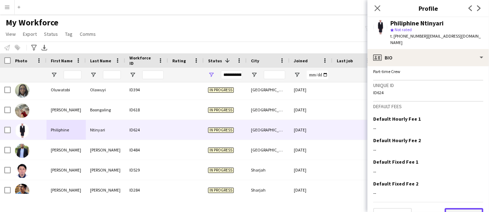
click at [463, 208] on button "Next" at bounding box center [464, 215] width 39 height 14
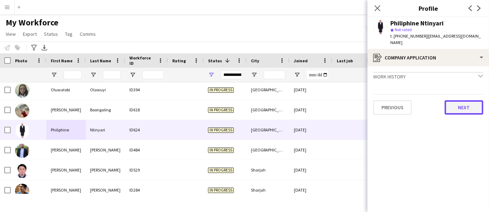
click at [454, 100] on button "Next" at bounding box center [464, 107] width 39 height 14
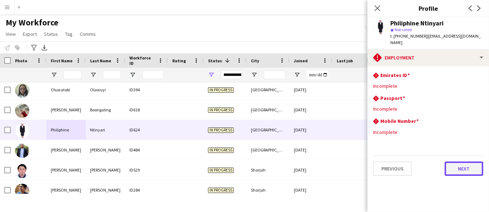
click at [460, 162] on button "Next" at bounding box center [464, 168] width 39 height 14
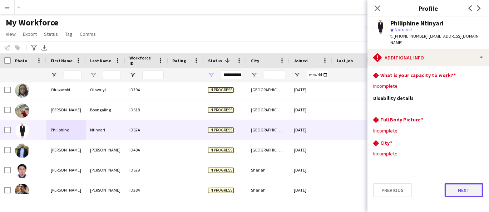
click at [467, 183] on button "Next" at bounding box center [464, 190] width 39 height 14
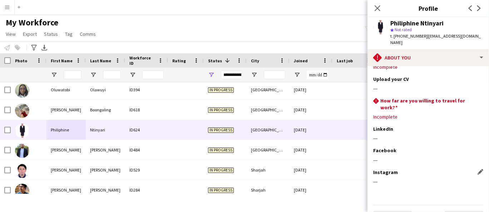
scroll to position [31, 0]
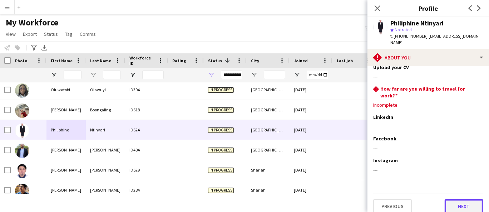
click at [466, 203] on button "Next" at bounding box center [464, 206] width 39 height 14
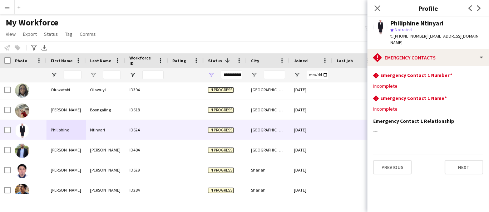
scroll to position [0, 0]
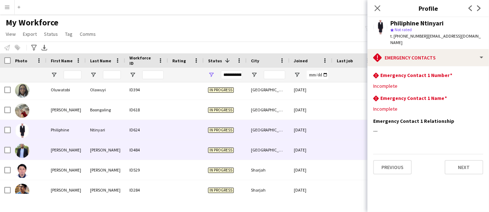
click at [40, 154] on div at bounding box center [29, 150] width 36 height 20
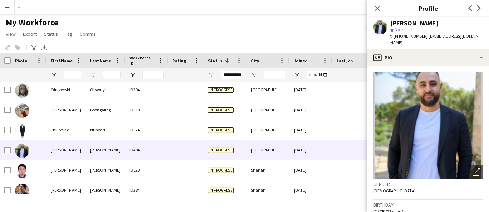
click at [398, 25] on div "Pierre Dagher" at bounding box center [414, 23] width 48 height 6
click at [417, 35] on span "t. +96103199796" at bounding box center [408, 35] width 37 height 5
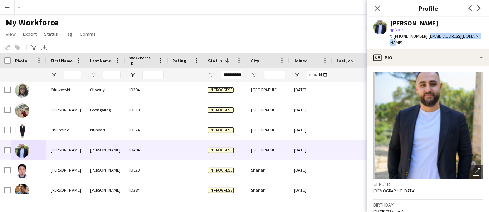
drag, startPoint x: 472, startPoint y: 36, endPoint x: 423, endPoint y: 36, distance: 49.3
click at [423, 36] on div "Pierre Dagher star Not rated t. +96103199796 | pierre.dagherr@gmail.com" at bounding box center [429, 33] width 122 height 32
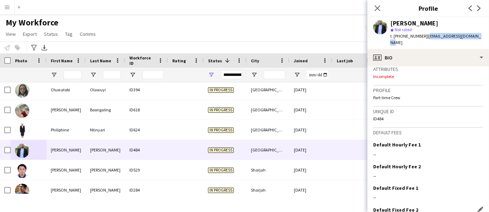
scroll to position [316, 0]
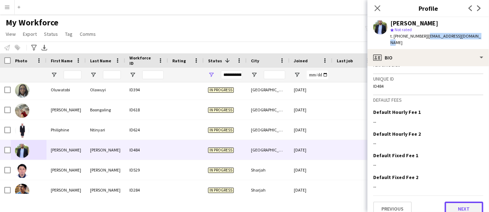
click at [450, 201] on button "Next" at bounding box center [464, 208] width 39 height 14
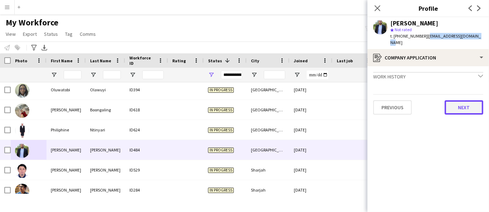
click at [466, 102] on button "Next" at bounding box center [464, 107] width 39 height 14
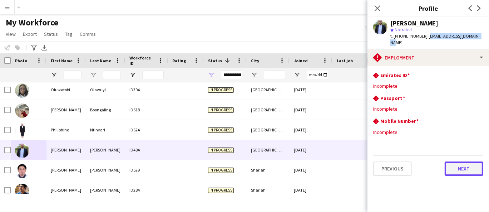
click at [450, 162] on button "Next" at bounding box center [464, 168] width 39 height 14
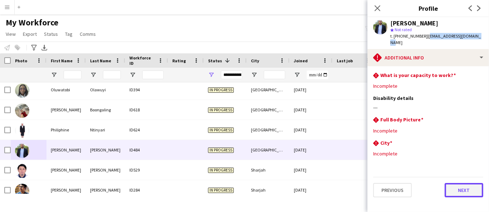
click at [469, 183] on button "Next" at bounding box center [464, 190] width 39 height 14
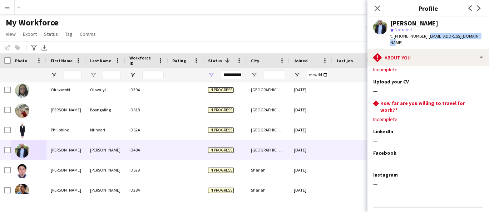
scroll to position [31, 0]
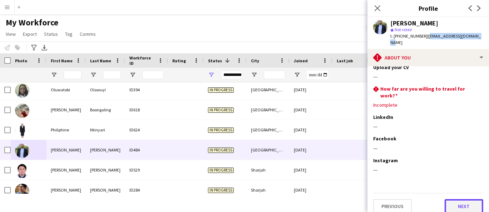
click at [464, 199] on button "Next" at bounding box center [464, 206] width 39 height 14
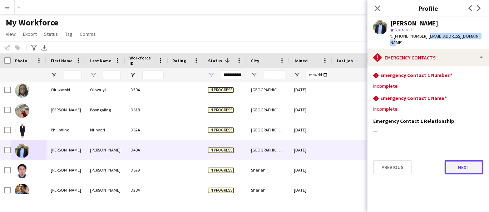
click at [465, 163] on button "Next" at bounding box center [464, 167] width 39 height 14
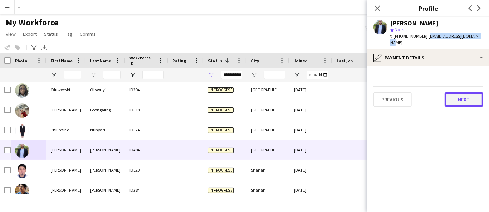
click at [479, 94] on button "Next" at bounding box center [464, 99] width 39 height 14
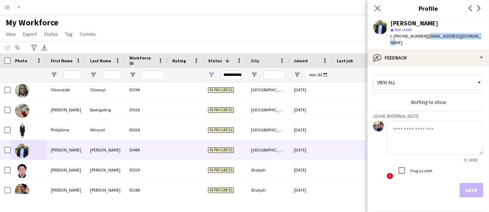
scroll to position [18, 0]
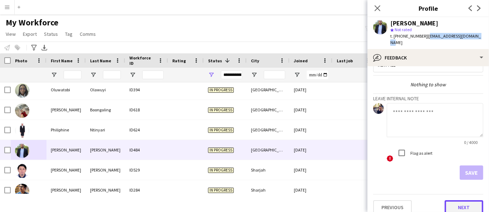
click at [462, 200] on button "Next" at bounding box center [464, 207] width 39 height 14
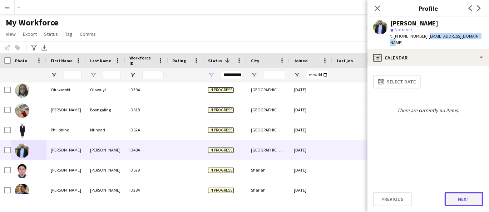
click at [461, 197] on button "Next" at bounding box center [464, 199] width 39 height 14
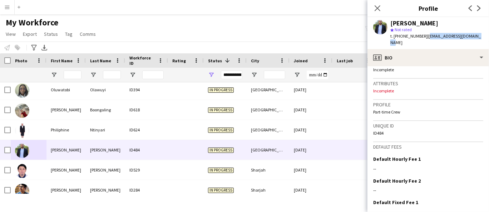
scroll to position [316, 0]
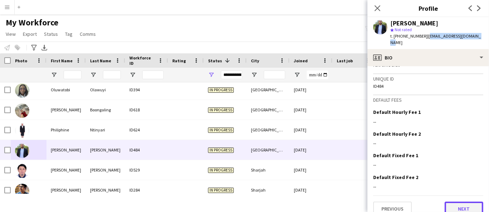
click at [458, 201] on button "Next" at bounding box center [464, 208] width 39 height 14
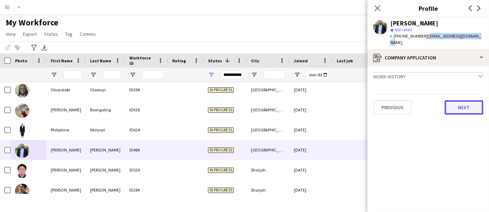
click at [459, 102] on button "Next" at bounding box center [464, 107] width 39 height 14
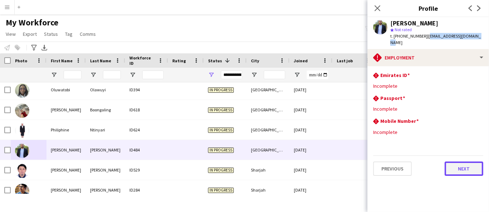
click at [459, 161] on button "Next" at bounding box center [464, 168] width 39 height 14
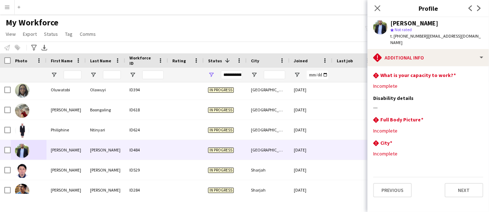
click at [457, 177] on div "Previous Next" at bounding box center [428, 187] width 110 height 20
click at [455, 183] on button "Next" at bounding box center [464, 190] width 39 height 14
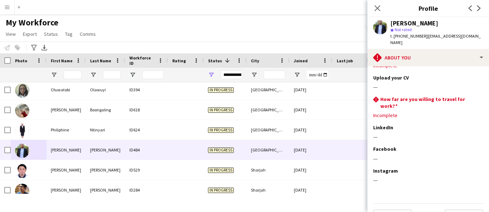
scroll to position [31, 0]
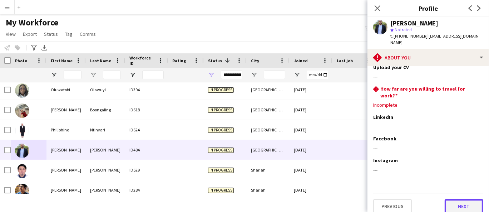
drag, startPoint x: 447, startPoint y: 198, endPoint x: 452, endPoint y: 60, distance: 138.1
click at [447, 199] on button "Next" at bounding box center [464, 206] width 39 height 14
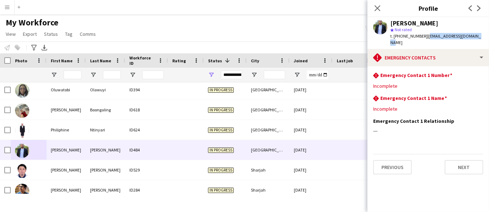
drag, startPoint x: 474, startPoint y: 36, endPoint x: 423, endPoint y: 35, distance: 51.1
click at [423, 35] on div "Pierre Dagher star Not rated t. +96103199796 | pierre.dagherr@gmail.com" at bounding box center [429, 33] width 122 height 32
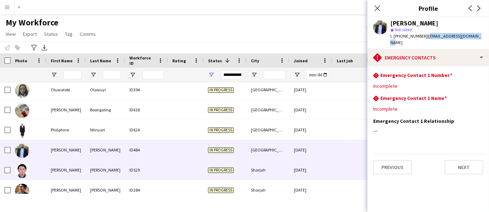
drag, startPoint x: 80, startPoint y: 166, endPoint x: 82, endPoint y: 162, distance: 3.9
click at [79, 166] on div "[PERSON_NAME]" at bounding box center [65, 170] width 39 height 20
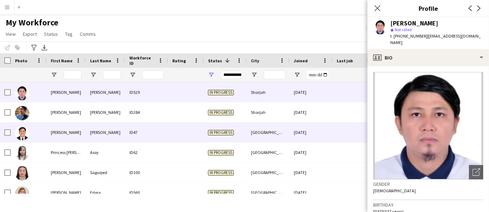
scroll to position [3005, 0]
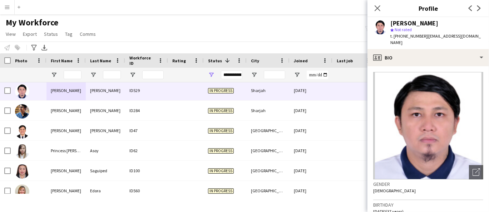
click at [403, 20] on div "Pierre Dillon Javier" at bounding box center [414, 23] width 48 height 6
click at [403, 37] on span "t. +971561138107" at bounding box center [408, 35] width 37 height 5
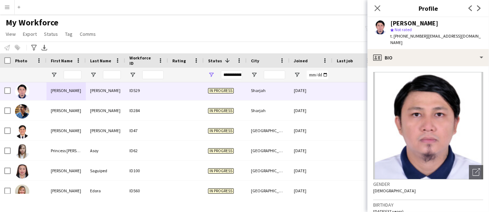
drag, startPoint x: 479, startPoint y: 36, endPoint x: 425, endPoint y: 39, distance: 54.4
click at [425, 39] on div "Pierre Dillon Javier star Not rated t. +971561138107 | pierredillonjavier@gmail…" at bounding box center [429, 33] width 122 height 32
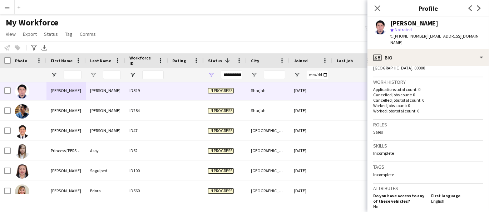
scroll to position [238, 0]
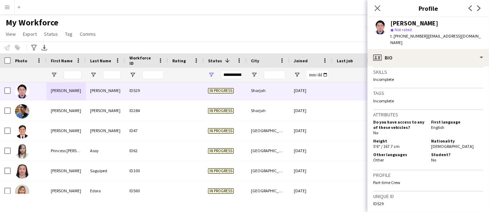
click at [439, 143] on span "[DEMOGRAPHIC_DATA]" at bounding box center [452, 145] width 43 height 5
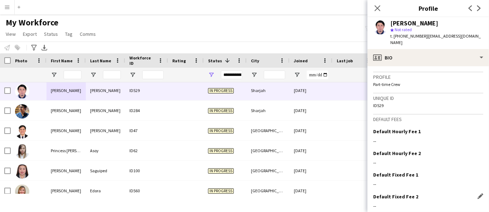
scroll to position [355, 0]
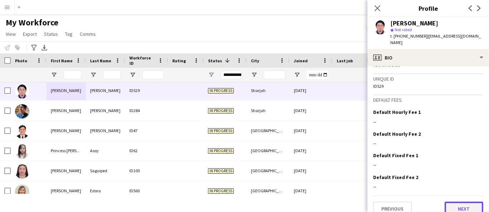
click at [457, 201] on button "Next" at bounding box center [464, 208] width 39 height 14
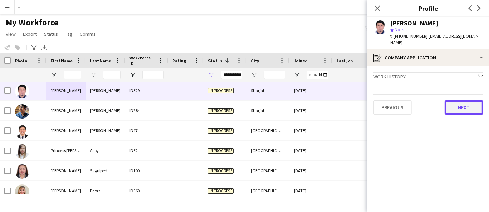
click at [464, 104] on button "Next" at bounding box center [464, 107] width 39 height 14
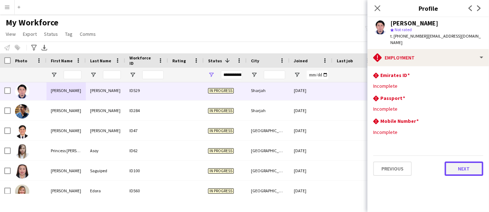
click at [457, 161] on button "Next" at bounding box center [464, 168] width 39 height 14
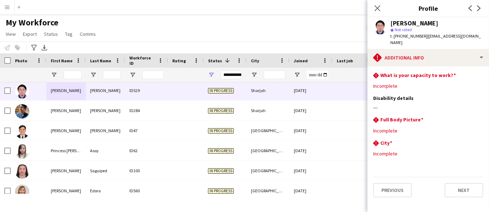
drag, startPoint x: 479, startPoint y: 36, endPoint x: 425, endPoint y: 36, distance: 54.7
click at [425, 36] on div "Pierre Dillon Javier star Not rated t. +971561138107 | pierredillonjavier@gmail…" at bounding box center [429, 33] width 122 height 32
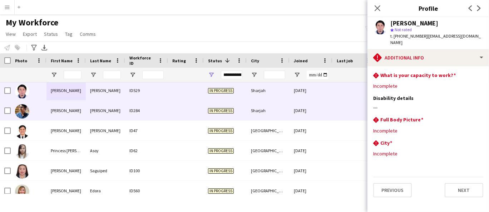
click at [69, 102] on div "[PERSON_NAME]" at bounding box center [65, 110] width 39 height 20
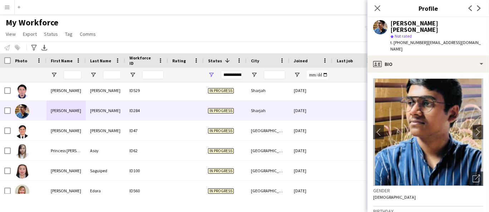
click at [406, 23] on div "Pranav Pradeep Nair" at bounding box center [436, 26] width 93 height 13
click at [413, 40] on span "t. +971567562835" at bounding box center [408, 42] width 37 height 5
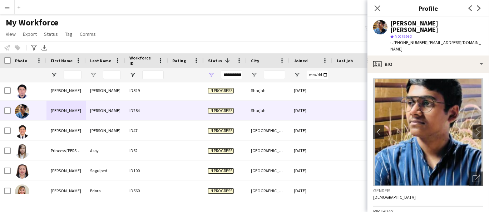
drag, startPoint x: 433, startPoint y: 43, endPoint x: 425, endPoint y: 36, distance: 10.4
click at [425, 39] on div "t. +971567562835 | pranavpradeepnair17@gmail.com" at bounding box center [436, 45] width 93 height 13
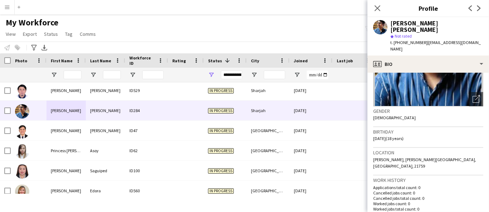
scroll to position [119, 0]
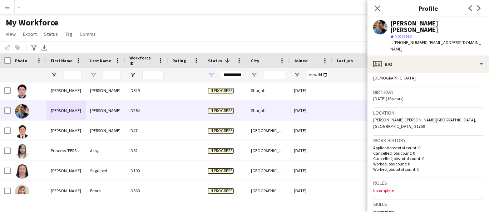
click at [437, 117] on span "Butina, Al ameer bakery building, Sharjah, 21759" at bounding box center [424, 123] width 103 height 12
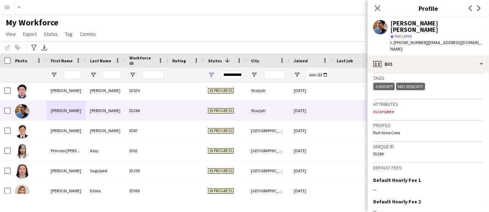
scroll to position [327, 0]
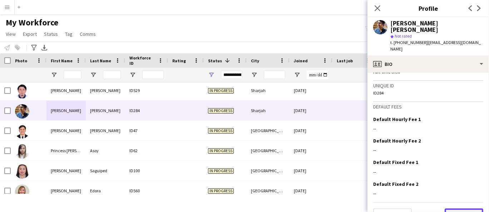
click at [460, 208] on button "Next" at bounding box center [464, 215] width 39 height 14
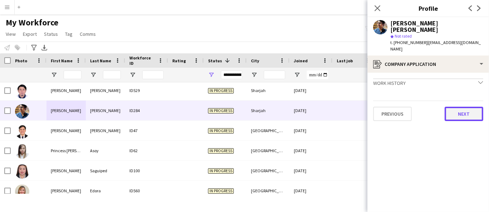
click at [458, 107] on button "Next" at bounding box center [464, 114] width 39 height 14
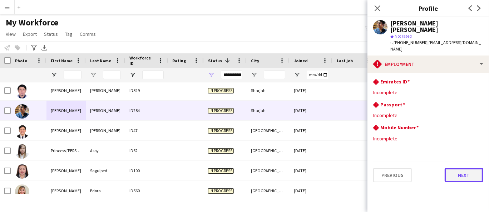
click at [460, 168] on button "Next" at bounding box center [464, 175] width 39 height 14
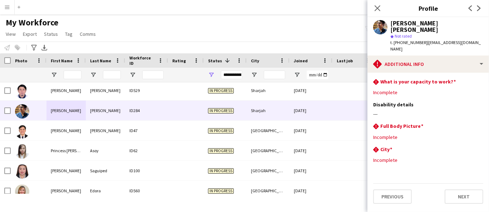
drag, startPoint x: 431, startPoint y: 40, endPoint x: 425, endPoint y: 35, distance: 7.1
click at [425, 39] on div "t. +971567562835 | pranavpradeepnair17@gmail.com" at bounding box center [436, 45] width 93 height 13
click at [468, 191] on button "Next" at bounding box center [464, 196] width 39 height 14
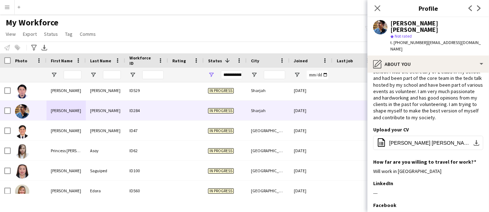
scroll to position [105, 0]
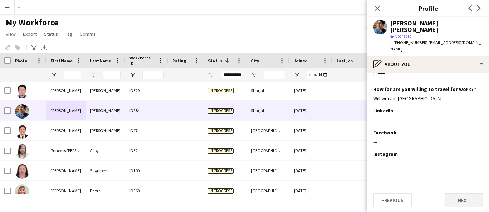
click at [462, 199] on button "Next" at bounding box center [464, 200] width 39 height 14
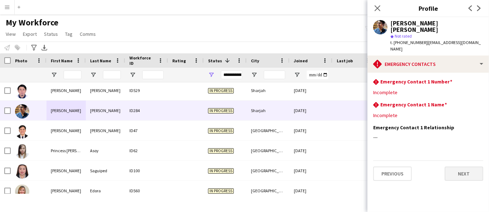
click at [460, 166] on button "Next" at bounding box center [464, 173] width 39 height 14
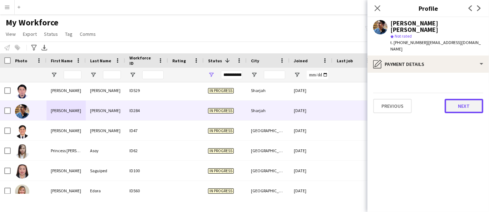
click at [468, 103] on button "Next" at bounding box center [464, 106] width 39 height 14
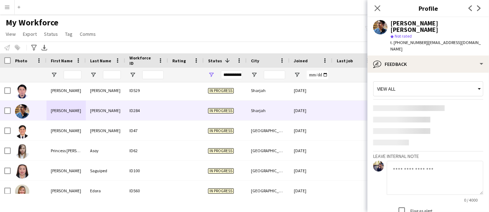
scroll to position [24, 0]
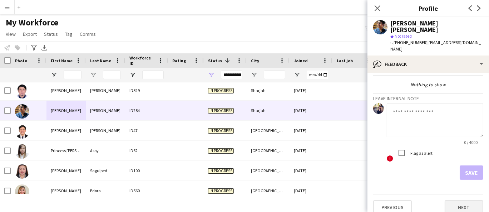
click at [457, 201] on button "Next" at bounding box center [464, 207] width 39 height 14
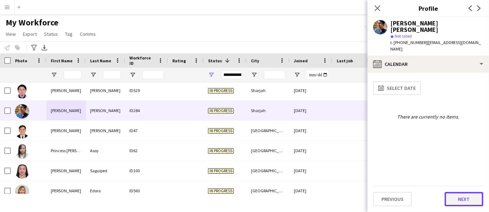
click at [460, 203] on button "Next" at bounding box center [464, 199] width 39 height 14
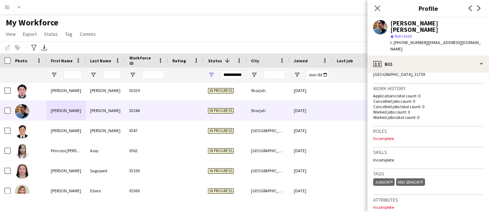
scroll to position [169, 0]
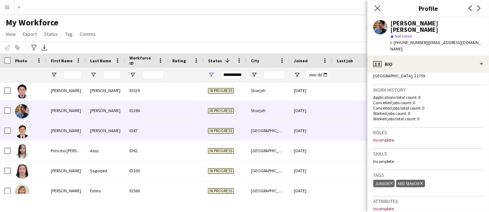
click at [90, 125] on div "Cruz" at bounding box center [105, 130] width 39 height 20
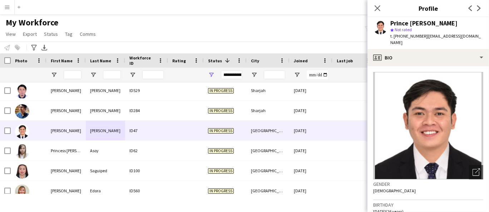
click at [406, 21] on div "Prince Adam Cruz" at bounding box center [423, 23] width 67 height 6
click at [403, 38] on span "t. +971506643452" at bounding box center [408, 35] width 37 height 5
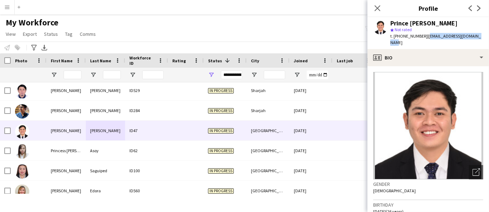
drag, startPoint x: 478, startPoint y: 37, endPoint x: 424, endPoint y: 35, distance: 54.4
click at [424, 35] on div "Prince Adam Cruz star Not rated t. +971506643452 | princeadamcruz2@gmail.com" at bounding box center [429, 33] width 122 height 32
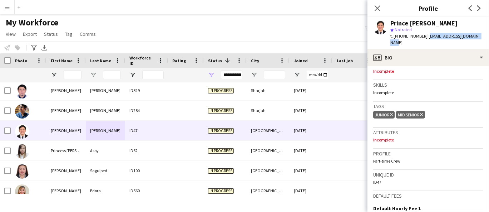
scroll to position [317, 0]
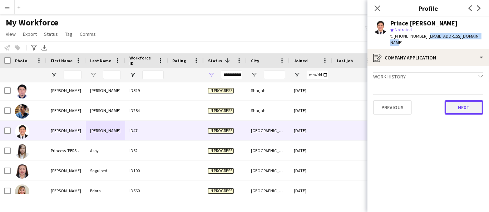
click at [465, 105] on button "Next" at bounding box center [464, 107] width 39 height 14
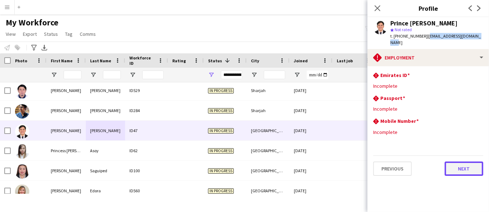
click at [463, 164] on button "Next" at bounding box center [464, 168] width 39 height 14
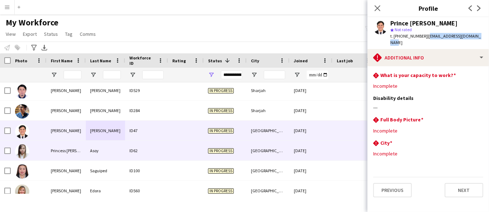
click at [88, 144] on div "Asoy" at bounding box center [105, 150] width 39 height 20
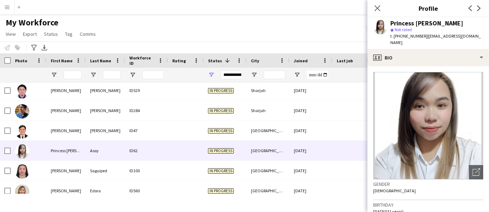
click at [394, 22] on div "Princess james Asoy" at bounding box center [426, 23] width 73 height 6
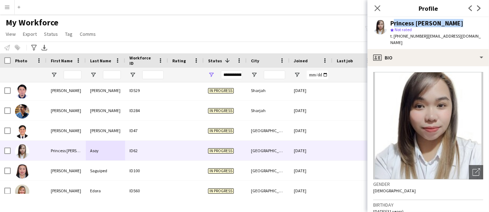
click at [394, 22] on div "Princess james Asoy" at bounding box center [426, 23] width 73 height 6
click at [413, 35] on span "t. +971527784637" at bounding box center [408, 35] width 37 height 5
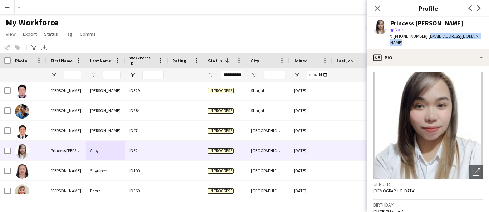
drag, startPoint x: 484, startPoint y: 37, endPoint x: 425, endPoint y: 35, distance: 59.7
click at [425, 35] on div "Princess james Asoy star Not rated t. +971527784637 | asoyjamesprincess@gmail.c…" at bounding box center [429, 33] width 122 height 32
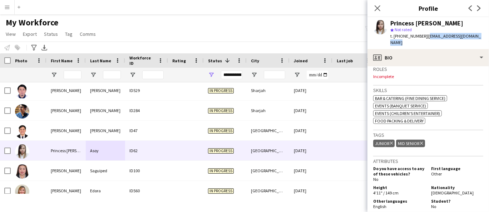
scroll to position [238, 0]
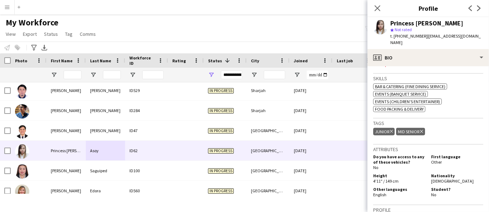
click at [433, 178] on span "[DEMOGRAPHIC_DATA]" at bounding box center [452, 180] width 43 height 5
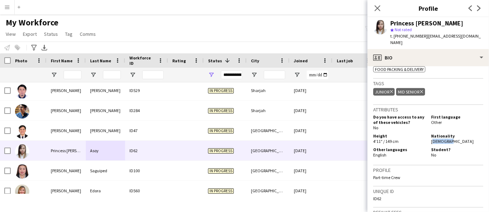
scroll to position [390, 0]
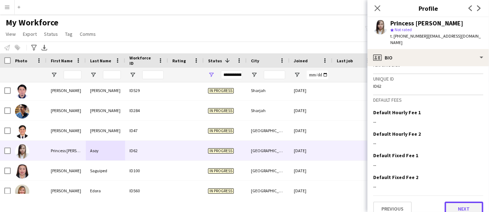
click at [463, 201] on button "Next" at bounding box center [464, 208] width 39 height 14
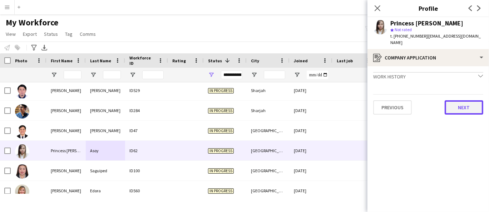
click at [468, 100] on button "Next" at bounding box center [464, 107] width 39 height 14
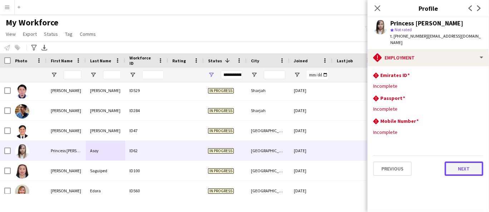
click at [460, 161] on button "Next" at bounding box center [464, 168] width 39 height 14
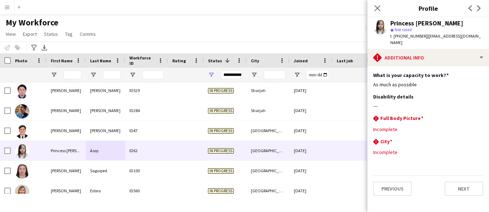
drag, startPoint x: 483, startPoint y: 35, endPoint x: 424, endPoint y: 34, distance: 59.4
click at [424, 34] on div "Princess james Asoy star Not rated t. +971527784637 | asoyjamesprincess@gmail.c…" at bounding box center [429, 33] width 122 height 32
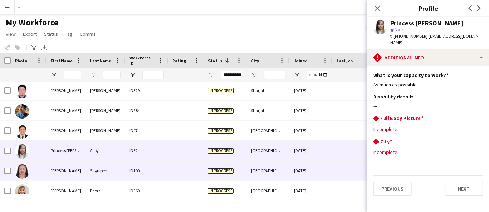
click at [85, 169] on div "Queen Pauline" at bounding box center [65, 171] width 39 height 20
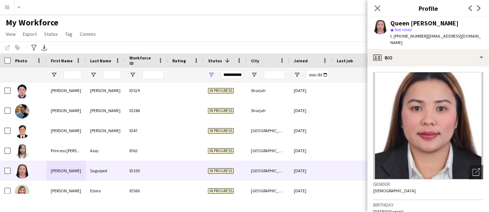
drag, startPoint x: 464, startPoint y: 23, endPoint x: 391, endPoint y: 22, distance: 72.6
click at [391, 22] on div "Queen Pauline Saguiped" at bounding box center [436, 23] width 93 height 6
click at [405, 35] on span "t. +971544873988" at bounding box center [408, 35] width 37 height 5
drag, startPoint x: 482, startPoint y: 38, endPoint x: 424, endPoint y: 36, distance: 57.9
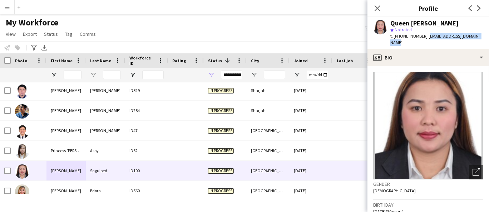
click at [424, 36] on div "Queen Pauline Saguiped star Not rated t. +971544873988 | queennieambrosio@gmail…" at bounding box center [429, 33] width 122 height 32
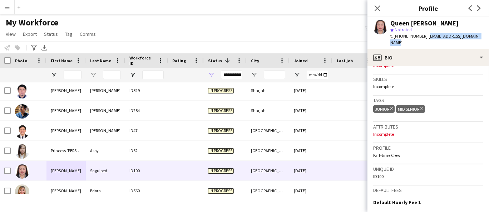
scroll to position [317, 0]
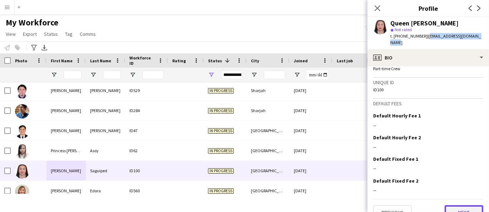
click at [459, 206] on button "Next" at bounding box center [464, 212] width 39 height 14
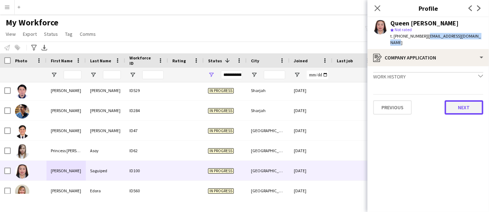
click at [461, 102] on button "Next" at bounding box center [464, 107] width 39 height 14
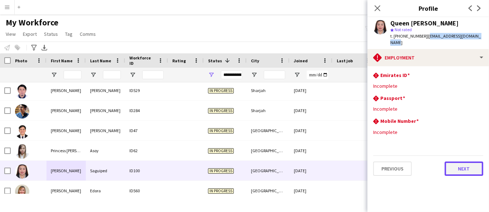
click at [460, 161] on button "Next" at bounding box center [464, 168] width 39 height 14
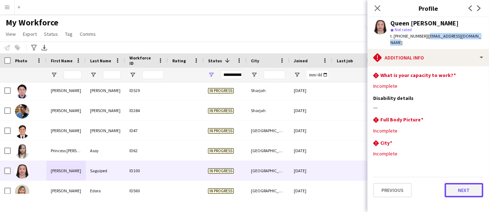
click at [458, 187] on button "Next" at bounding box center [464, 190] width 39 height 14
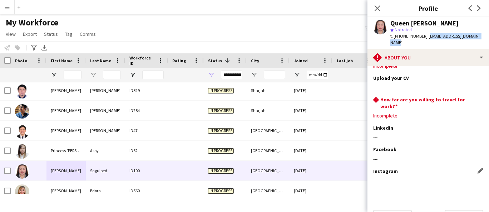
scroll to position [31, 0]
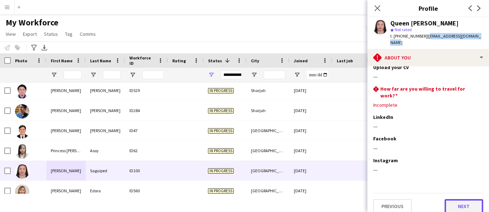
click at [457, 203] on button "Next" at bounding box center [464, 206] width 39 height 14
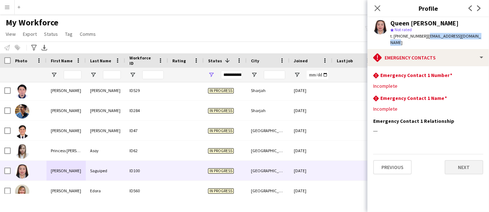
scroll to position [0, 0]
click at [464, 160] on button "Next" at bounding box center [464, 167] width 39 height 14
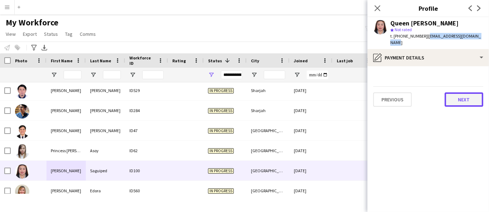
click at [461, 95] on button "Next" at bounding box center [464, 99] width 39 height 14
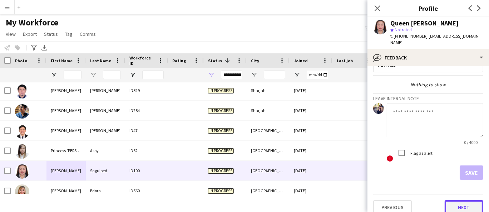
click at [467, 200] on button "Next" at bounding box center [464, 207] width 39 height 14
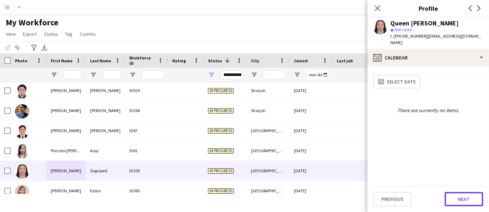
click at [467, 198] on button "Next" at bounding box center [464, 199] width 39 height 14
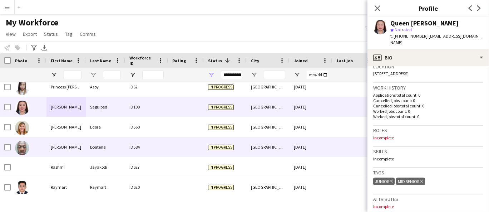
scroll to position [3084, 0]
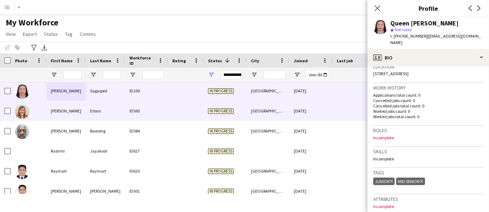
click at [84, 107] on div "Rachelle" at bounding box center [65, 111] width 39 height 20
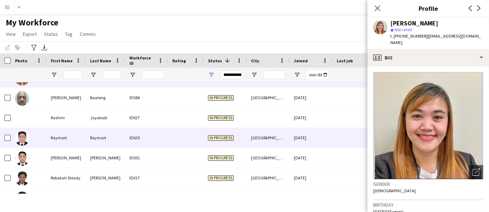
scroll to position [3078, 0]
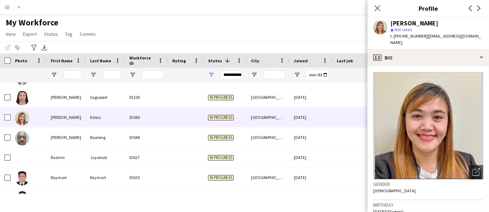
click at [415, 22] on div "Rachelle Edora" at bounding box center [414, 23] width 48 height 6
click at [406, 36] on span "t. +971562047445" at bounding box center [408, 35] width 37 height 5
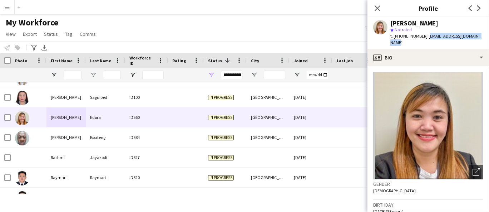
drag, startPoint x: 482, startPoint y: 35, endPoint x: 425, endPoint y: 35, distance: 56.8
click at [425, 35] on div "Rachelle Edora star Not rated t. +971562047445 | edorarachellenov@yahoo.com" at bounding box center [429, 33] width 122 height 32
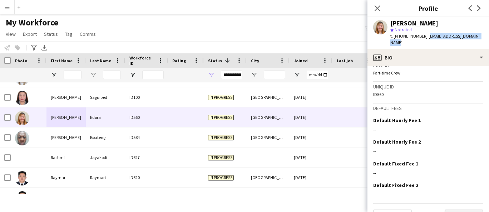
scroll to position [323, 0]
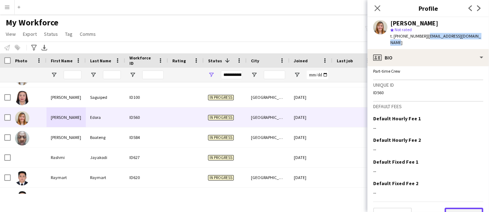
click at [468, 207] on button "Next" at bounding box center [464, 214] width 39 height 14
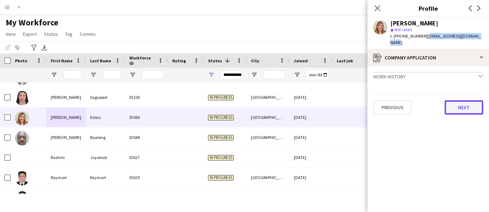
click at [462, 100] on button "Next" at bounding box center [464, 107] width 39 height 14
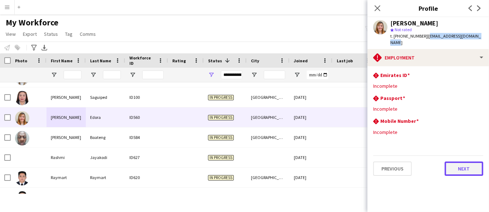
click at [473, 161] on button "Next" at bounding box center [464, 168] width 39 height 14
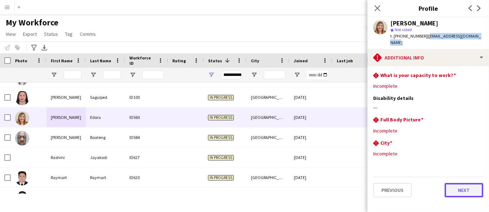
click at [475, 183] on button "Next" at bounding box center [464, 190] width 39 height 14
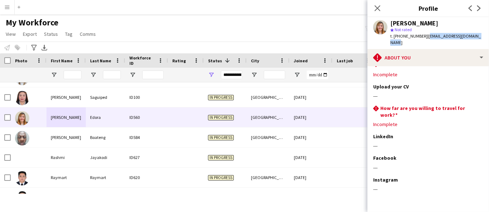
scroll to position [31, 0]
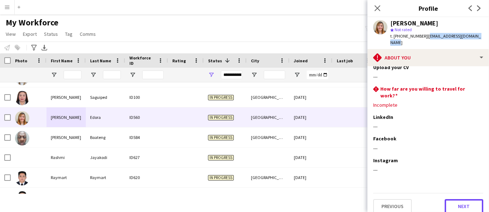
click at [465, 199] on button "Next" at bounding box center [464, 206] width 39 height 14
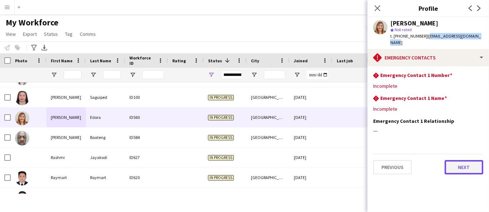
click at [467, 167] on button "Next" at bounding box center [464, 167] width 39 height 14
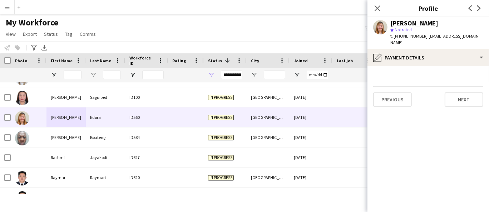
click at [461, 86] on div "Previous Next" at bounding box center [428, 96] width 110 height 20
drag, startPoint x: 465, startPoint y: 77, endPoint x: 468, endPoint y: 94, distance: 17.0
click at [465, 78] on app-section-data-types "Previous Next" at bounding box center [429, 139] width 122 height 146
click at [468, 94] on button "Next" at bounding box center [464, 99] width 39 height 14
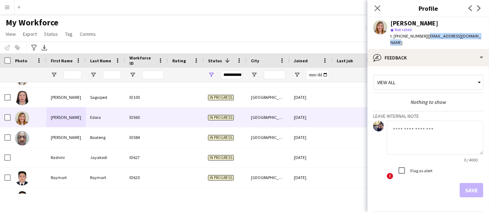
drag, startPoint x: 482, startPoint y: 36, endPoint x: 425, endPoint y: 36, distance: 56.8
click at [425, 36] on div "Rachelle Edora star Not rated t. +971562047445 | edorarachellenov@yahoo.com" at bounding box center [429, 33] width 122 height 32
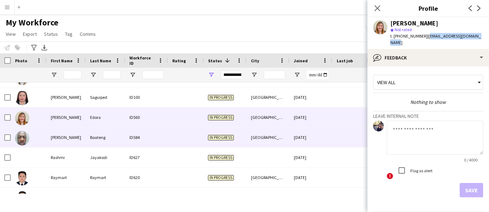
click at [61, 133] on div "Ransford" at bounding box center [65, 137] width 39 height 20
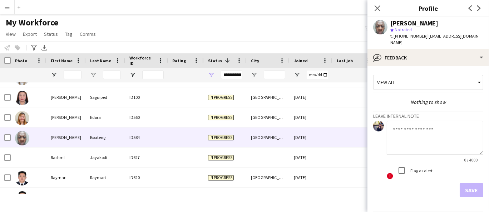
click at [420, 23] on div "Ransford Boateng" at bounding box center [414, 23] width 48 height 6
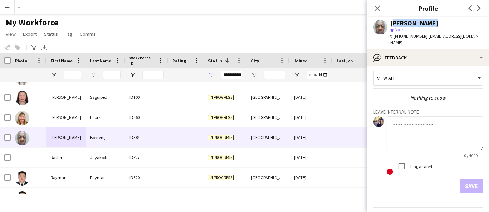
scroll to position [18, 0]
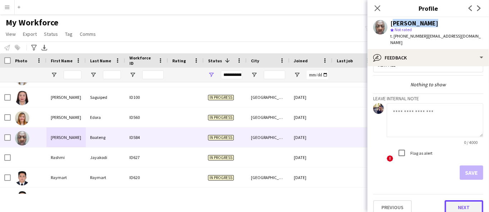
click at [462, 200] on button "Next" at bounding box center [464, 207] width 39 height 14
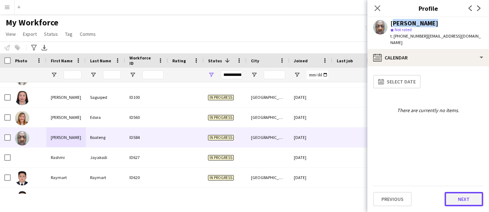
click at [464, 195] on button "Next" at bounding box center [464, 199] width 39 height 14
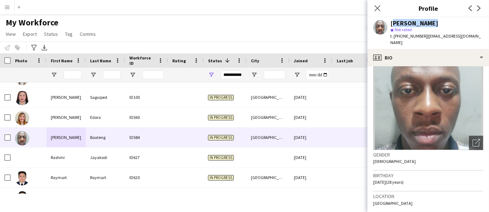
scroll to position [40, 0]
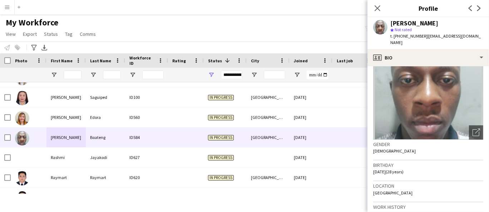
click at [409, 36] on span "t. +971557604629" at bounding box center [408, 35] width 37 height 5
click at [409, 35] on span "t. +971557604629" at bounding box center [408, 35] width 37 height 5
click at [414, 35] on span "t. +971557604629" at bounding box center [408, 35] width 37 height 5
click at [434, 37] on span "| ransyboat27@gmail.com" at bounding box center [435, 39] width 90 height 12
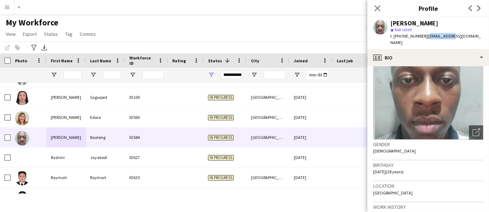
click at [434, 37] on span "| ransyboat27@gmail.com" at bounding box center [435, 39] width 90 height 12
click at [472, 35] on div "Ransford Boateng star Not rated t. +971557604629 | ransyboat27@gmail.com" at bounding box center [429, 33] width 122 height 32
drag, startPoint x: 463, startPoint y: 36, endPoint x: 424, endPoint y: 38, distance: 39.4
click at [424, 38] on div "Ransford Boateng star Not rated t. +971557604629 | ransyboat27@gmail.com" at bounding box center [429, 33] width 122 height 32
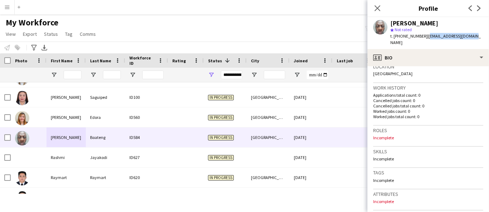
scroll to position [316, 0]
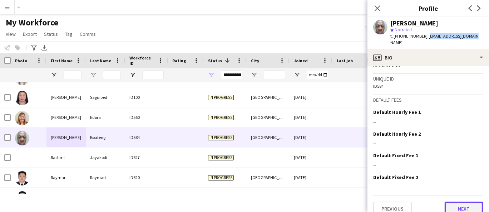
click at [466, 201] on button "Next" at bounding box center [464, 208] width 39 height 14
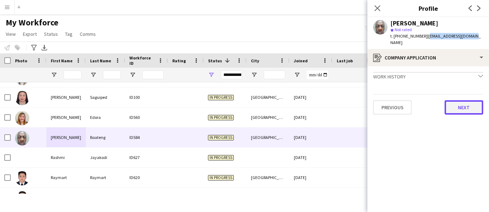
click at [463, 104] on button "Next" at bounding box center [464, 107] width 39 height 14
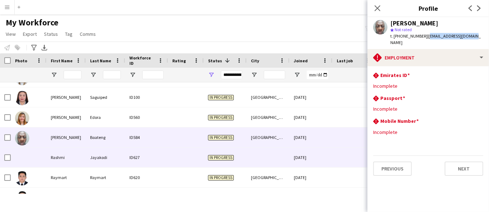
click at [71, 160] on div "Rashmi" at bounding box center [65, 157] width 39 height 20
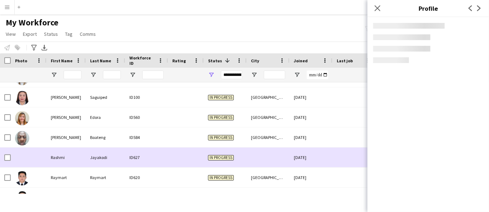
scroll to position [3118, 0]
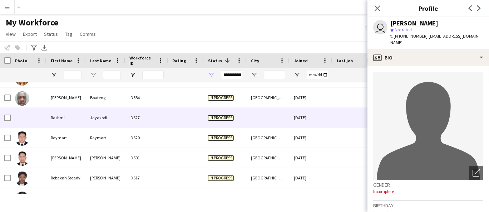
click at [422, 20] on div "Rashmi Jayakodi" at bounding box center [414, 23] width 48 height 6
click at [398, 34] on span "t. +971545200614" at bounding box center [408, 35] width 37 height 5
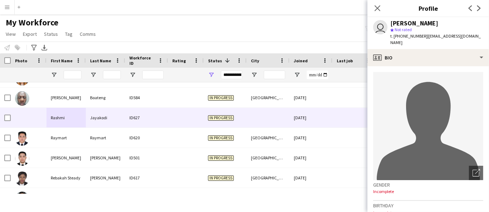
click at [474, 34] on div "user Rashmi Jayakodi star Not rated t. +971545200614 | rashjayakodi0@gmail.com" at bounding box center [429, 33] width 122 height 32
drag, startPoint x: 475, startPoint y: 35, endPoint x: 425, endPoint y: 38, distance: 50.5
click at [425, 38] on div "user Rashmi Jayakodi star Not rated t. +971545200614 | rashjayakodi0@gmail.com" at bounding box center [429, 33] width 122 height 32
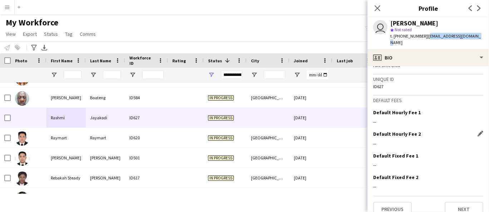
scroll to position [317, 0]
click at [464, 204] on button "Next" at bounding box center [464, 208] width 39 height 14
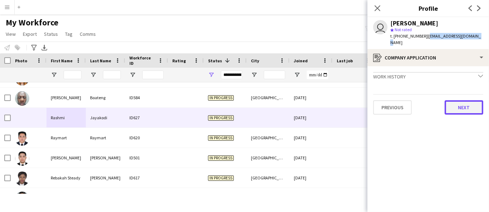
click at [470, 104] on button "Next" at bounding box center [464, 107] width 39 height 14
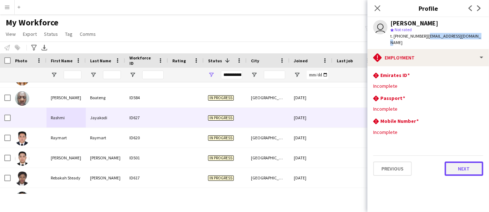
click at [462, 161] on button "Next" at bounding box center [464, 168] width 39 height 14
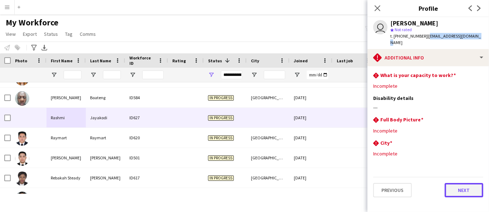
click at [462, 186] on button "Next" at bounding box center [464, 190] width 39 height 14
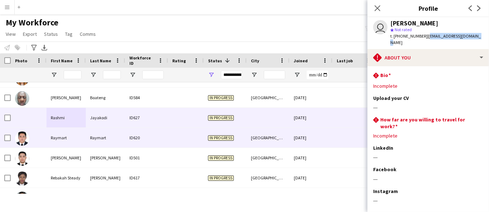
click at [105, 131] on div "Raymart" at bounding box center [105, 138] width 39 height 20
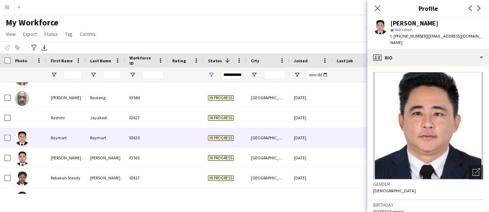
click at [402, 23] on div "Raymart Raymart" at bounding box center [414, 23] width 48 height 6
click at [403, 20] on div "Raymart Raymart" at bounding box center [414, 23] width 48 height 6
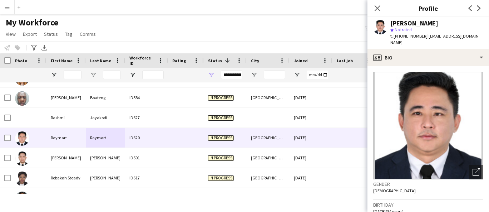
click at [404, 35] on span "t. +971564329423" at bounding box center [408, 35] width 37 height 5
drag, startPoint x: 475, startPoint y: 35, endPoint x: 425, endPoint y: 39, distance: 50.5
click at [425, 39] on app-profile-header "Raymart Raymart star Not rated t. +971564329423 | raymartclata@gmail.com" at bounding box center [429, 33] width 122 height 32
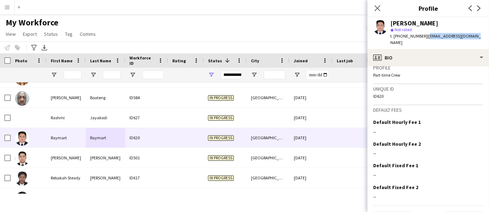
scroll to position [316, 0]
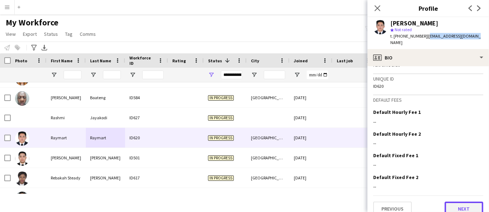
click at [452, 201] on button "Next" at bounding box center [464, 208] width 39 height 14
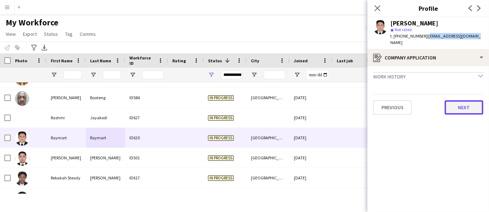
click at [463, 104] on button "Next" at bounding box center [464, 107] width 39 height 14
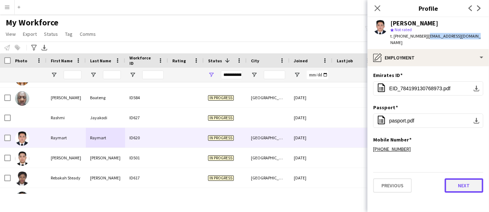
click at [464, 182] on button "Next" at bounding box center [464, 185] width 39 height 14
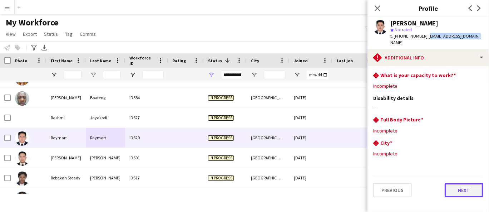
click at [465, 183] on button "Next" at bounding box center [464, 190] width 39 height 14
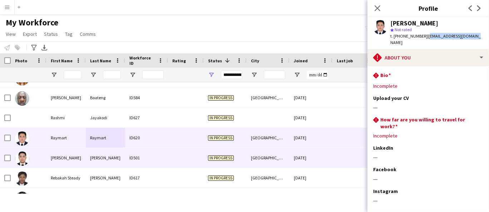
drag, startPoint x: 75, startPoint y: 157, endPoint x: 77, endPoint y: 153, distance: 4.0
click at [75, 156] on div "Raymond" at bounding box center [65, 158] width 39 height 20
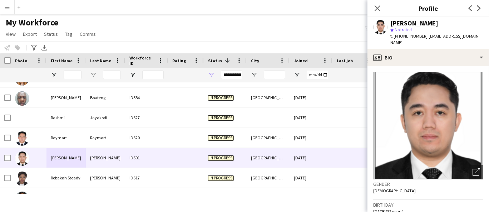
drag, startPoint x: 443, startPoint y: 22, endPoint x: 391, endPoint y: 23, distance: 51.8
click at [391, 24] on div "Raymond millan" at bounding box center [436, 23] width 93 height 6
drag, startPoint x: 422, startPoint y: 35, endPoint x: 395, endPoint y: 33, distance: 27.3
click at [395, 33] on span "t. +971568859862" at bounding box center [408, 35] width 37 height 5
drag, startPoint x: 488, startPoint y: 36, endPoint x: 424, endPoint y: 34, distance: 64.8
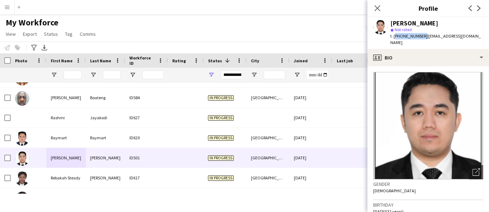
click at [424, 34] on app-profile-header "Raymond millan star Not rated t. +971568859862 | raymondberuz1208@gmail.com" at bounding box center [429, 33] width 122 height 32
click at [475, 33] on div "star Not rated" at bounding box center [436, 29] width 93 height 6
drag, startPoint x: 480, startPoint y: 34, endPoint x: 425, endPoint y: 36, distance: 55.8
click at [425, 36] on span "| raymondberuz1208@gmail.com" at bounding box center [435, 39] width 90 height 12
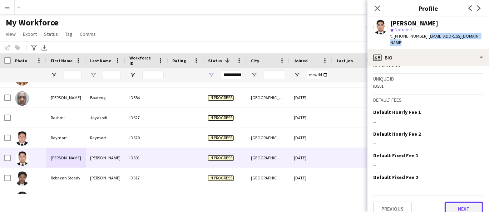
click at [445, 201] on button "Next" at bounding box center [464, 208] width 39 height 14
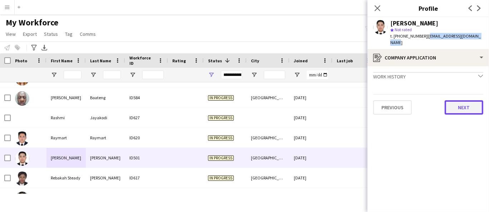
click at [463, 100] on button "Next" at bounding box center [464, 107] width 39 height 14
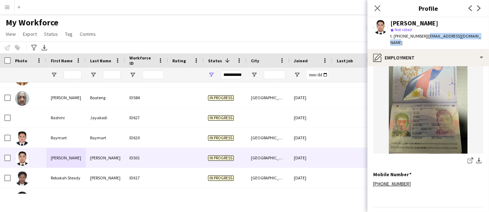
scroll to position [300, 0]
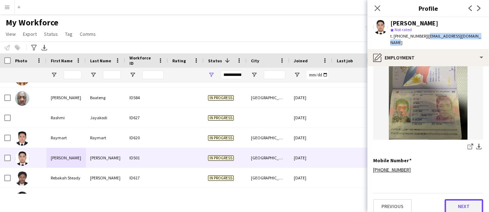
click at [463, 201] on button "Next" at bounding box center [464, 206] width 39 height 14
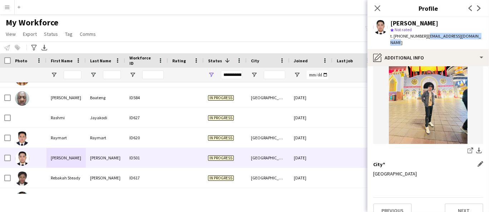
scroll to position [89, 0]
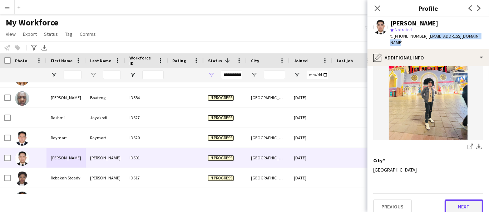
click at [463, 199] on button "Next" at bounding box center [464, 206] width 39 height 14
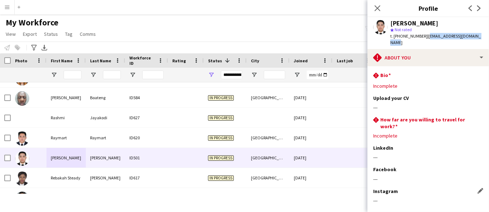
scroll to position [31, 0]
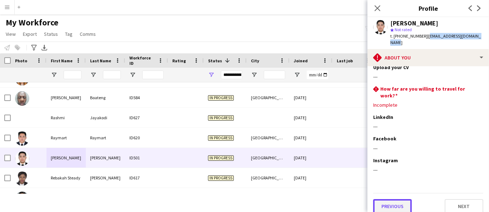
click at [400, 202] on button "Previous" at bounding box center [392, 206] width 39 height 14
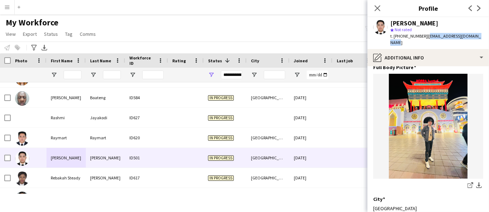
scroll to position [89, 0]
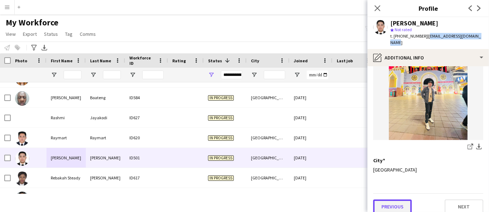
click at [401, 203] on button "Previous" at bounding box center [392, 206] width 39 height 14
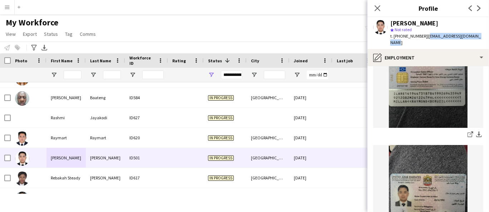
scroll to position [159, 0]
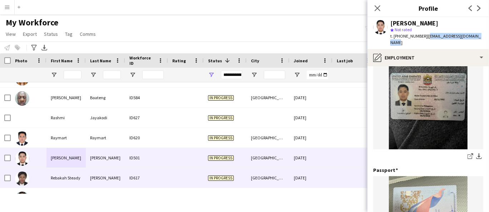
click at [64, 178] on div "Rebakah Steady" at bounding box center [65, 178] width 39 height 20
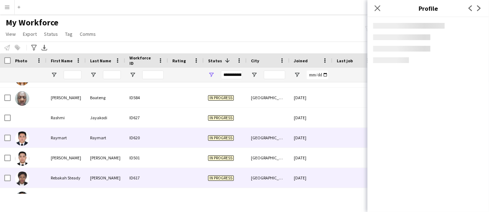
scroll to position [3197, 0]
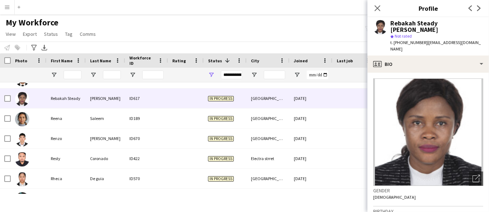
click at [410, 33] on span "Not rated" at bounding box center [403, 35] width 17 height 5
click at [410, 22] on div "Rebakah Steady Sesay" at bounding box center [436, 26] width 93 height 13
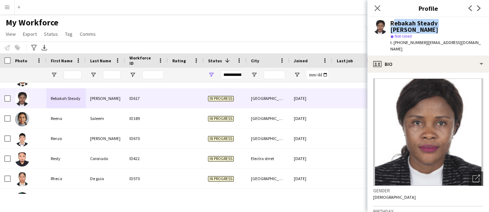
click at [410, 22] on div "Rebakah Steady Sesay" at bounding box center [436, 26] width 93 height 13
click at [408, 40] on span "t. +971549647949" at bounding box center [408, 42] width 37 height 5
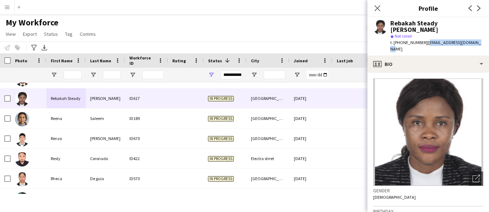
drag, startPoint x: 482, startPoint y: 35, endPoint x: 425, endPoint y: 38, distance: 57.6
click at [425, 38] on app-profile-header "Rebakah Steady Sesay star Not rated t. +971549647949 | bangurarebekah@gmail.com" at bounding box center [429, 36] width 122 height 38
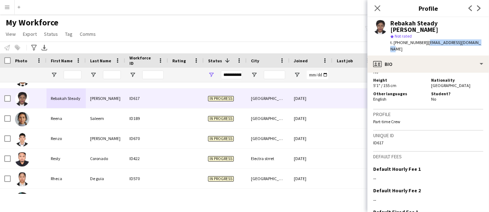
scroll to position [284, 0]
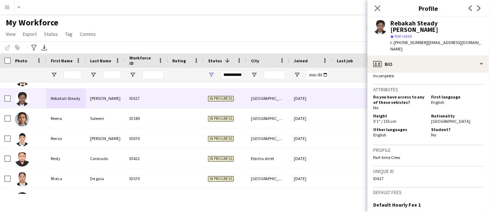
click at [440, 118] on span "Sierra Leonean" at bounding box center [450, 120] width 39 height 5
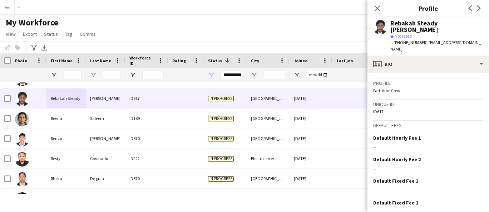
scroll to position [364, 0]
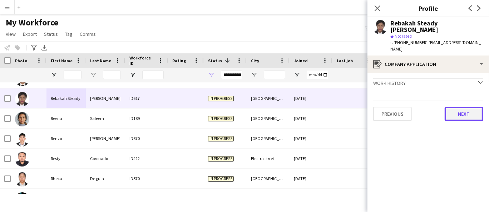
click at [458, 107] on button "Next" at bounding box center [464, 114] width 39 height 14
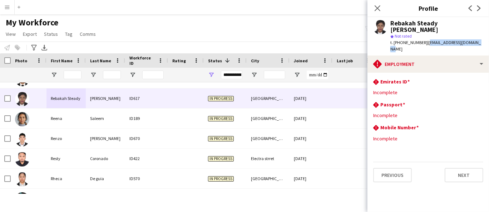
drag, startPoint x: 479, startPoint y: 36, endPoint x: 425, endPoint y: 35, distance: 54.0
click at [425, 35] on div "Rebakah Steady Sesay star Not rated t. +971549647949 | bangurarebekah@gmail.com" at bounding box center [429, 36] width 122 height 38
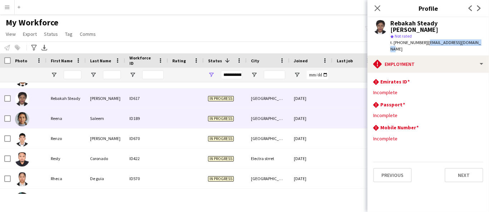
click at [62, 119] on div "Reena" at bounding box center [65, 118] width 39 height 20
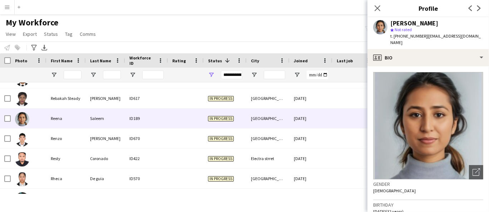
click at [400, 24] on div "Reena Saleem" at bounding box center [414, 23] width 48 height 6
click at [413, 37] on span "t. +971552488174" at bounding box center [408, 35] width 37 height 5
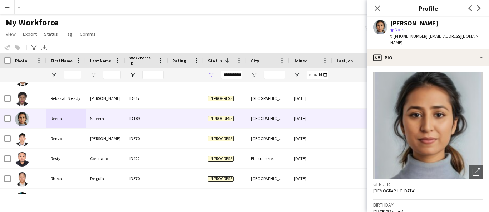
drag, startPoint x: 484, startPoint y: 36, endPoint x: 425, endPoint y: 39, distance: 59.1
click at [425, 39] on div "Reena Saleem star Not rated t. +971552488174 | reenasaleemjohn.rr@gmail.com" at bounding box center [429, 33] width 122 height 32
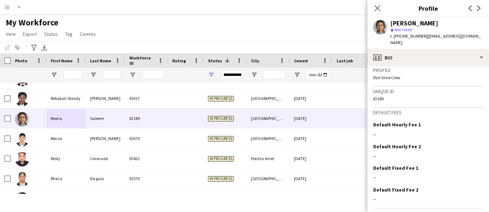
scroll to position [321, 0]
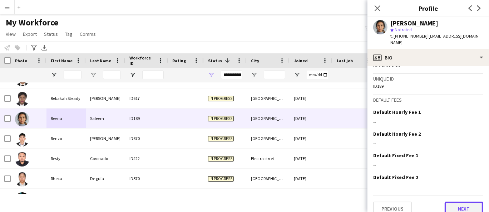
click at [451, 203] on button "Next" at bounding box center [464, 208] width 39 height 14
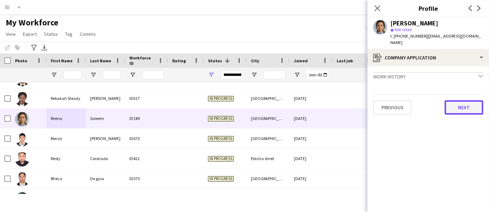
click at [461, 100] on button "Next" at bounding box center [464, 107] width 39 height 14
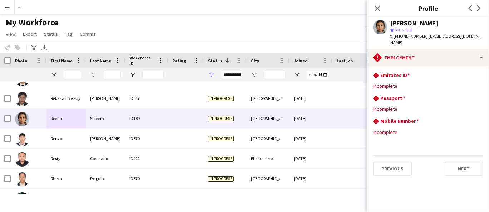
click at [461, 155] on div "Previous Next" at bounding box center [428, 165] width 110 height 20
click at [464, 163] on button "Next" at bounding box center [464, 168] width 39 height 14
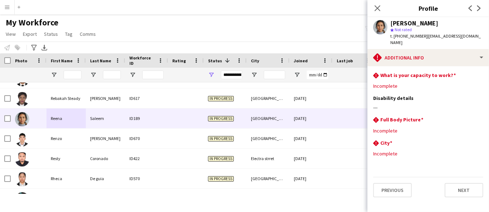
drag, startPoint x: 484, startPoint y: 36, endPoint x: 425, endPoint y: 39, distance: 59.4
click at [425, 39] on div "Reena Saleem star Not rated t. +971552488174 | reenasaleemjohn.rr@gmail.com" at bounding box center [429, 33] width 122 height 32
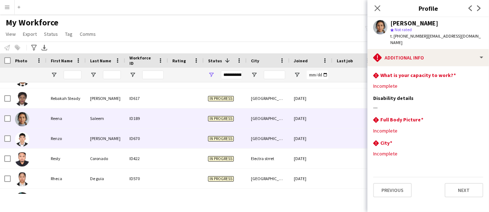
click at [65, 140] on div "Renzo" at bounding box center [65, 138] width 39 height 20
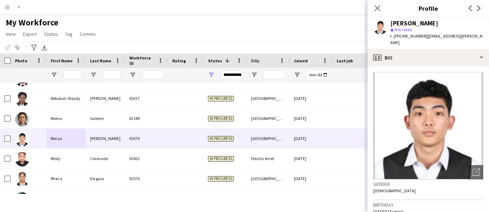
click at [437, 21] on div "Renzo Manalastas" at bounding box center [414, 23] width 48 height 6
click at [410, 35] on span "t. +971565423757" at bounding box center [408, 35] width 37 height 5
click at [410, 34] on span "t. +971565423757" at bounding box center [408, 35] width 37 height 5
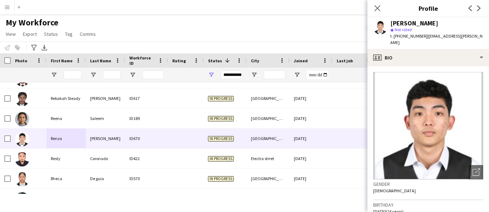
click at [409, 38] on span "t. +971565423757" at bounding box center [408, 35] width 37 height 5
drag, startPoint x: 479, startPoint y: 36, endPoint x: 425, endPoint y: 38, distance: 54.4
click at [425, 38] on div "Renzo Manalastas star Not rated t. +971565423757 | renzo.manalastas@yahoo.con" at bounding box center [429, 33] width 122 height 32
click at [474, 34] on span "| renzo.manalastas@yahoo.con" at bounding box center [436, 39] width 92 height 12
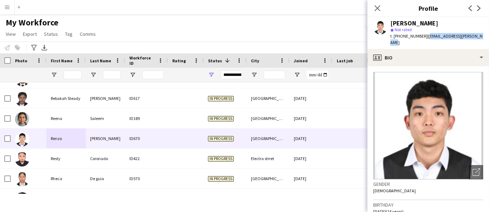
drag, startPoint x: 485, startPoint y: 35, endPoint x: 424, endPoint y: 36, distance: 61.1
click at [424, 35] on app-profile-header "Renzo Manalastas star Not rated t. +971565423757 | renzo.manalastas@yahoo.con" at bounding box center [429, 33] width 122 height 32
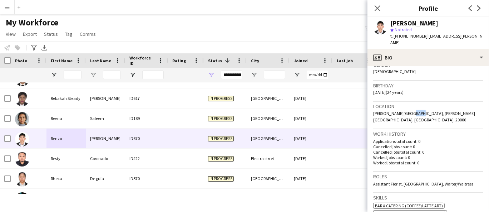
drag, startPoint x: 414, startPoint y: 107, endPoint x: 401, endPoint y: 104, distance: 13.5
click at [405, 110] on span "Hamdan abu dhabi city, Hamdan abu dhabi city, Abu dhabi, 20000" at bounding box center [424, 116] width 102 height 12
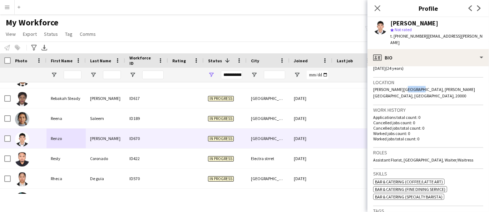
scroll to position [159, 0]
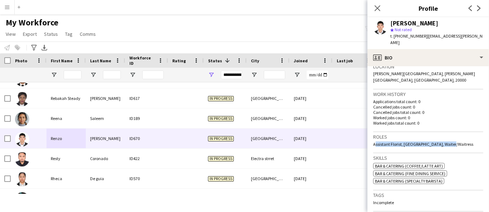
drag, startPoint x: 459, startPoint y: 138, endPoint x: 347, endPoint y: 122, distance: 113.4
click at [369, 138] on app-crew-profile-bio "Open photos pop-in Gender Male Birthday 12-04-2001 (24 years) Location Hamdan a…" at bounding box center [429, 139] width 122 height 146
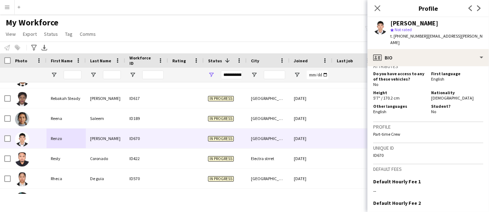
scroll to position [298, 0]
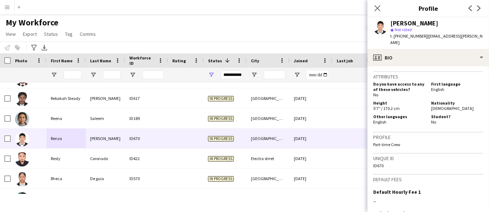
click at [436, 105] on span "[DEMOGRAPHIC_DATA]" at bounding box center [452, 107] width 43 height 5
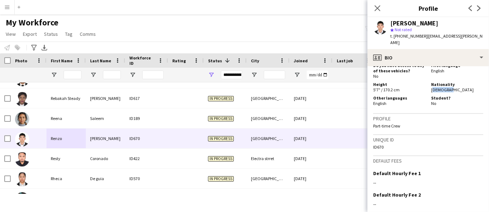
scroll to position [378, 0]
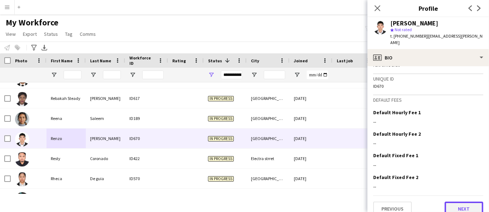
click at [453, 204] on button "Next" at bounding box center [464, 208] width 39 height 14
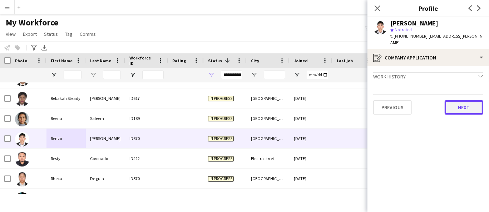
click at [464, 102] on button "Next" at bounding box center [464, 107] width 39 height 14
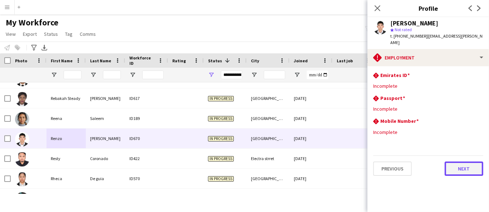
click at [465, 164] on button "Next" at bounding box center [464, 168] width 39 height 14
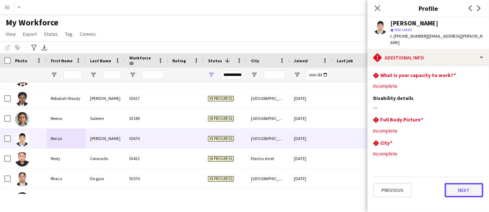
click at [458, 187] on button "Next" at bounding box center [464, 190] width 39 height 14
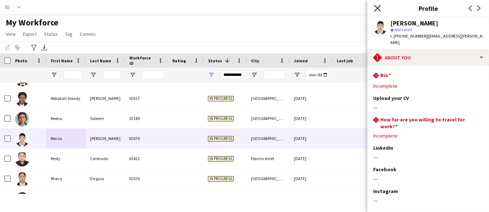
click at [375, 6] on icon at bounding box center [377, 8] width 7 height 7
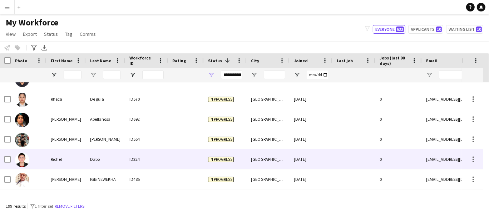
scroll to position [3237, 0]
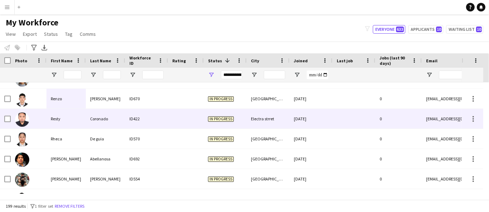
click at [52, 123] on div "Resty" at bounding box center [65, 119] width 39 height 20
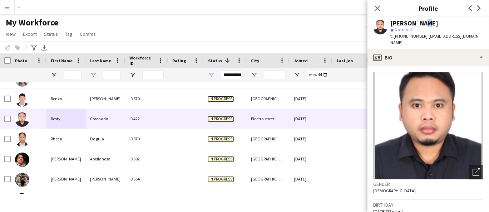
click at [420, 23] on div "Resty Coronado" at bounding box center [414, 23] width 48 height 6
click at [401, 24] on div "Resty Coronado" at bounding box center [414, 23] width 48 height 6
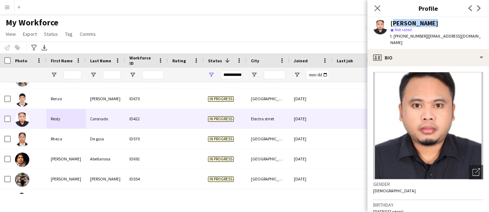
click at [401, 24] on div "Resty Coronado" at bounding box center [414, 23] width 48 height 6
click at [397, 35] on span "t. +971563658885" at bounding box center [408, 35] width 37 height 5
drag, startPoint x: 478, startPoint y: 37, endPoint x: 424, endPoint y: 39, distance: 53.6
click at [424, 39] on div "Resty Coronado star Not rated t. +971563658885 | restycoronado@yahoo.com" at bounding box center [429, 33] width 122 height 32
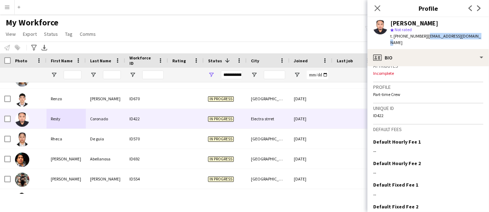
scroll to position [316, 0]
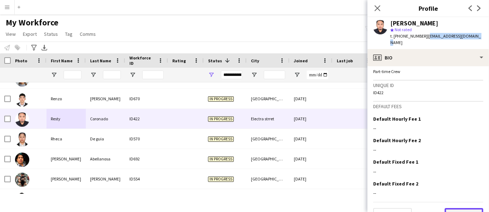
click at [453, 208] on button "Next" at bounding box center [464, 215] width 39 height 14
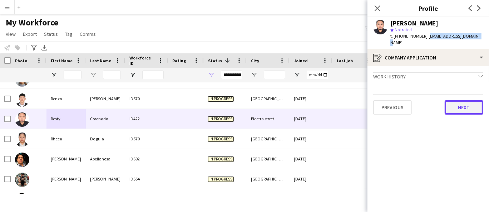
click at [463, 103] on button "Next" at bounding box center [464, 107] width 39 height 14
